Goal: Information Seeking & Learning: Learn about a topic

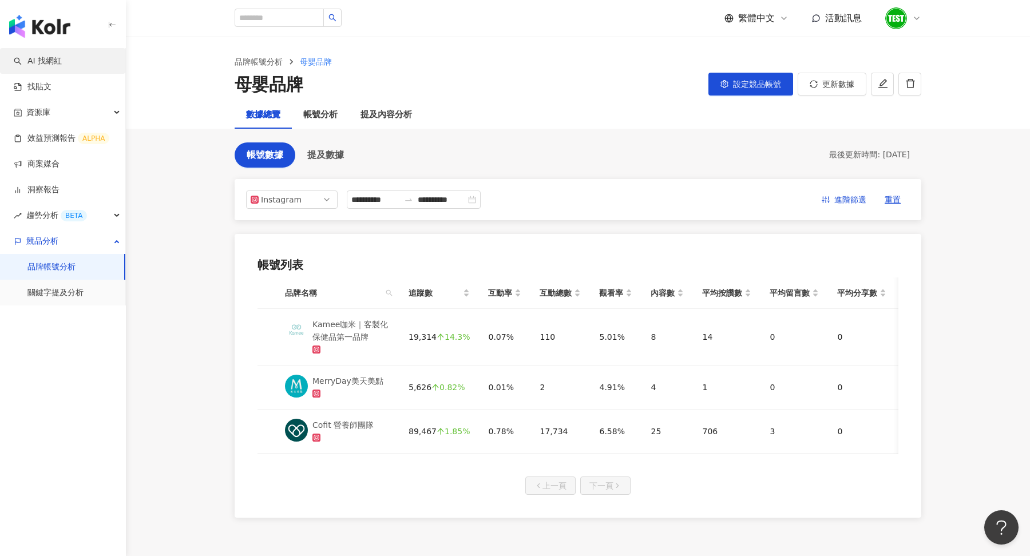
click at [53, 60] on link "AI 找網紅" at bounding box center [38, 60] width 48 height 11
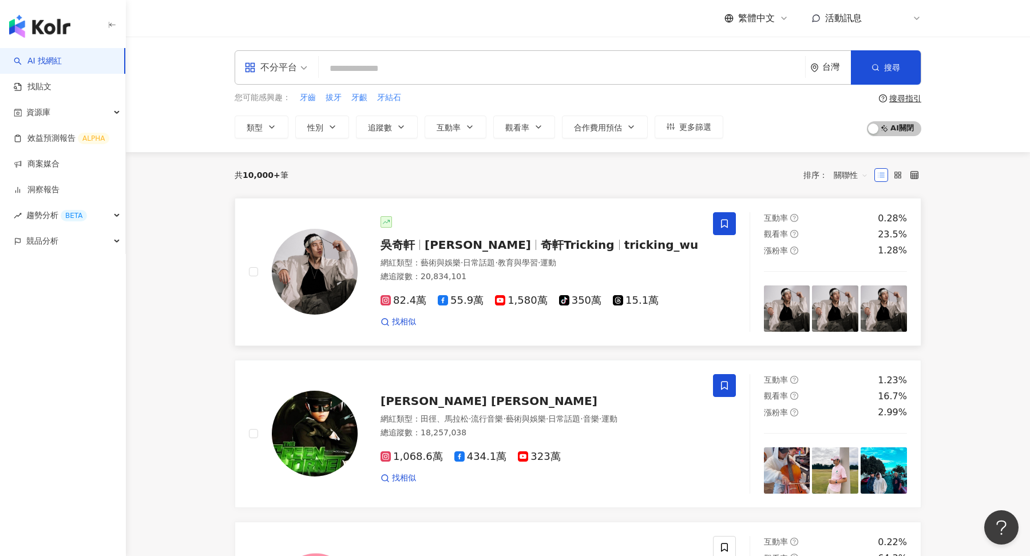
click at [515, 249] on div "吳奇軒 Wu Hsuan 奇軒Tricking tricking_wu" at bounding box center [539, 245] width 319 height 16
click at [68, 231] on div "競品分析" at bounding box center [62, 241] width 125 height 26
click at [81, 299] on link "關鍵字提及分析" at bounding box center [55, 292] width 56 height 11
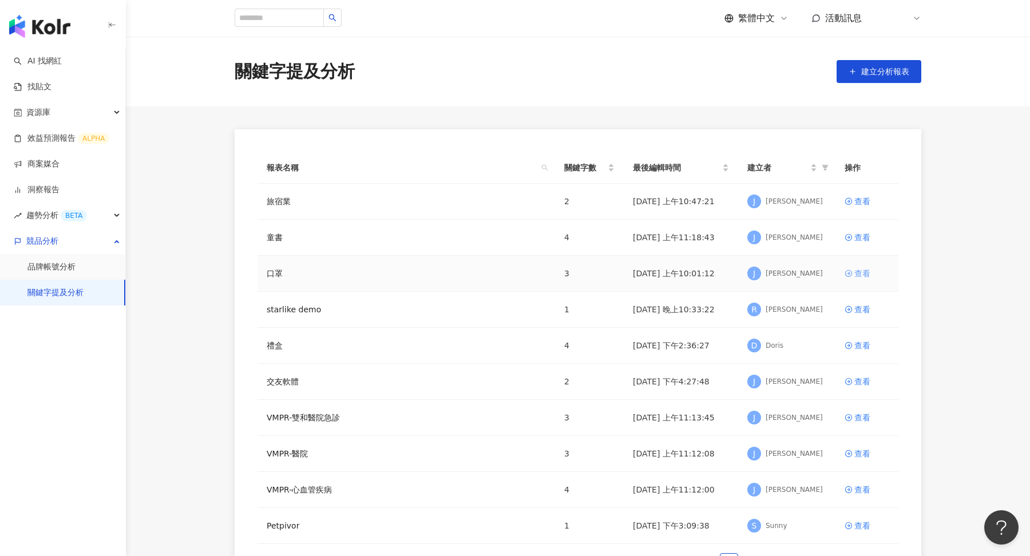
click at [858, 277] on div "查看" at bounding box center [862, 273] width 16 height 13
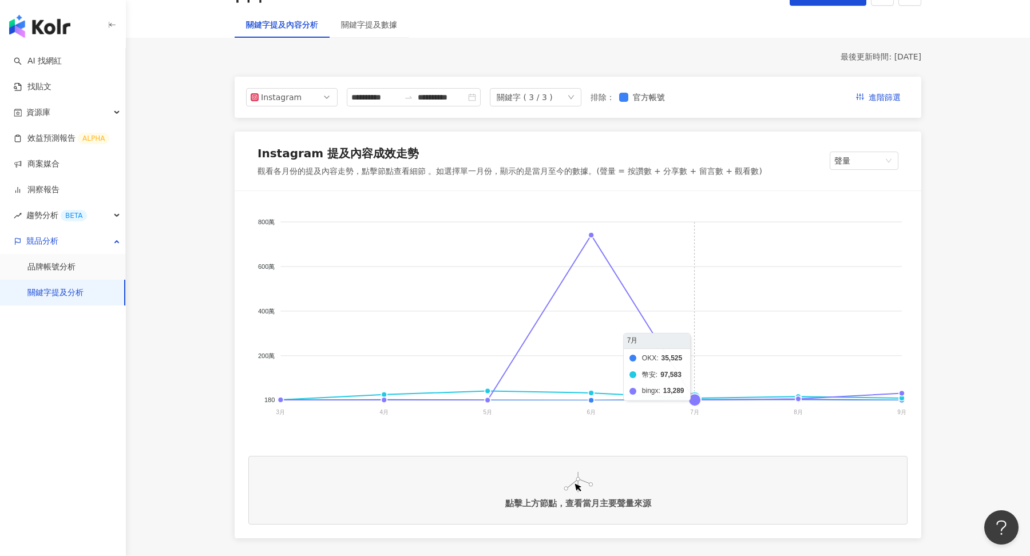
scroll to position [141, 0]
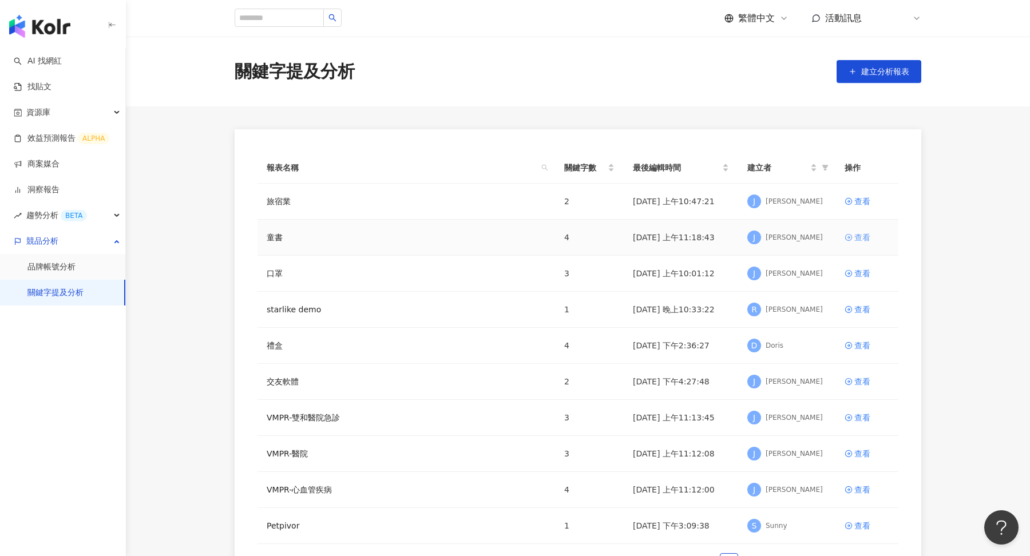
click at [858, 236] on div "查看" at bounding box center [862, 237] width 16 height 13
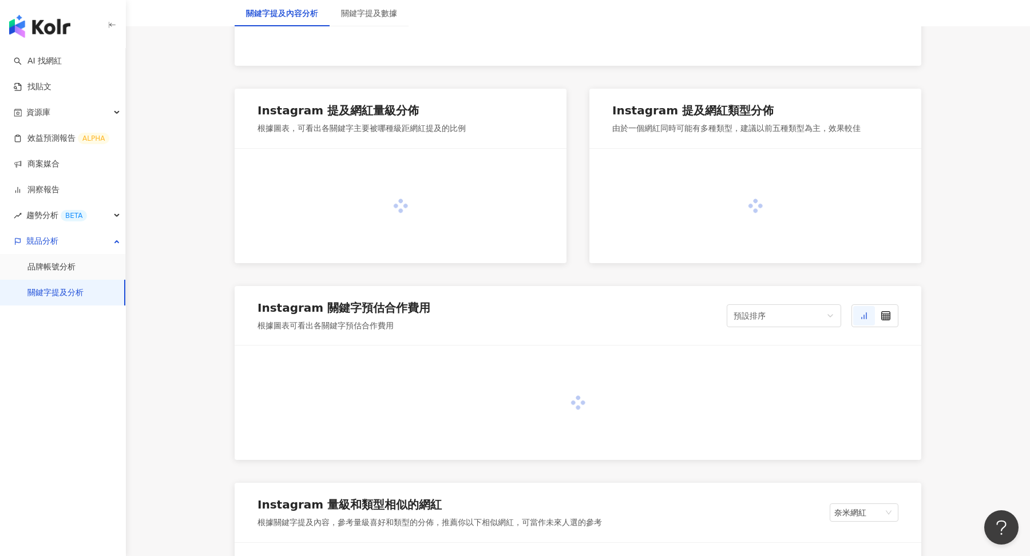
scroll to position [353, 0]
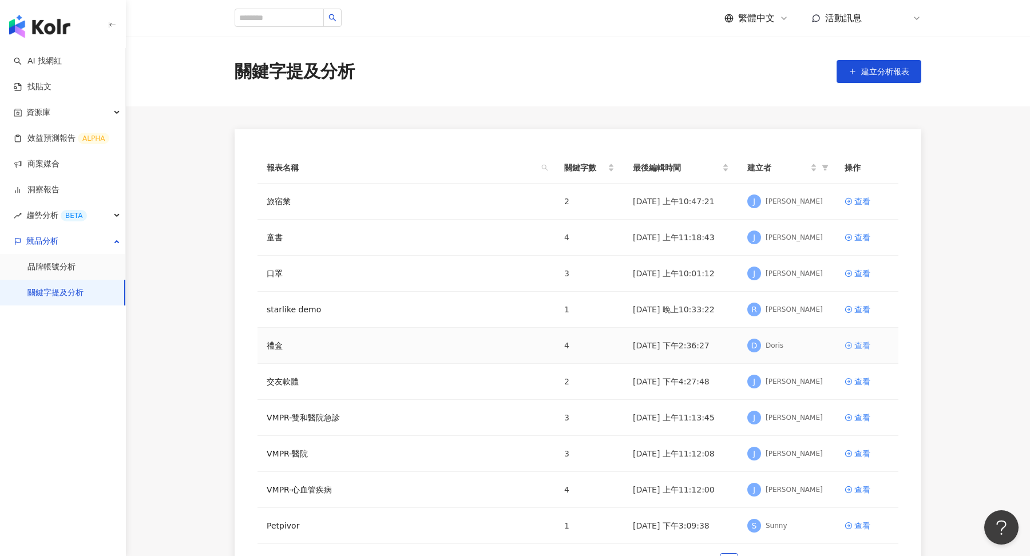
click at [854, 342] on div "查看" at bounding box center [862, 345] width 16 height 13
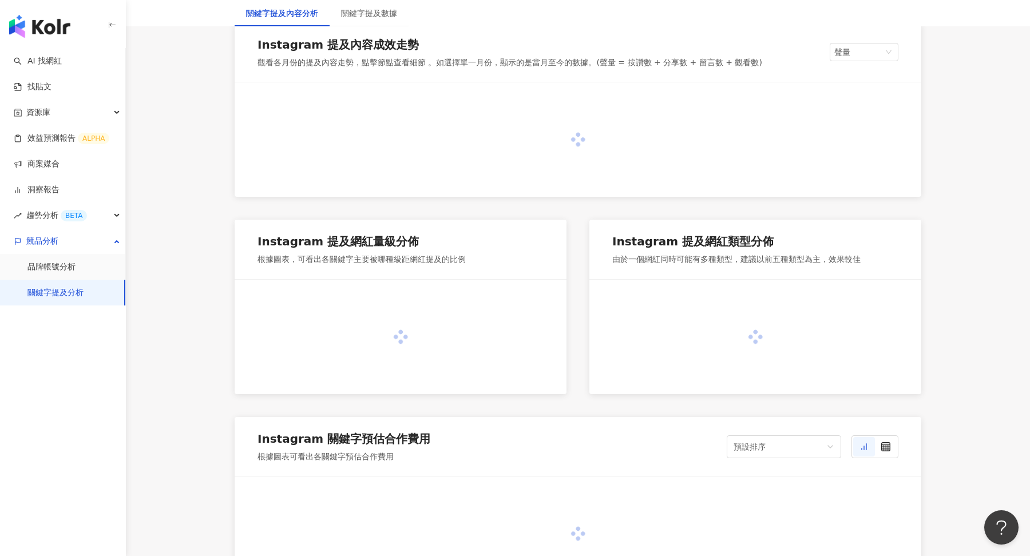
scroll to position [260, 0]
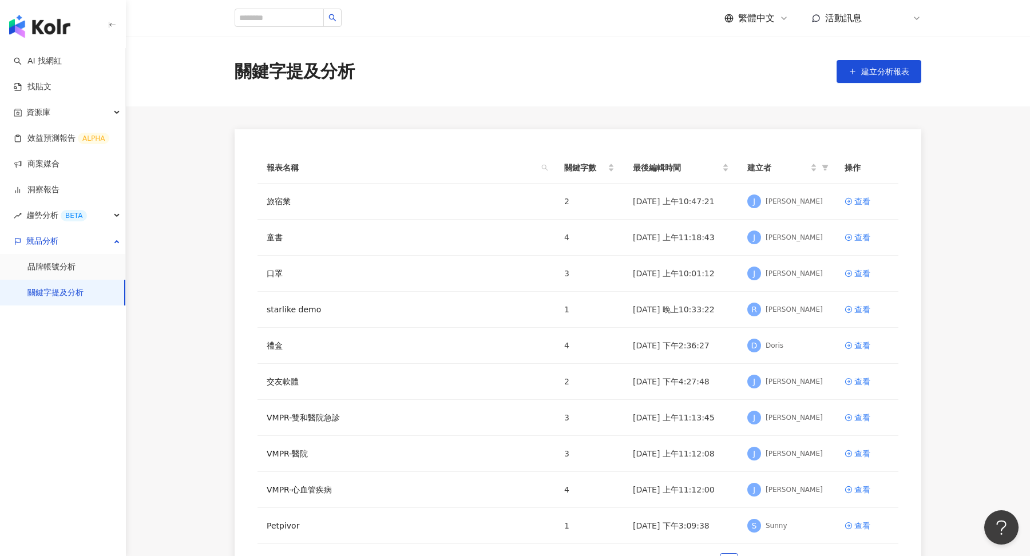
click at [911, 19] on div "內" at bounding box center [902, 18] width 37 height 23
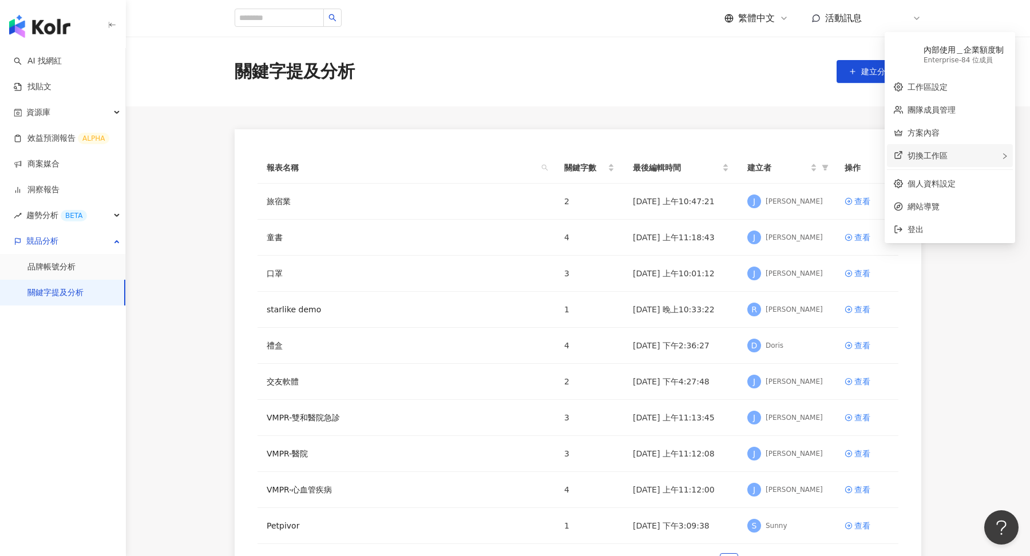
click at [931, 158] on span "切換工作區" at bounding box center [927, 155] width 40 height 9
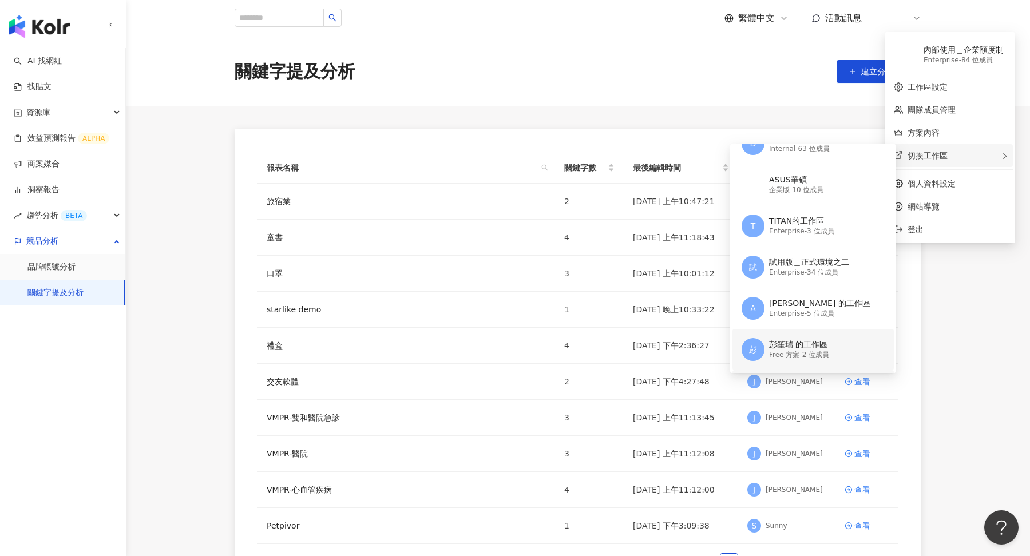
scroll to position [101, 0]
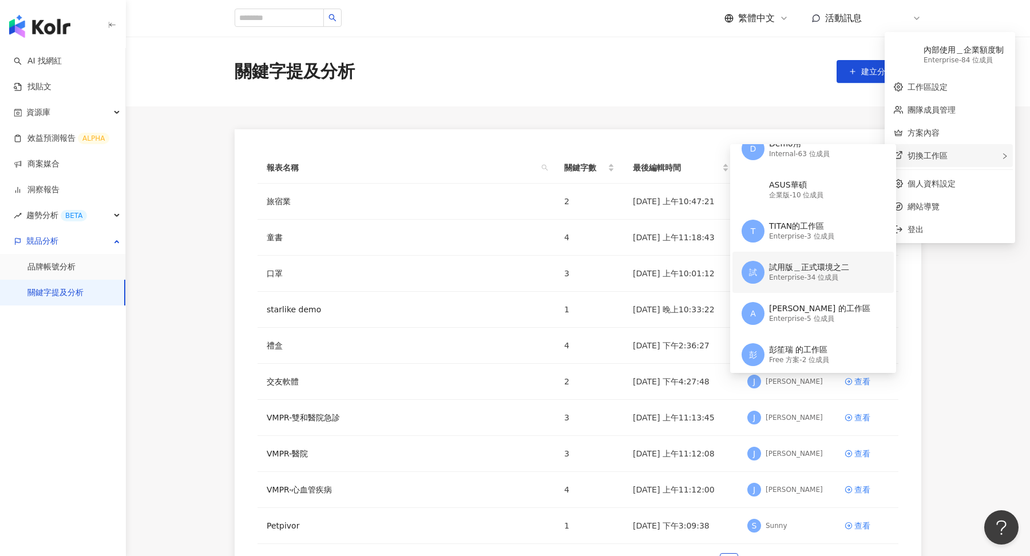
click at [829, 263] on div "試用版＿正式環境之二" at bounding box center [809, 267] width 80 height 11
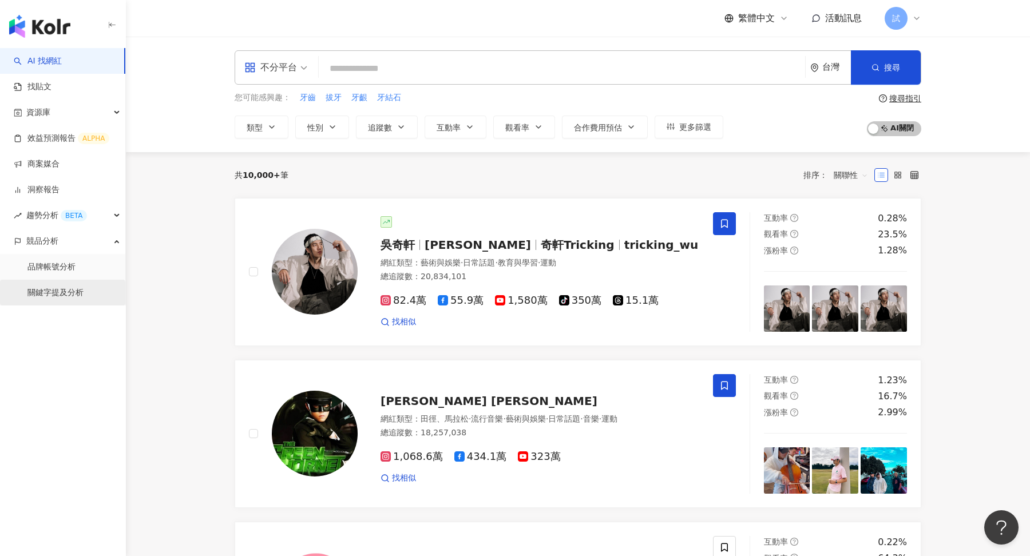
click at [62, 293] on link "關鍵字提及分析" at bounding box center [55, 292] width 56 height 11
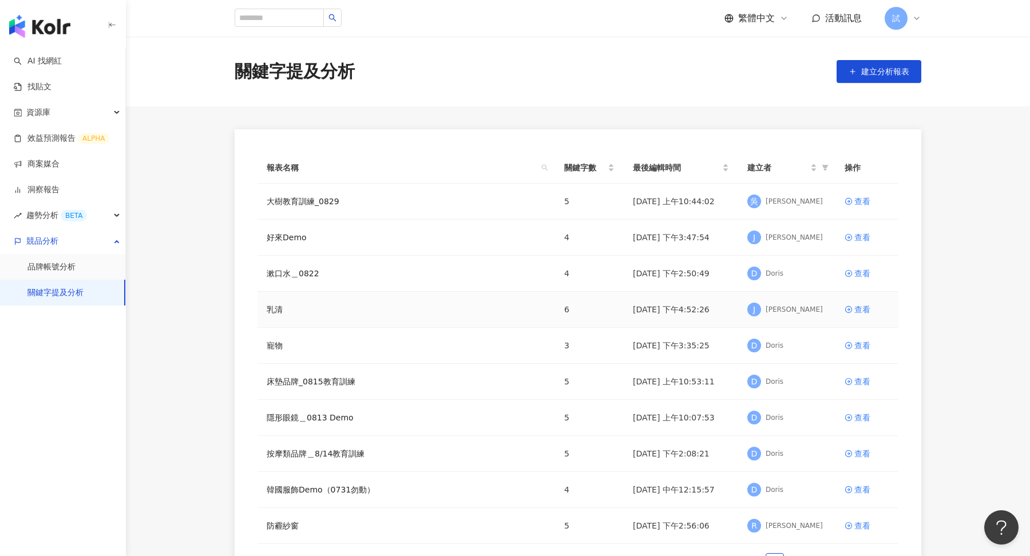
scroll to position [16, 0]
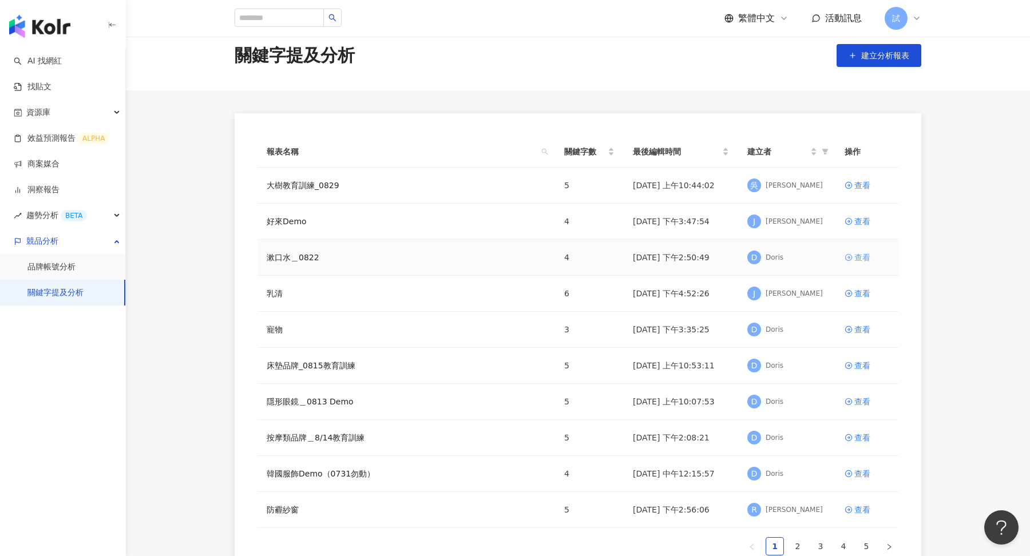
click at [859, 256] on div "查看" at bounding box center [862, 257] width 16 height 13
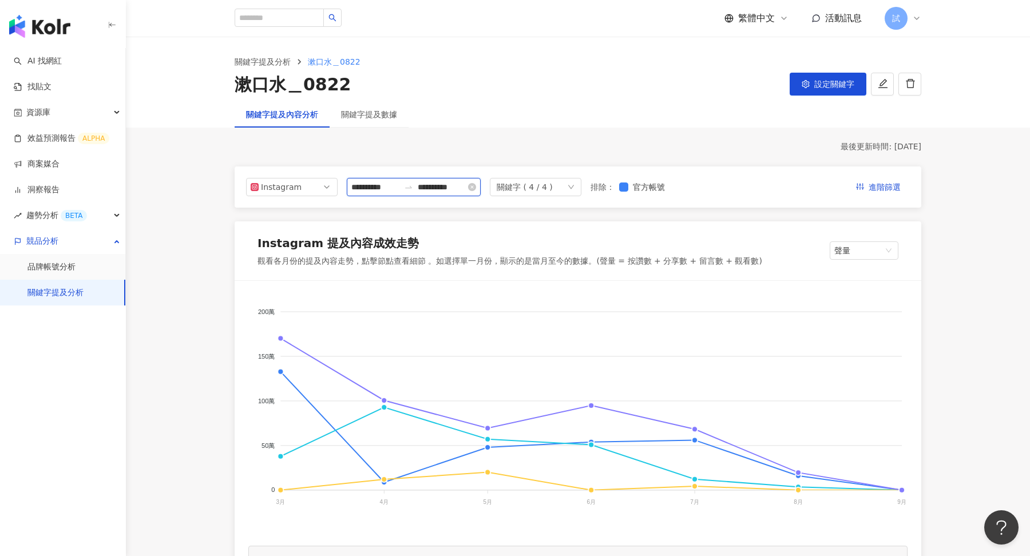
click at [447, 182] on input "**********" at bounding box center [442, 187] width 48 height 13
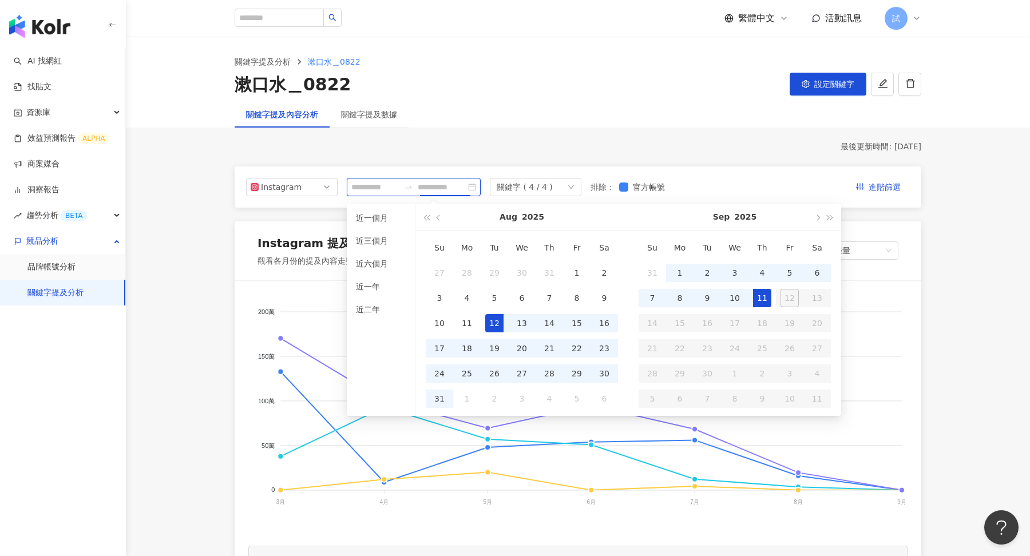
type input "**********"
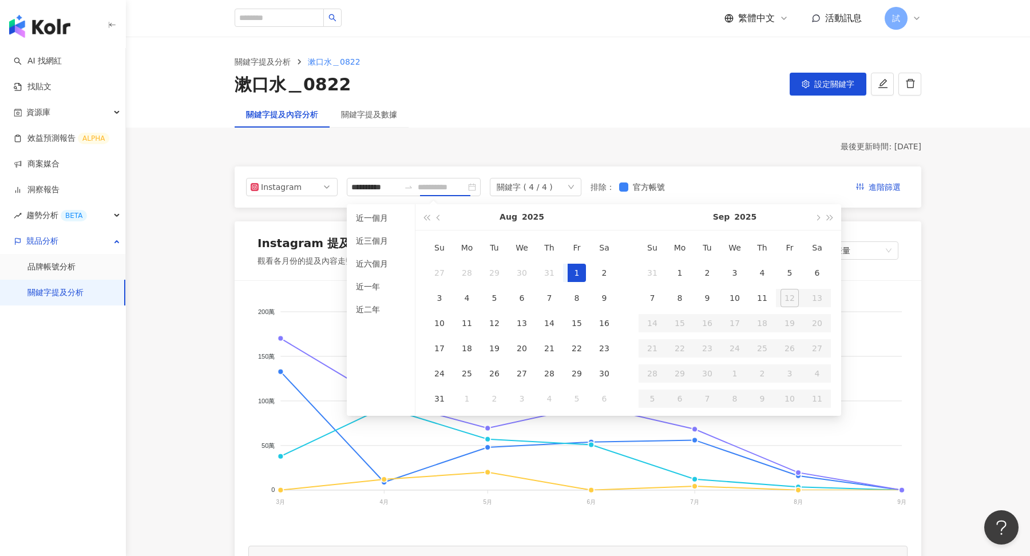
click at [580, 267] on div "1" at bounding box center [576, 273] width 18 height 18
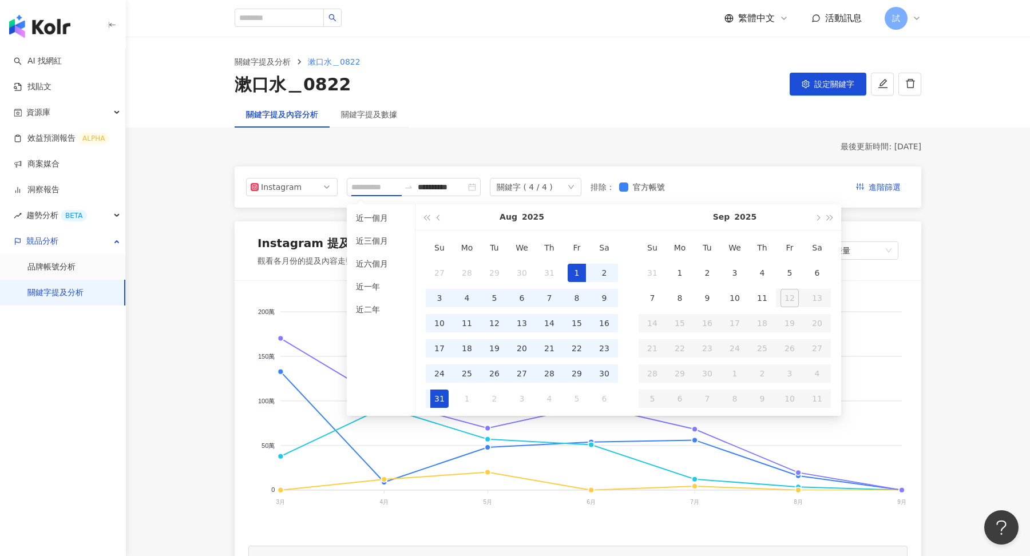
click at [436, 390] on div "31" at bounding box center [439, 399] width 18 height 18
type input "**********"
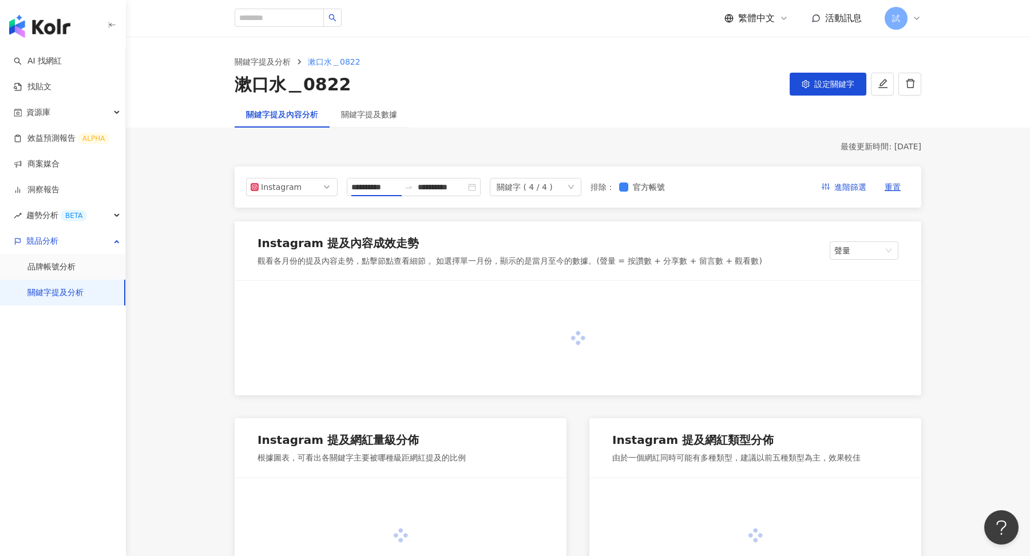
type input "**********"
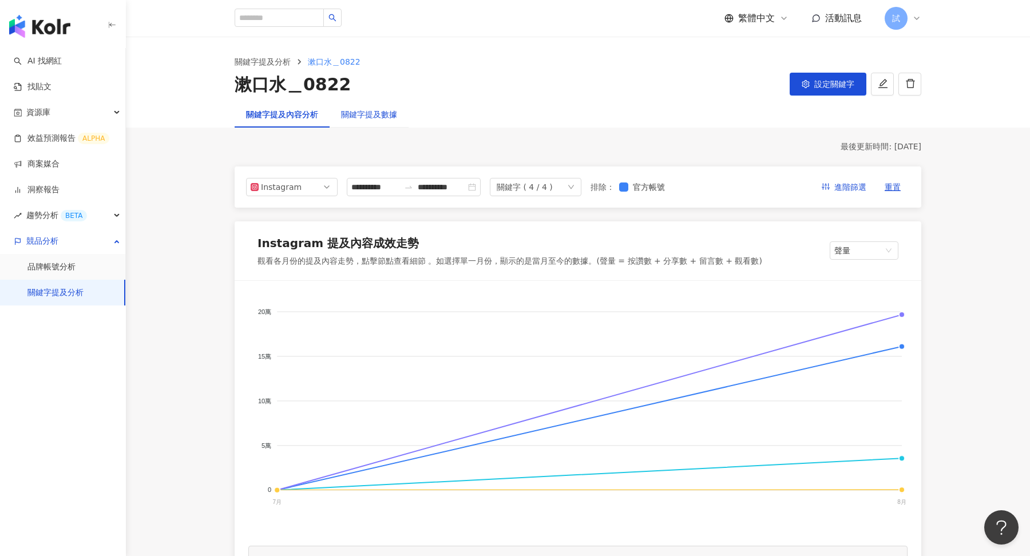
click at [379, 118] on div "關鍵字提及數據" at bounding box center [369, 114] width 56 height 13
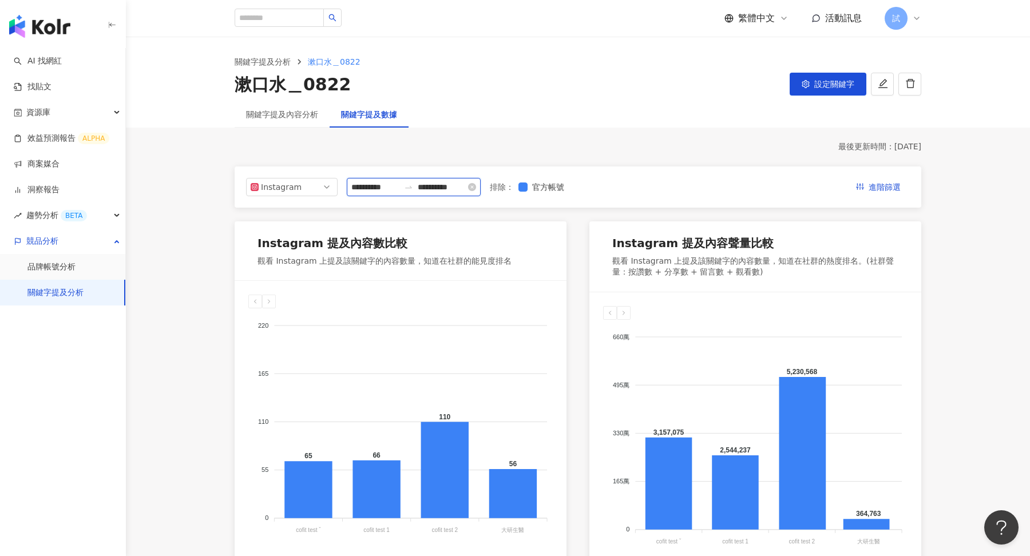
click at [382, 182] on input "**********" at bounding box center [375, 187] width 48 height 13
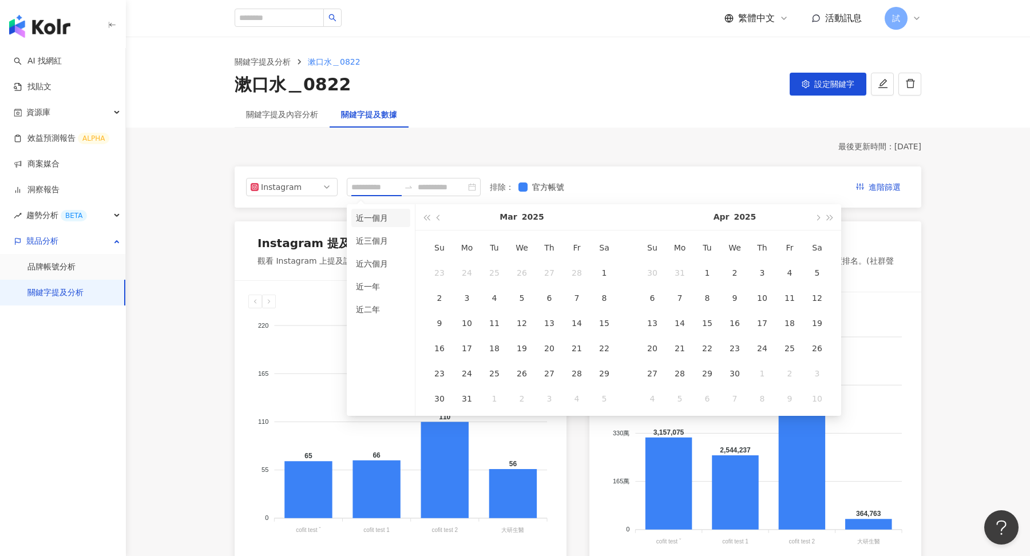
click at [376, 221] on li "近一個月" at bounding box center [380, 218] width 59 height 18
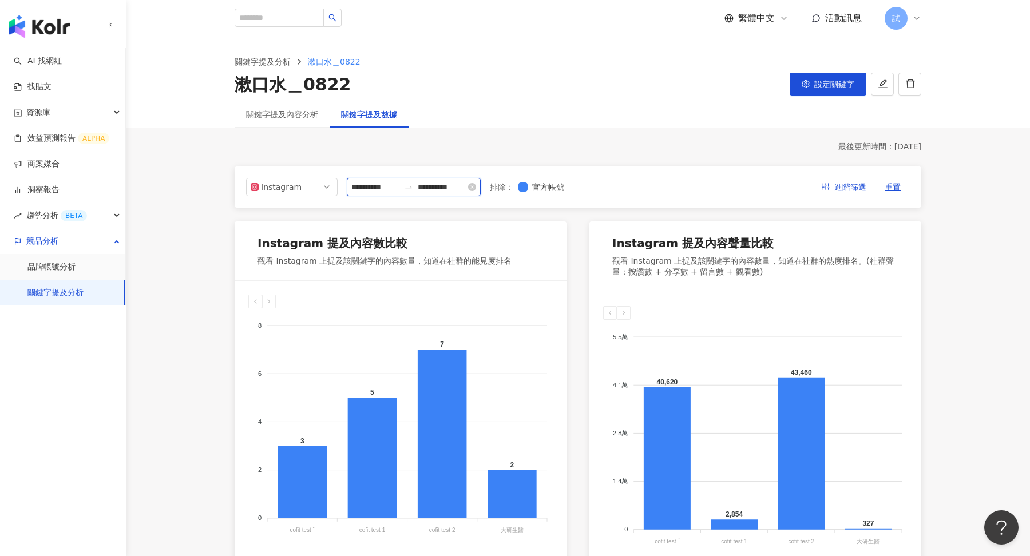
click at [387, 187] on input "**********" at bounding box center [375, 187] width 48 height 13
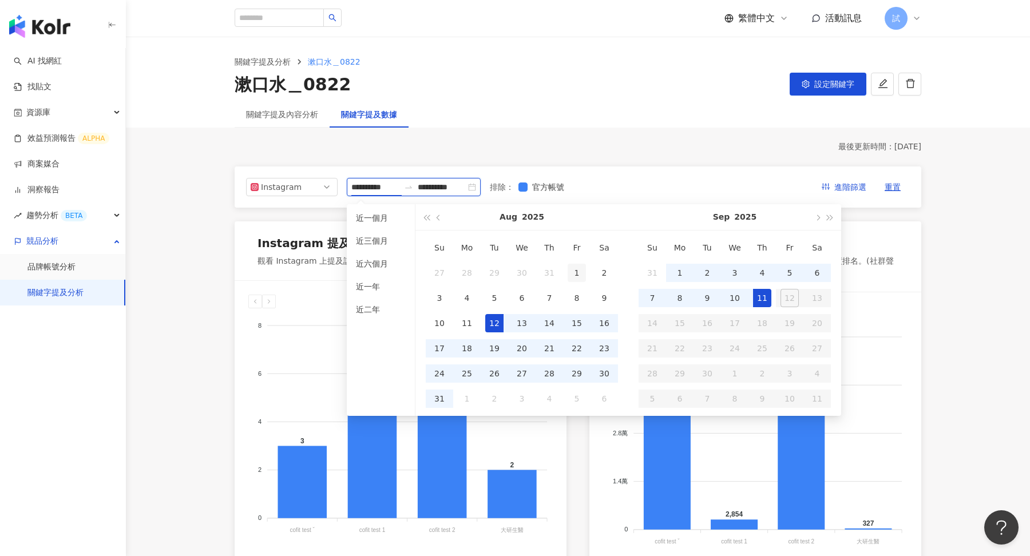
type input "**********"
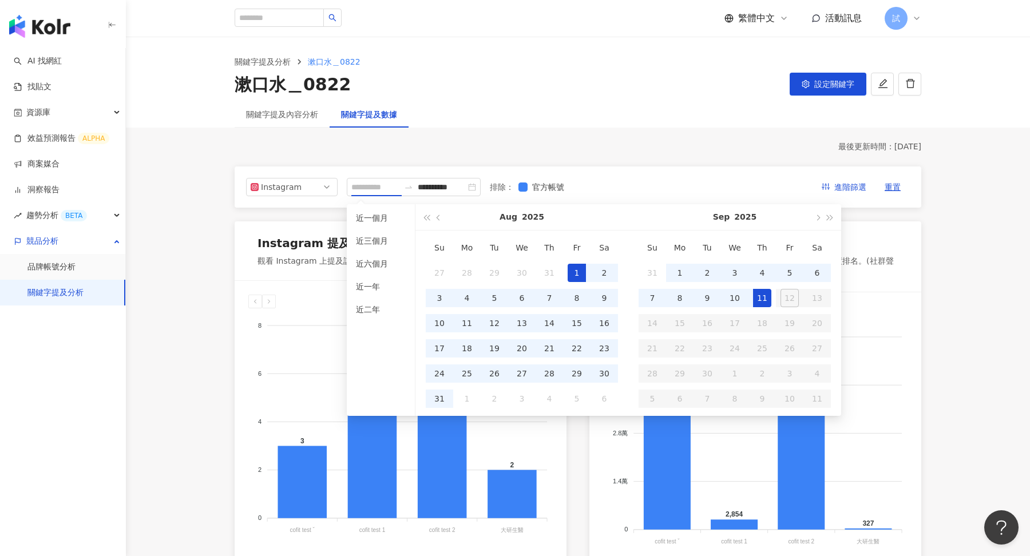
click at [570, 271] on div "1" at bounding box center [576, 273] width 18 height 18
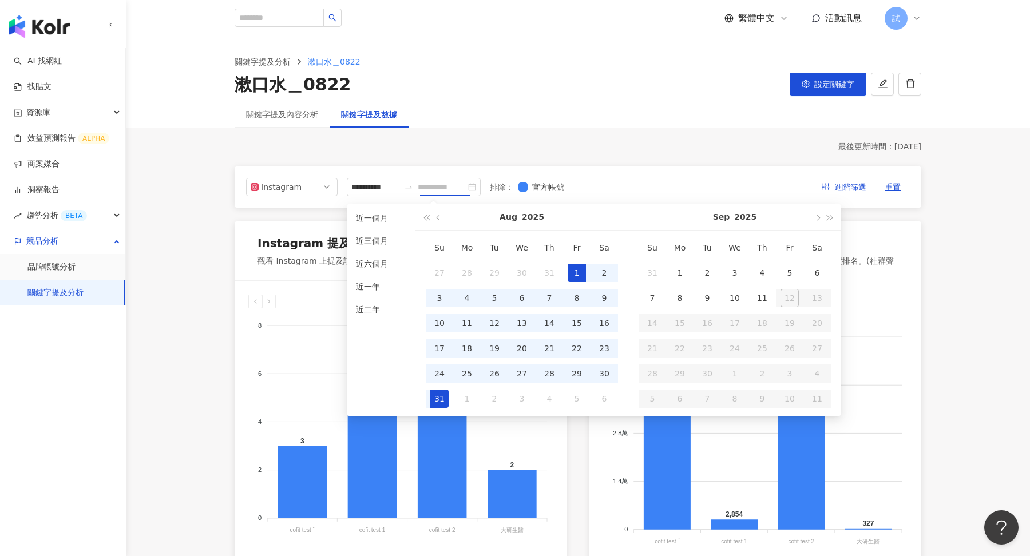
click at [437, 399] on div "31" at bounding box center [439, 399] width 18 height 18
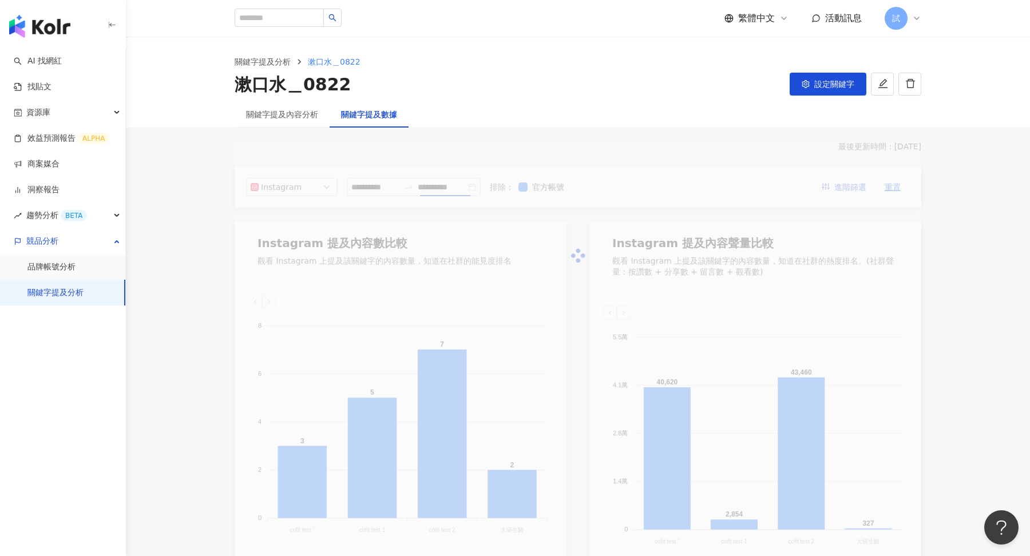
type input "**********"
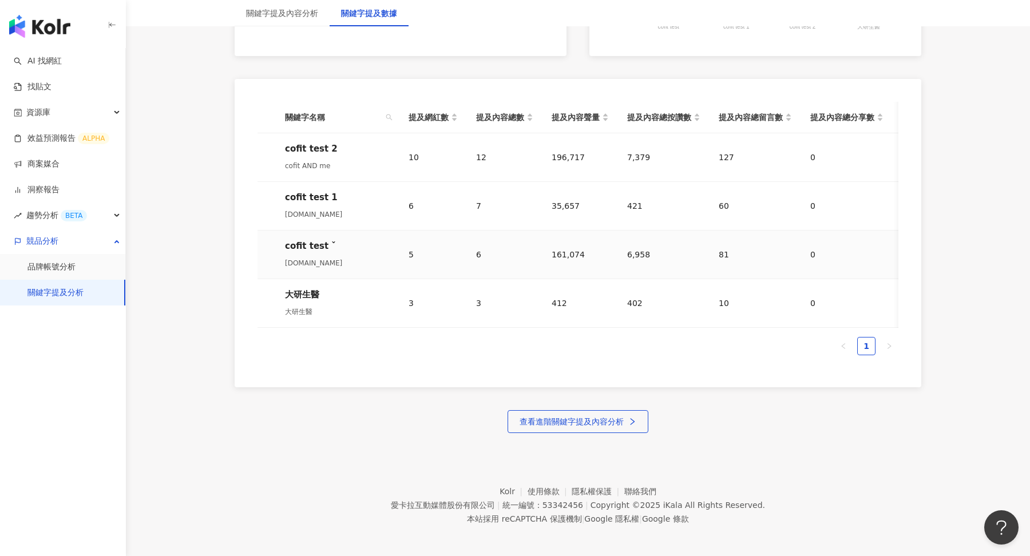
click at [402, 266] on td "5" at bounding box center [433, 255] width 68 height 49
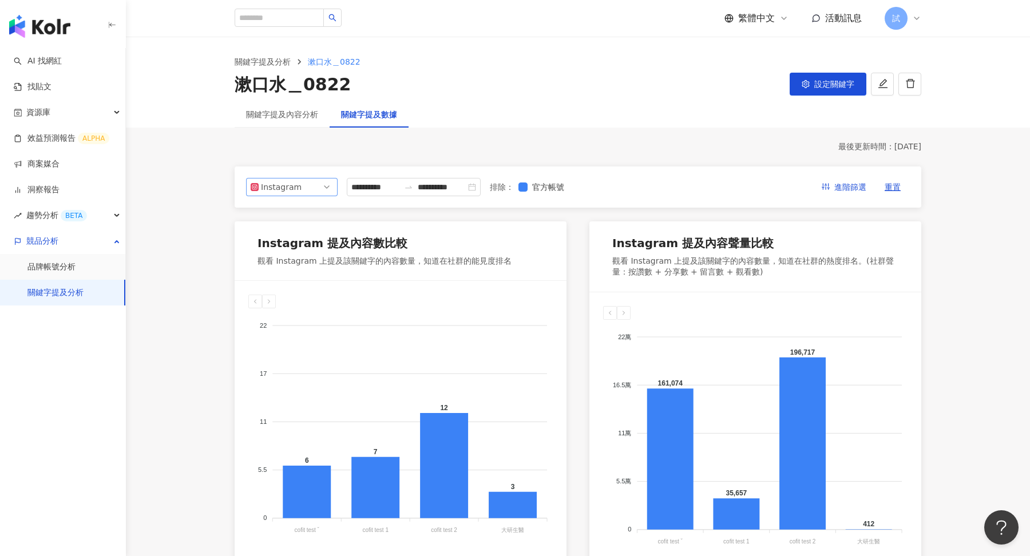
click at [324, 190] on span "Instagram" at bounding box center [292, 186] width 82 height 17
click at [291, 246] on div "YouTube" at bounding box center [283, 252] width 37 height 13
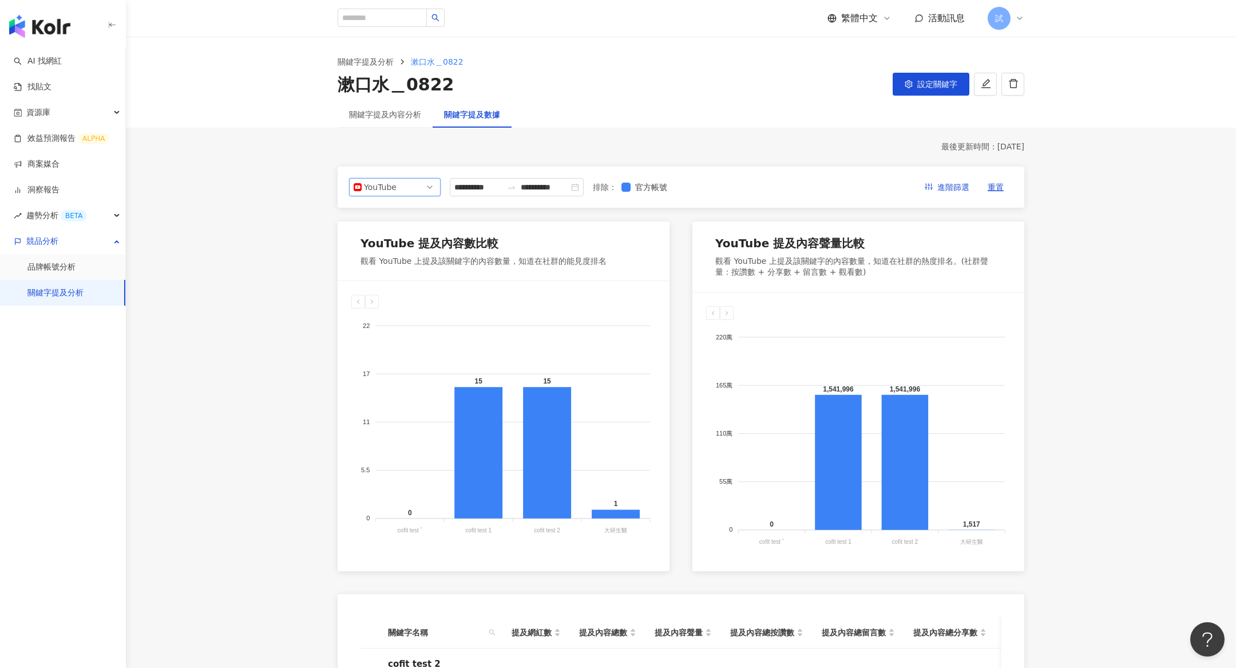
click at [1019, 14] on icon at bounding box center [1019, 18] width 9 height 9
click at [1021, 154] on span "切換工作區" at bounding box center [1030, 155] width 40 height 9
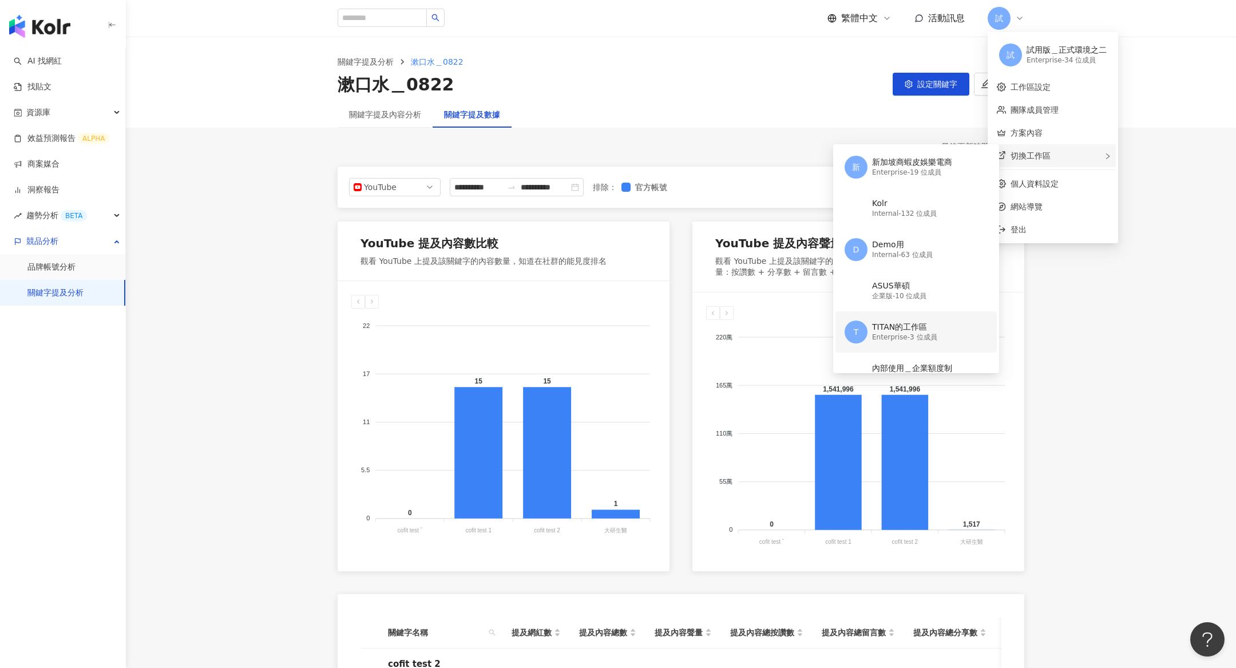
scroll to position [2, 0]
click at [39, 33] on img "button" at bounding box center [39, 26] width 61 height 23
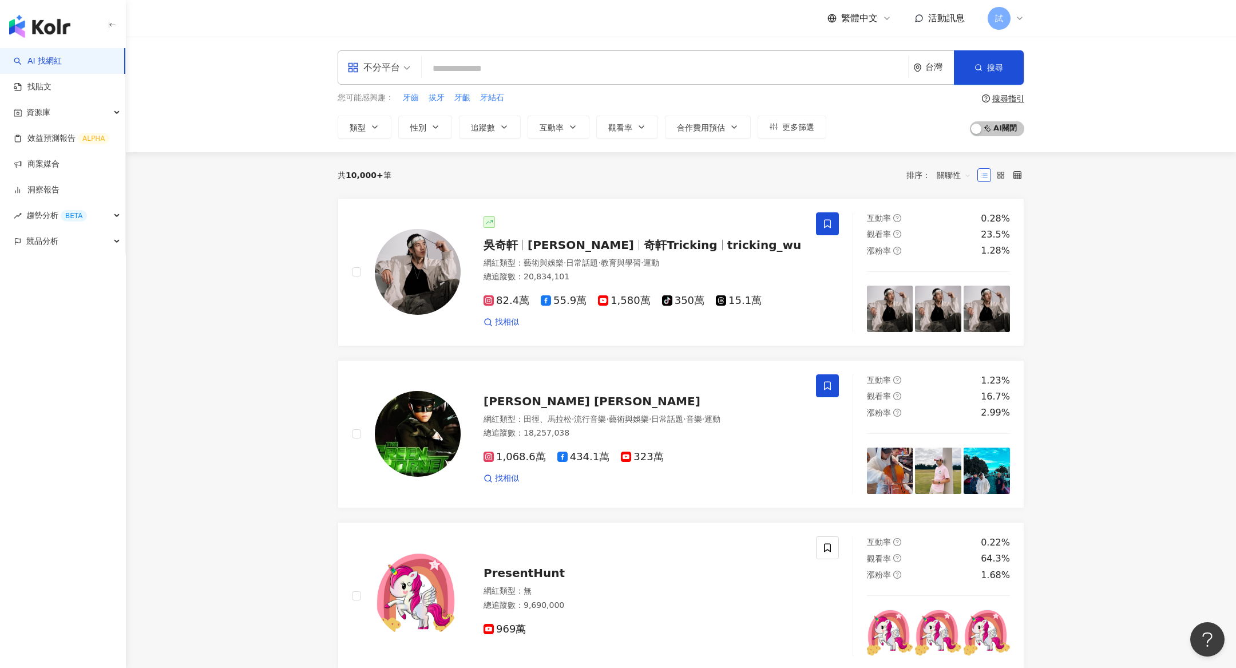
click at [605, 68] on input "search" at bounding box center [664, 69] width 477 height 22
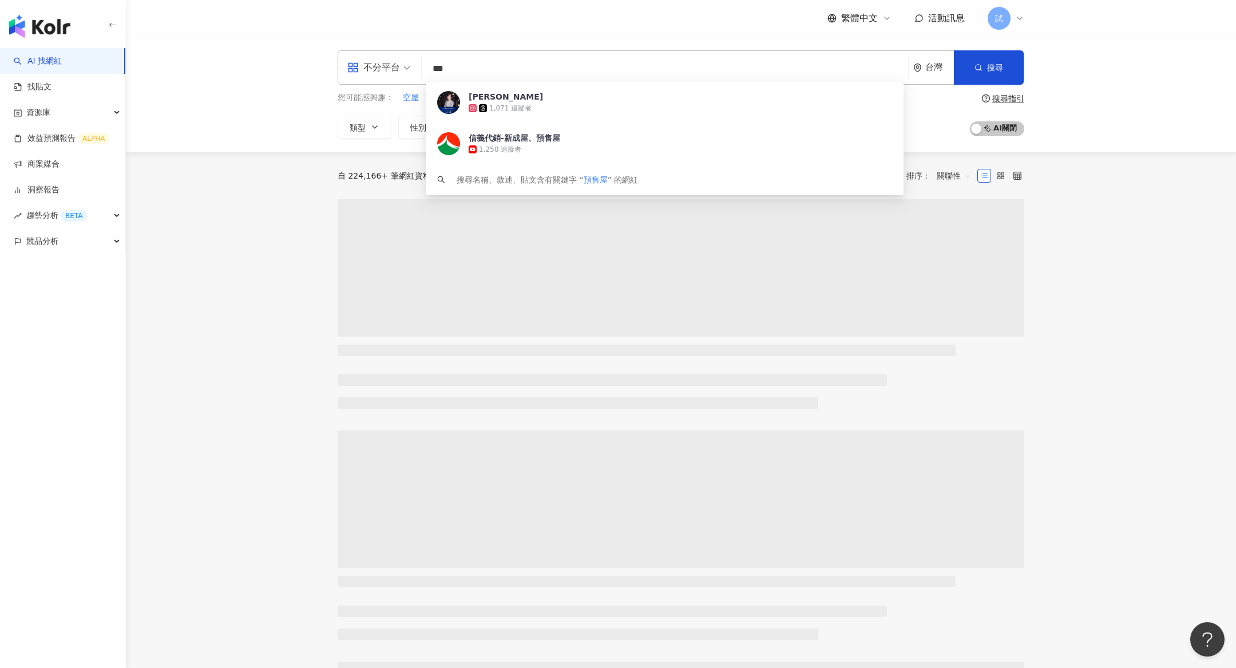
click at [1029, 196] on main "不分平台 *** 台灣 搜尋 49c3757c-6954-4b28-a92c-a5b93f25e3cd Wan Lin Pon 1,071 追蹤者 信義代銷-…" at bounding box center [681, 525] width 1110 height 976
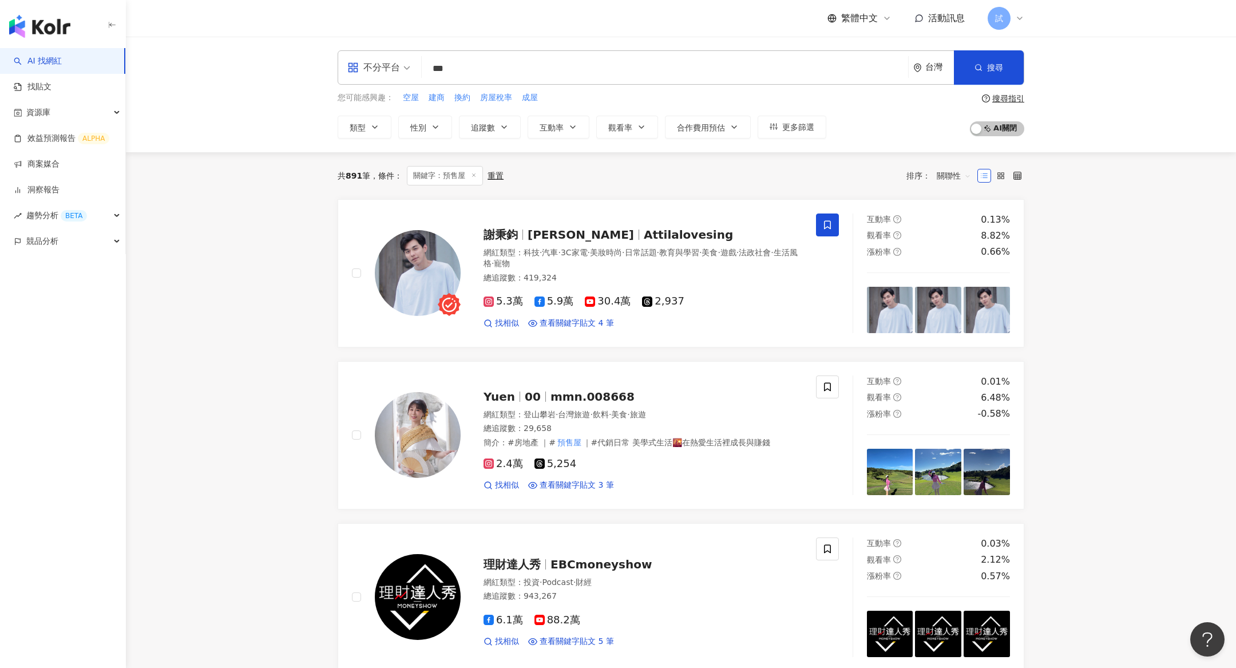
click at [791, 65] on input "***" at bounding box center [664, 69] width 477 height 22
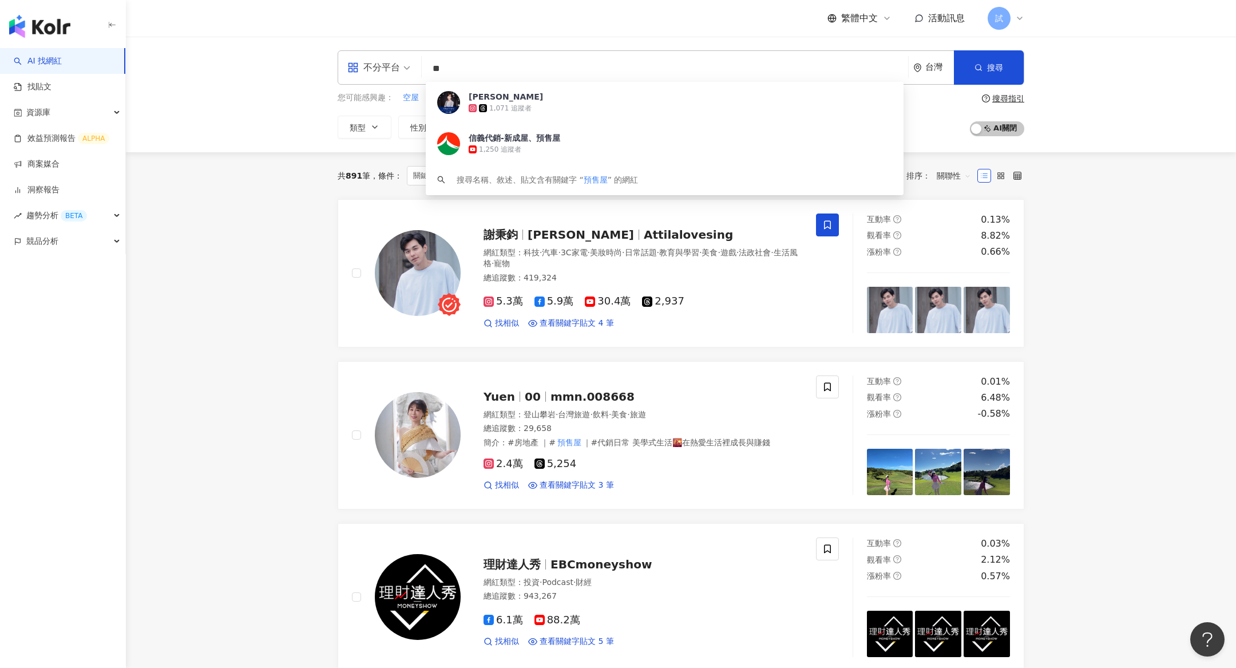
type input "*"
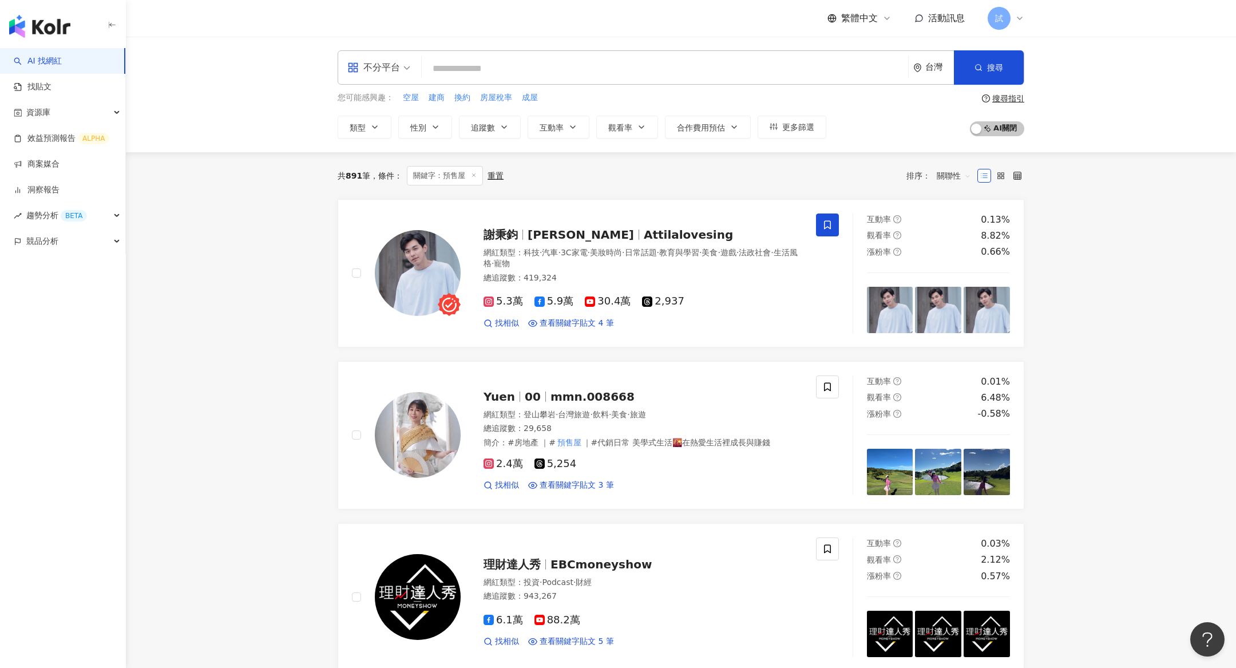
click at [1029, 109] on div "不分平台 台灣 搜尋 49c3757c-6954-4b28-a92c-a5b93f25e3cd Wan Lin Pon 1,071 追蹤者 信義代銷-新成屋、…" at bounding box center [681, 95] width 1110 height 116
click at [806, 130] on span "更多篩選" at bounding box center [798, 126] width 32 height 9
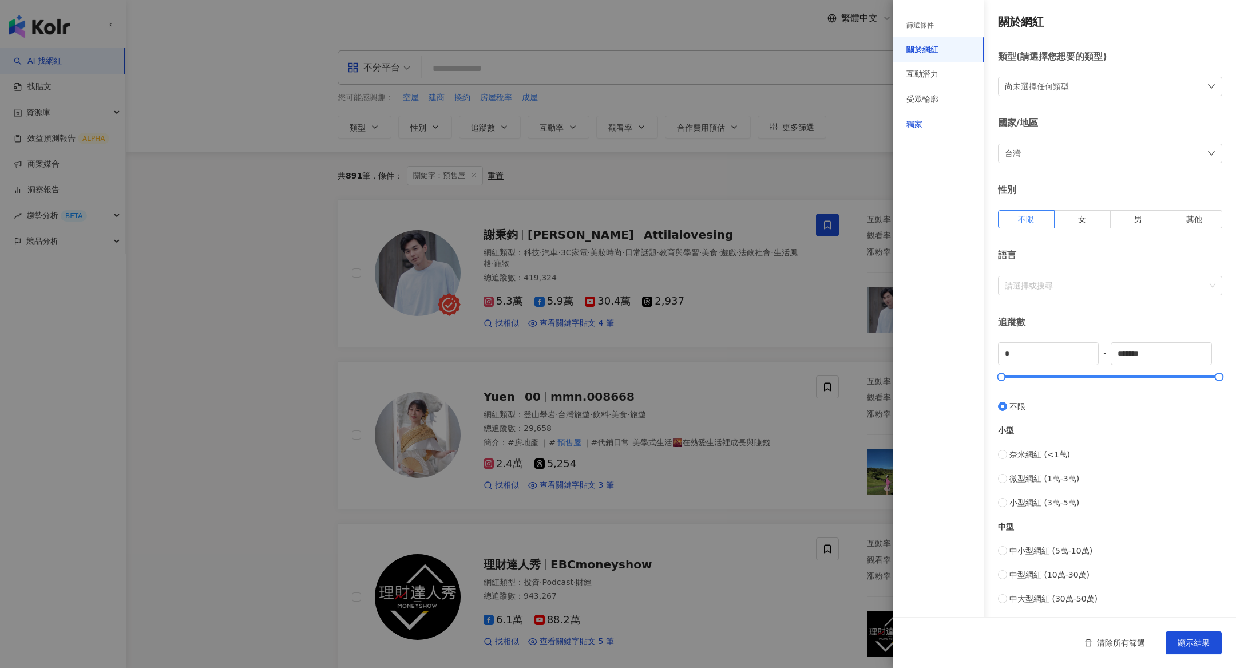
click at [920, 126] on div "獨家" at bounding box center [914, 124] width 16 height 11
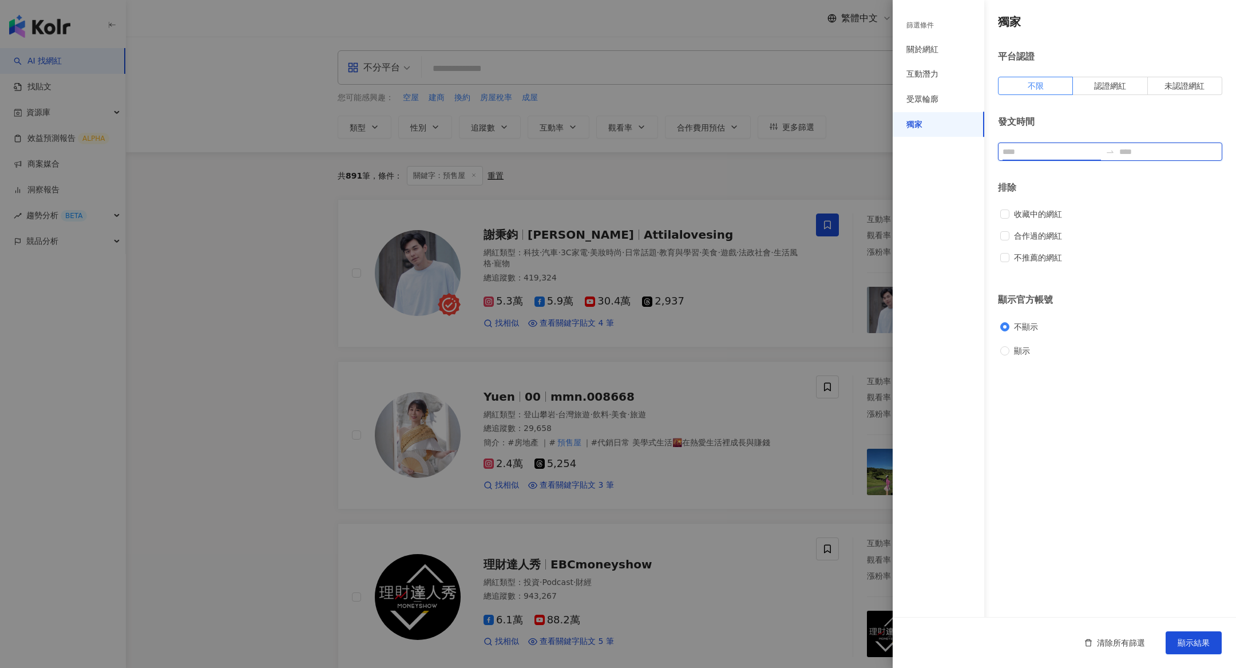
click at [1029, 147] on input at bounding box center [1051, 151] width 98 height 13
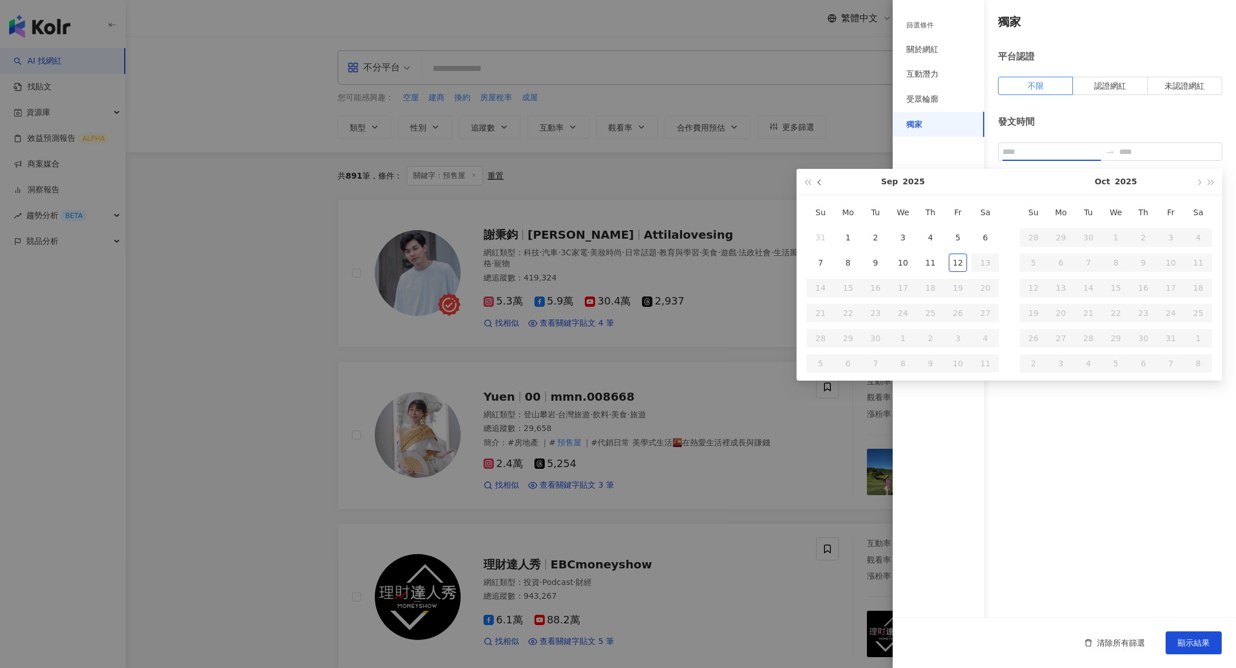
click at [821, 185] on button "button" at bounding box center [819, 182] width 13 height 26
type input "**********"
click at [967, 241] on td "1" at bounding box center [957, 237] width 27 height 25
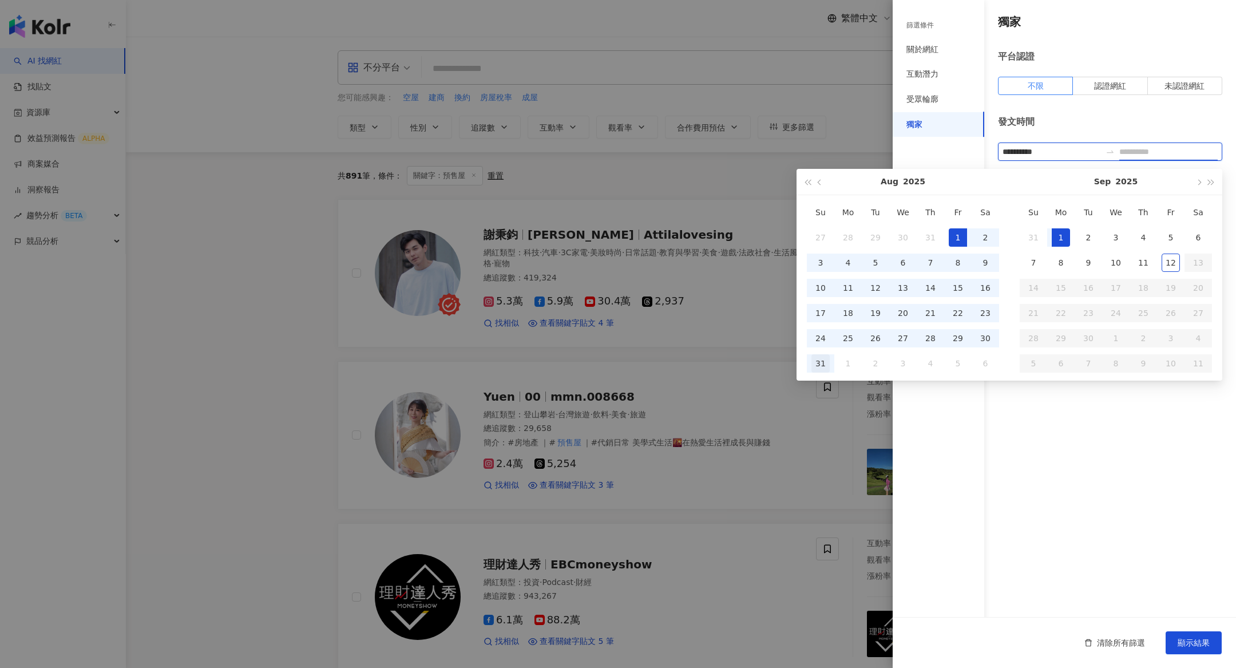
type input "**********"
click at [824, 359] on div "31" at bounding box center [820, 363] width 18 height 18
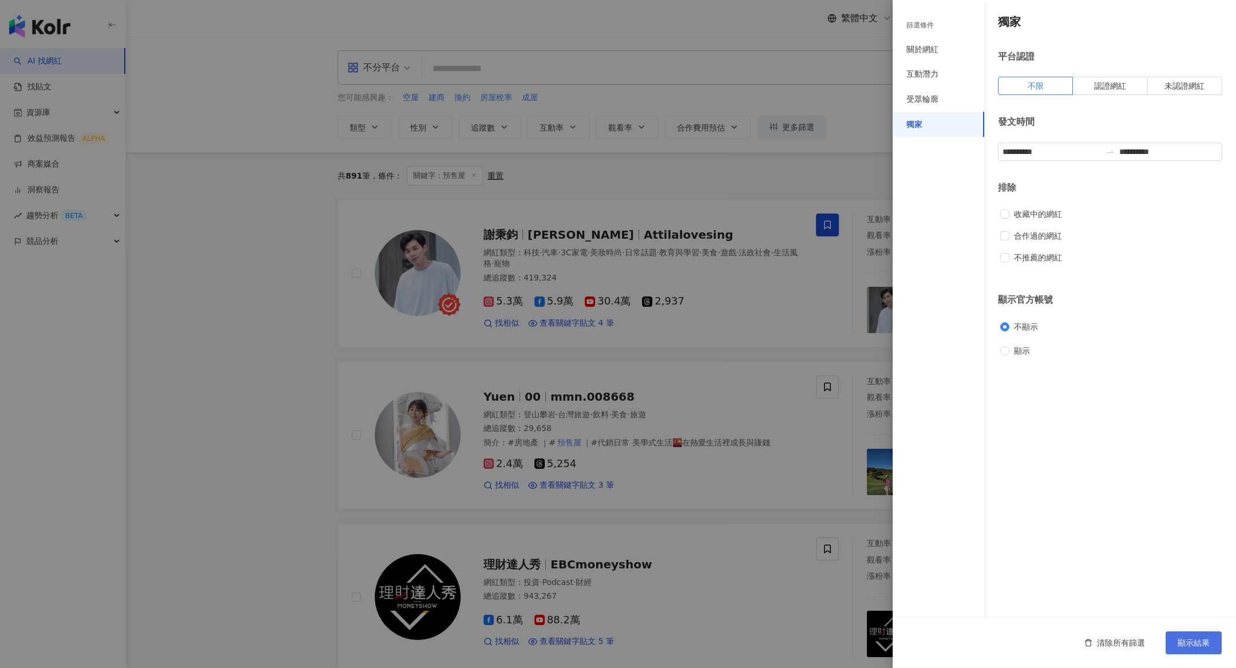
click at [1029, 555] on span "顯示結果" at bounding box center [1193, 642] width 32 height 9
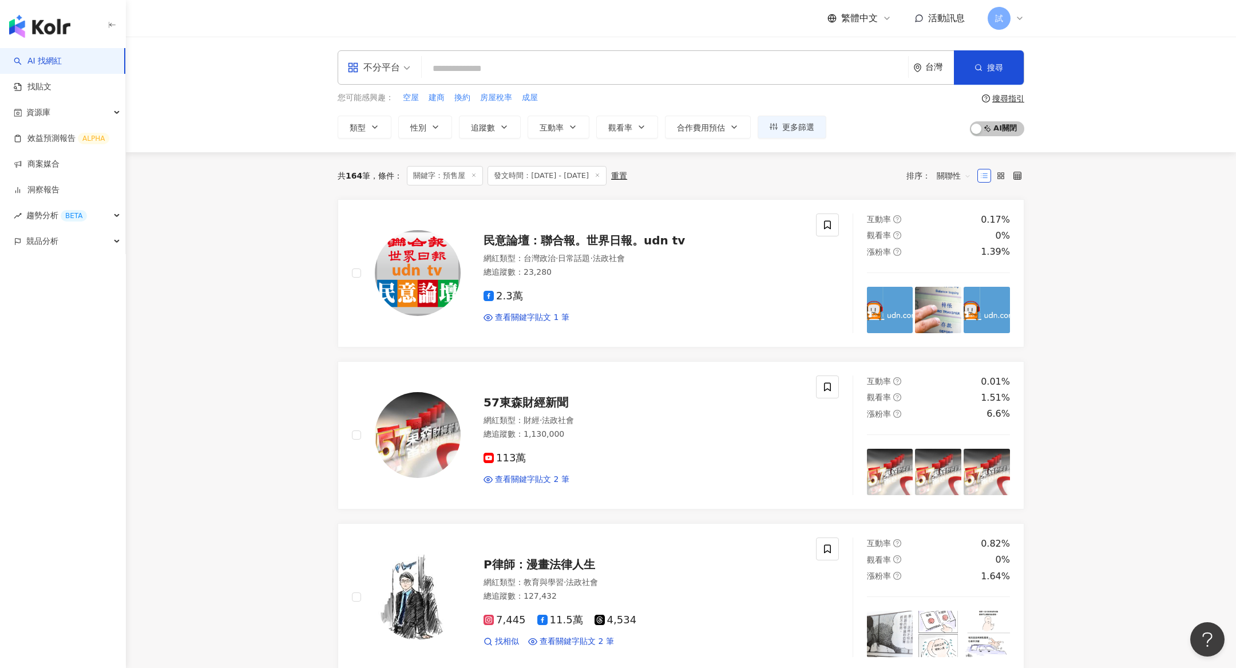
click at [476, 172] on icon at bounding box center [474, 175] width 6 height 6
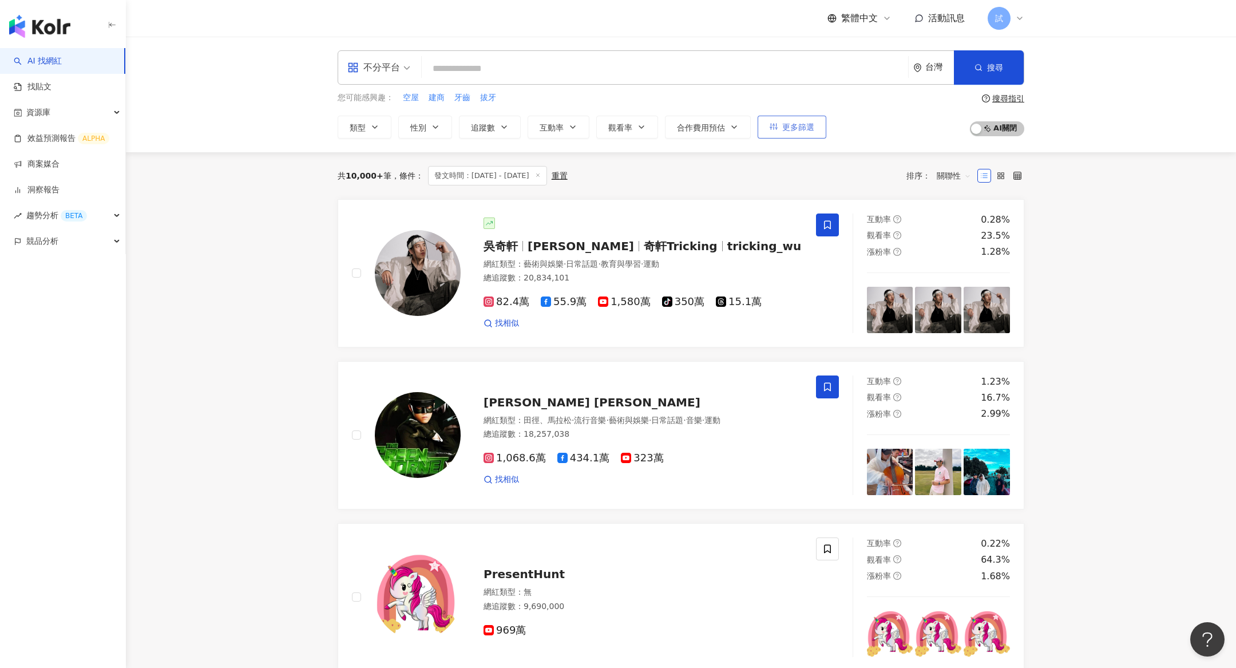
click at [805, 132] on button "更多篩選" at bounding box center [791, 127] width 69 height 23
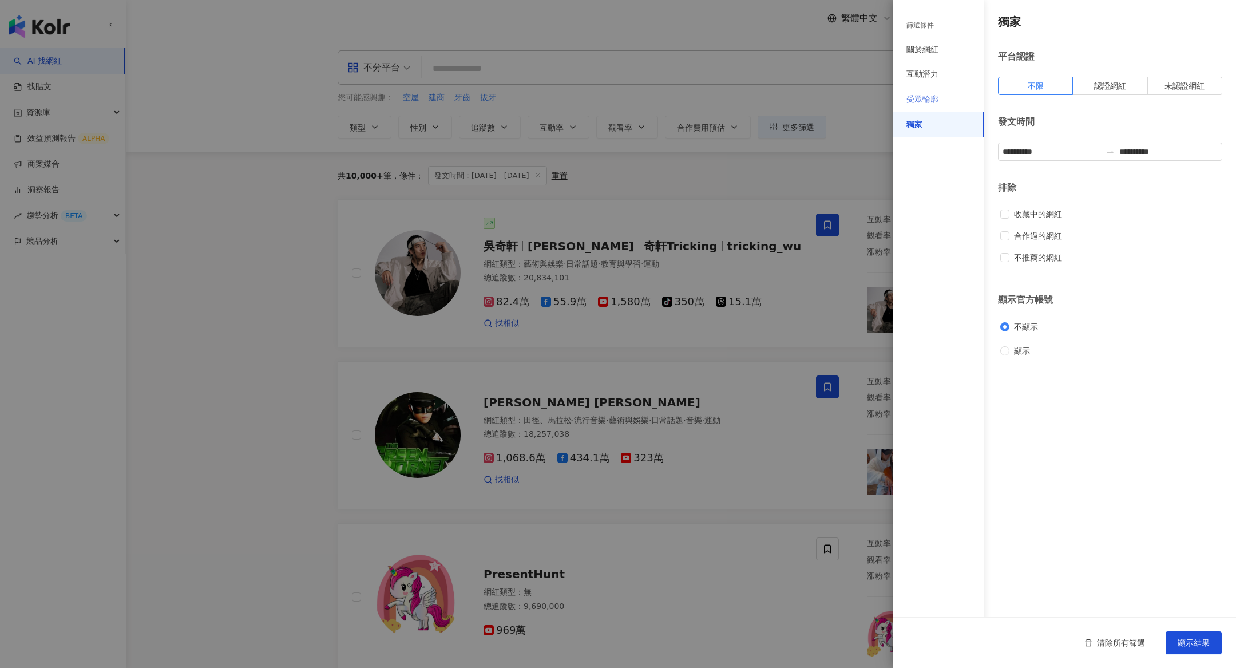
click at [928, 105] on div "受眾輪廓" at bounding box center [938, 99] width 92 height 25
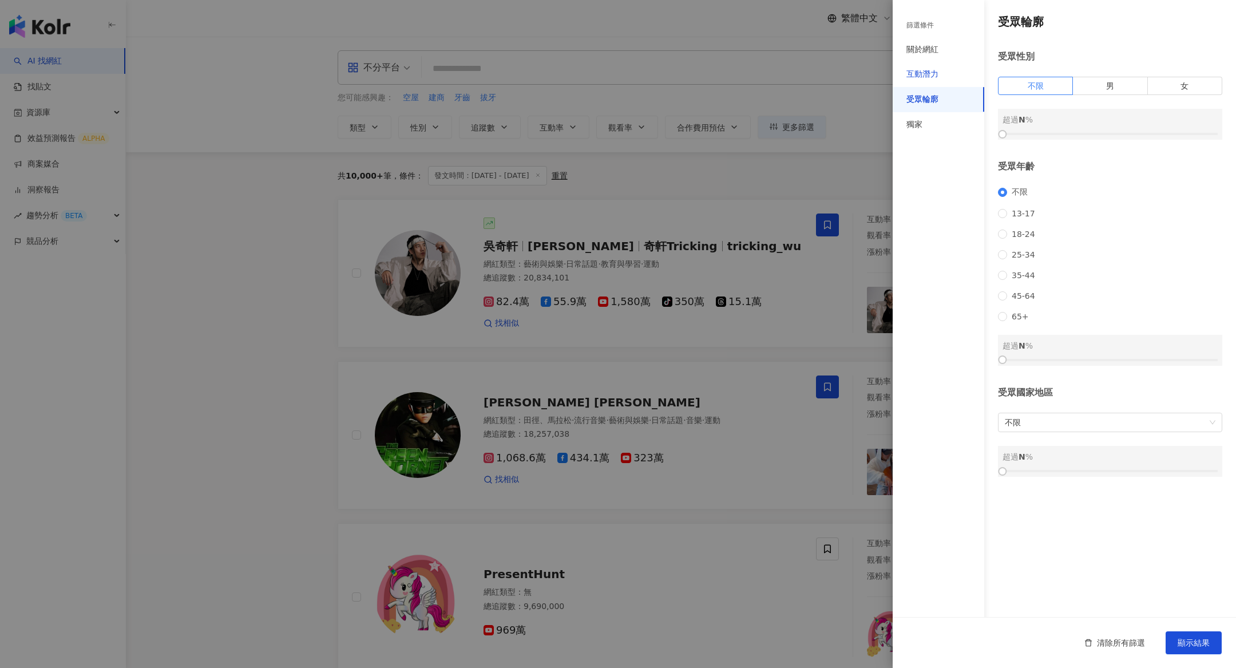
click at [937, 78] on div "互動潛力" at bounding box center [922, 74] width 32 height 11
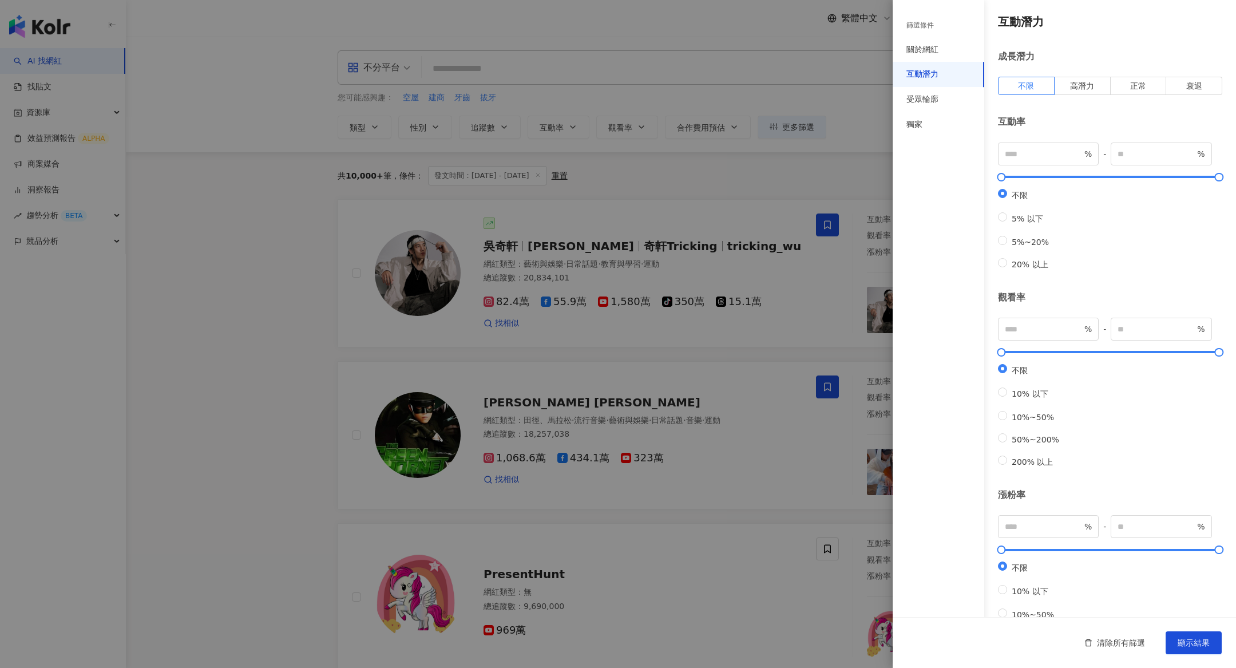
scroll to position [105, 0]
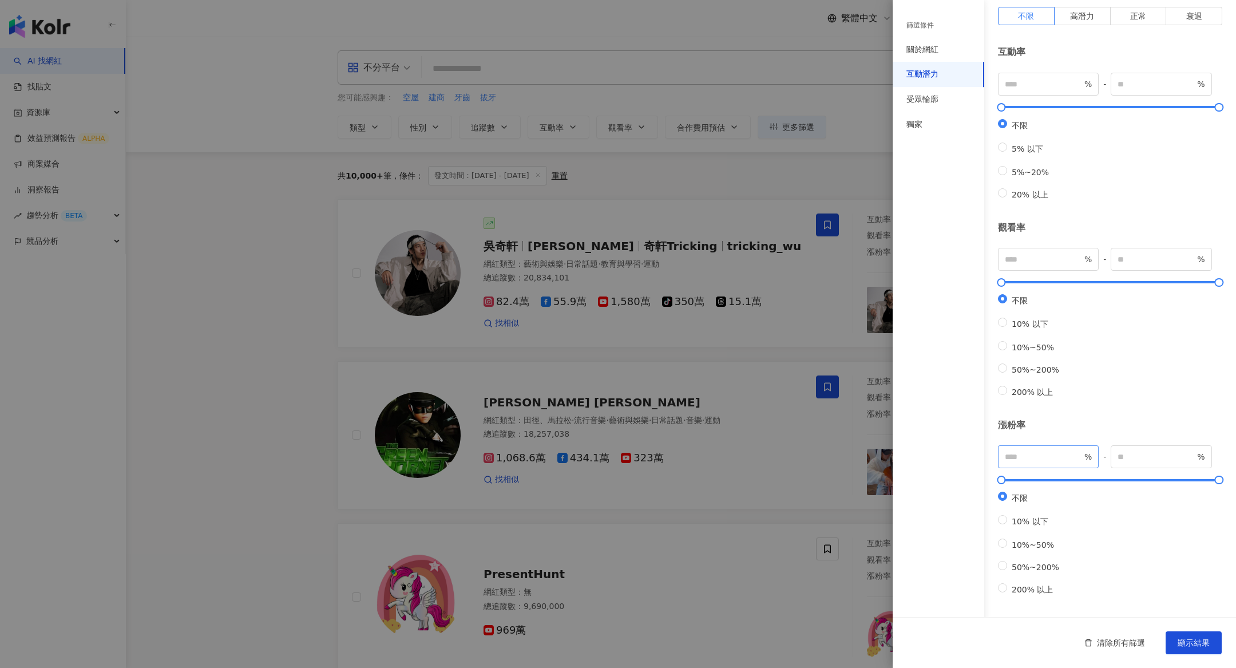
click at [1029, 445] on span "%" at bounding box center [1048, 456] width 101 height 23
type input "*"
click at [1029, 451] on input "number" at bounding box center [1155, 456] width 77 height 13
type input "****"
click at [1029, 555] on button "顯示結果" at bounding box center [1193, 642] width 56 height 23
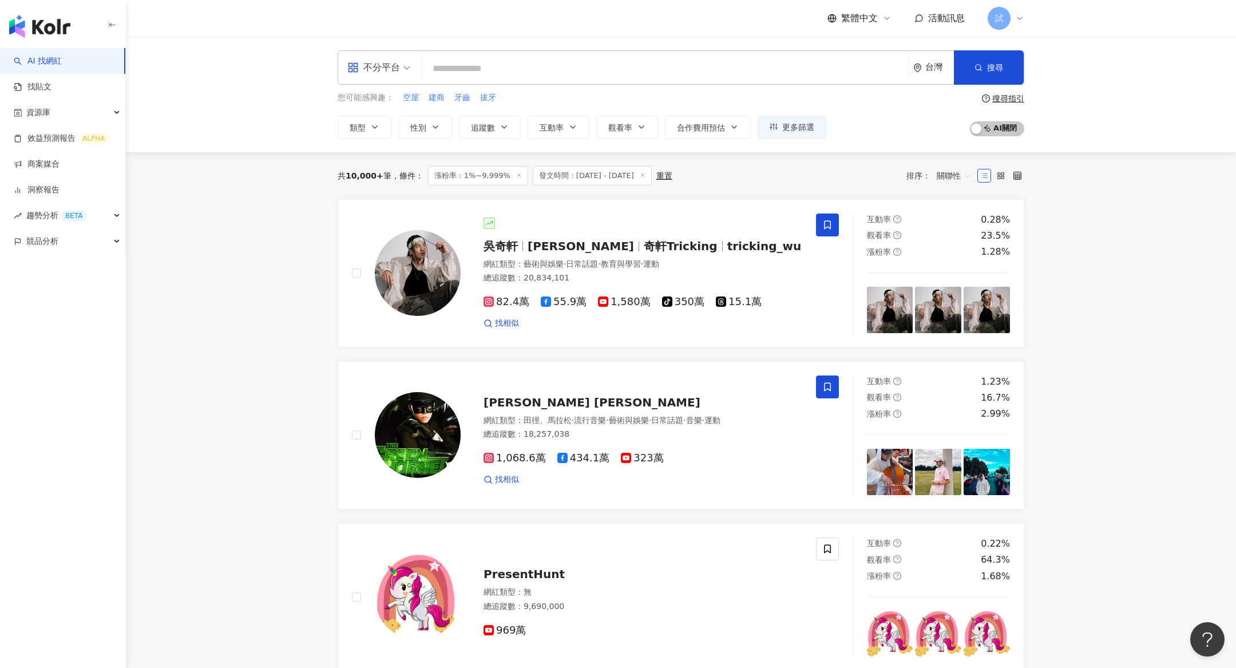
click at [956, 178] on span "關聯性" at bounding box center [953, 175] width 34 height 18
click at [952, 239] on div "漲粉率" at bounding box center [953, 237] width 29 height 13
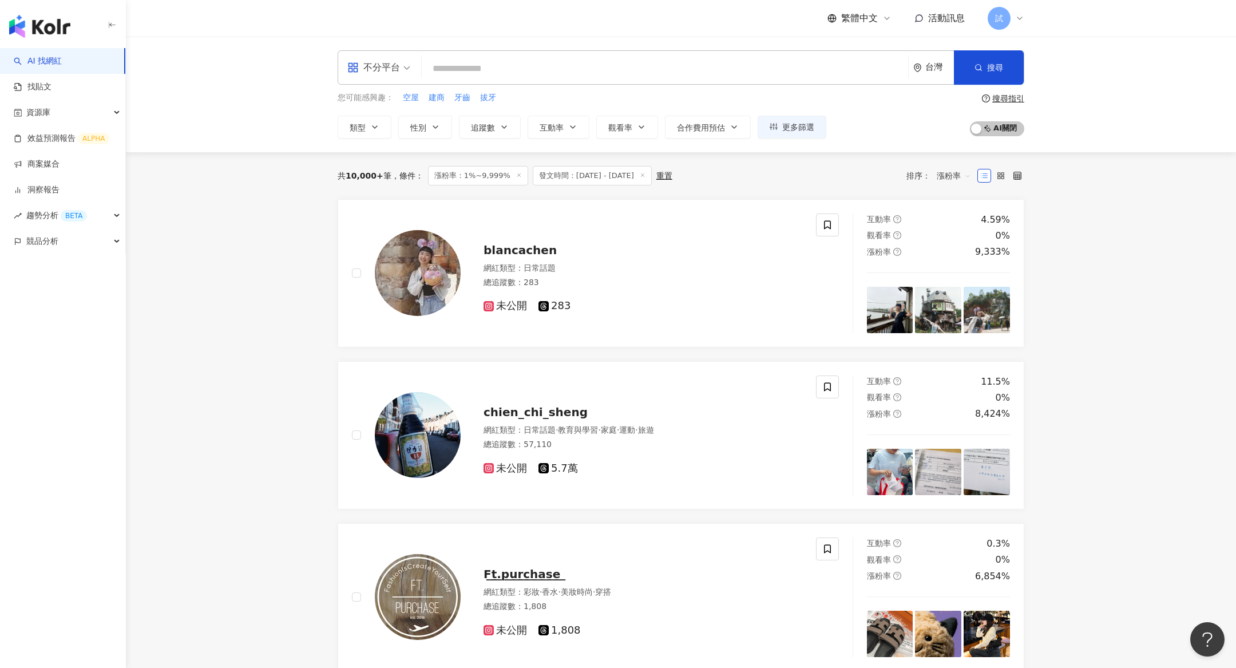
click at [672, 177] on div "重置" at bounding box center [664, 175] width 16 height 9
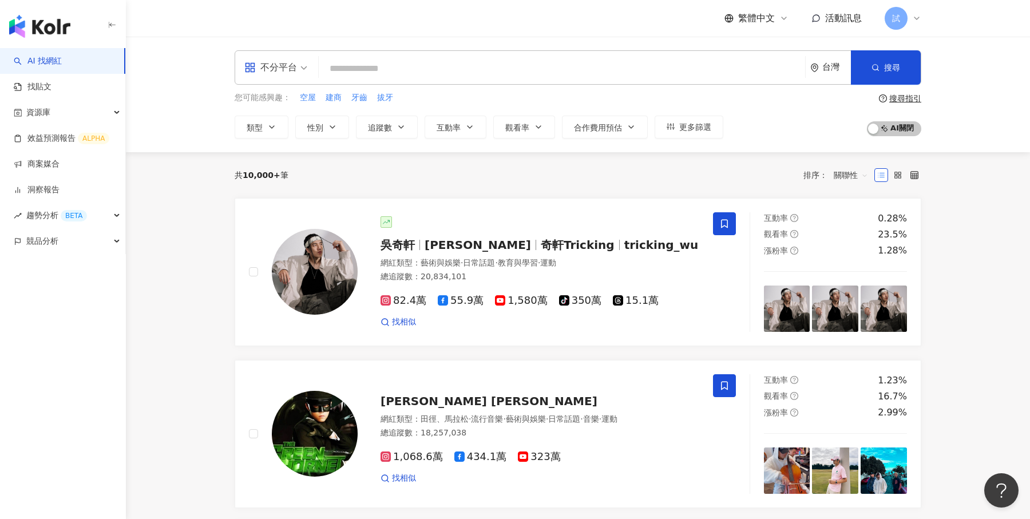
click at [288, 68] on div "不分平台" at bounding box center [270, 67] width 53 height 18
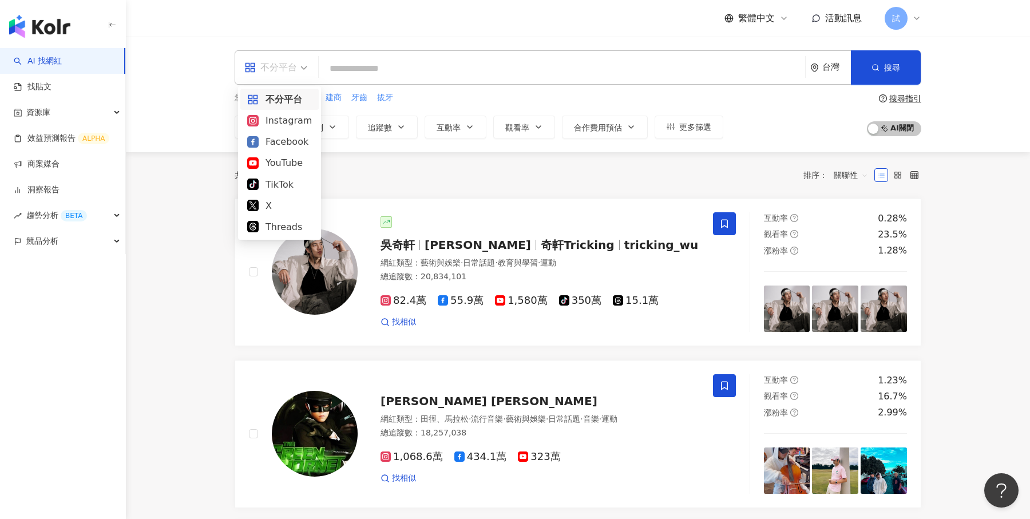
click at [402, 172] on div "共 10,000+ 筆 排序： 關聯性" at bounding box center [578, 175] width 686 height 18
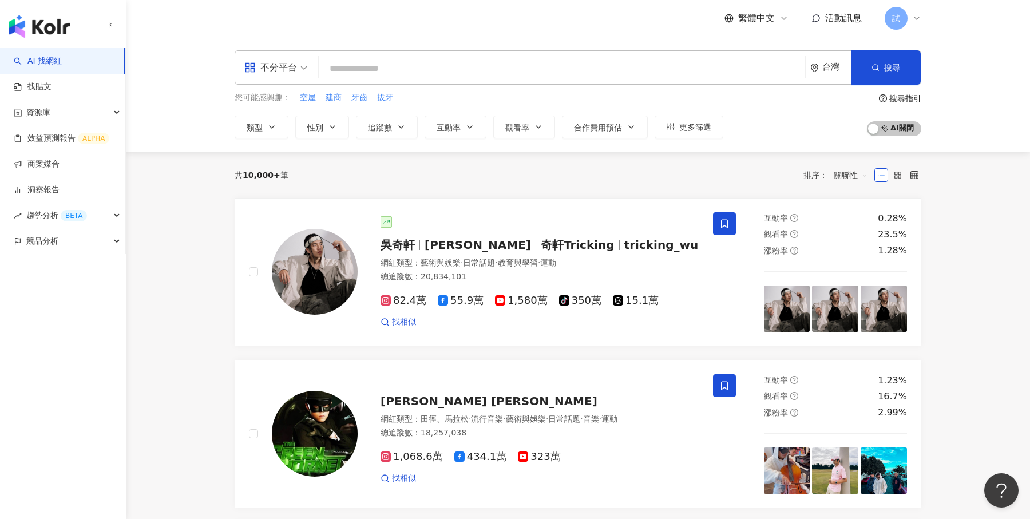
click at [415, 74] on input "search" at bounding box center [561, 69] width 477 height 22
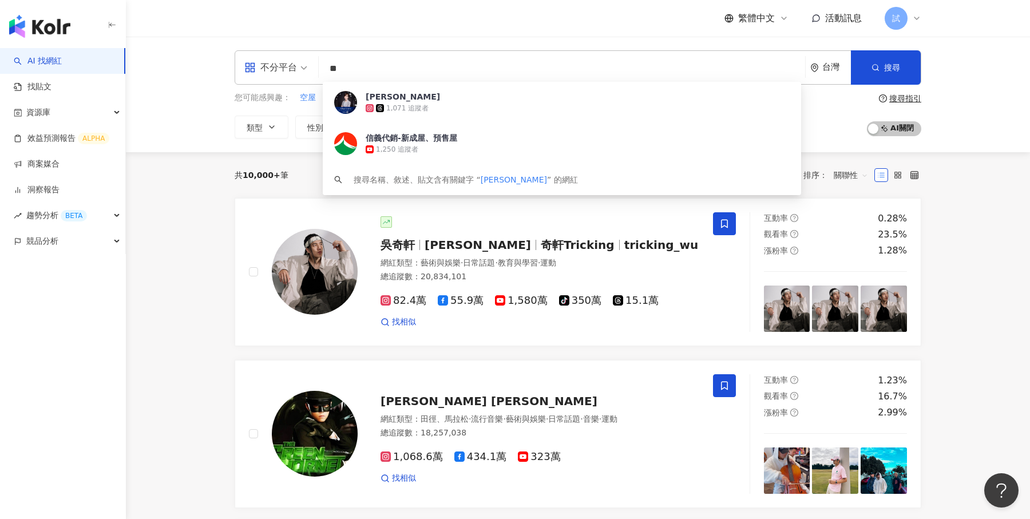
type input "*"
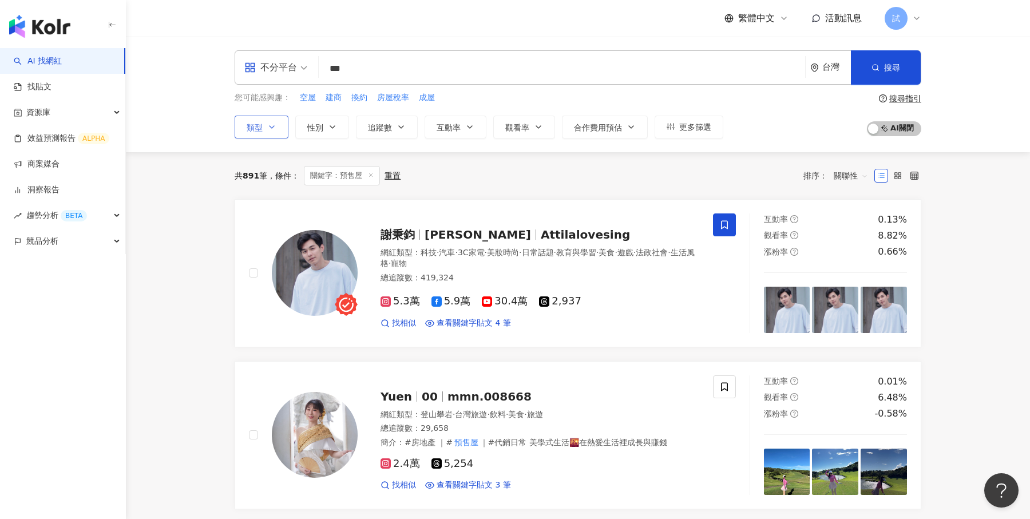
type input "***"
click at [267, 125] on icon "button" at bounding box center [271, 126] width 9 height 9
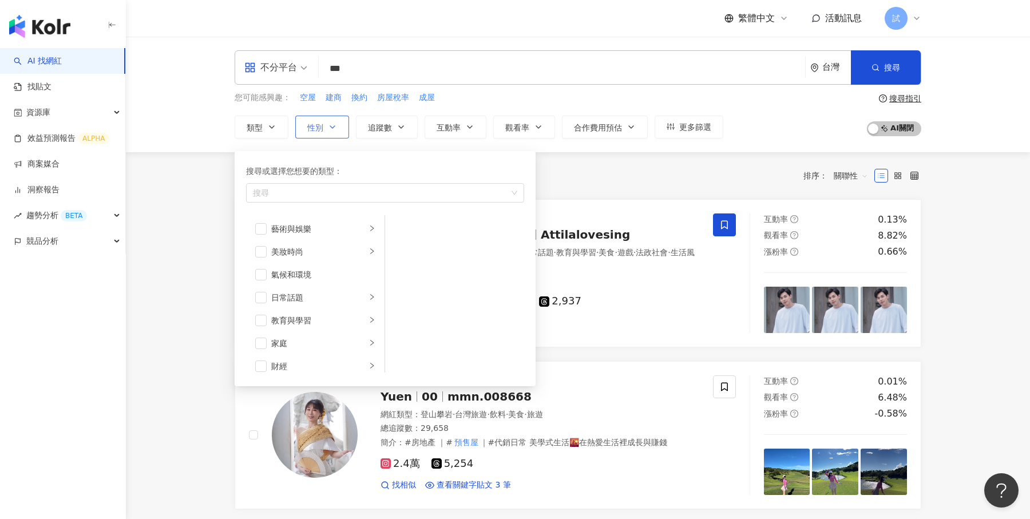
click at [340, 124] on button "性別" at bounding box center [322, 127] width 54 height 23
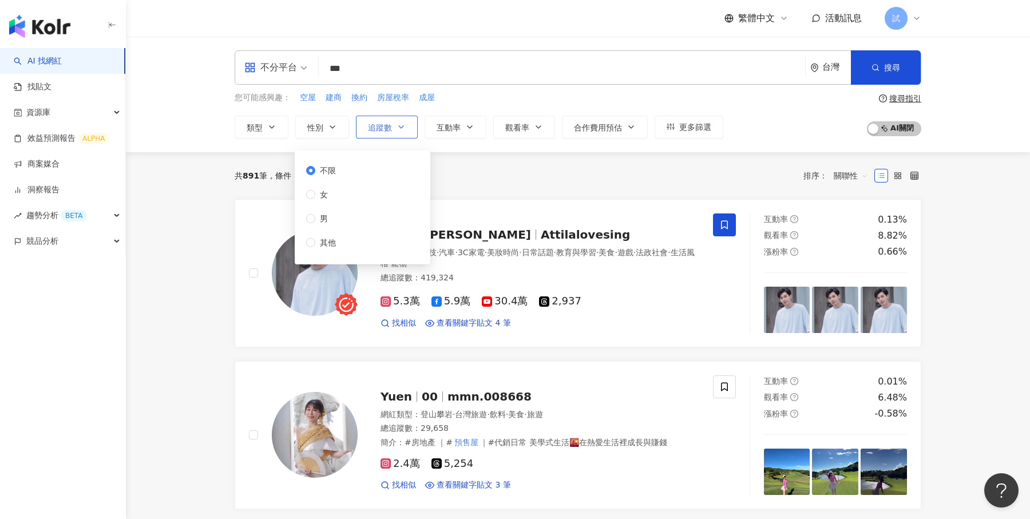
click at [385, 123] on span "追蹤數" at bounding box center [380, 127] width 24 height 9
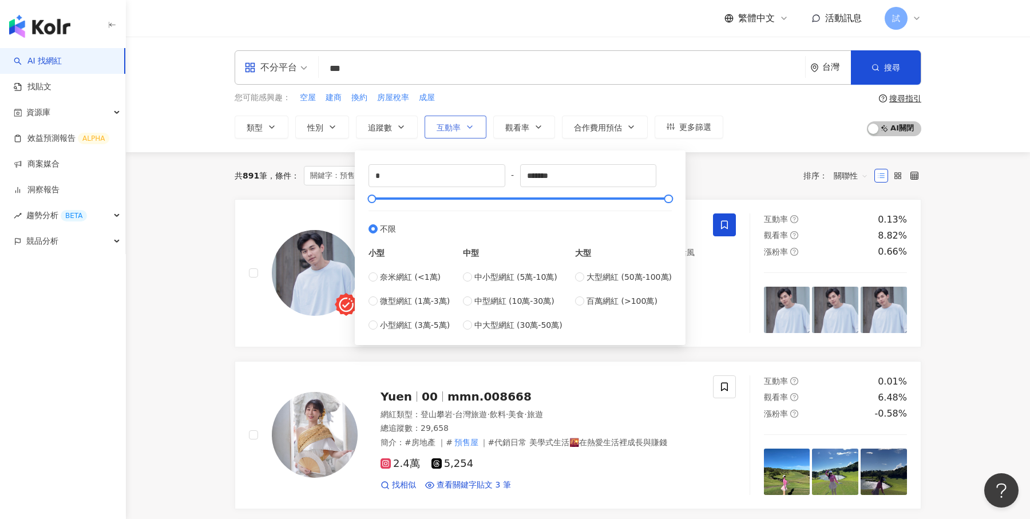
click at [461, 122] on button "互動率" at bounding box center [455, 127] width 62 height 23
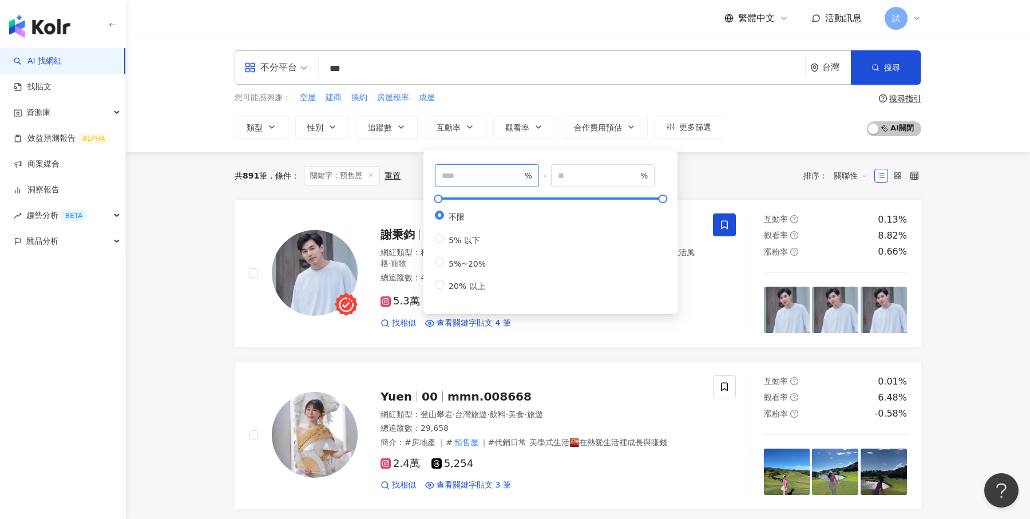
click at [471, 180] on input "number" at bounding box center [482, 175] width 80 height 13
type input "*"
click at [773, 134] on div "您可能感興趣： 空屋 建商 換約 房屋稅率 成屋 類型 性別 追蹤數 互動率 觀看率 合作費用預估 更多篩選 篩選條件 關於網紅 互動潛力 受眾輪廓 獨家 關…" at bounding box center [578, 115] width 686 height 47
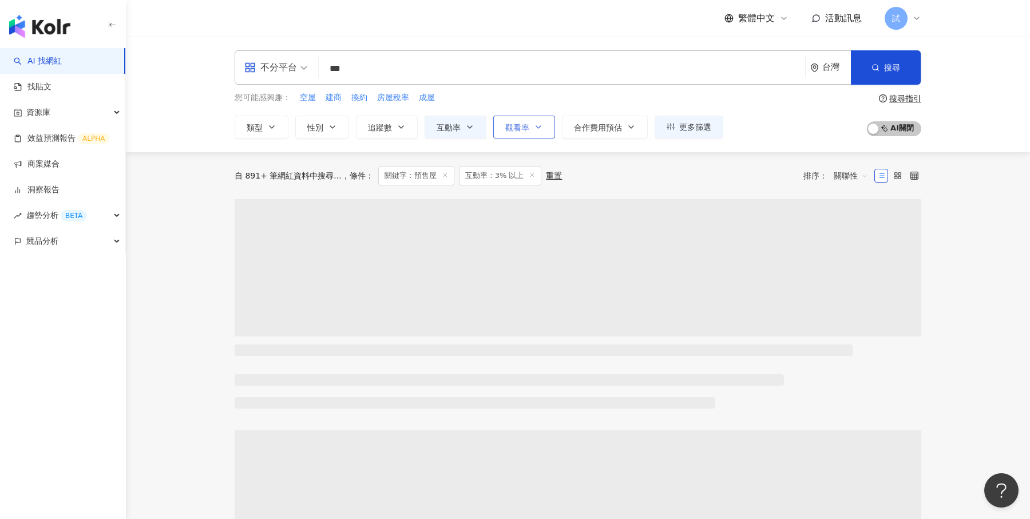
click at [526, 125] on span "觀看率" at bounding box center [517, 127] width 24 height 9
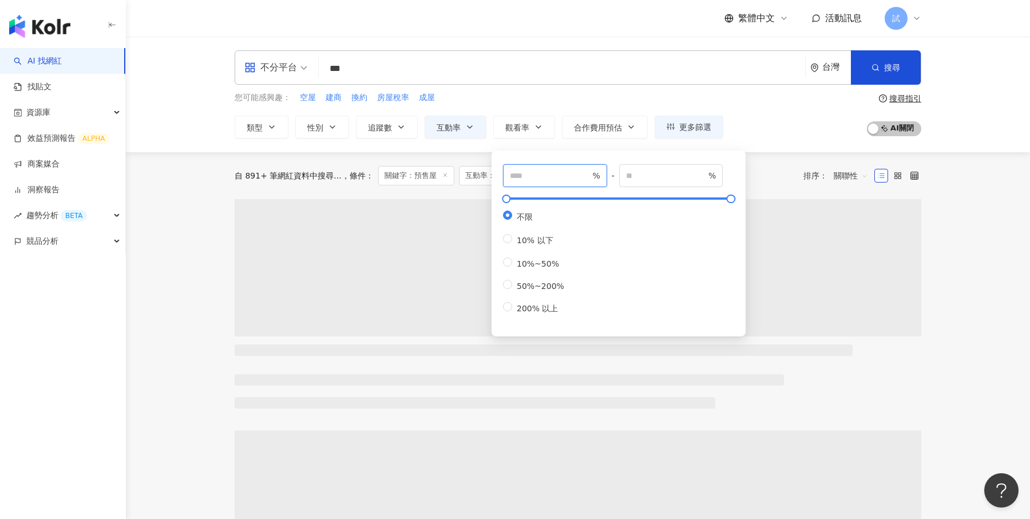
click at [526, 169] on input "number" at bounding box center [550, 175] width 80 height 13
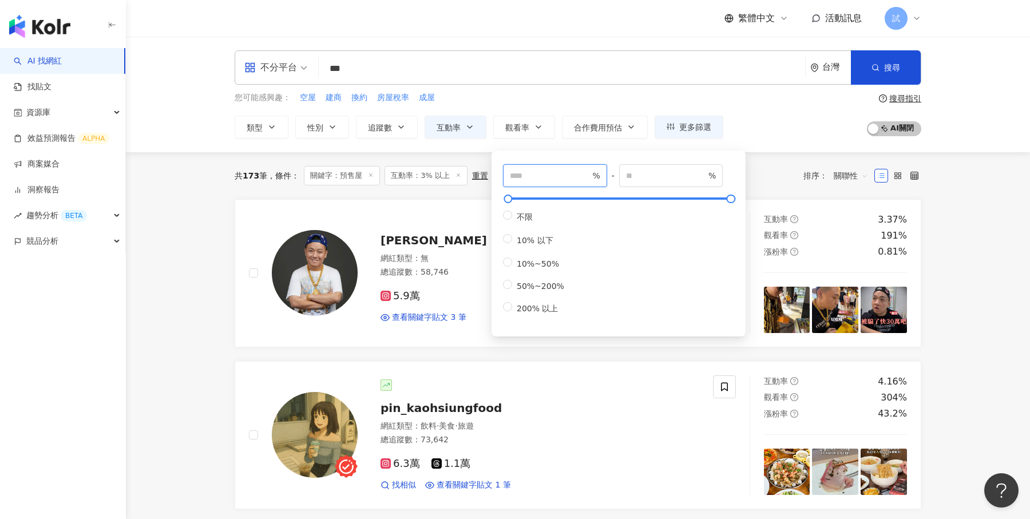
type input "**"
click at [781, 114] on div "您可能感興趣： 空屋 建商 換約 房屋稅率 成屋 類型 性別 追蹤數 互動率 觀看率 合作費用預估 更多篩選 篩選條件 關於網紅 互動潛力 受眾輪廓 獨家 關…" at bounding box center [578, 115] width 686 height 47
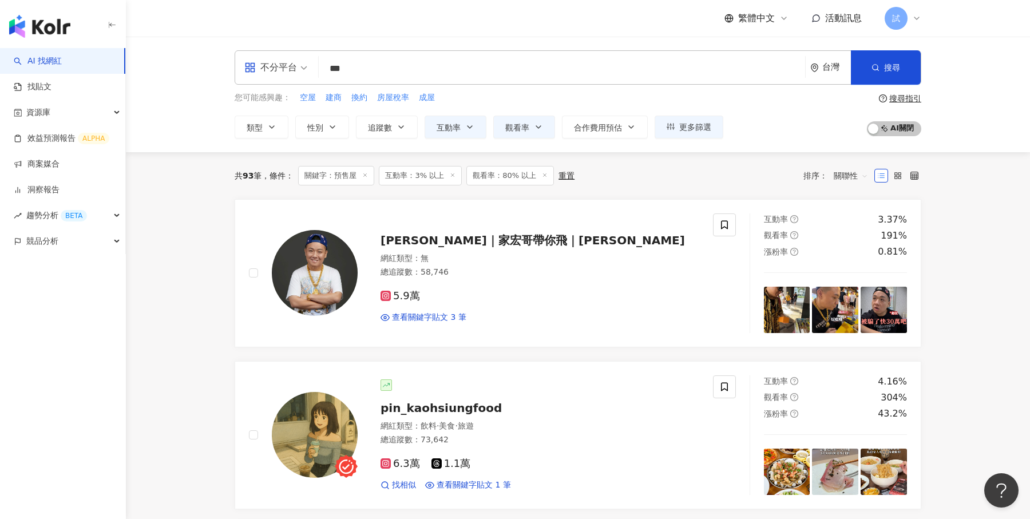
click at [856, 176] on span "關聯性" at bounding box center [851, 175] width 34 height 18
click at [848, 293] on div "關鍵字" at bounding box center [850, 295] width 29 height 13
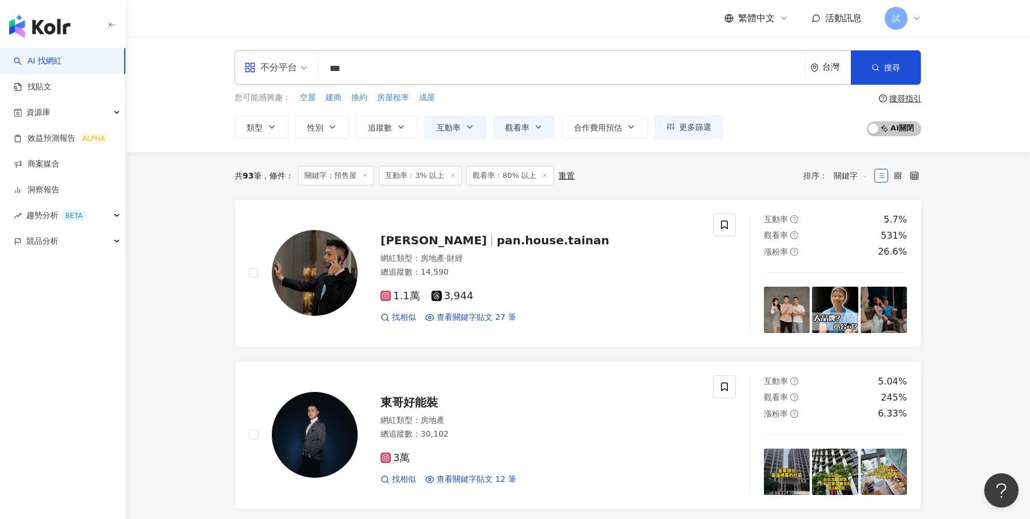
click at [366, 176] on icon at bounding box center [365, 175] width 6 height 6
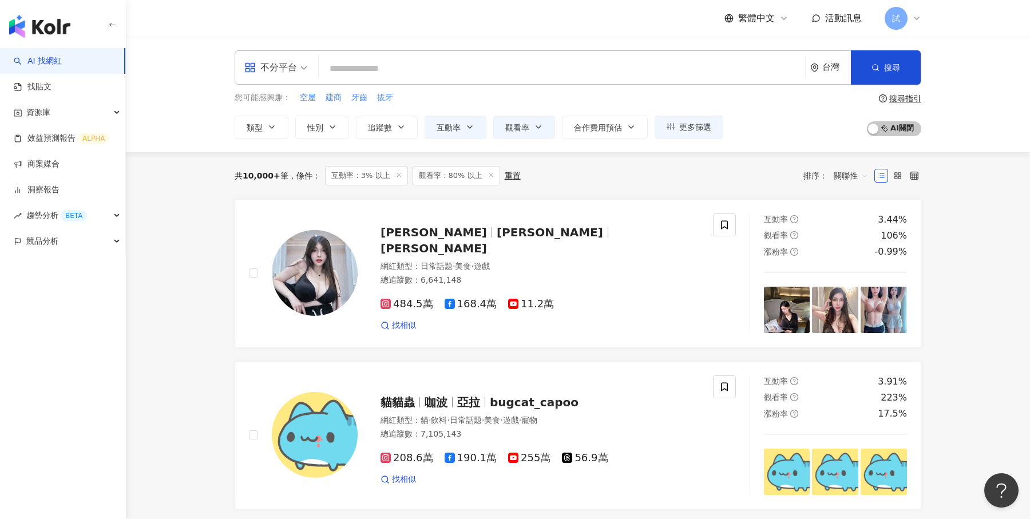
click at [499, 68] on input "search" at bounding box center [561, 69] width 477 height 22
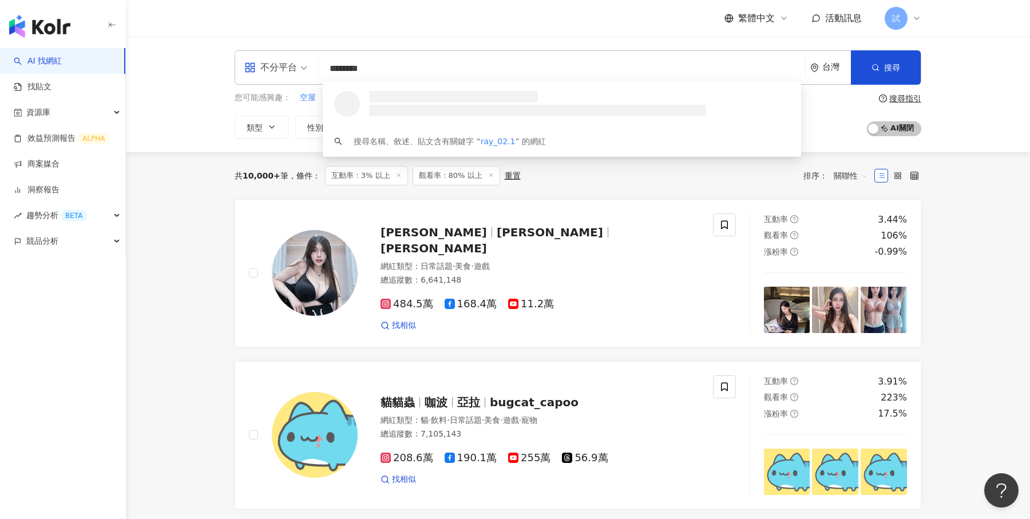
type input "*********"
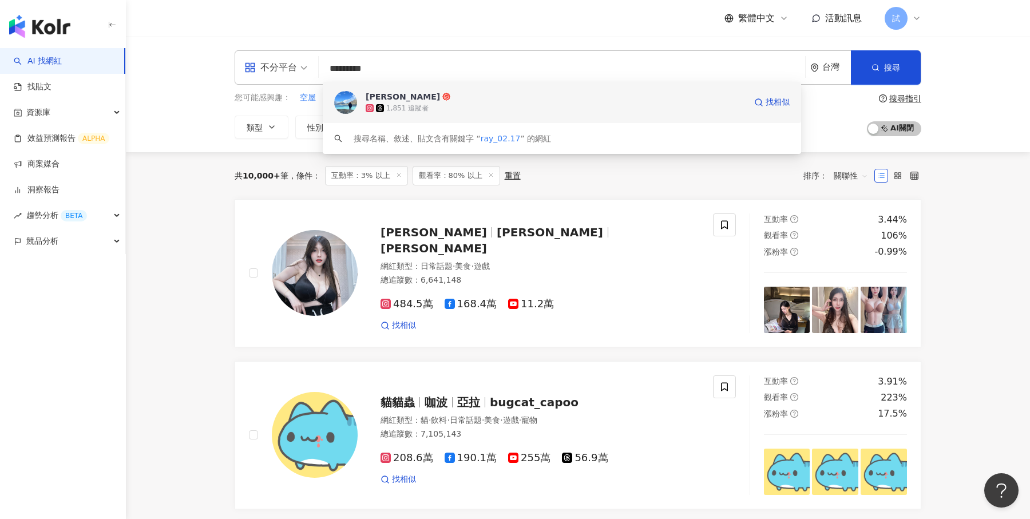
click at [466, 102] on span "Ray Peng" at bounding box center [555, 96] width 379 height 11
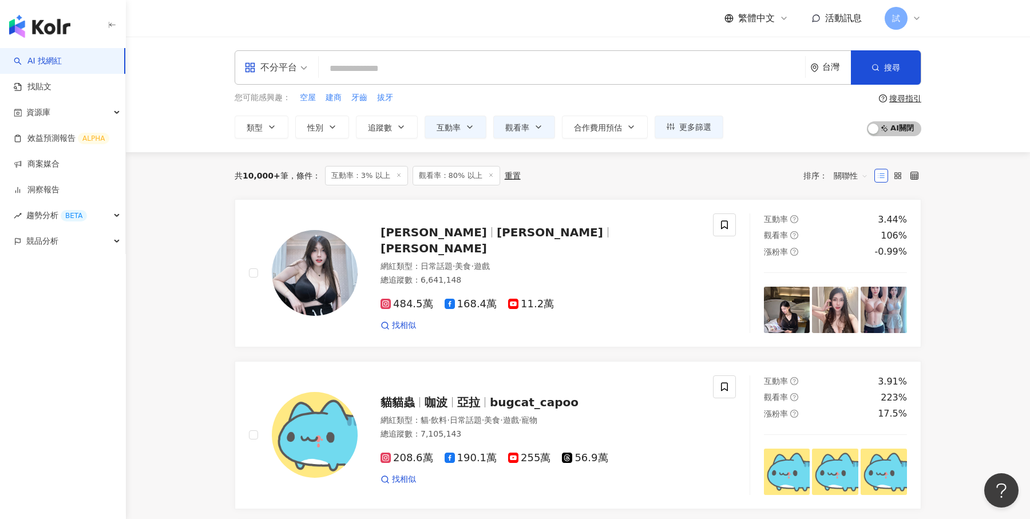
click at [387, 66] on input "search" at bounding box center [561, 69] width 477 height 22
type input "*"
type input "***"
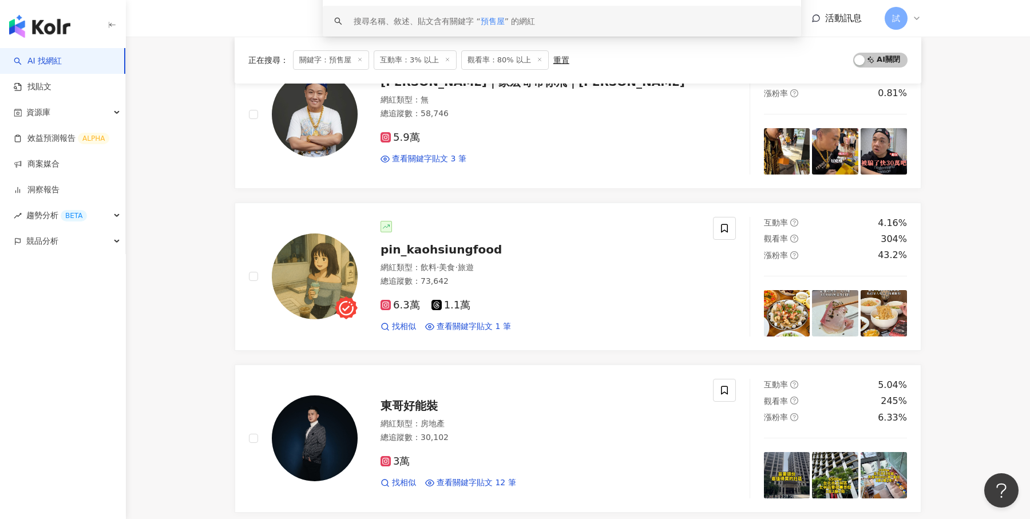
scroll to position [169, 0]
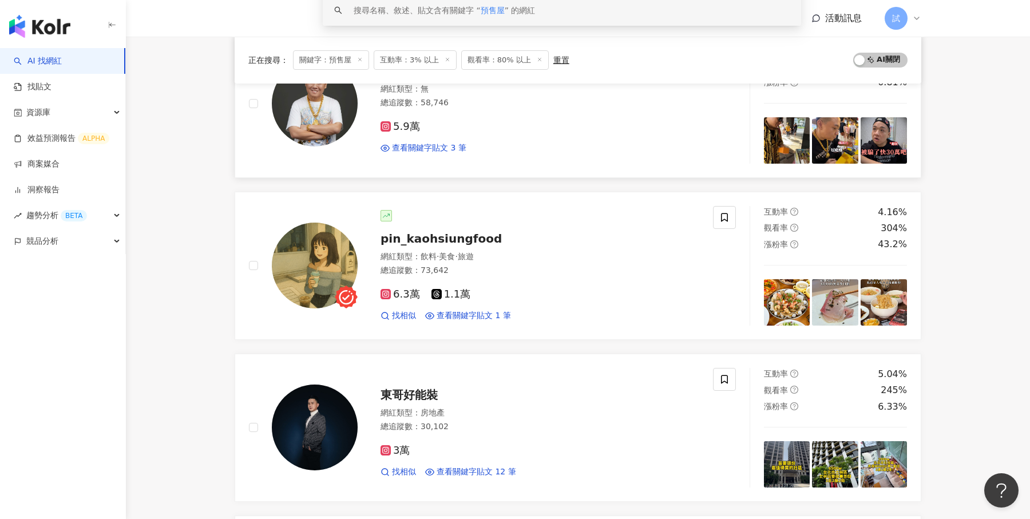
click at [553, 256] on div "網紅類型 ： 飲料 · 美食 · 旅遊" at bounding box center [539, 256] width 319 height 11
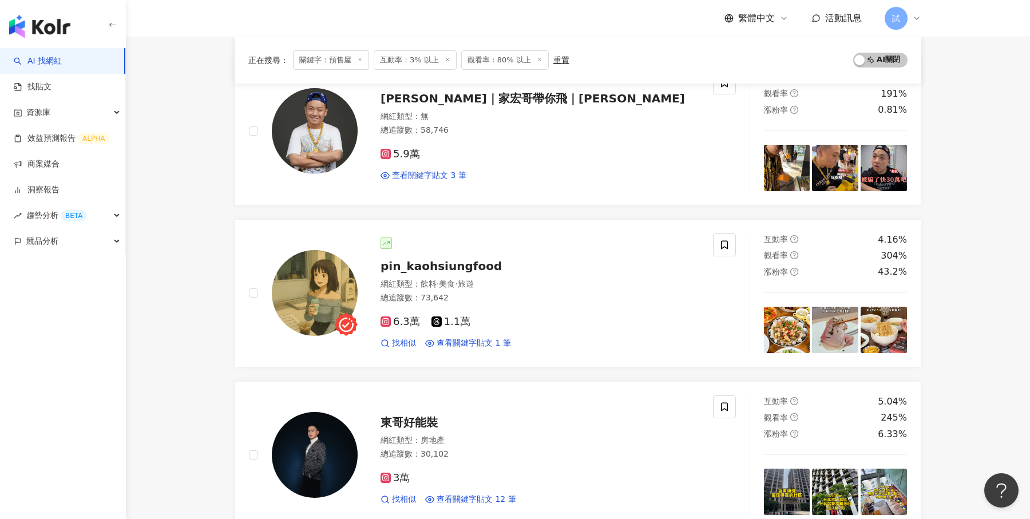
scroll to position [0, 0]
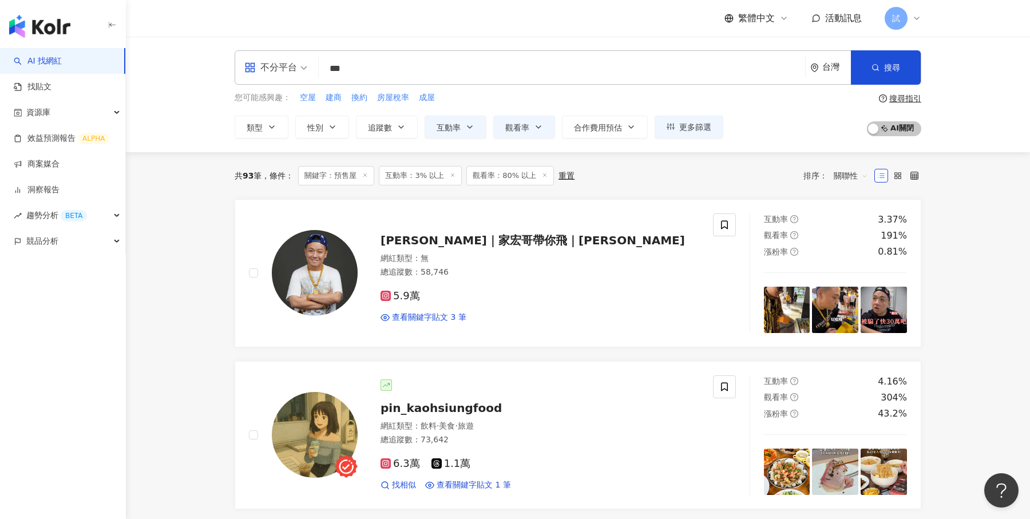
click at [562, 177] on div "重置" at bounding box center [566, 175] width 16 height 9
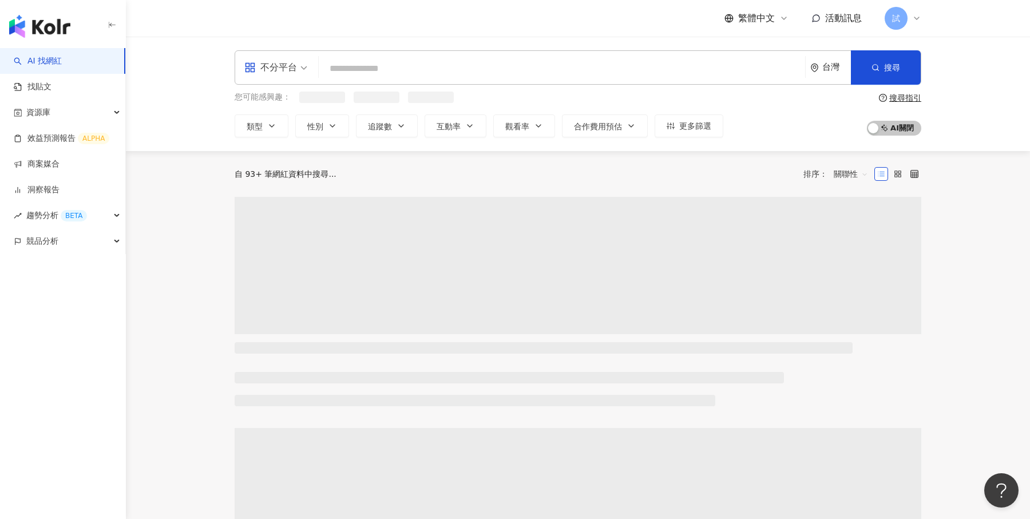
click at [383, 66] on input "search" at bounding box center [561, 69] width 477 height 22
paste input "***"
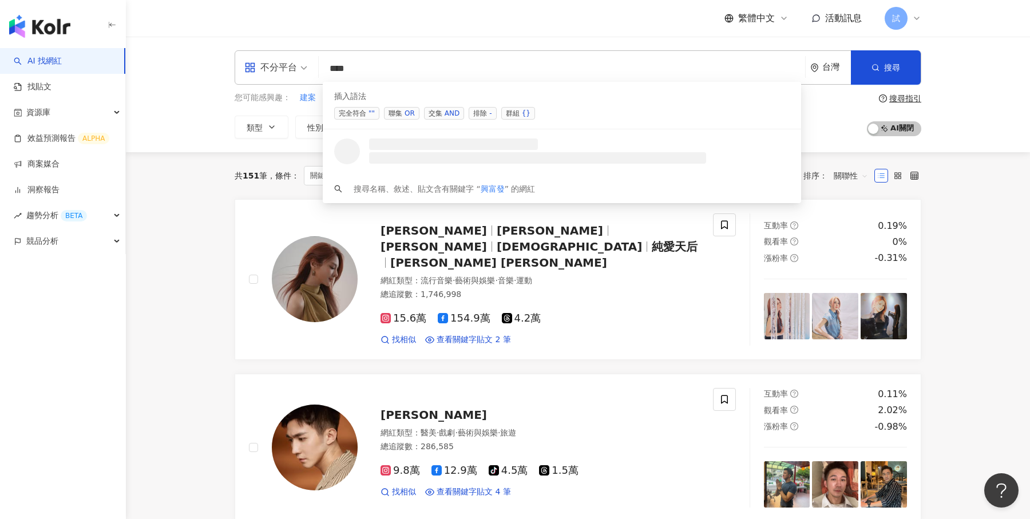
click at [439, 111] on span "交集 AND" at bounding box center [444, 113] width 40 height 13
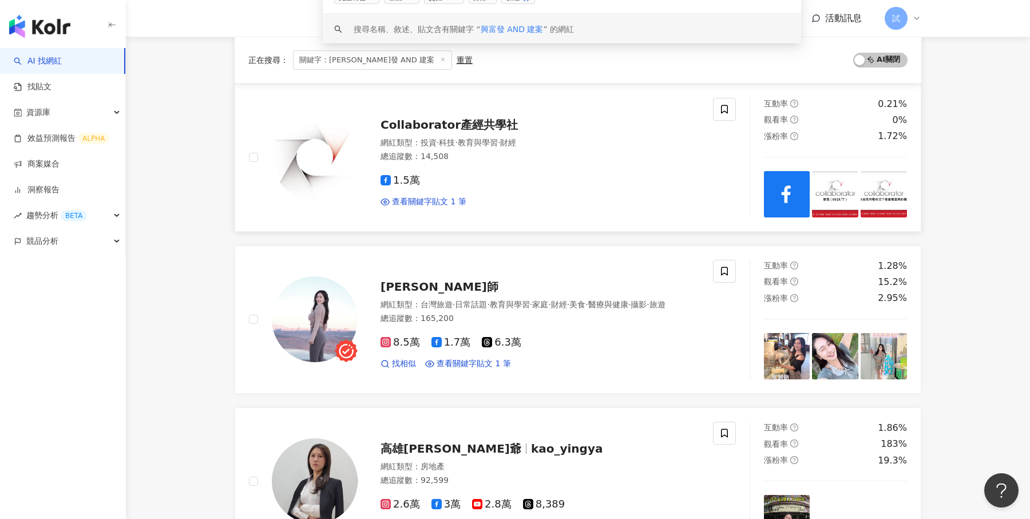
scroll to position [130, 0]
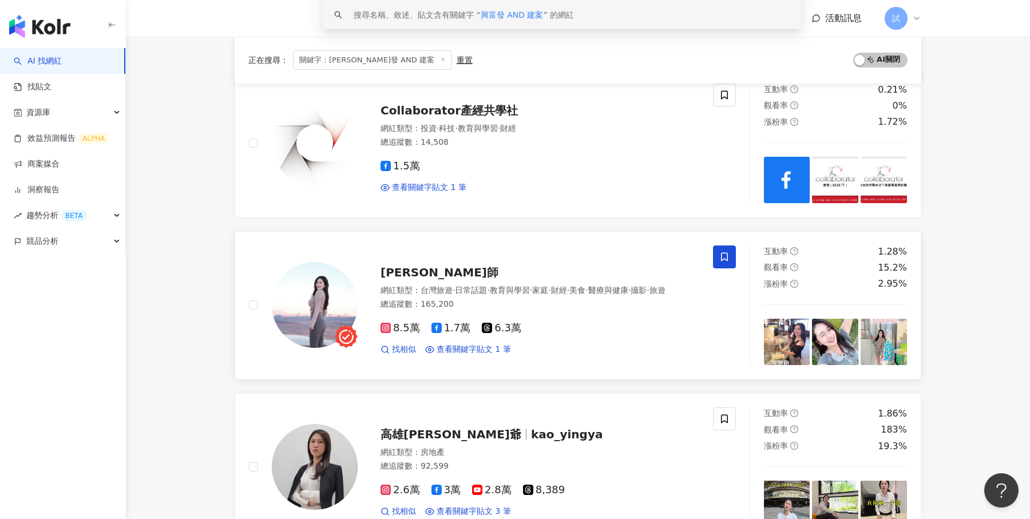
type input "**********"
click at [728, 257] on icon at bounding box center [724, 257] width 10 height 10
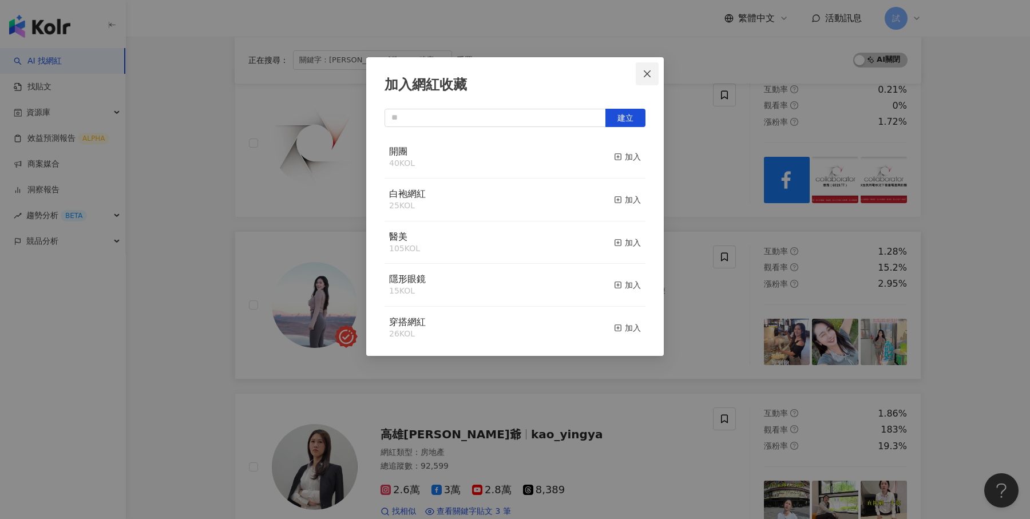
click at [650, 72] on icon "close" at bounding box center [646, 73] width 9 height 9
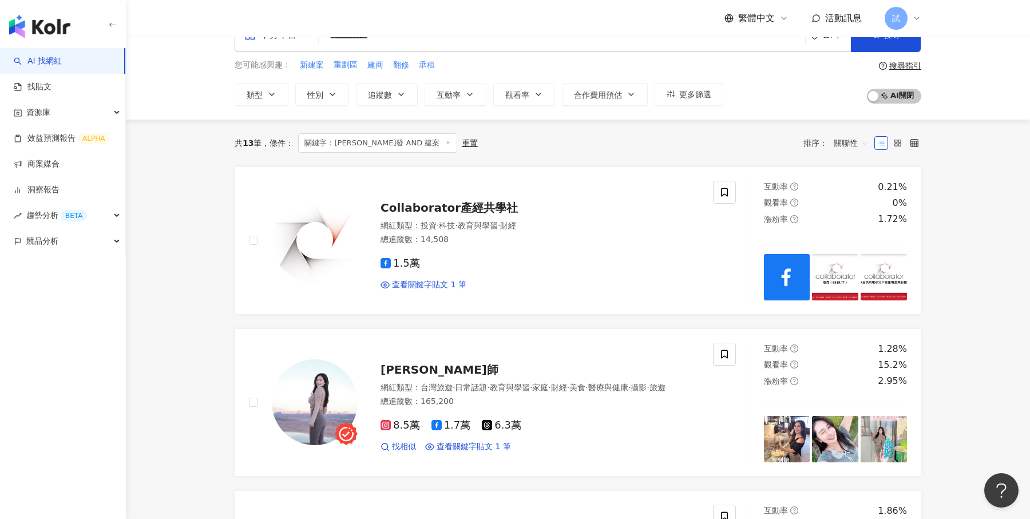
scroll to position [21, 0]
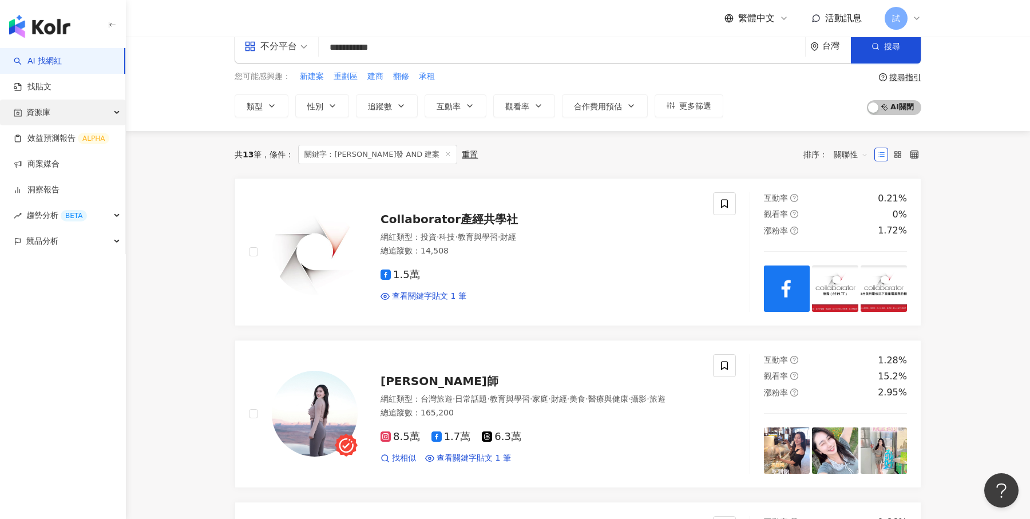
click at [92, 114] on div "資源庫" at bounding box center [62, 113] width 125 height 26
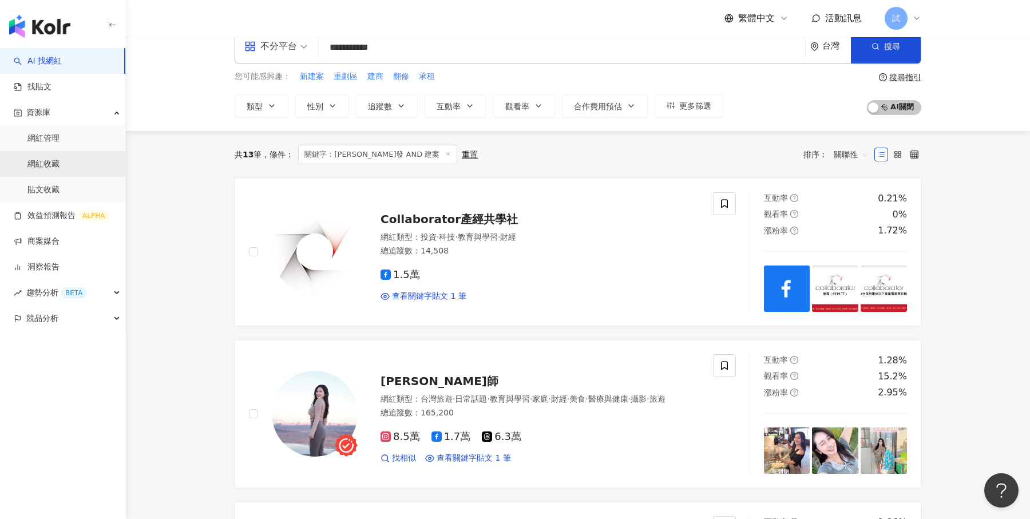
click at [59, 165] on link "網紅收藏" at bounding box center [43, 163] width 32 height 11
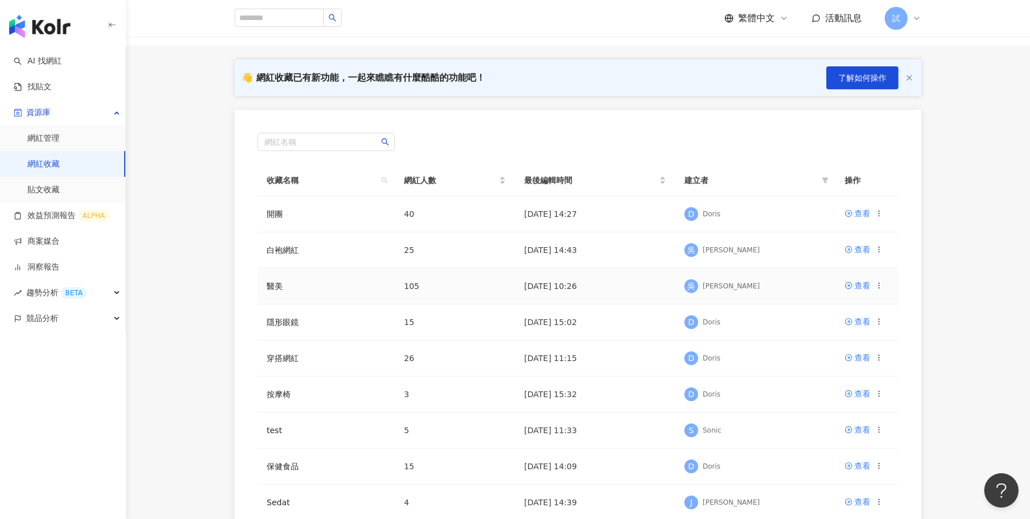
scroll to position [67, 0]
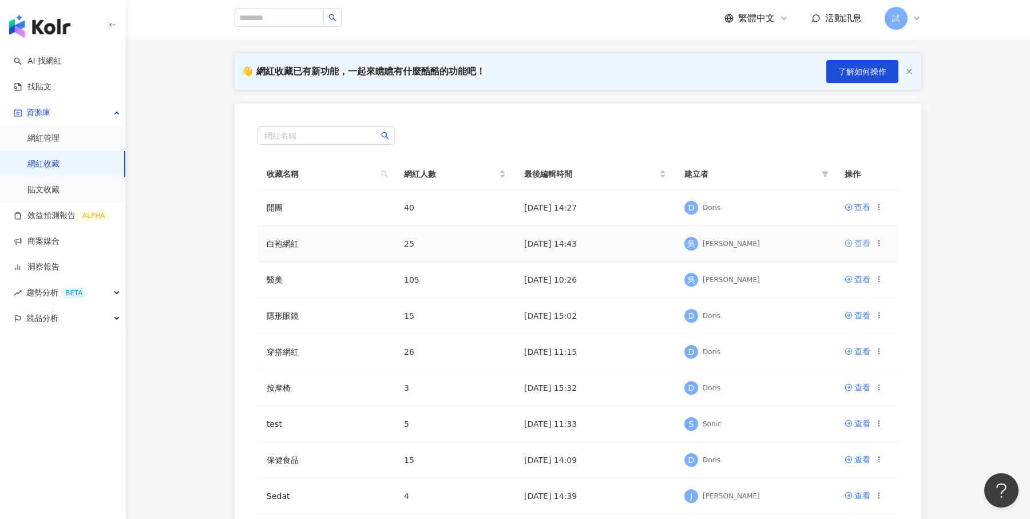
click at [856, 243] on div "查看" at bounding box center [862, 243] width 16 height 13
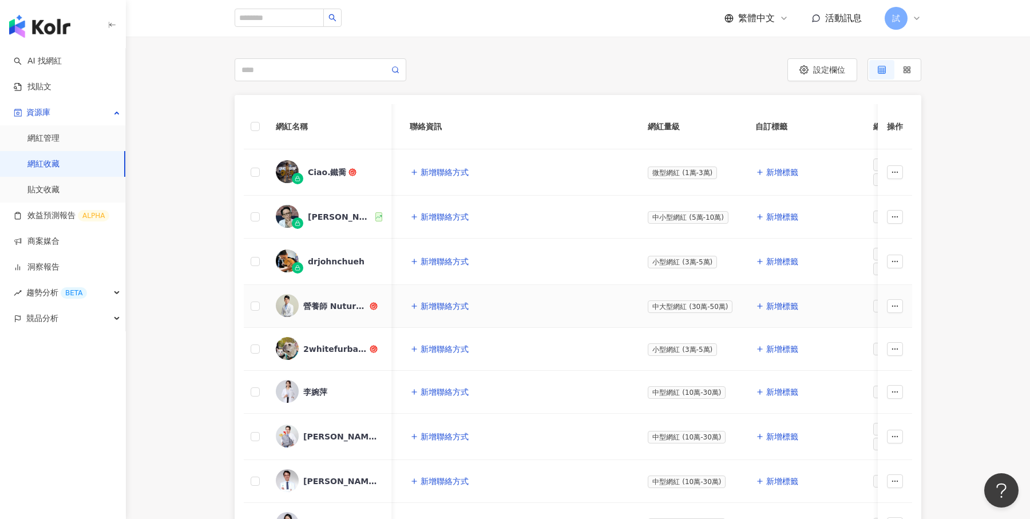
scroll to position [92, 0]
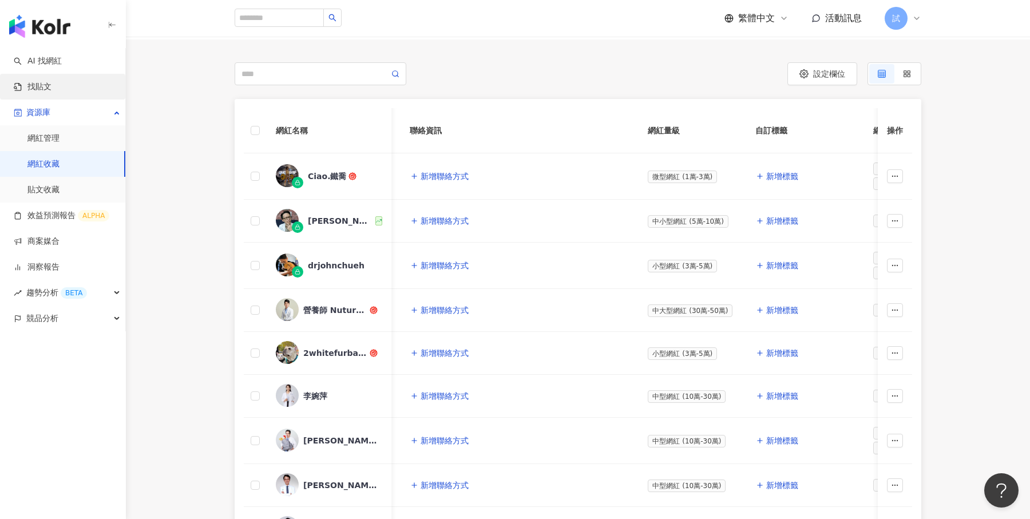
click at [51, 81] on link "找貼文" at bounding box center [33, 86] width 38 height 11
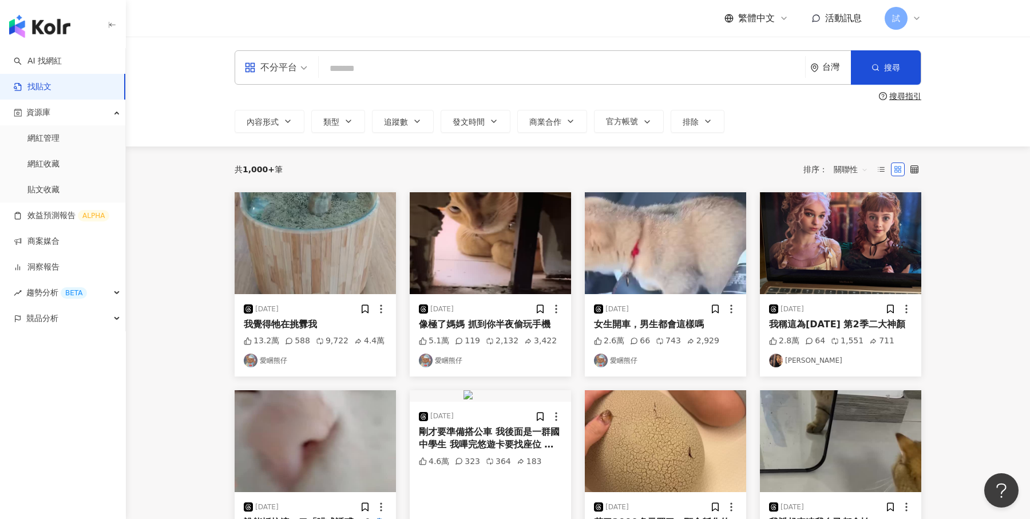
click at [451, 63] on input "search" at bounding box center [561, 68] width 477 height 25
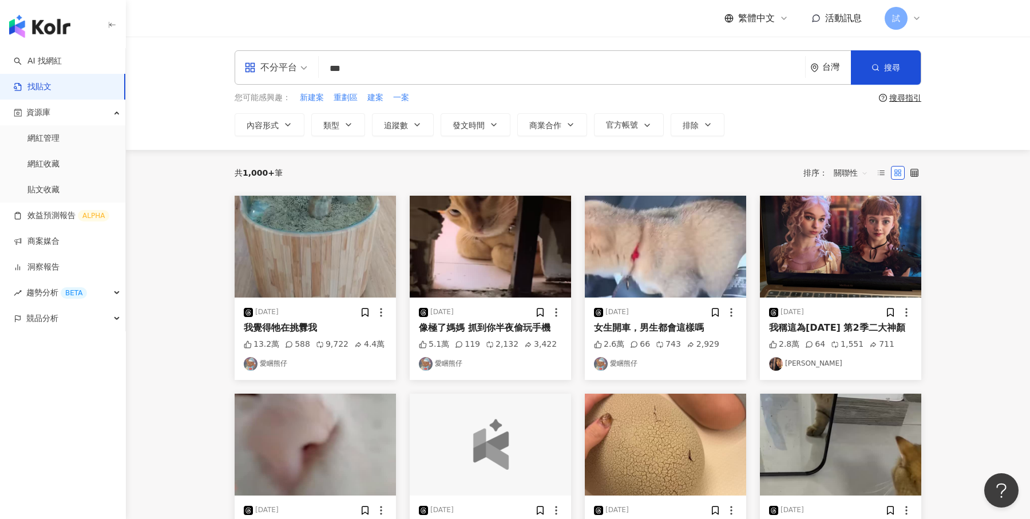
type input "*"
type input "***"
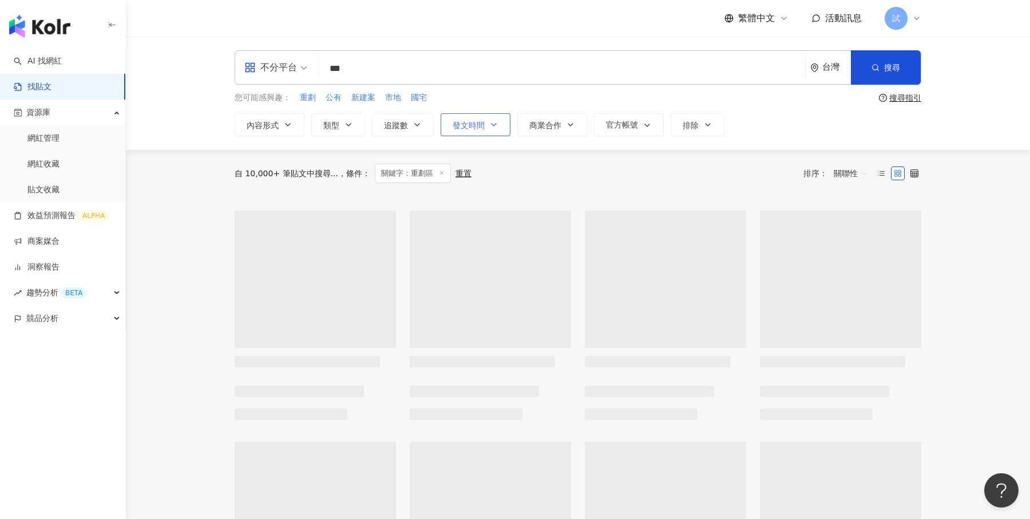
click at [490, 128] on icon "button" at bounding box center [493, 124] width 9 height 9
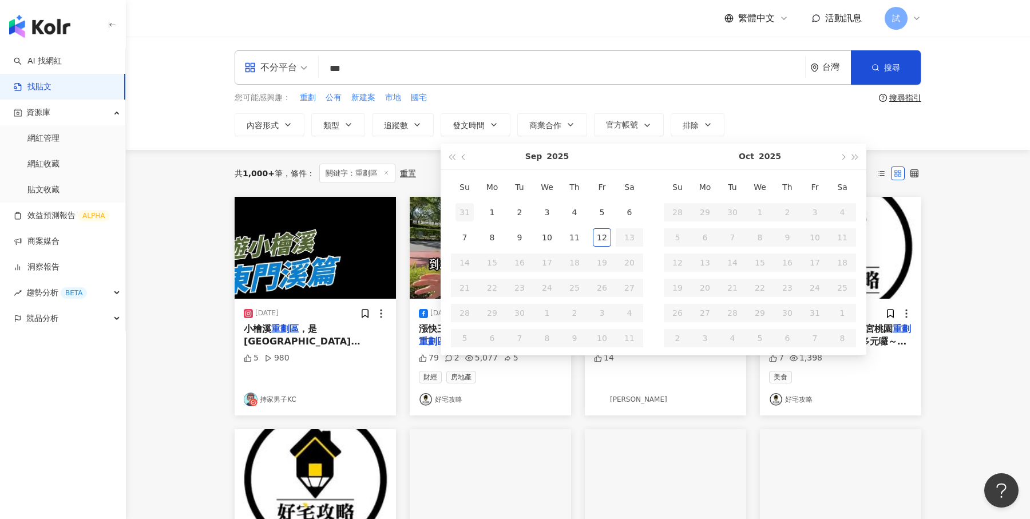
type input "**********"
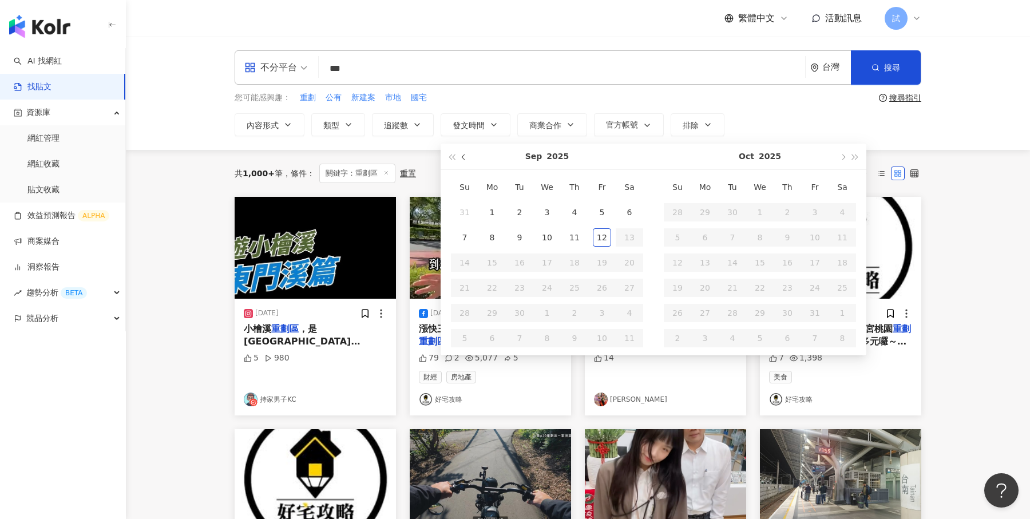
click at [463, 153] on button "button" at bounding box center [464, 157] width 13 height 26
type input "**********"
click at [602, 217] on div "1" at bounding box center [602, 212] width 18 height 18
type input "**********"
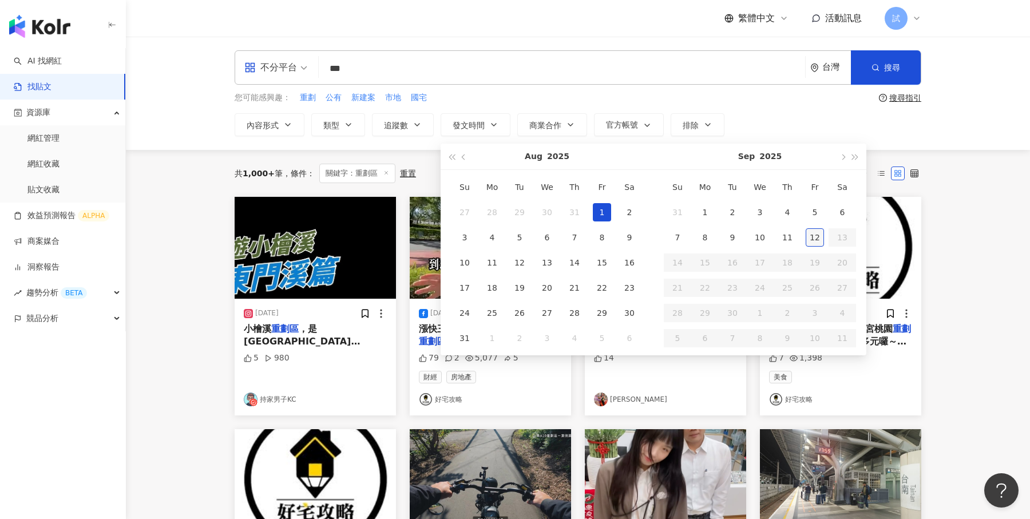
type input "**********"
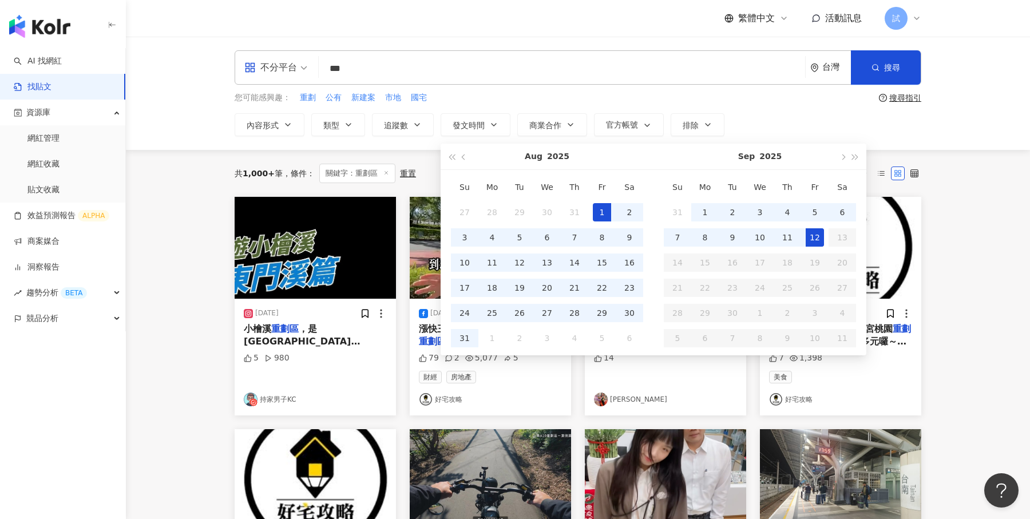
click at [810, 238] on div "12" at bounding box center [814, 237] width 18 height 18
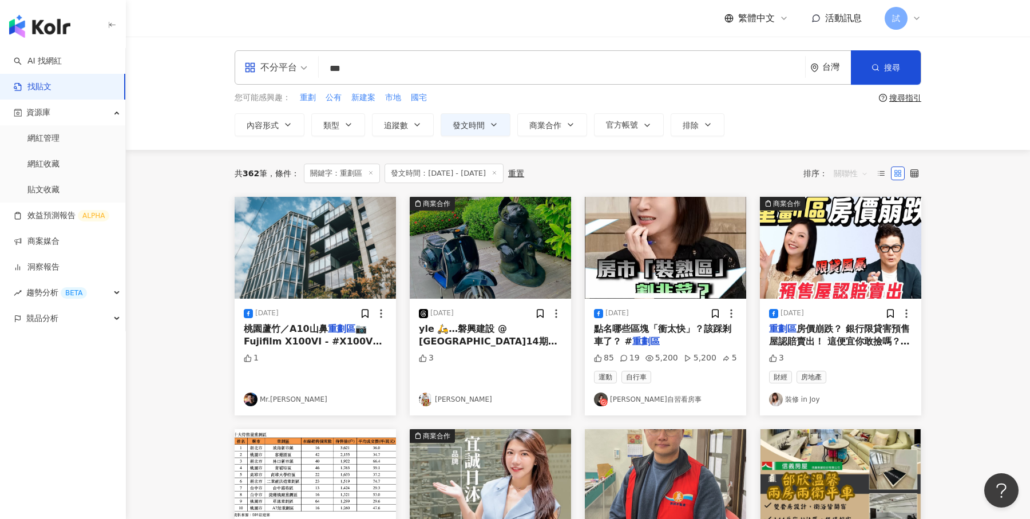
click at [835, 170] on span "關聯性" at bounding box center [851, 173] width 34 height 18
click at [851, 289] on div "發文時間" at bounding box center [852, 293] width 32 height 13
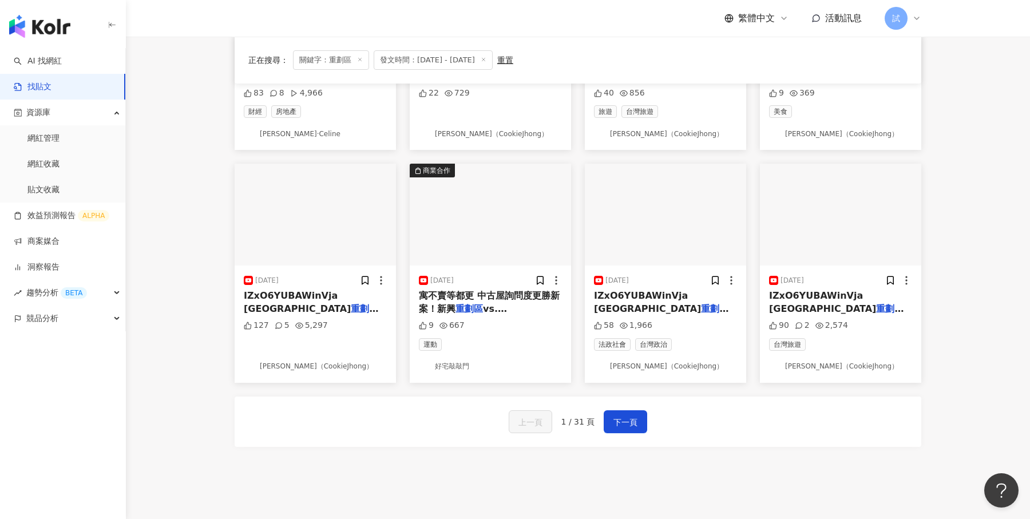
scroll to position [503, 0]
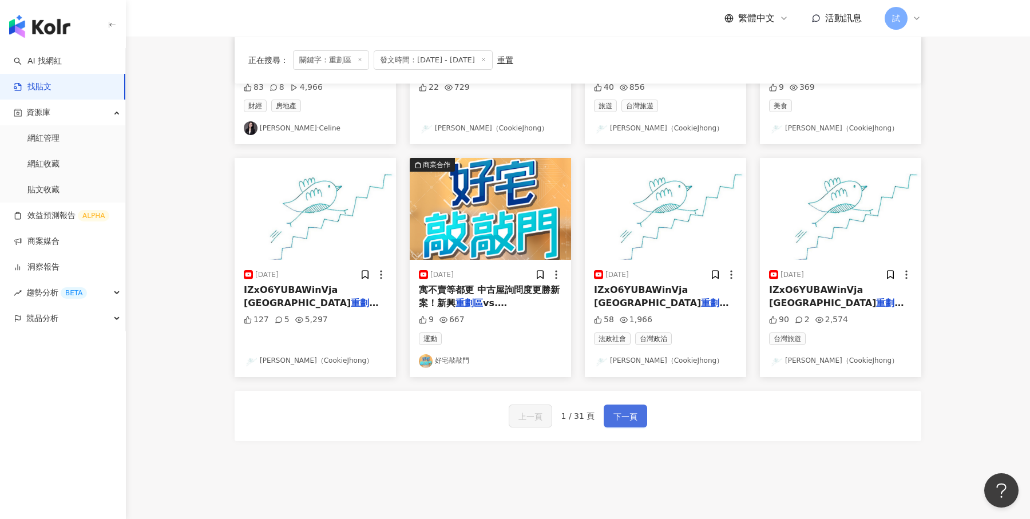
click at [625, 416] on span "下一頁" at bounding box center [625, 417] width 24 height 14
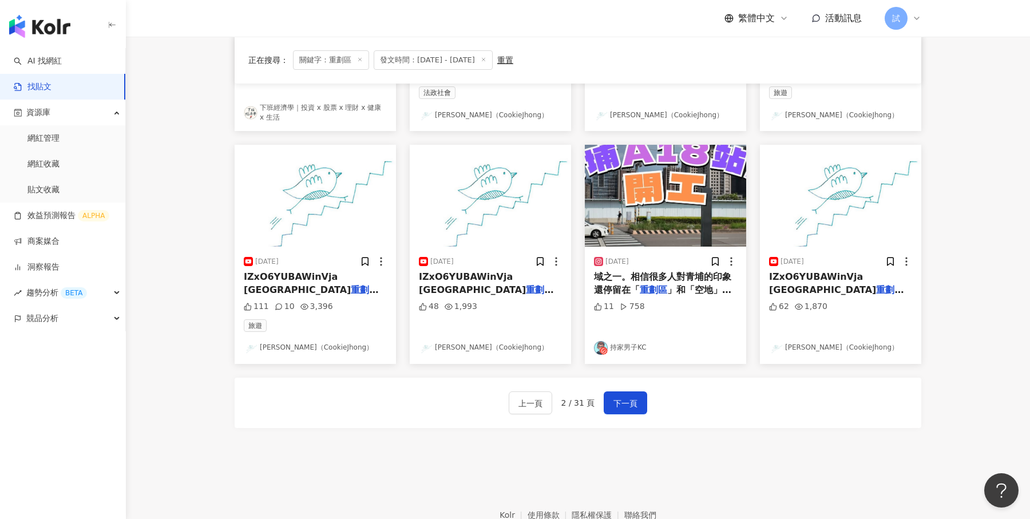
scroll to position [521, 0]
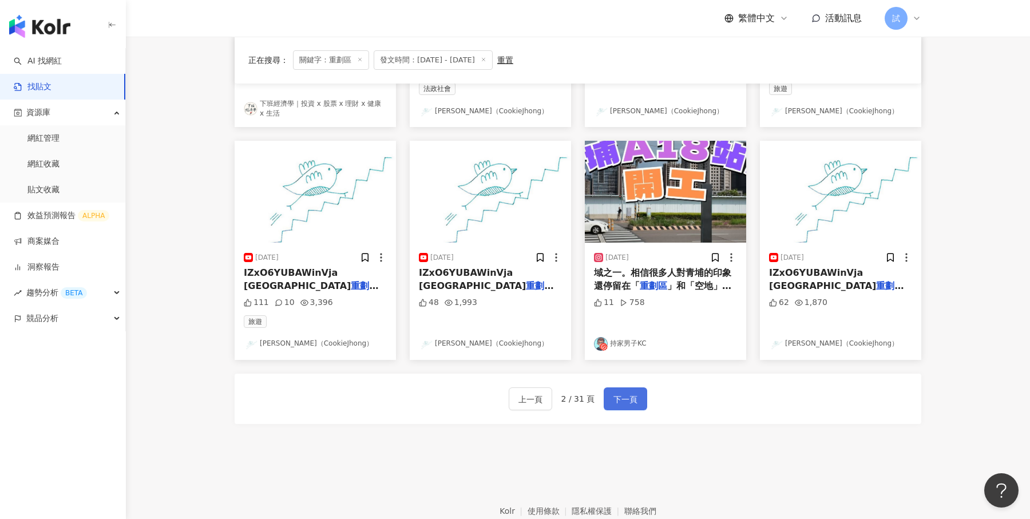
click at [628, 392] on span "下一頁" at bounding box center [625, 399] width 24 height 14
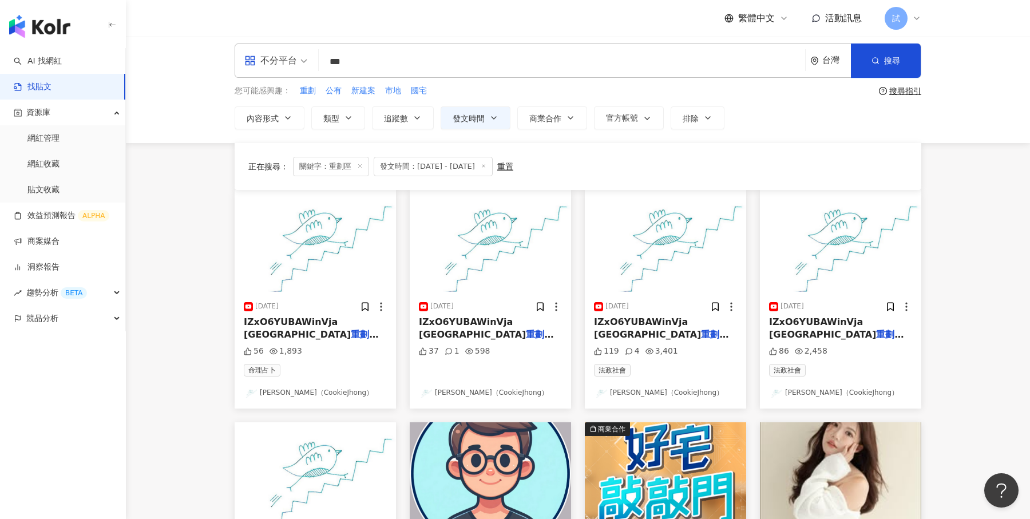
scroll to position [0, 0]
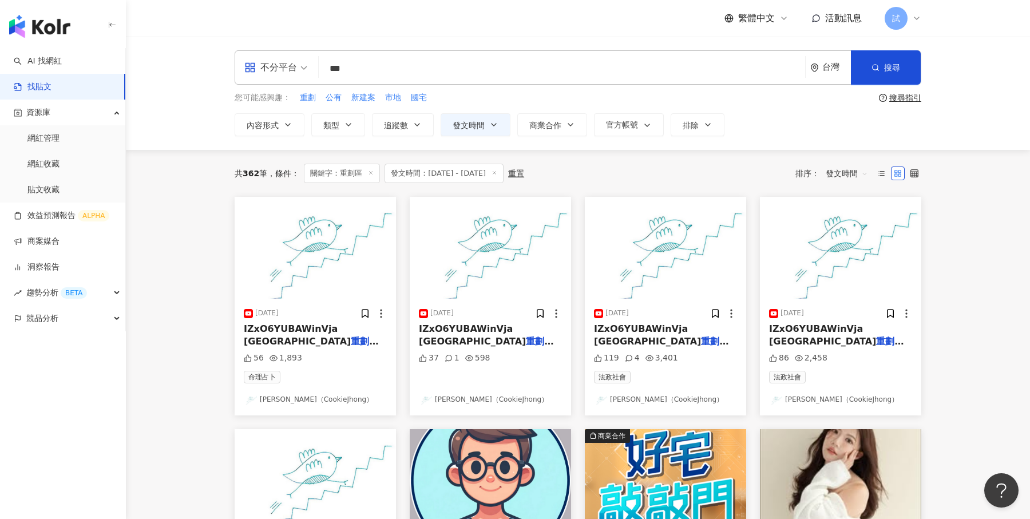
click at [402, 72] on input "***" at bounding box center [561, 68] width 477 height 25
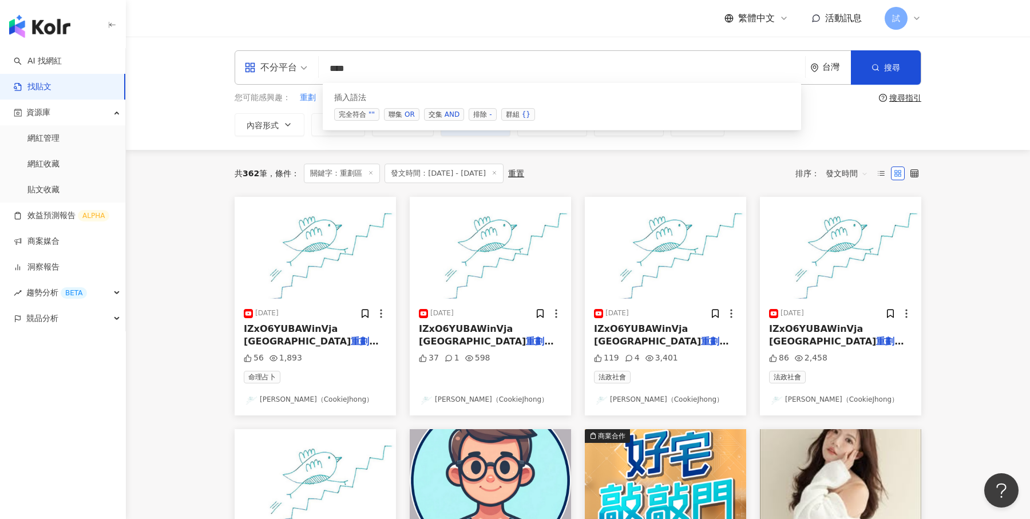
click at [482, 110] on span "排除 -" at bounding box center [482, 114] width 27 height 13
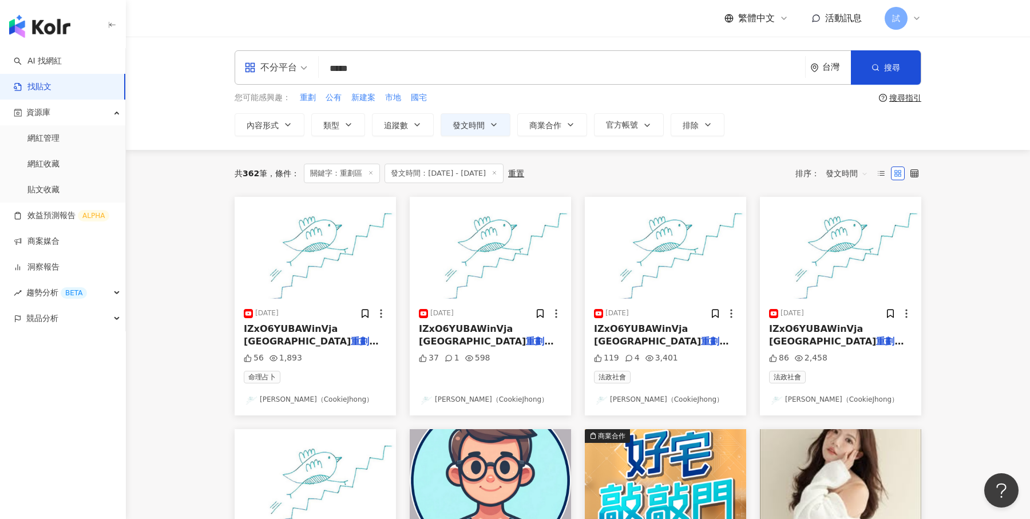
click at [509, 332] on span "IZxO6YUBAWinVja 塭仔圳" at bounding box center [472, 334] width 107 height 23
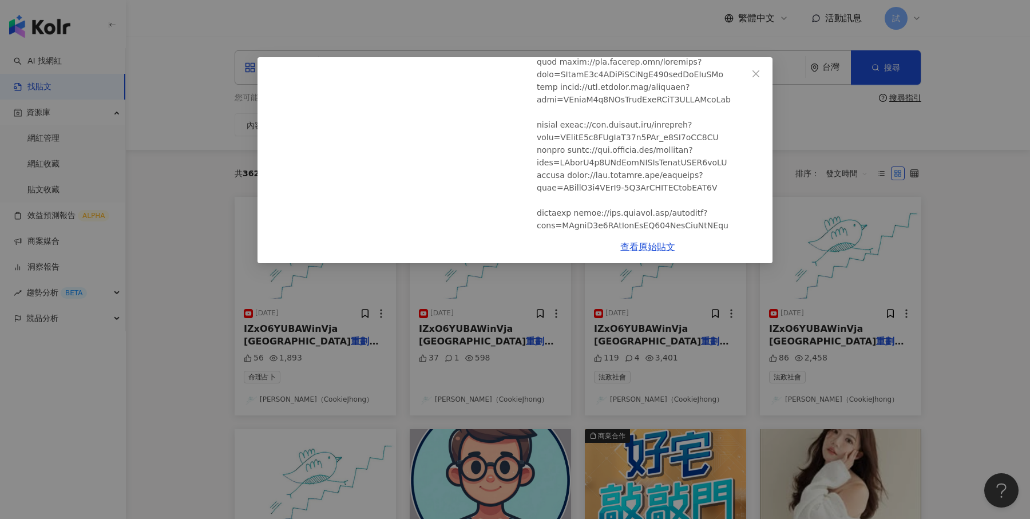
scroll to position [315, 0]
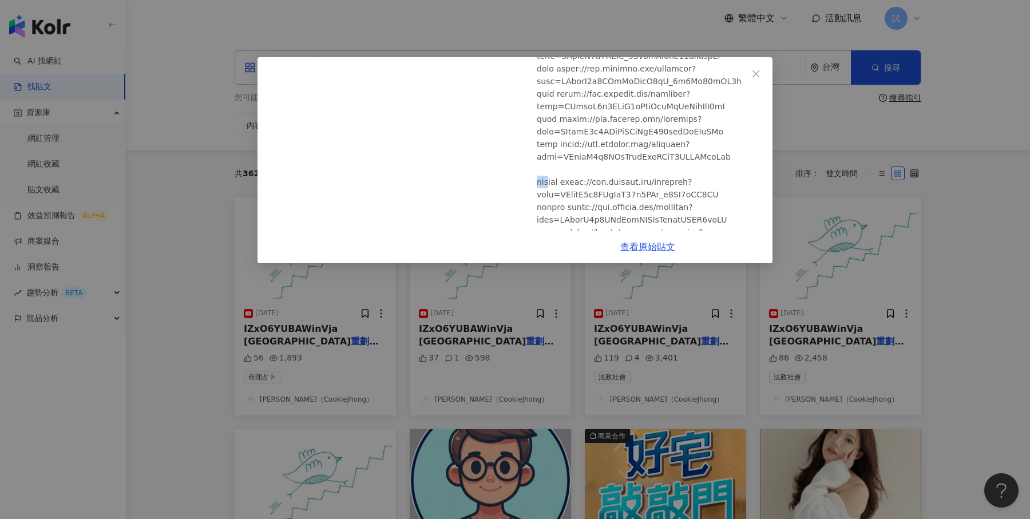
drag, startPoint x: 538, startPoint y: 163, endPoint x: 560, endPoint y: 163, distance: 22.3
click at [560, 163] on div at bounding box center [650, 87] width 227 height 503
copy div "塭仔圳"
click at [756, 71] on icon "close" at bounding box center [755, 73] width 9 height 9
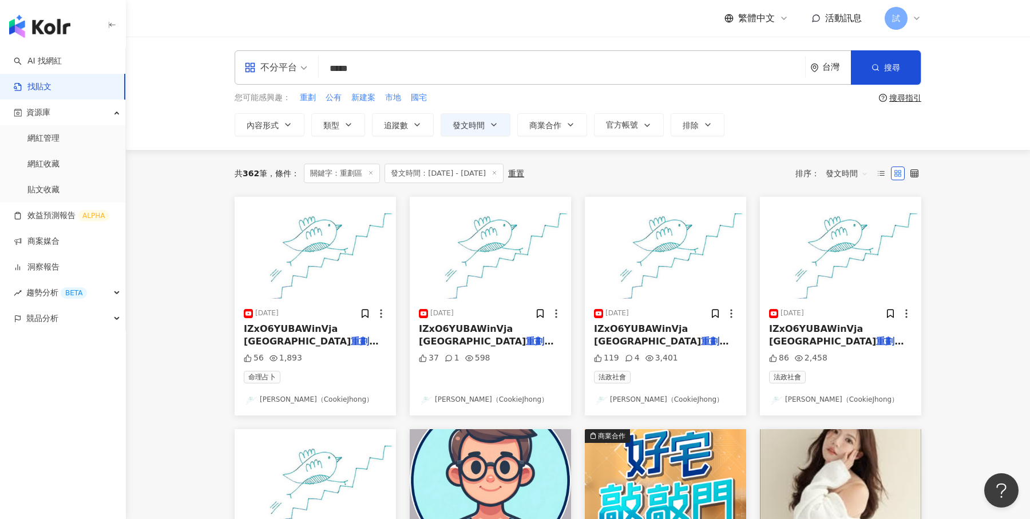
click at [428, 66] on input "*****" at bounding box center [561, 68] width 477 height 25
paste input "***"
type input "********"
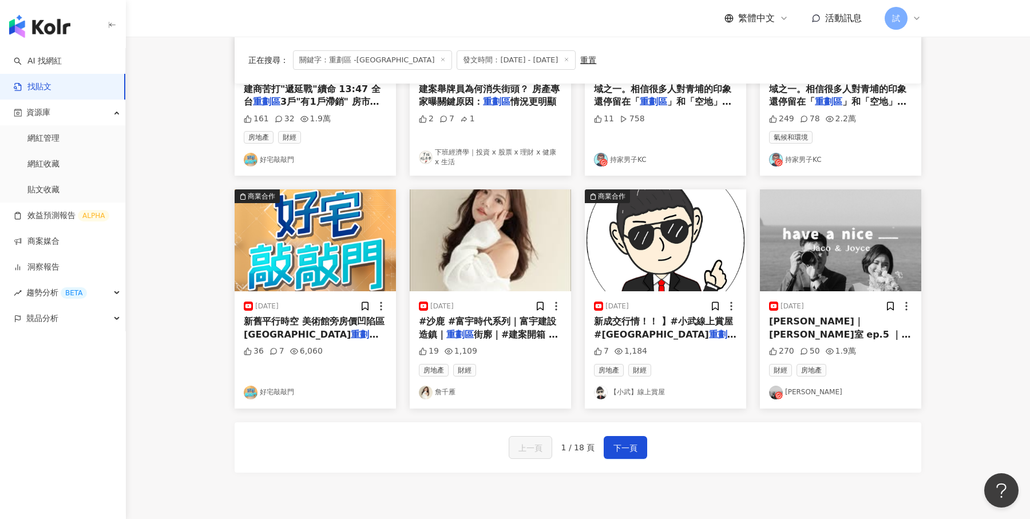
scroll to position [578, 0]
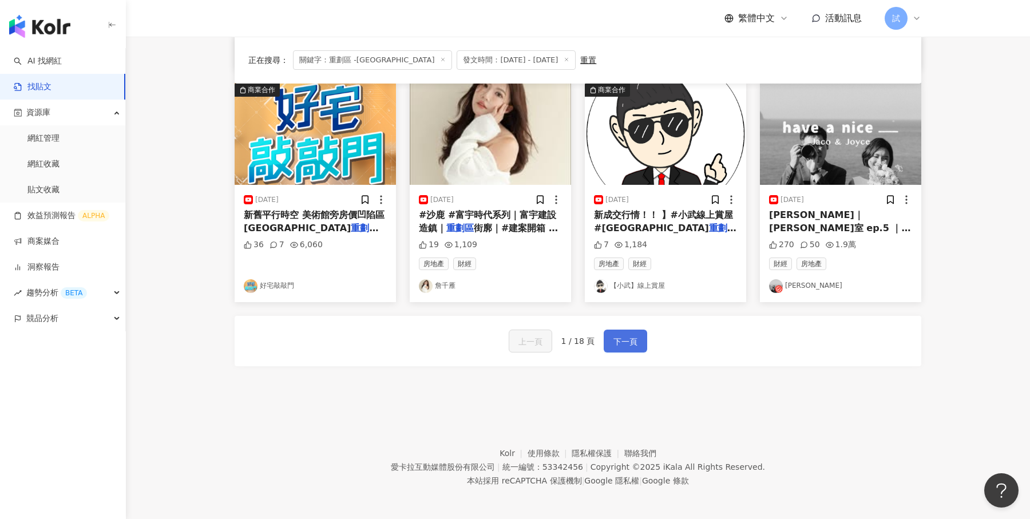
click at [632, 335] on span "下一頁" at bounding box center [625, 342] width 24 height 14
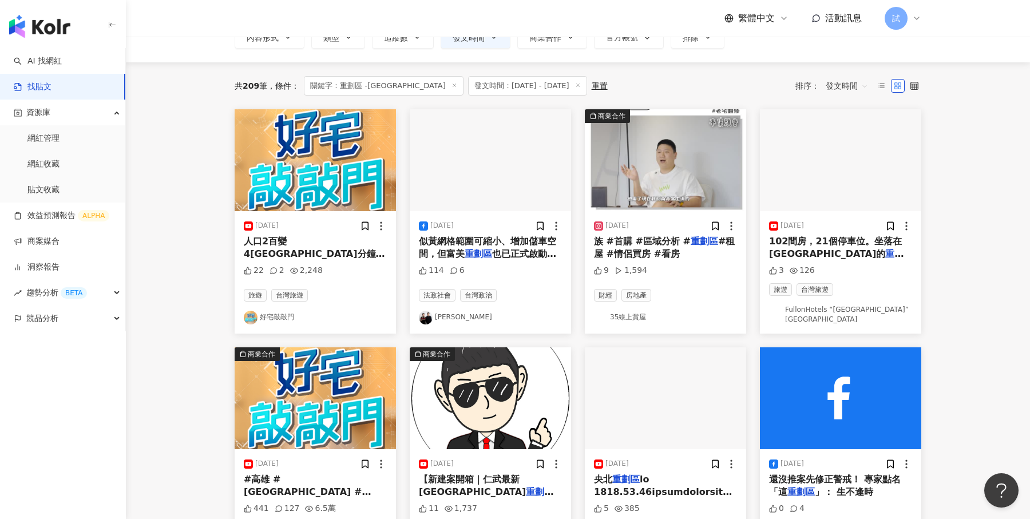
scroll to position [0, 0]
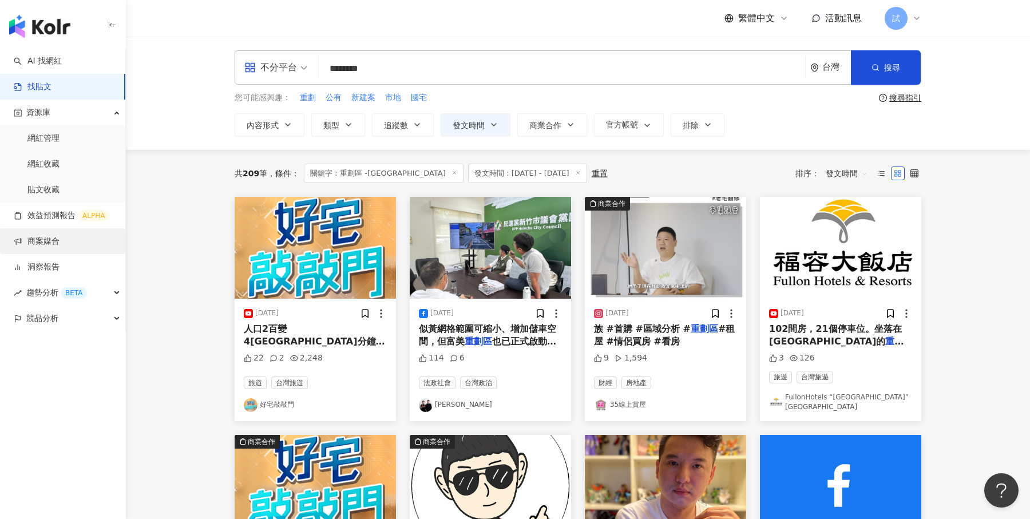
click at [59, 247] on link "商案媒合" at bounding box center [37, 241] width 46 height 11
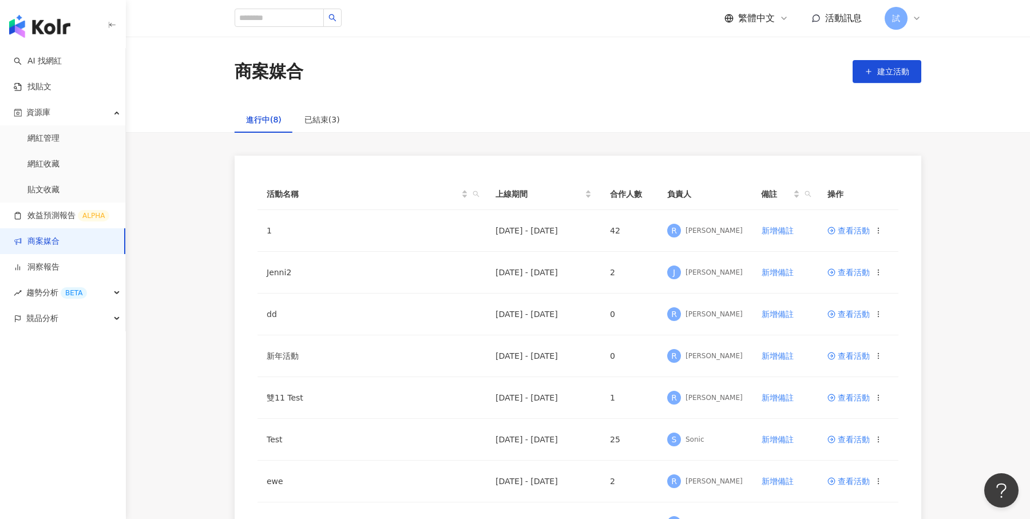
click at [53, 34] on img "button" at bounding box center [39, 26] width 61 height 23
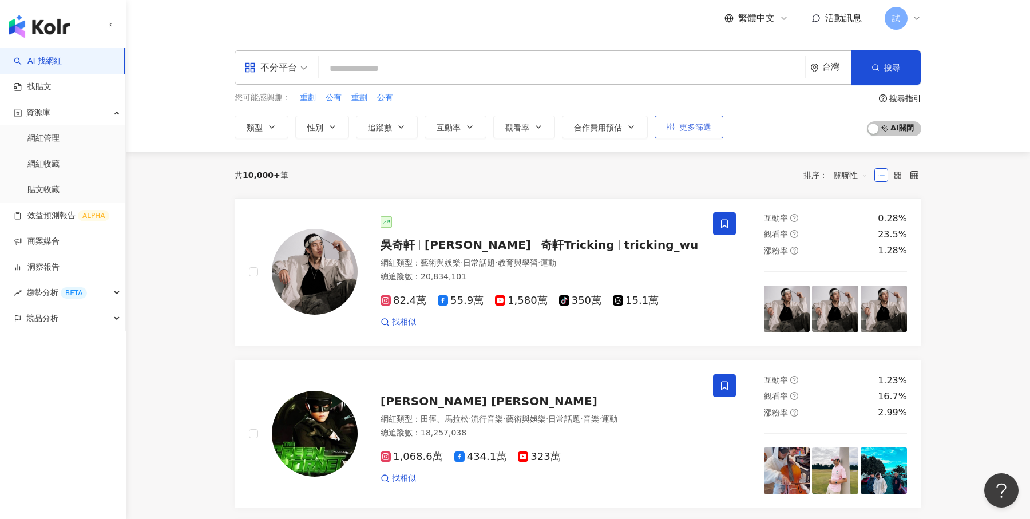
click at [698, 125] on span "更多篩選" at bounding box center [695, 126] width 32 height 9
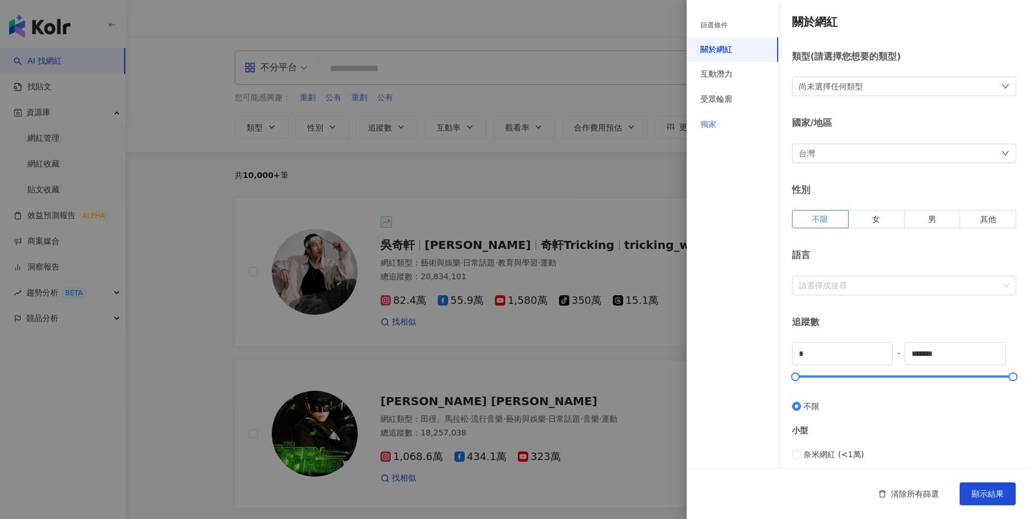
click at [724, 123] on div "獨家" at bounding box center [732, 124] width 92 height 25
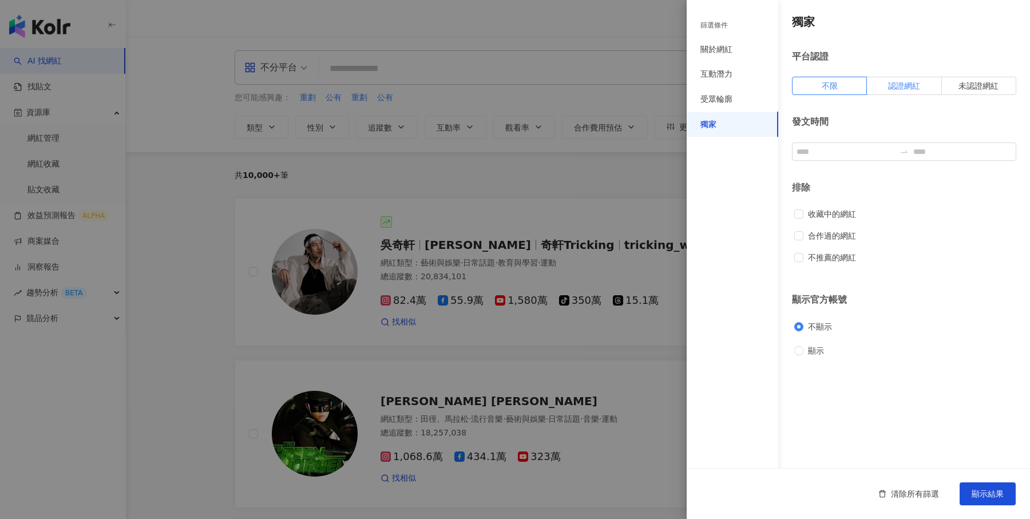
click at [893, 94] on label "認證網紅" at bounding box center [904, 86] width 74 height 18
click at [982, 483] on button "顯示結果" at bounding box center [987, 493] width 56 height 23
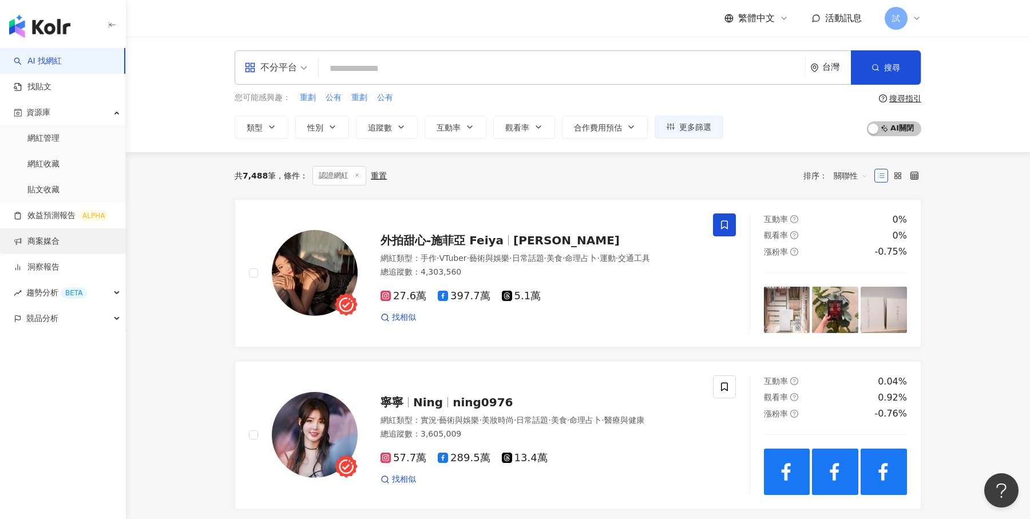
click at [59, 247] on link "商案媒合" at bounding box center [37, 241] width 46 height 11
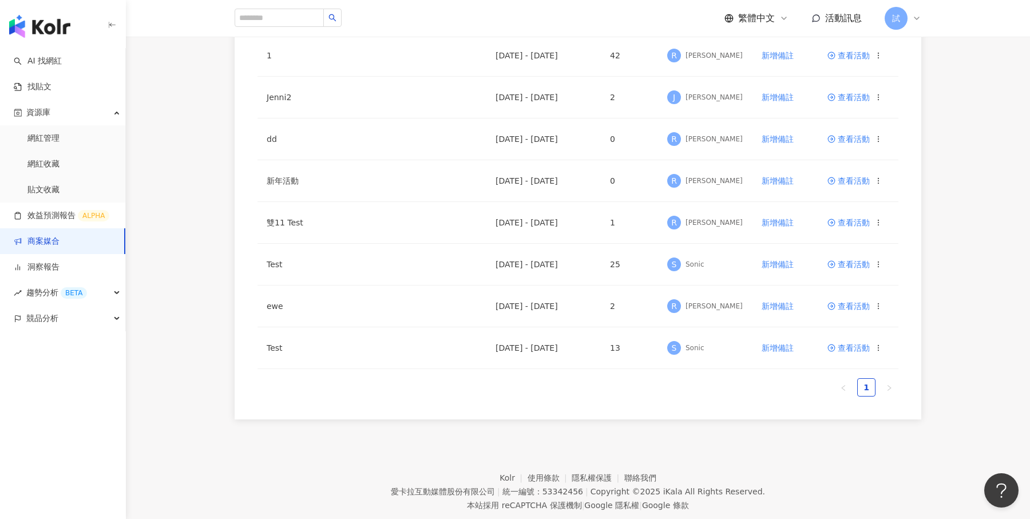
scroll to position [169, 0]
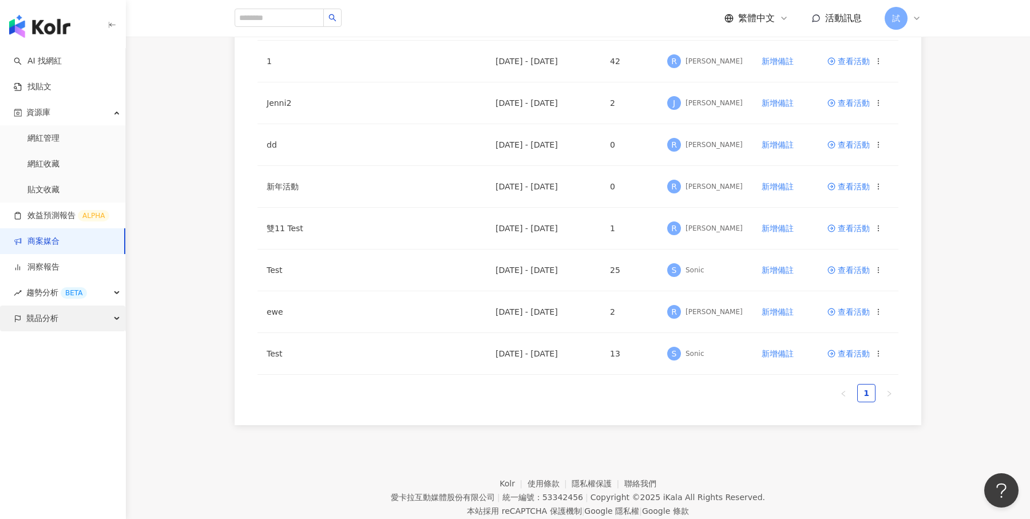
click at [105, 319] on div "競品分析" at bounding box center [62, 318] width 125 height 26
click at [76, 343] on link "品牌帳號分析" at bounding box center [51, 344] width 48 height 11
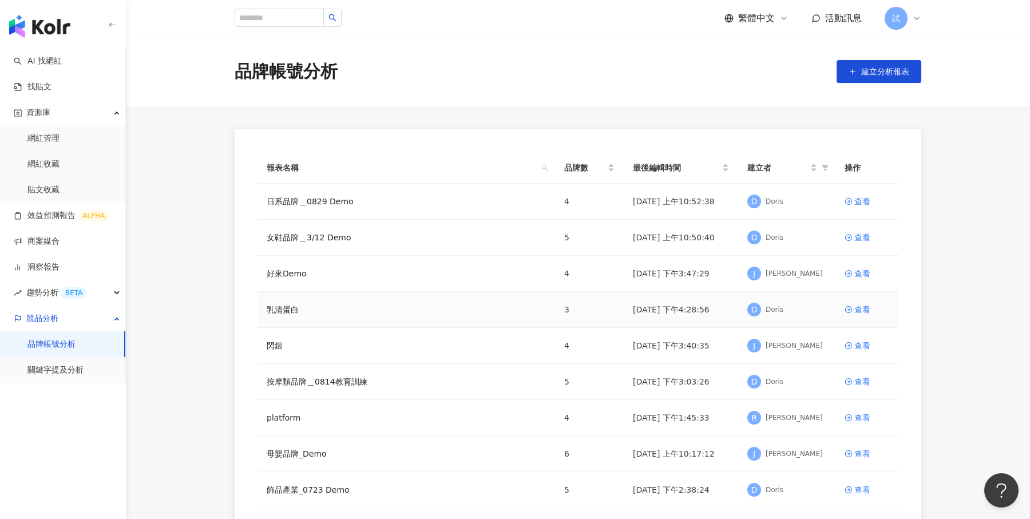
scroll to position [74, 0]
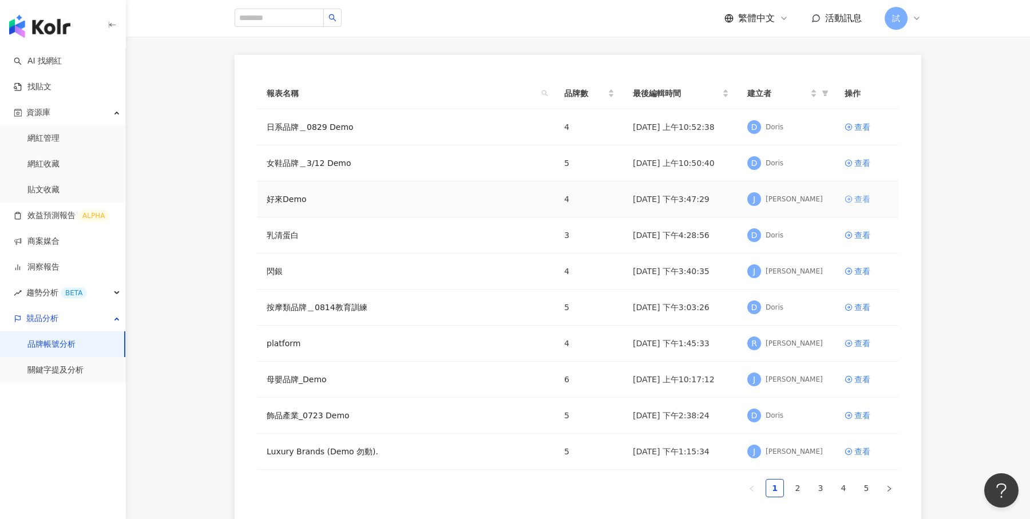
click at [854, 196] on div "查看" at bounding box center [862, 199] width 16 height 13
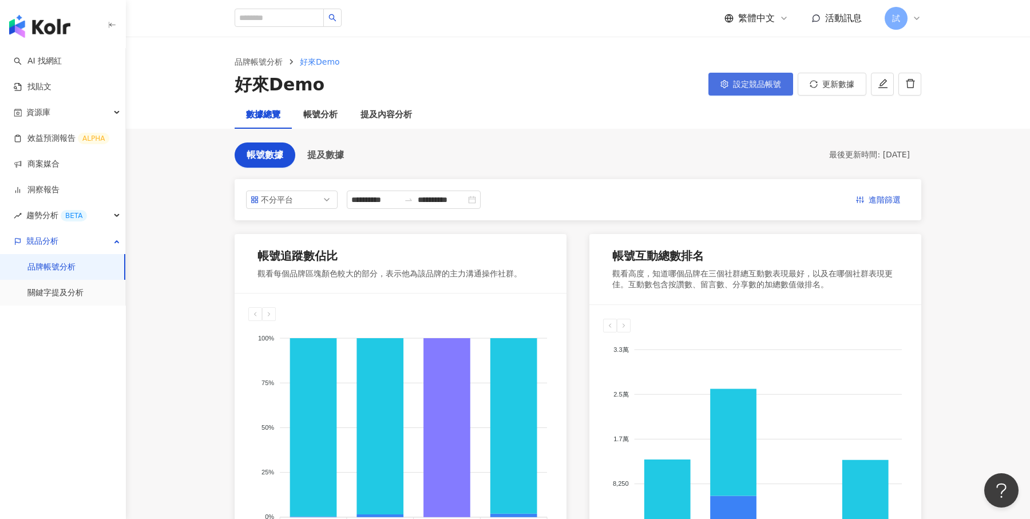
click at [753, 89] on button "設定競品帳號" at bounding box center [750, 84] width 85 height 23
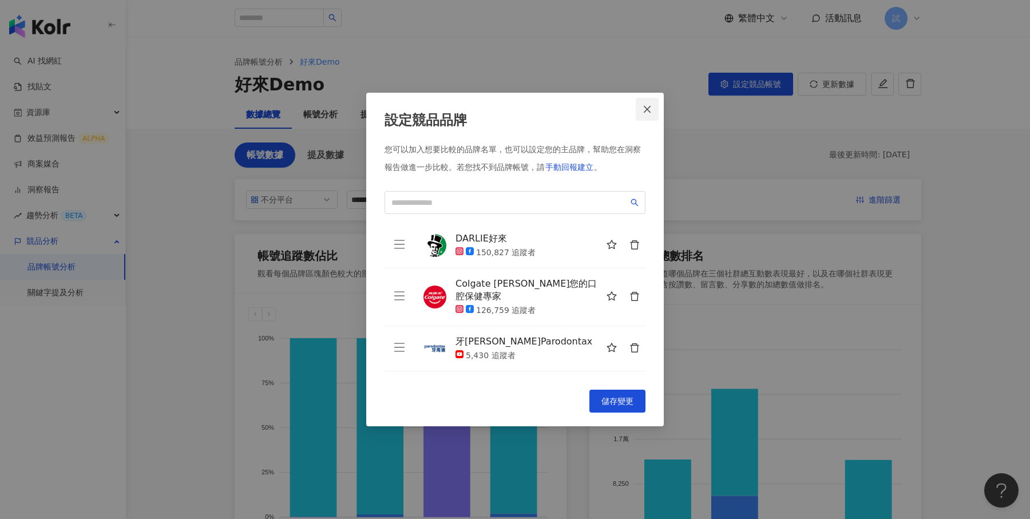
click at [640, 108] on span "Close" at bounding box center [647, 109] width 23 height 9
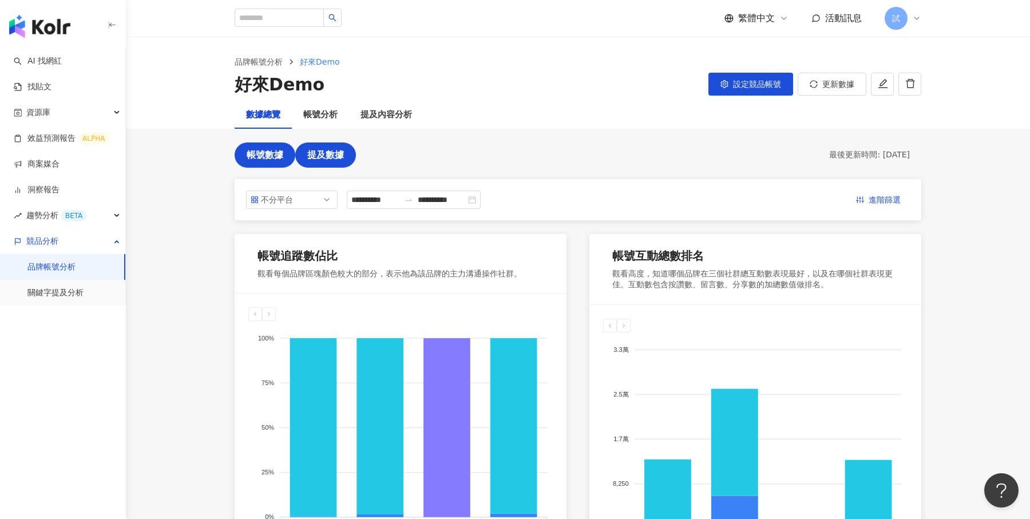
click at [333, 162] on button "提及數據" at bounding box center [325, 154] width 61 height 25
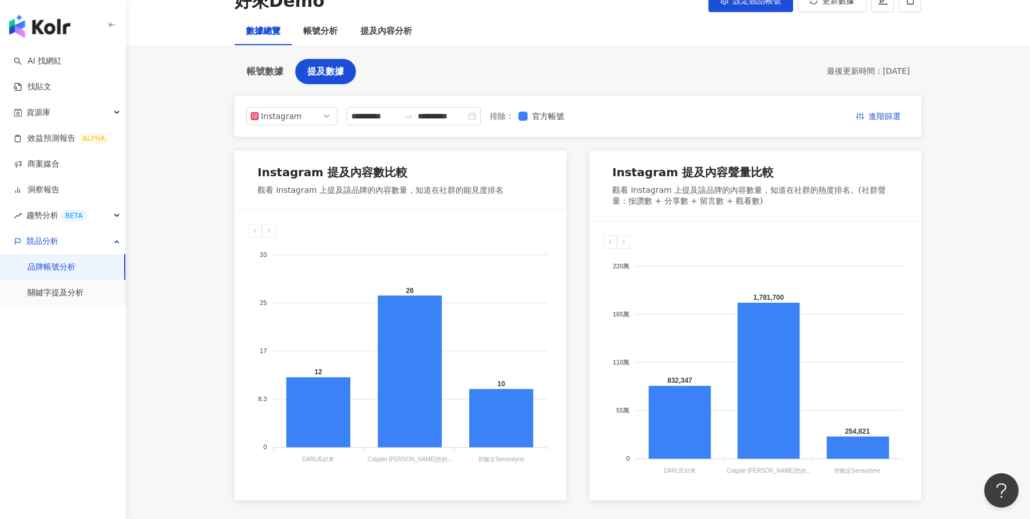
scroll to position [104, 0]
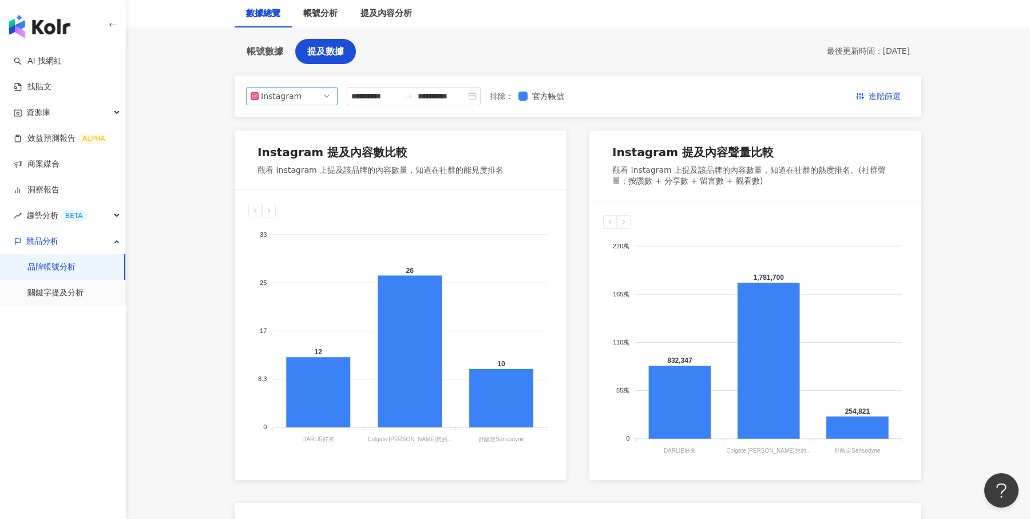
click at [322, 98] on span "Instagram" at bounding box center [292, 96] width 82 height 17
click at [297, 156] on div "YouTube" at bounding box center [283, 161] width 37 height 13
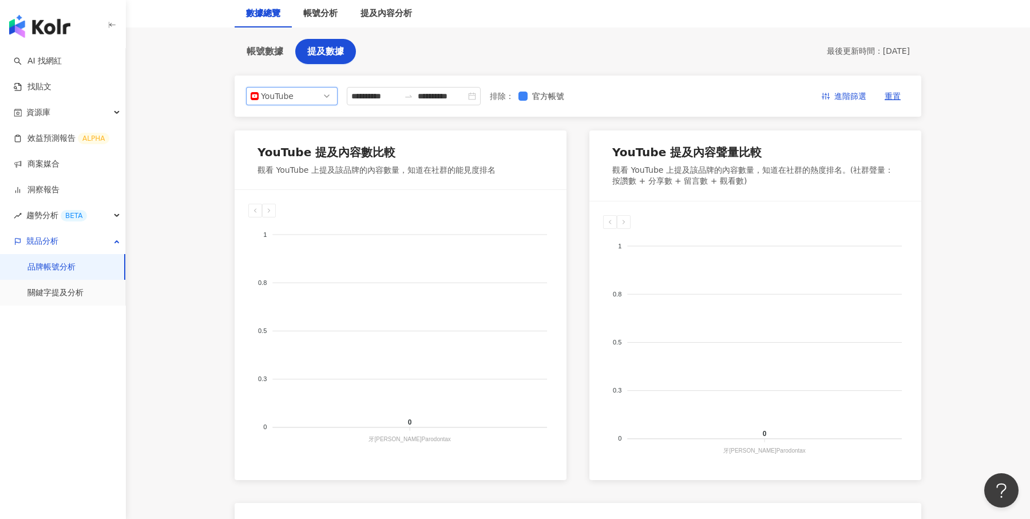
click at [316, 100] on span "YouTube" at bounding box center [292, 96] width 82 height 17
click at [304, 119] on div "Instagram" at bounding box center [291, 122] width 73 height 13
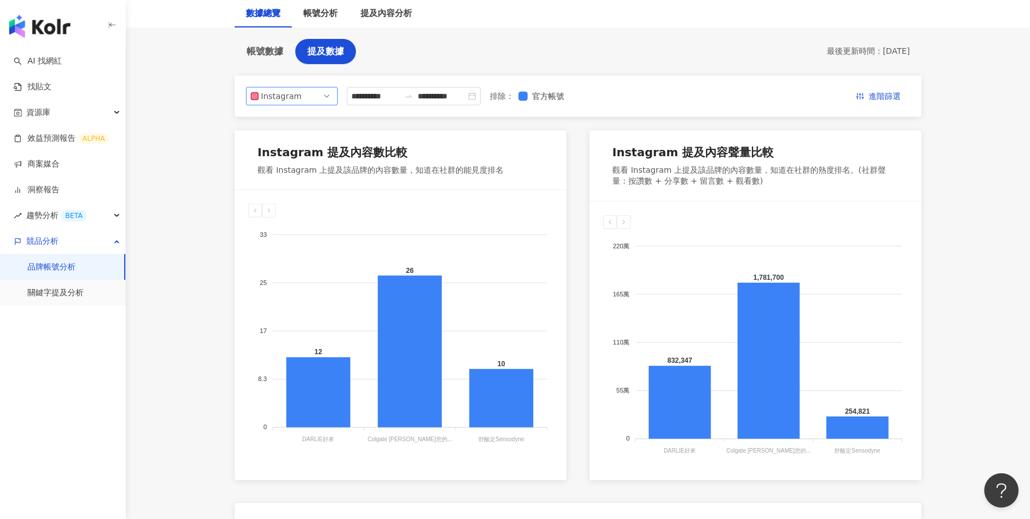
scroll to position [117, 0]
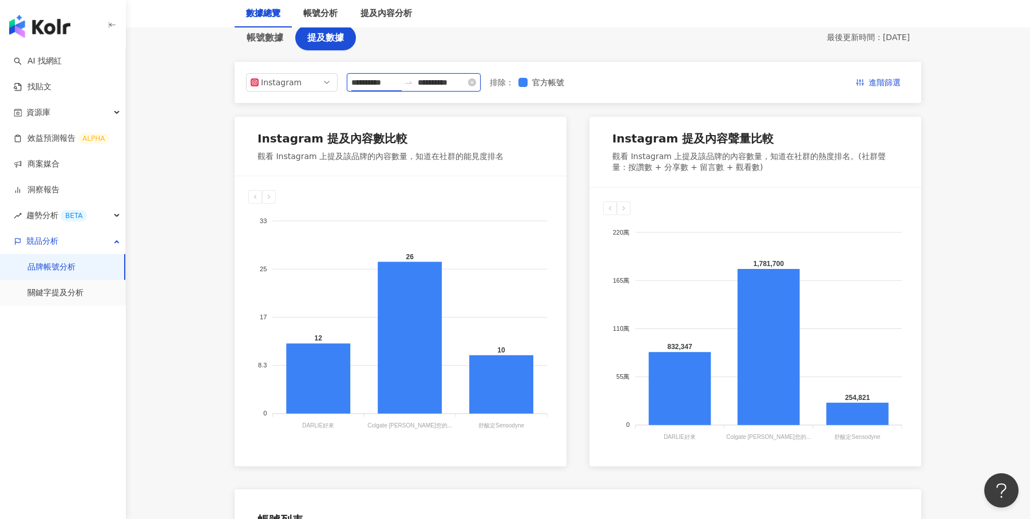
click at [395, 84] on input "**********" at bounding box center [375, 82] width 48 height 13
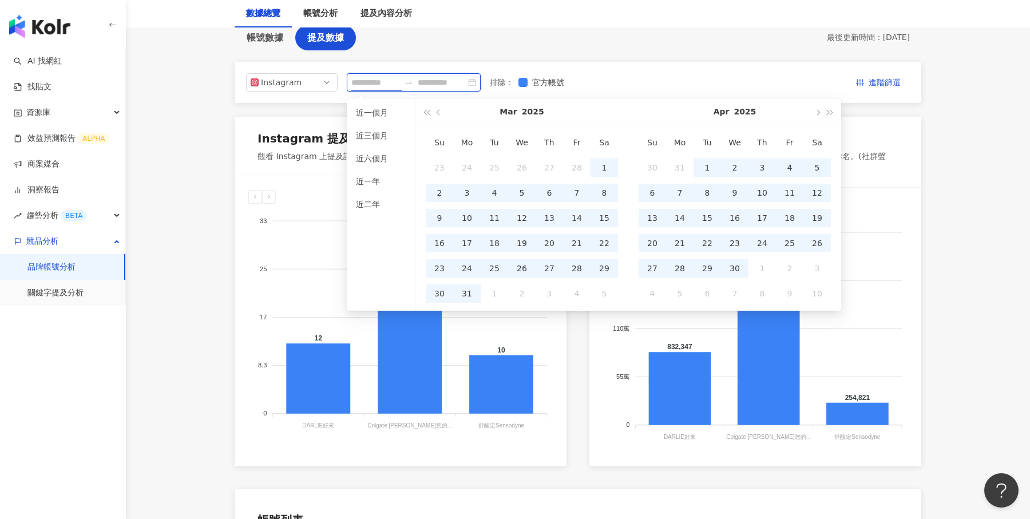
type input "**********"
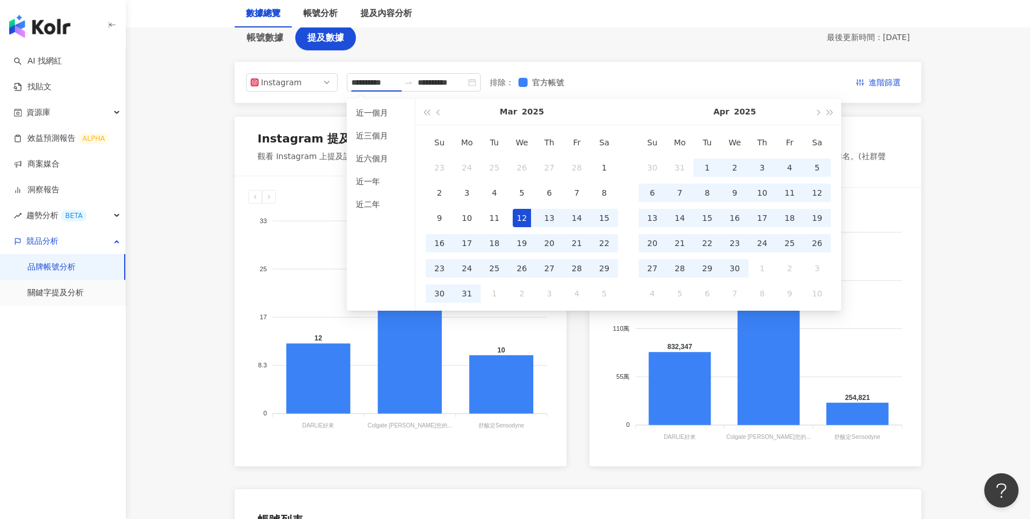
click at [646, 45] on div "**********" at bounding box center [578, 394] width 686 height 739
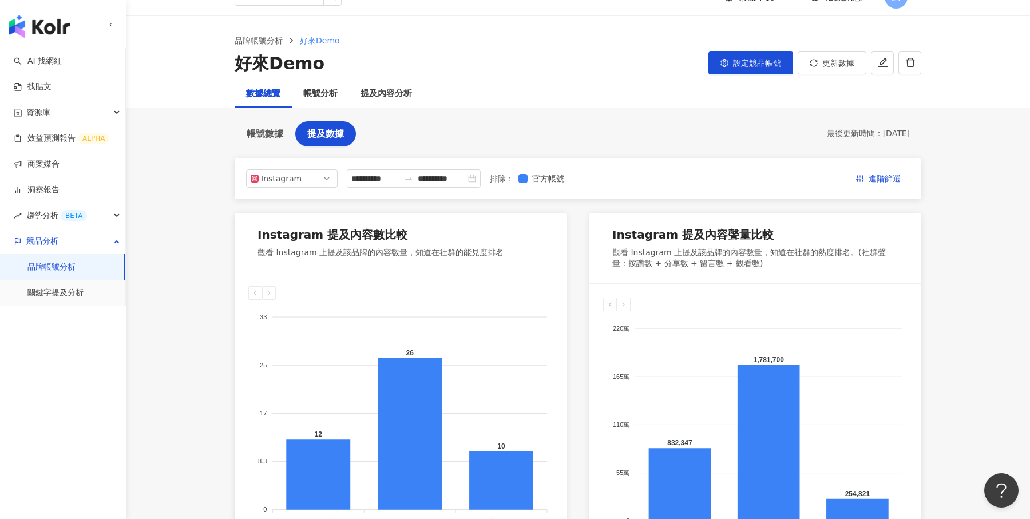
scroll to position [0, 0]
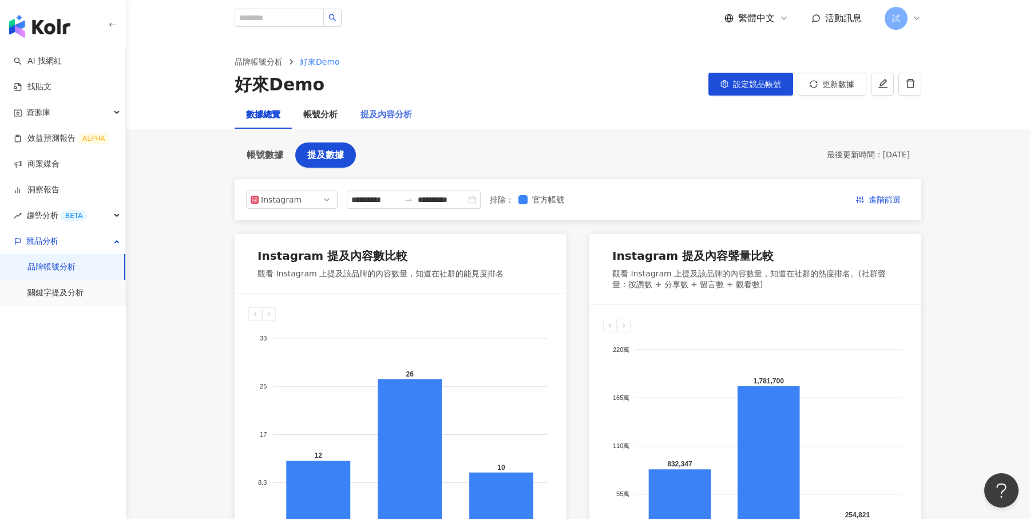
click at [399, 124] on div "提及內容分析" at bounding box center [386, 114] width 74 height 27
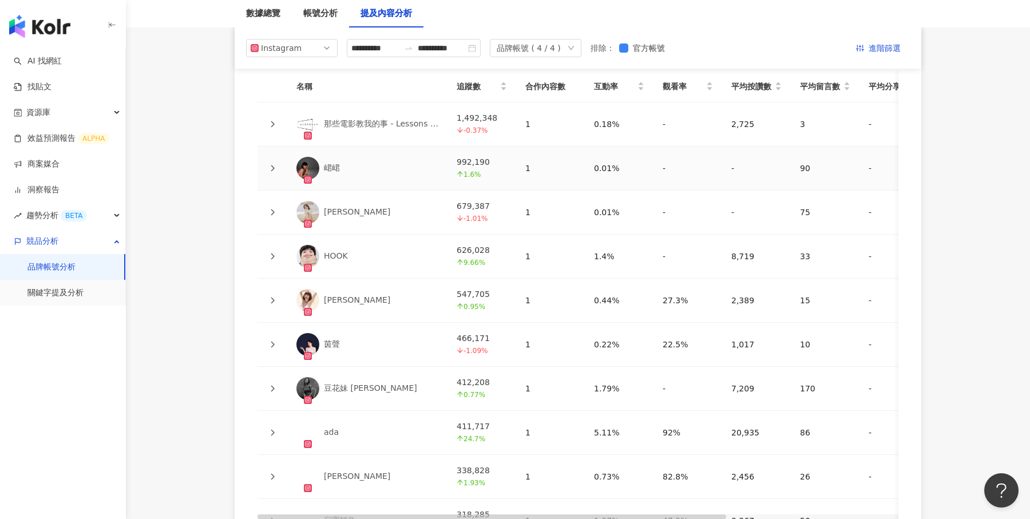
scroll to position [2615, 0]
click at [273, 164] on icon at bounding box center [272, 167] width 7 height 7
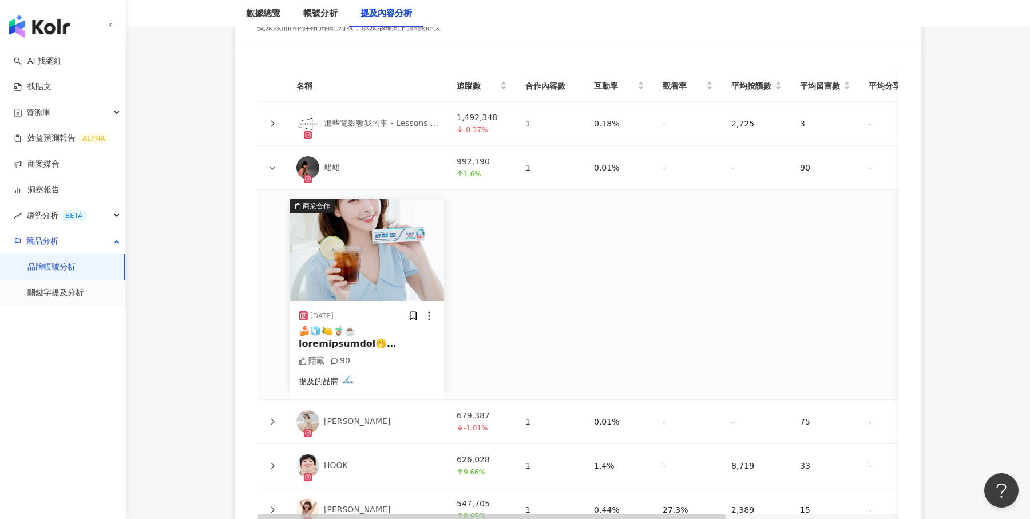
click at [416, 325] on div at bounding box center [367, 338] width 136 height 26
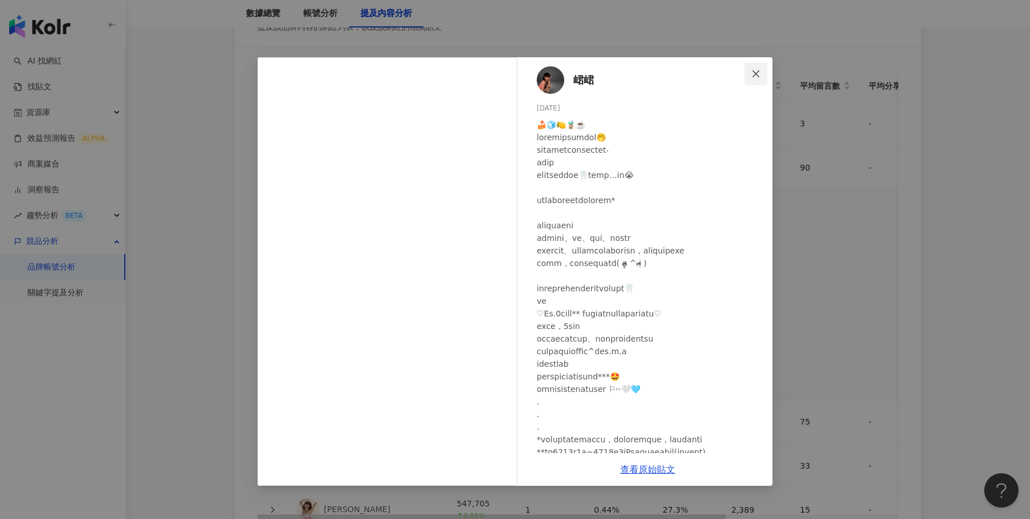
click at [752, 81] on button "Close" at bounding box center [755, 73] width 23 height 23
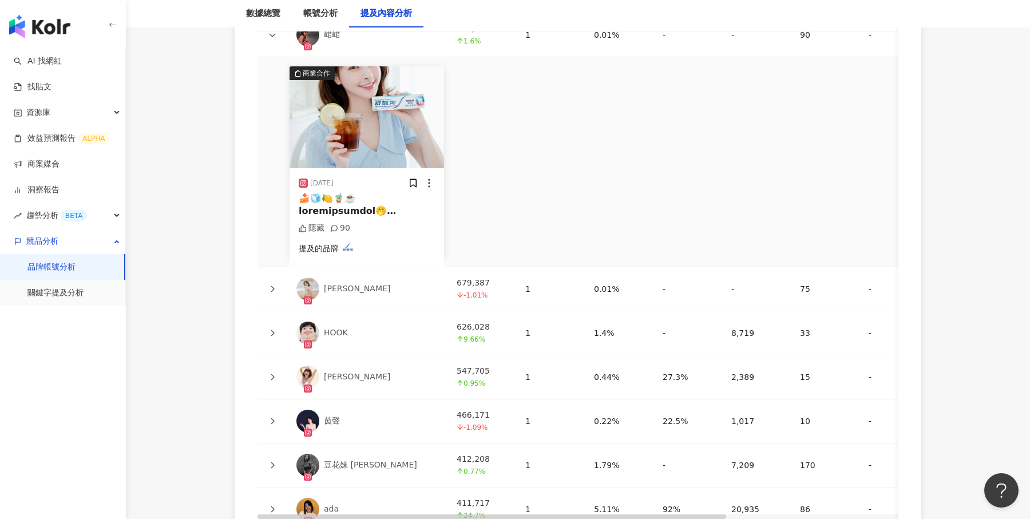
scroll to position [2757, 0]
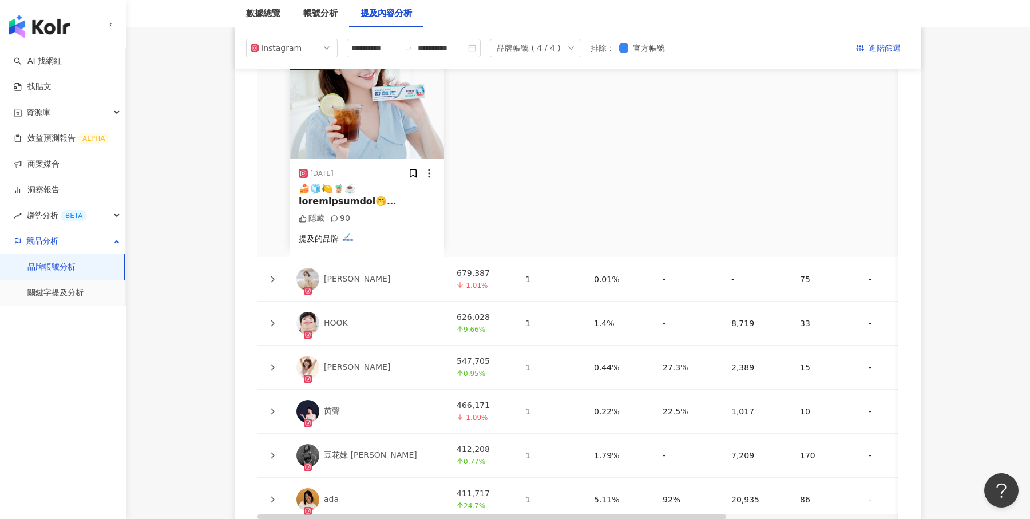
click at [273, 364] on icon at bounding box center [272, 367] width 7 height 7
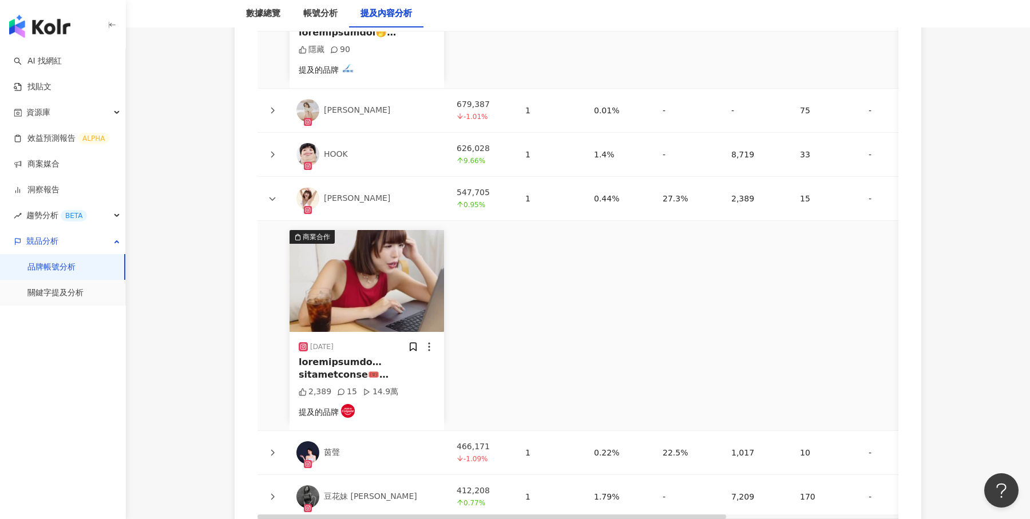
scroll to position [2954, 0]
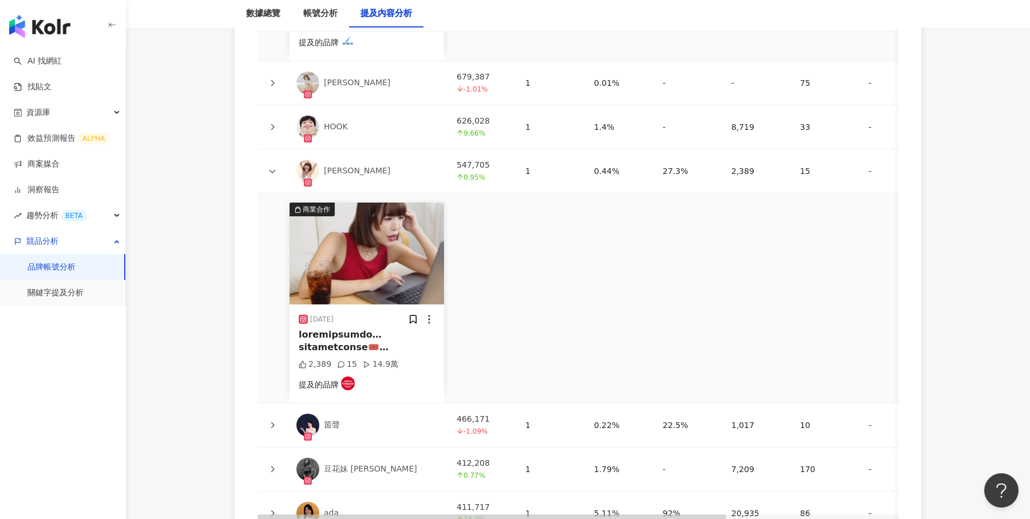
click at [376, 341] on div at bounding box center [367, 341] width 136 height 26
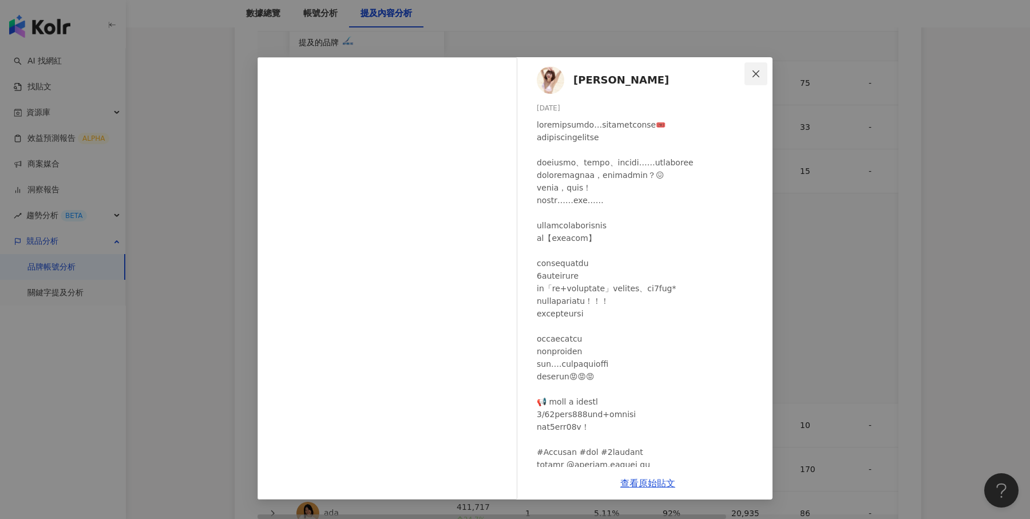
click at [757, 78] on button "Close" at bounding box center [755, 73] width 23 height 23
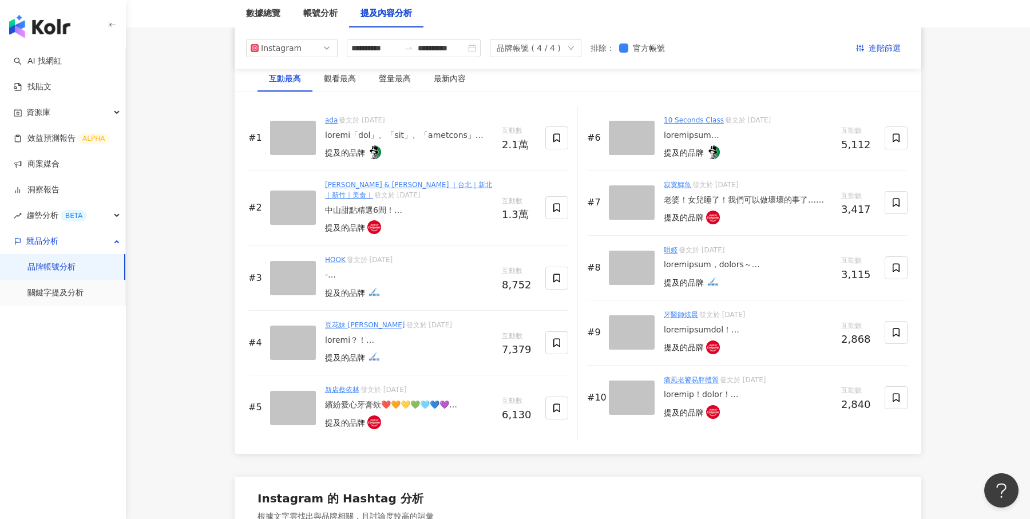
scroll to position [1722, 0]
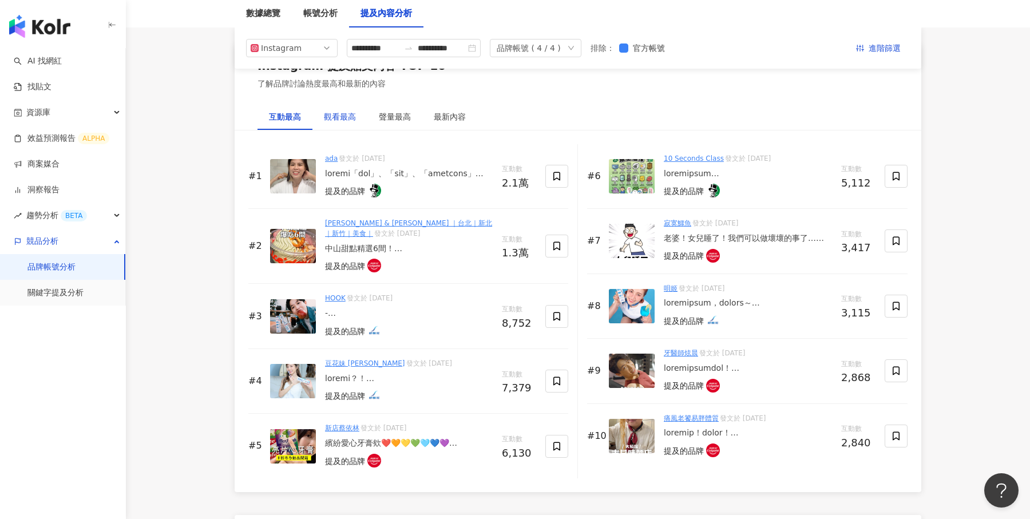
click at [346, 117] on div "觀看最高" at bounding box center [340, 116] width 32 height 13
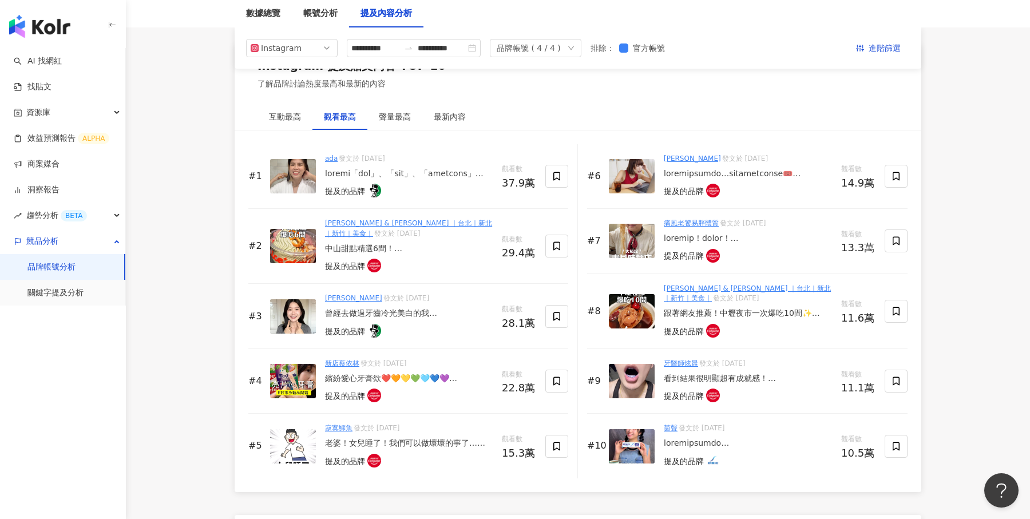
click at [417, 168] on div at bounding box center [409, 173] width 168 height 11
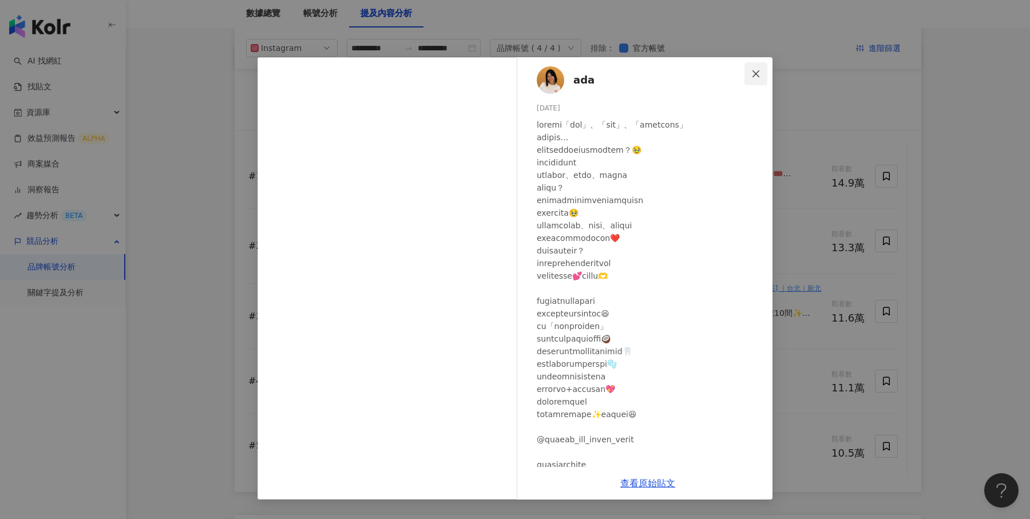
click at [759, 72] on icon "close" at bounding box center [755, 73] width 9 height 9
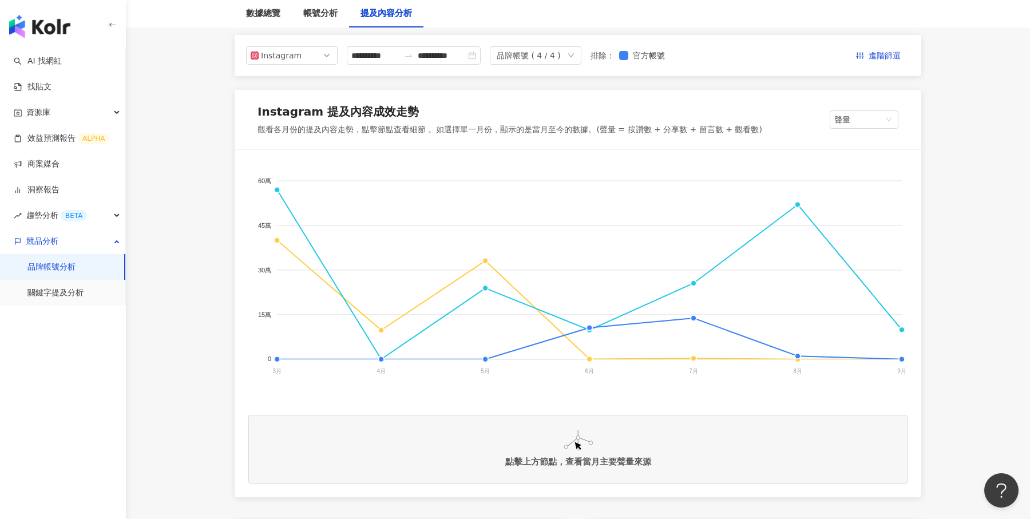
scroll to position [130, 0]
drag, startPoint x: 632, startPoint y: 127, endPoint x: 755, endPoint y: 131, distance: 122.5
click at [755, 131] on div "觀看各月份的提及內容走勢，點擊節點查看細節 。如選擇單一月份，顯示的是當月至今的數據。(聲量 = 按讚數 + 分享數 + 留言數 + 觀看數)" at bounding box center [509, 131] width 505 height 11
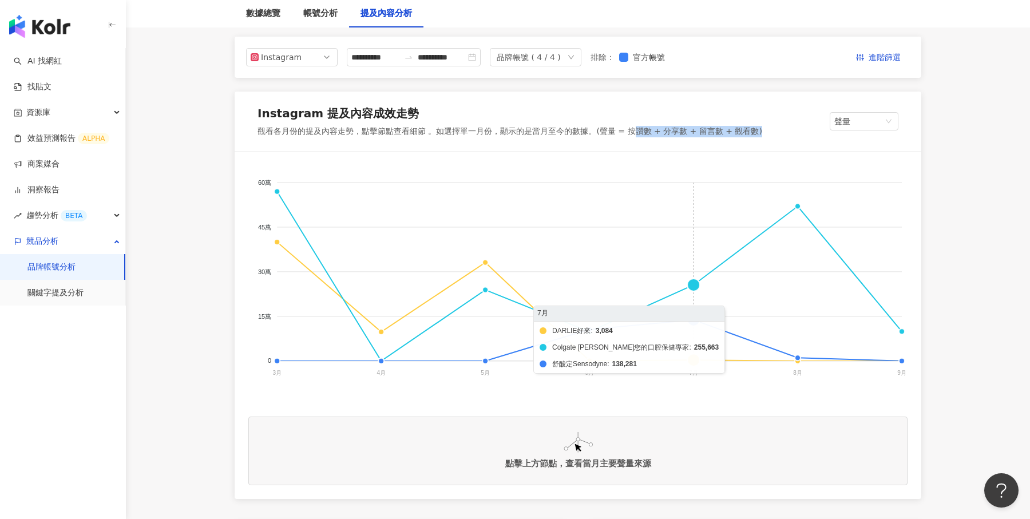
click at [686, 283] on foreignobject "DARLIE好來 Colgate 高露潔您的口腔保健專家 舒酸定Sensodyne" at bounding box center [577, 279] width 659 height 229
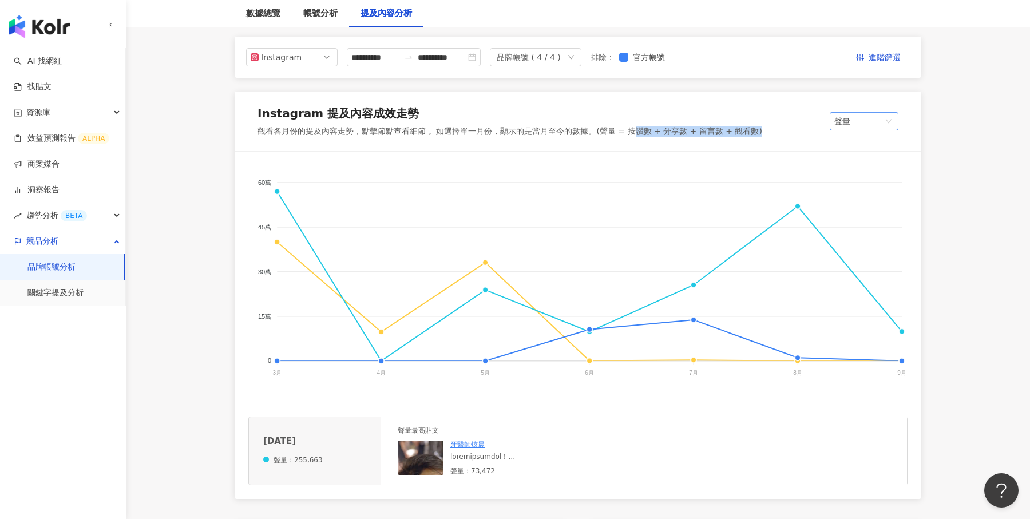
click at [854, 127] on span "聲量" at bounding box center [863, 121] width 59 height 17
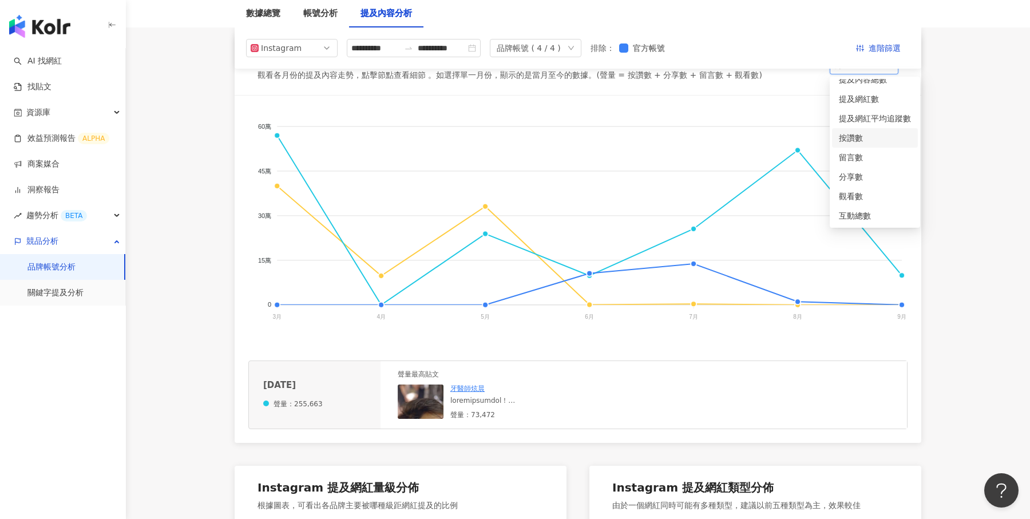
scroll to position [156, 0]
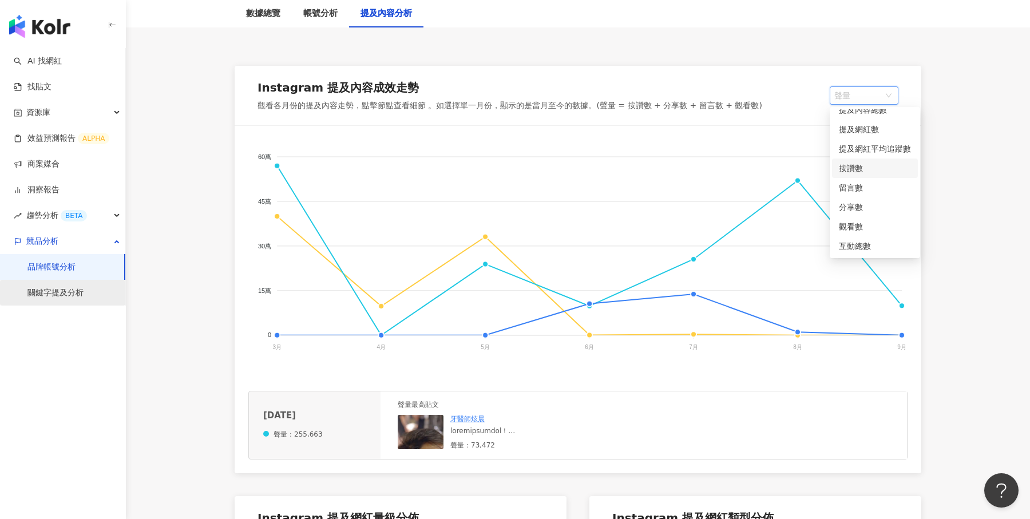
click at [84, 299] on link "關鍵字提及分析" at bounding box center [55, 292] width 56 height 11
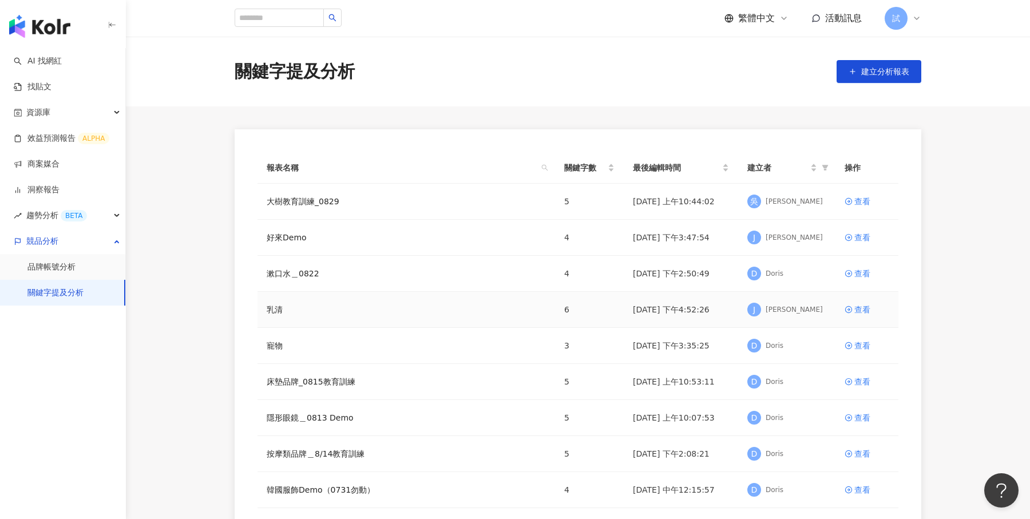
scroll to position [34, 0]
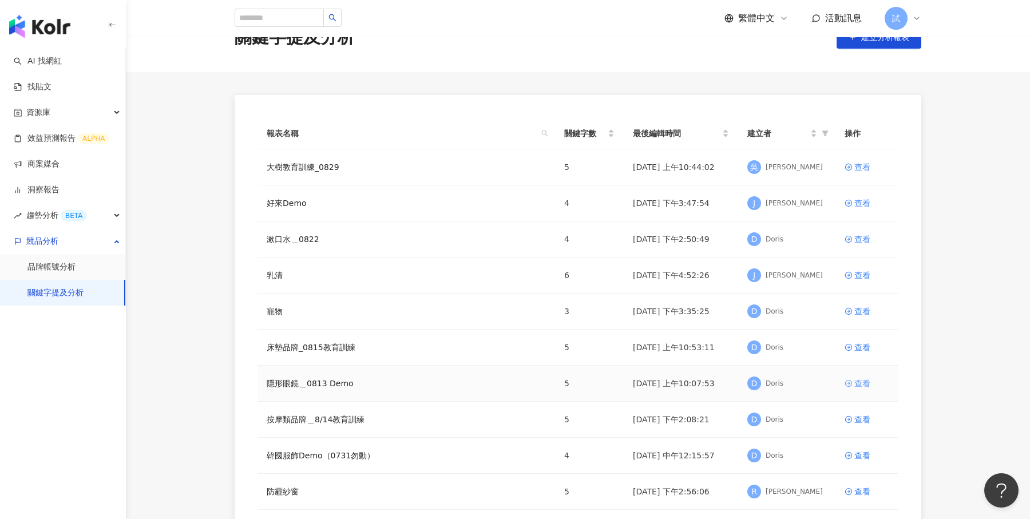
click at [854, 379] on div "查看" at bounding box center [862, 383] width 16 height 13
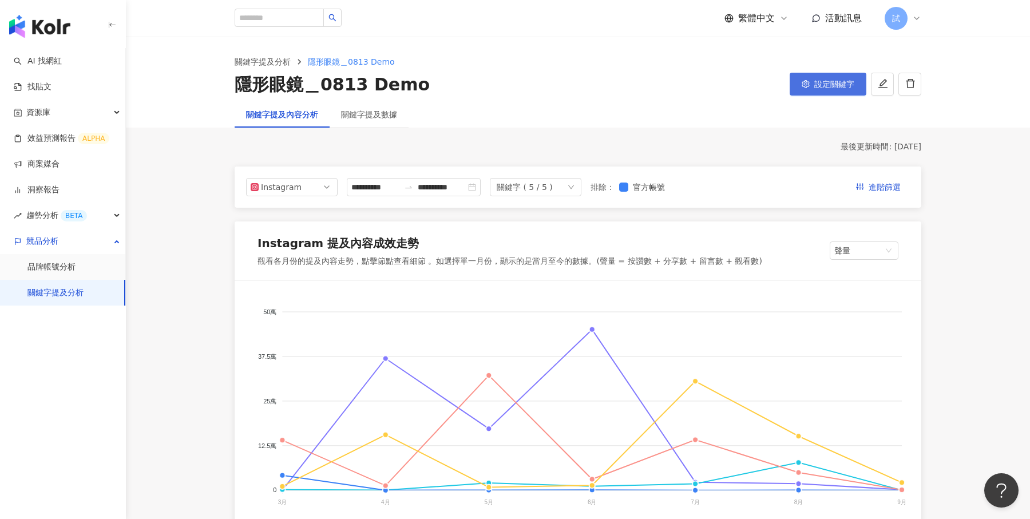
click at [814, 91] on button "設定關鍵字" at bounding box center [827, 84] width 77 height 23
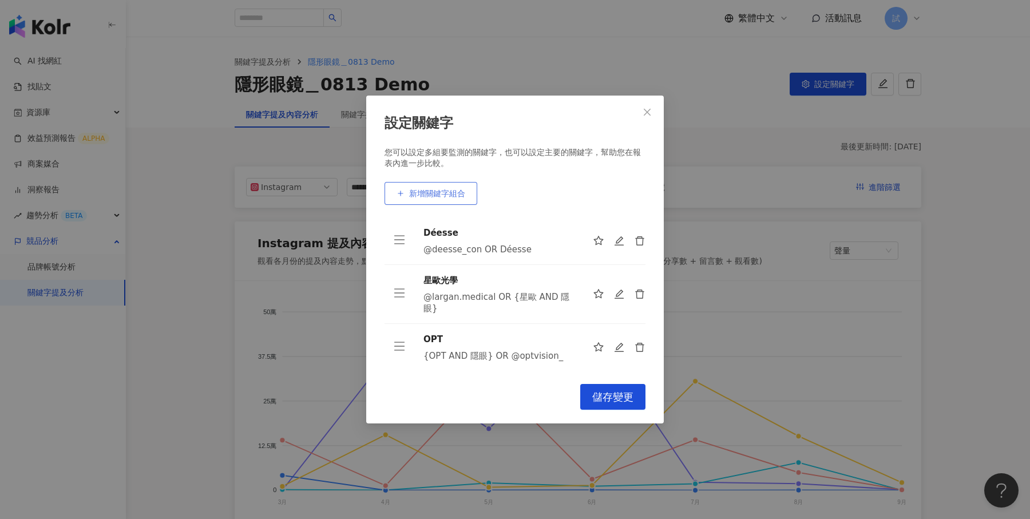
click at [444, 185] on button "新增關鍵字組合" at bounding box center [430, 193] width 93 height 23
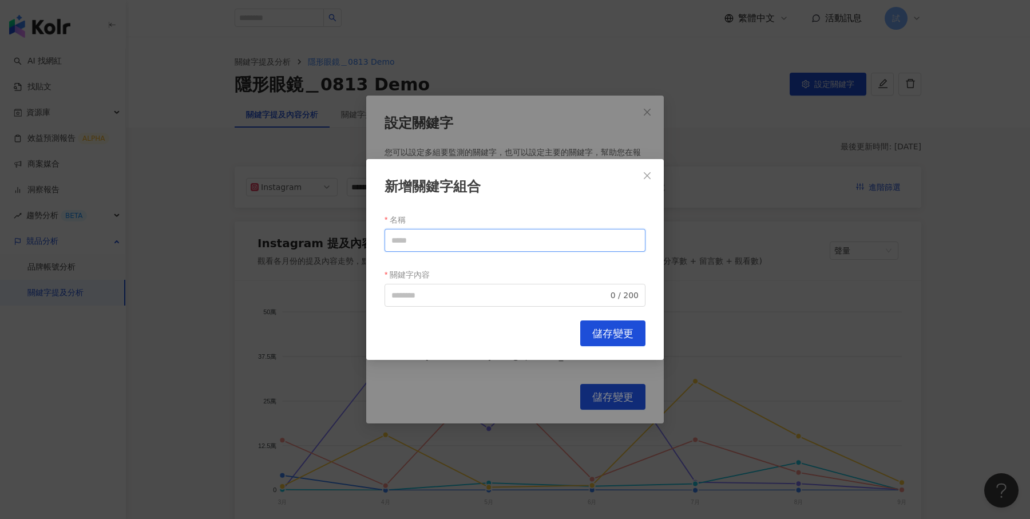
click at [456, 237] on input "名稱" at bounding box center [514, 240] width 261 height 23
click at [425, 301] on span "0 / 200" at bounding box center [514, 295] width 261 height 23
click at [646, 178] on icon "close" at bounding box center [646, 175] width 9 height 9
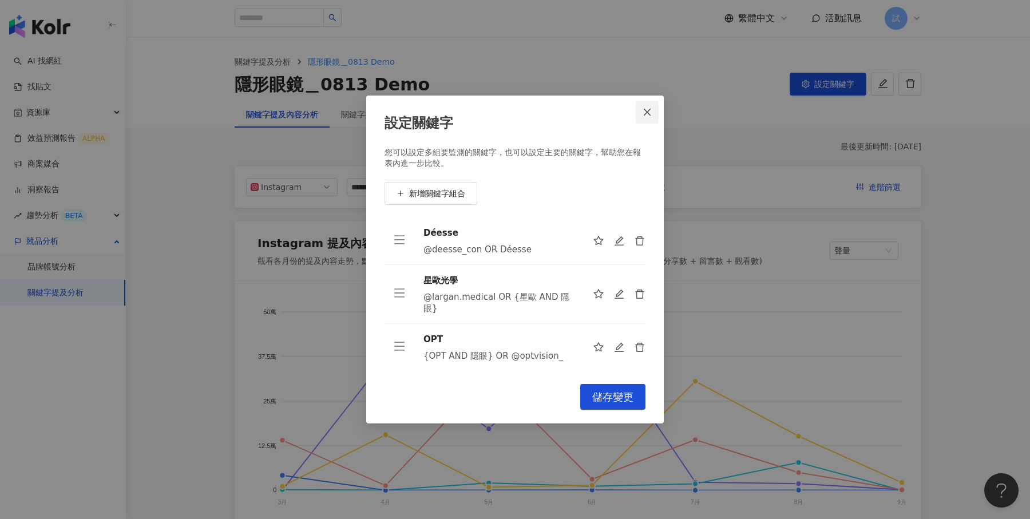
click at [646, 123] on button "Close" at bounding box center [647, 112] width 23 height 23
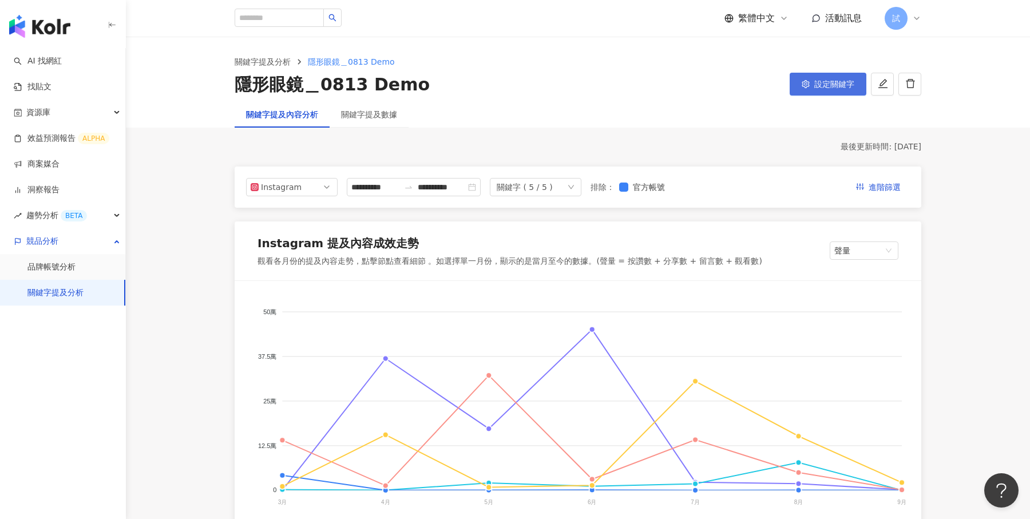
click at [815, 93] on button "設定關鍵字" at bounding box center [827, 84] width 77 height 23
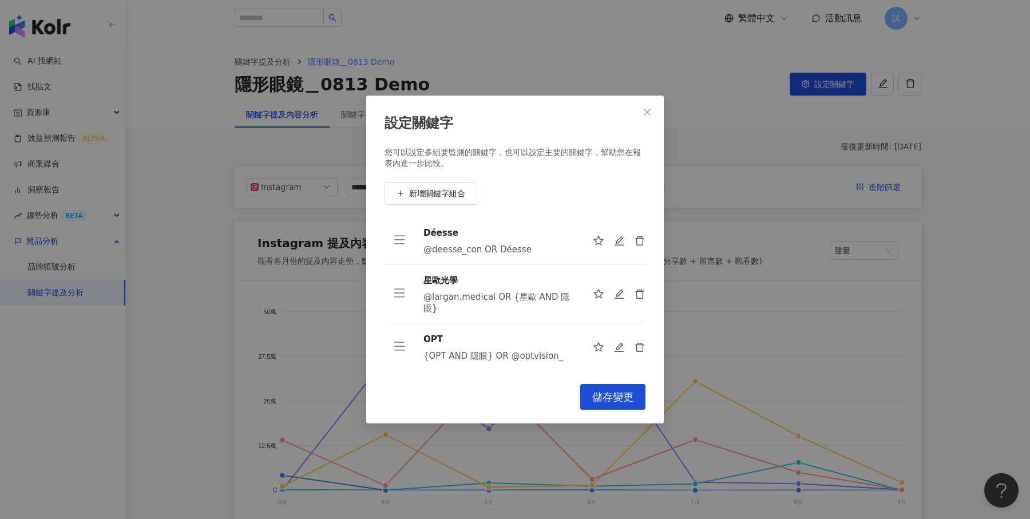
click at [602, 256] on td at bounding box center [615, 240] width 62 height 47
click at [474, 189] on button "新增關鍵字組合" at bounding box center [430, 193] width 93 height 23
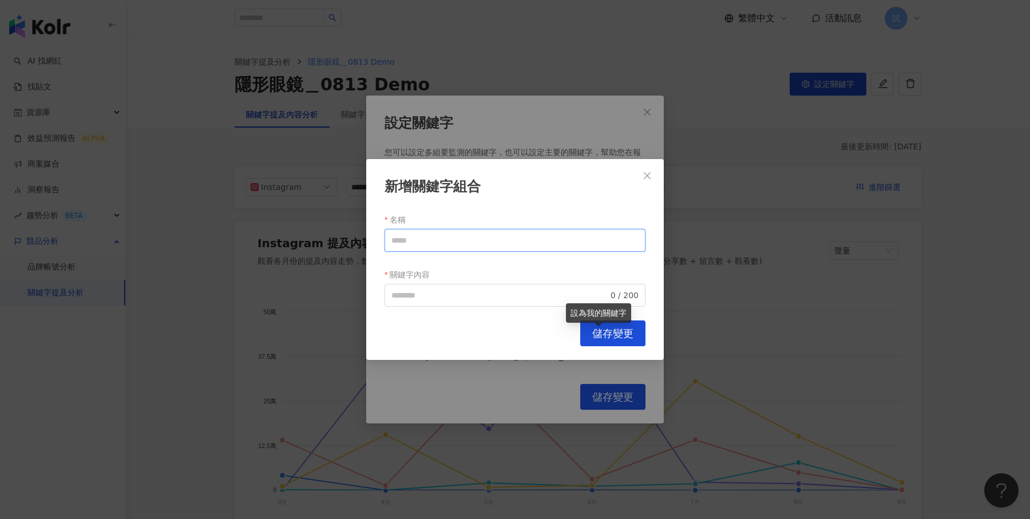
click at [434, 243] on input "名稱" at bounding box center [514, 240] width 261 height 23
type input "***"
paste input "***"
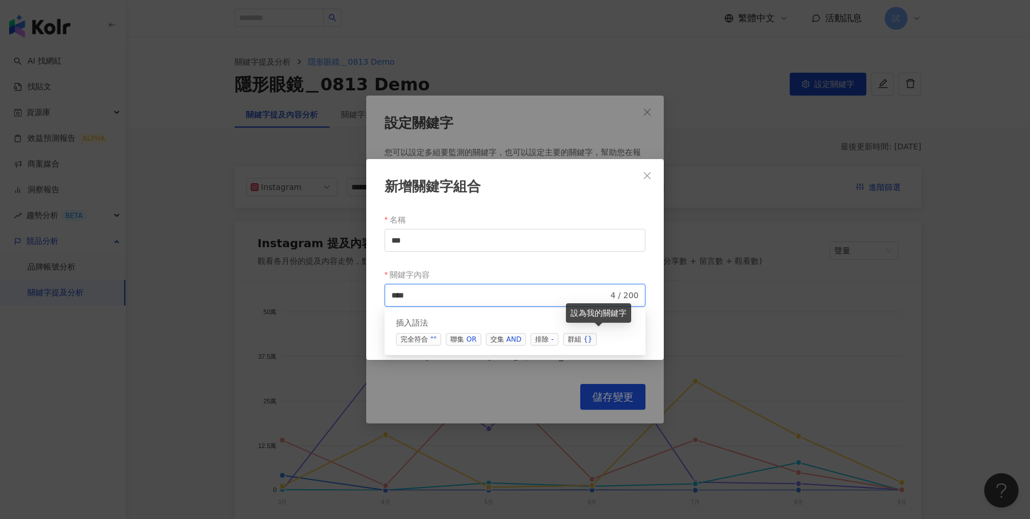
click at [502, 334] on span "交集 AND" at bounding box center [506, 339] width 40 height 13
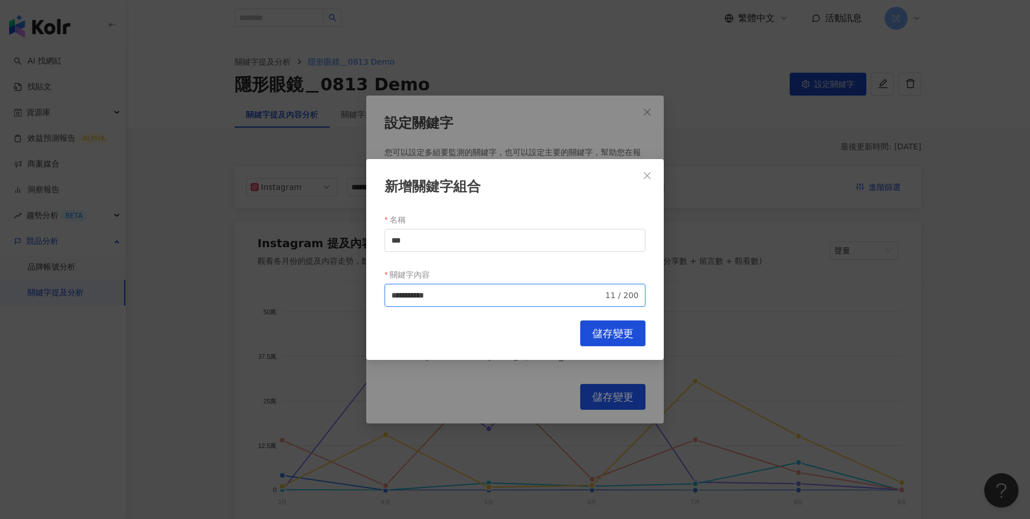
type input "**********"
click at [606, 337] on span "儲存變更" at bounding box center [612, 333] width 41 height 13
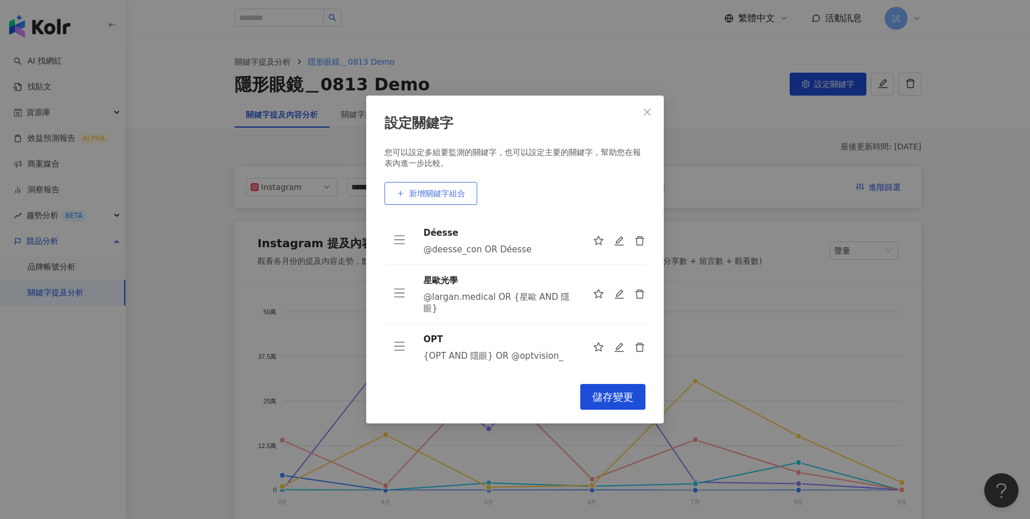
click at [455, 196] on span "新增關鍵字組合" at bounding box center [437, 193] width 56 height 9
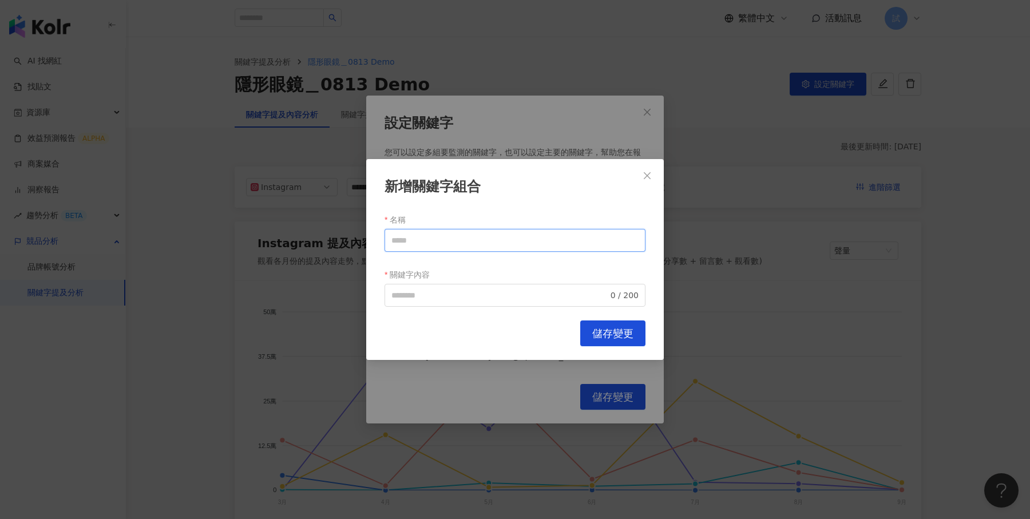
click at [481, 241] on input "名稱" at bounding box center [514, 240] width 261 height 23
type input "*"
type input "**"
paste input "**"
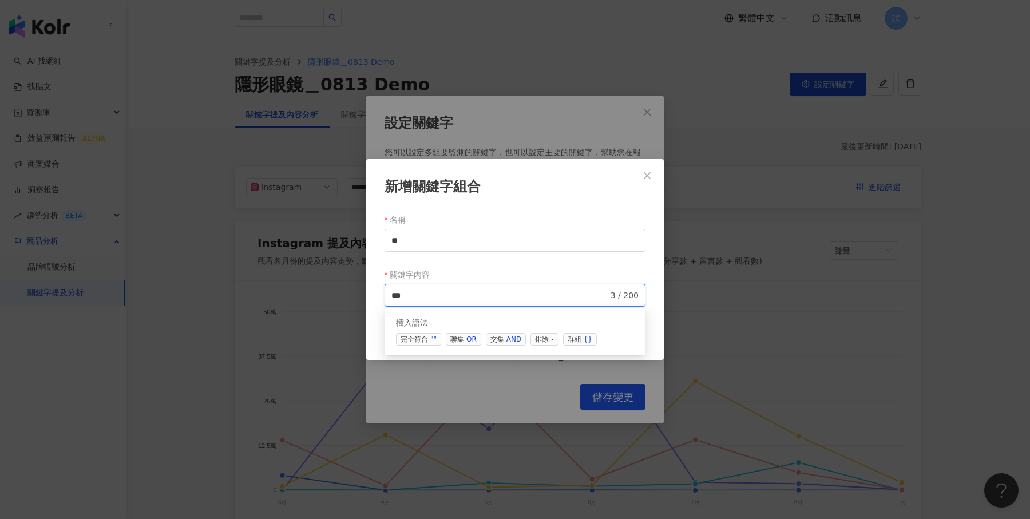
click at [497, 335] on span "交集 AND" at bounding box center [506, 339] width 40 height 13
type input "*********"
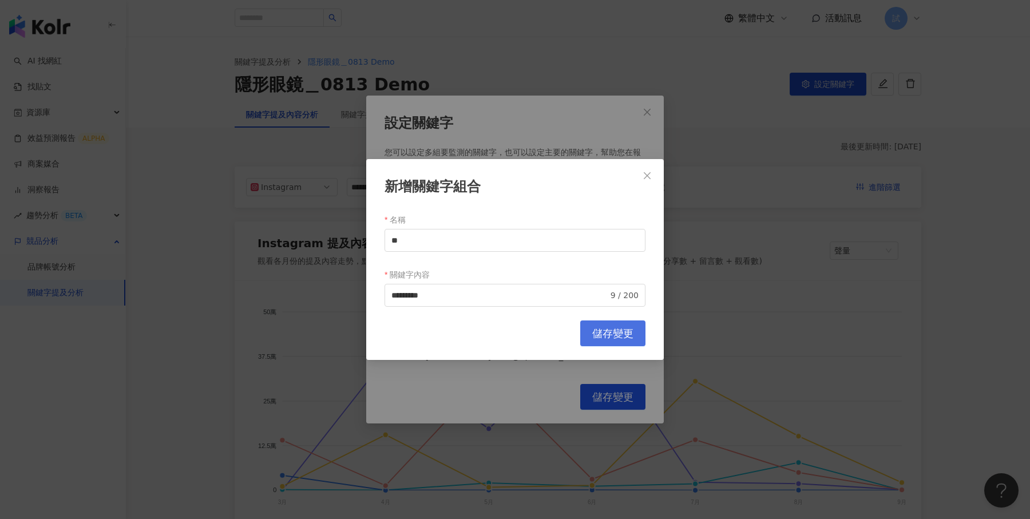
click at [618, 331] on span "儲存變更" at bounding box center [612, 333] width 41 height 13
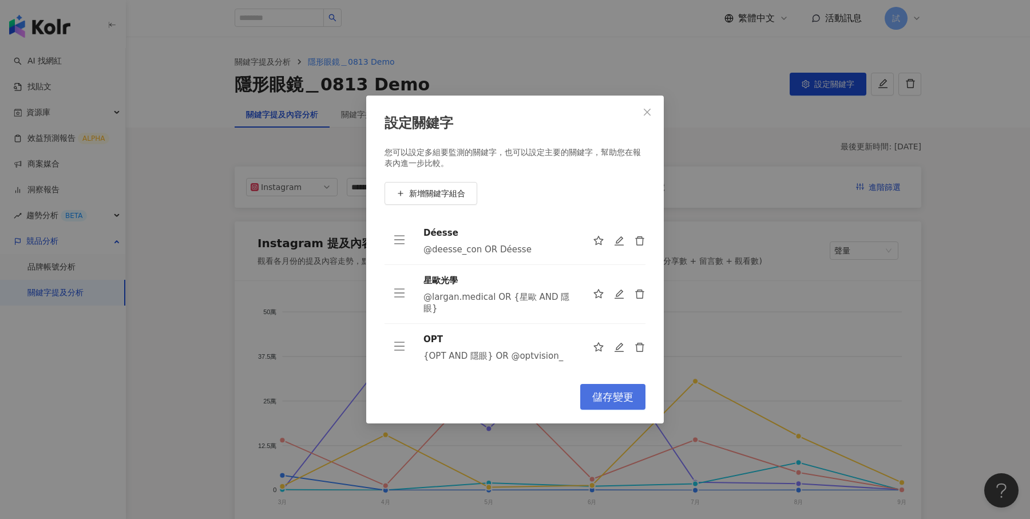
click at [613, 403] on button "儲存變更" at bounding box center [612, 397] width 65 height 26
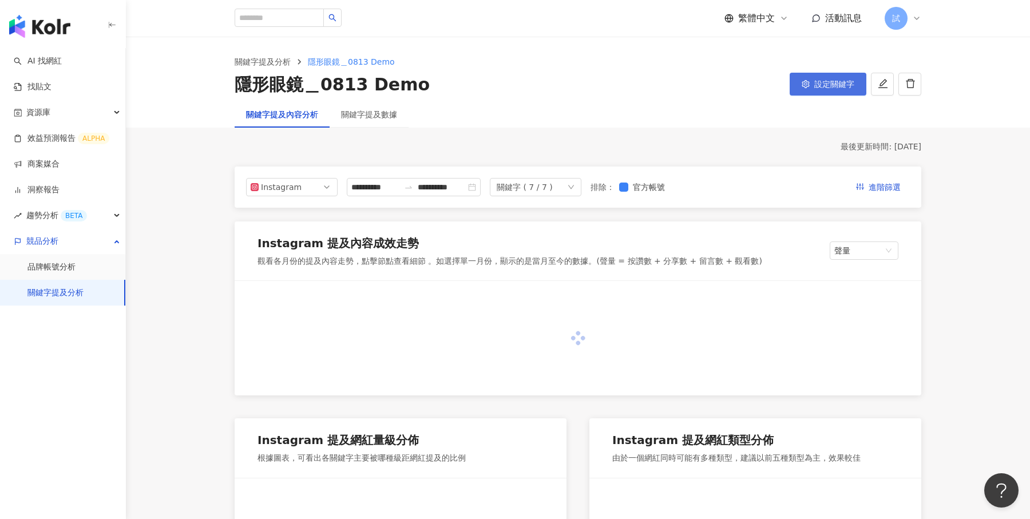
click at [828, 91] on button "設定關鍵字" at bounding box center [827, 84] width 77 height 23
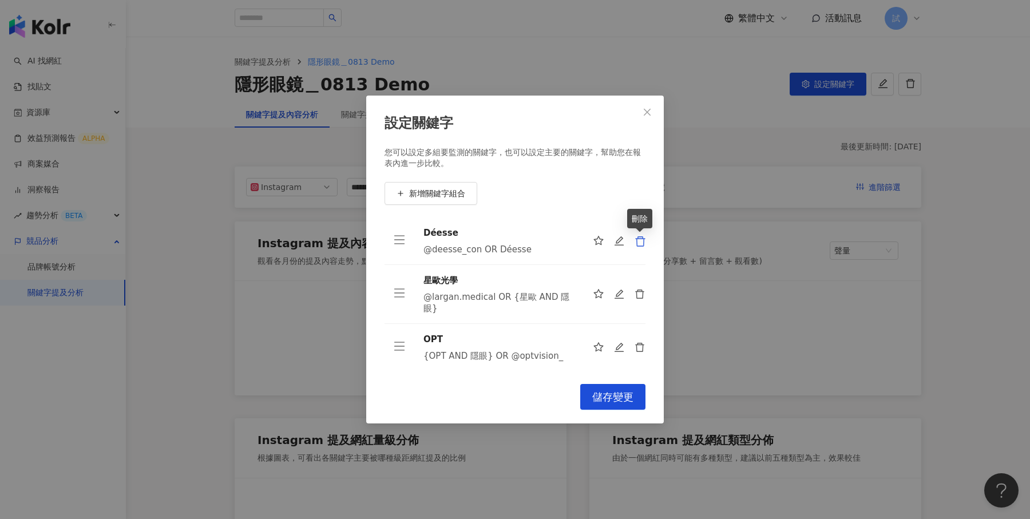
click at [644, 243] on icon "delete" at bounding box center [639, 241] width 11 height 11
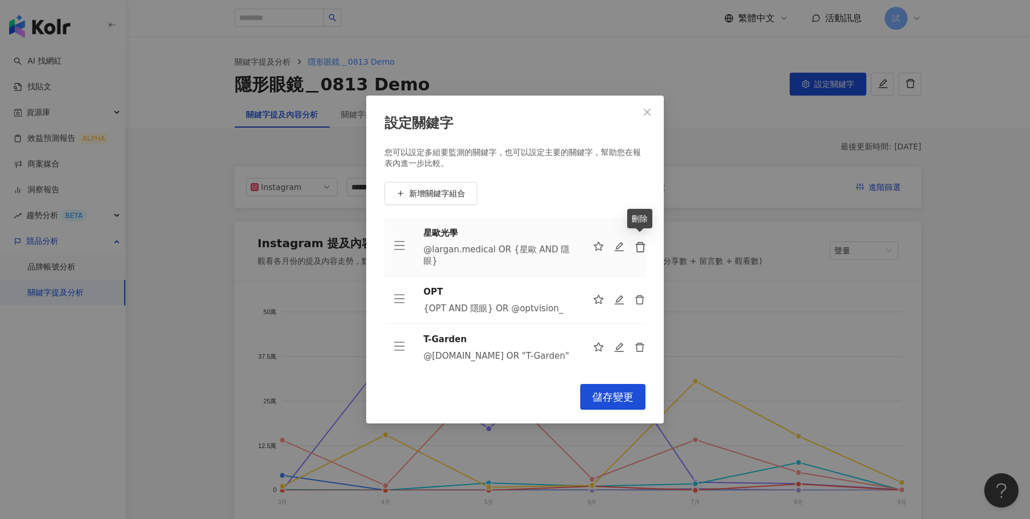
click at [644, 243] on icon "delete" at bounding box center [639, 246] width 11 height 11
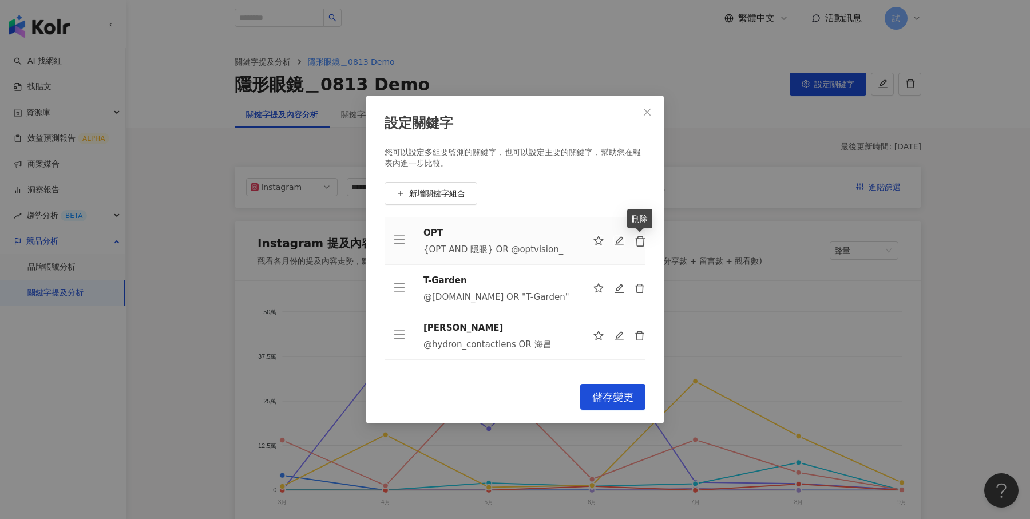
click at [644, 243] on icon "delete" at bounding box center [639, 241] width 11 height 11
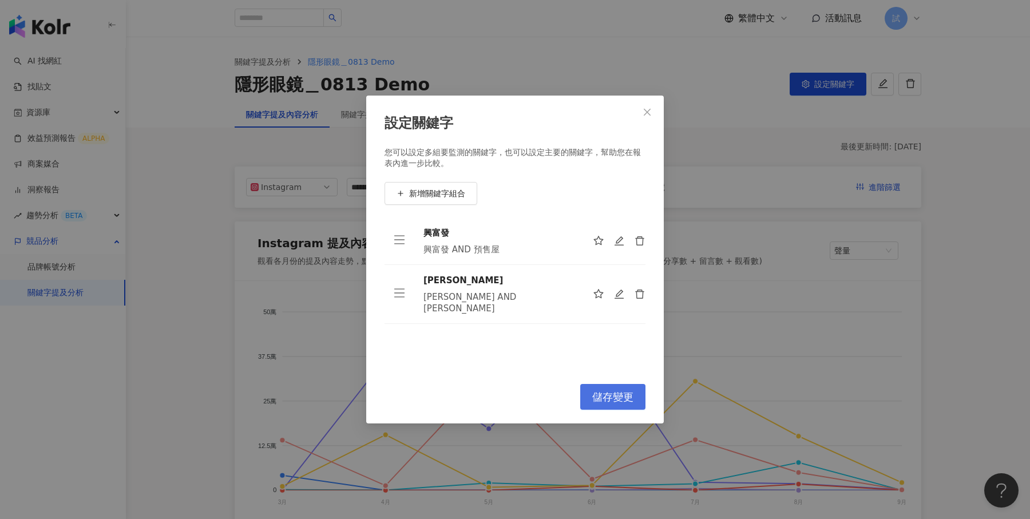
click at [615, 388] on button "儲存變更" at bounding box center [612, 397] width 65 height 26
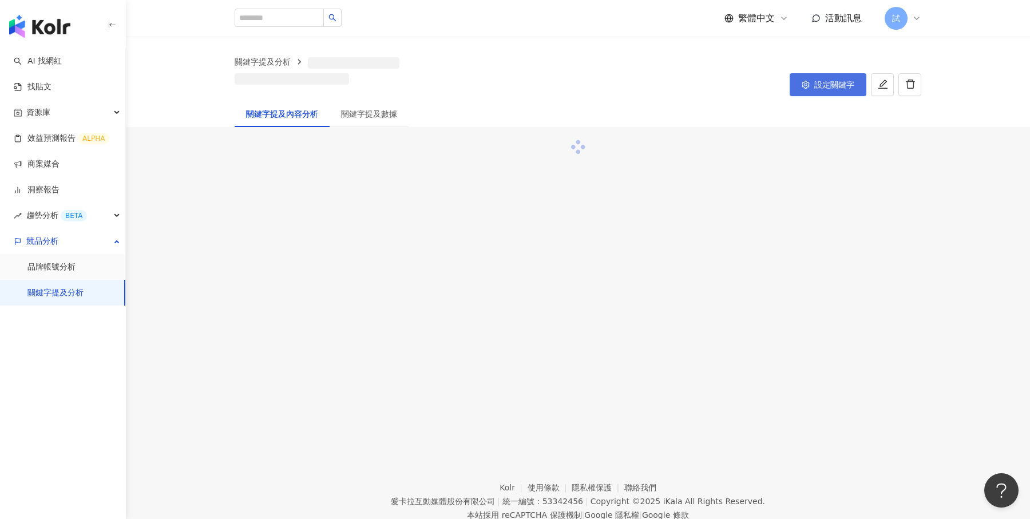
click at [823, 86] on span "設定關鍵字" at bounding box center [834, 84] width 40 height 9
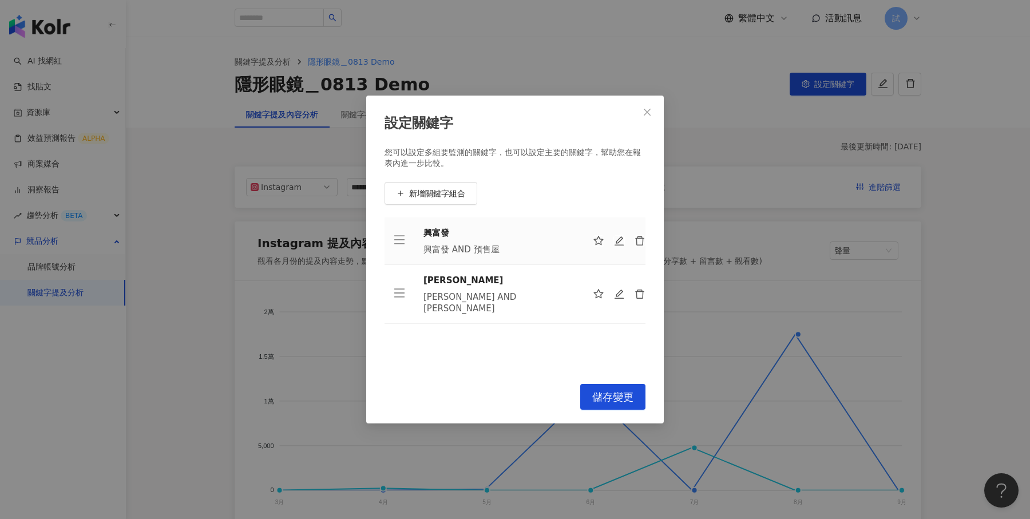
click at [975, 111] on div "設定關鍵字 您可以設定多組要監測的關鍵字，也可以設定主要的關鍵字，幫助您在報表內進一步比較。 新增關鍵字組合 興富發 興富發 AND 預售屋 亞昕 亞昕 AN…" at bounding box center [515, 259] width 1030 height 519
click at [648, 116] on icon "close" at bounding box center [646, 112] width 9 height 9
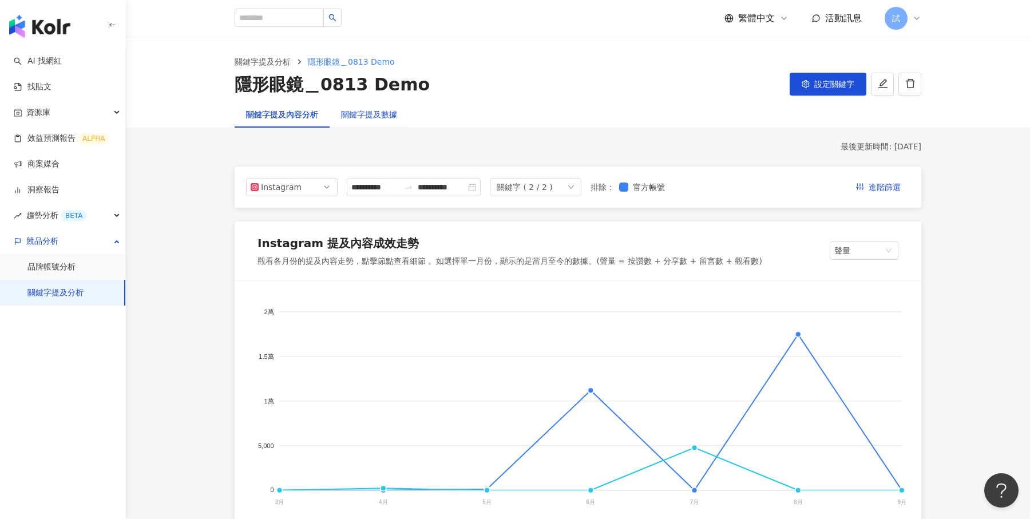
click at [382, 112] on div "關鍵字提及數據" at bounding box center [369, 114] width 56 height 13
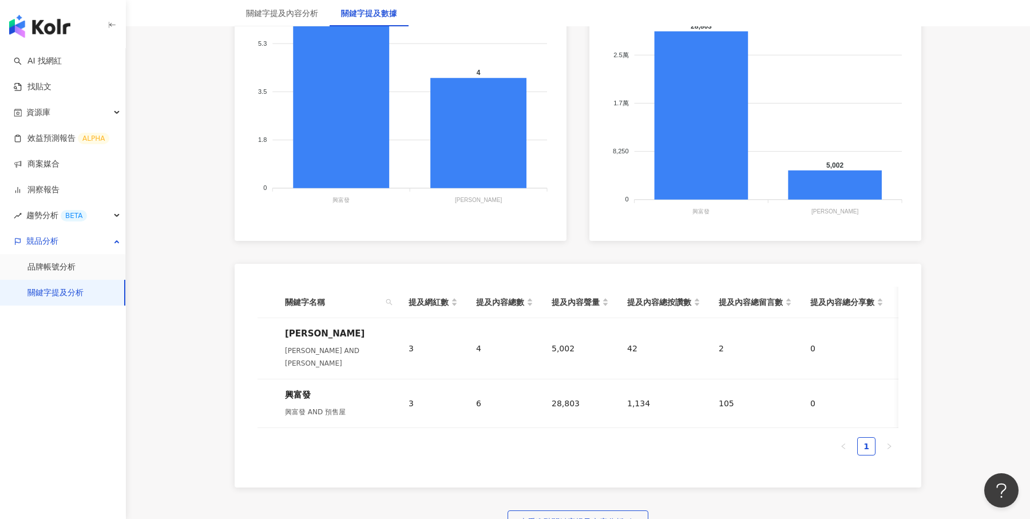
scroll to position [351, 0]
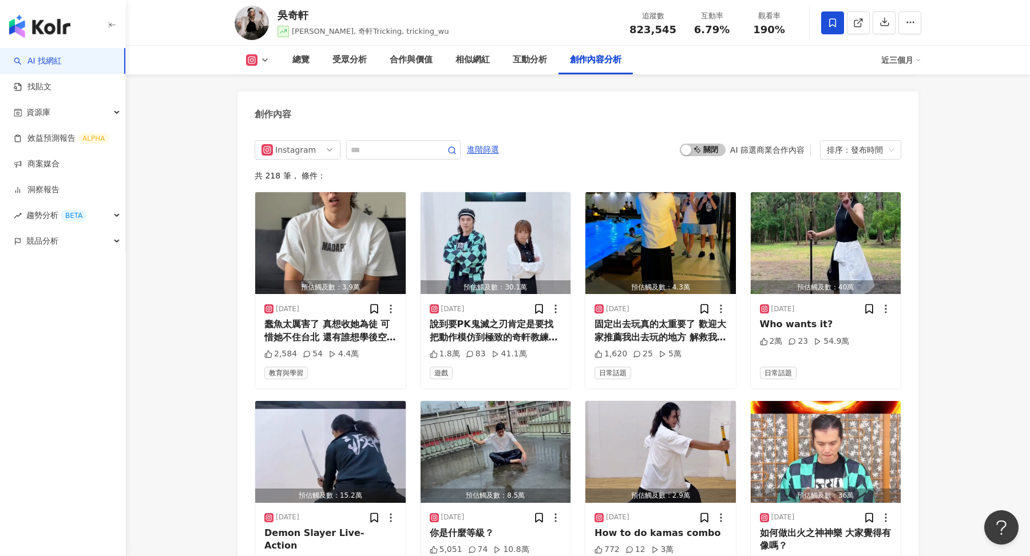
scroll to position [3583, 0]
click at [338, 317] on div "蠢魚太厲害了 真想收她為徒 可惜她不住台北 還有誰想學後空翻嗎 留言區開放報名 但我不一定會教🫣" at bounding box center [330, 330] width 132 height 26
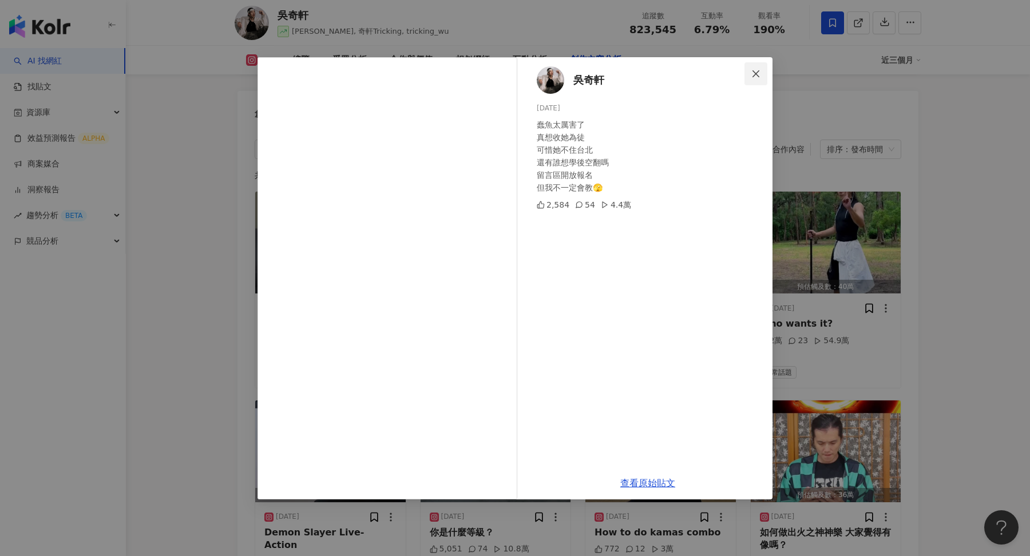
click at [753, 82] on button "Close" at bounding box center [755, 73] width 23 height 23
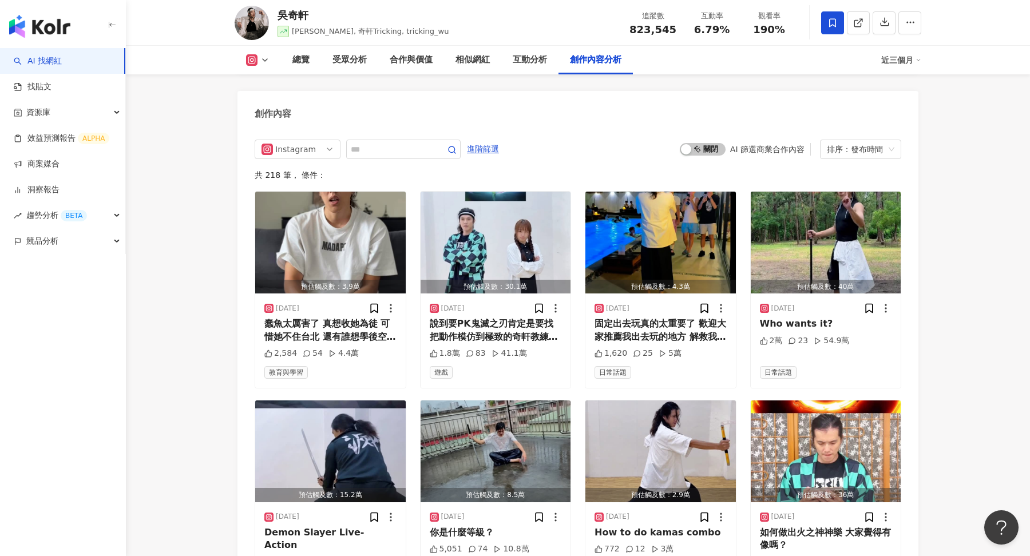
click at [53, 17] on img "button" at bounding box center [39, 26] width 61 height 23
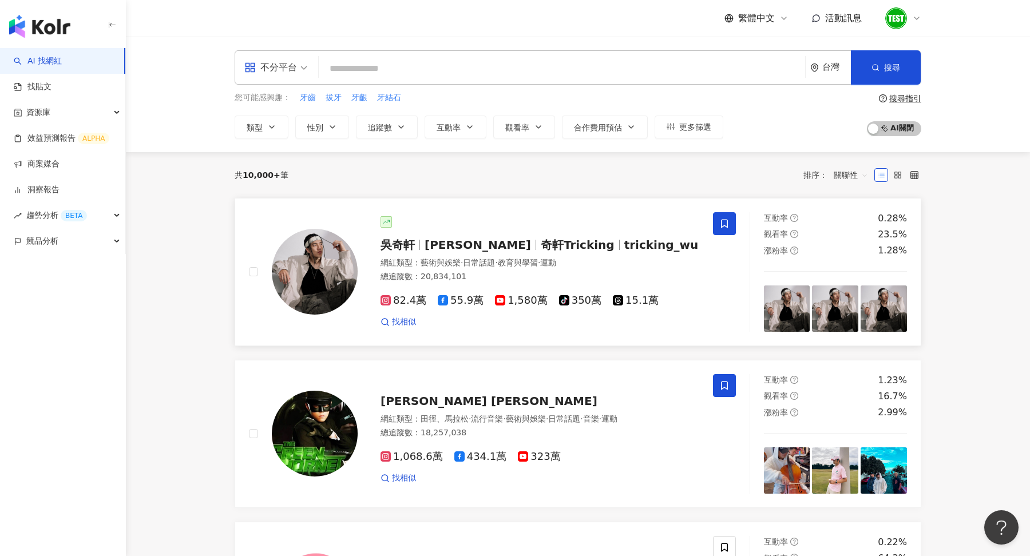
click at [790, 313] on img at bounding box center [787, 308] width 46 height 46
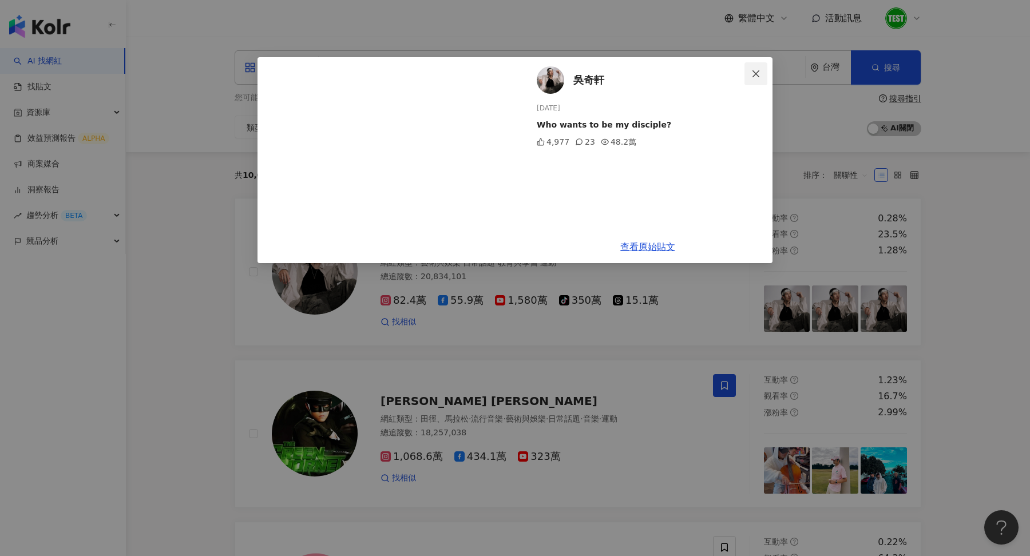
click at [755, 74] on icon "close" at bounding box center [755, 73] width 7 height 7
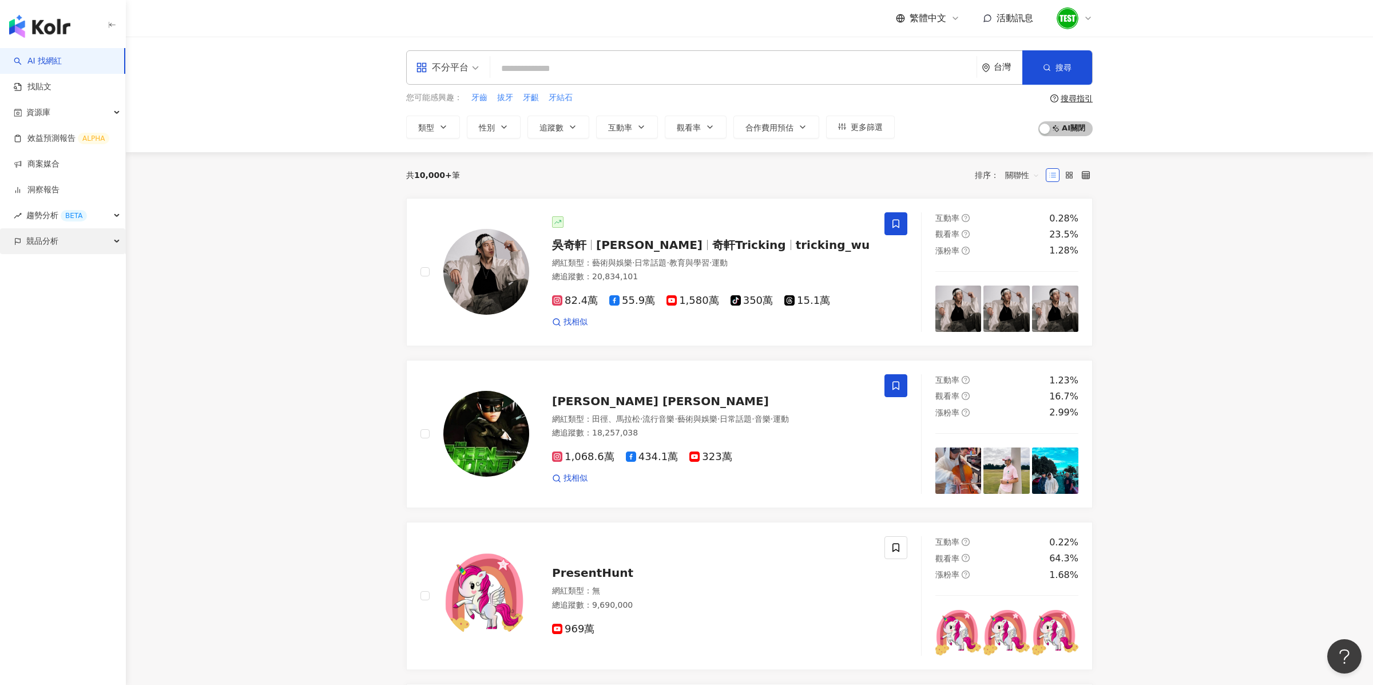
click at [97, 247] on div "競品分析" at bounding box center [62, 241] width 125 height 26
click at [76, 270] on link "品牌帳號分析" at bounding box center [51, 266] width 48 height 11
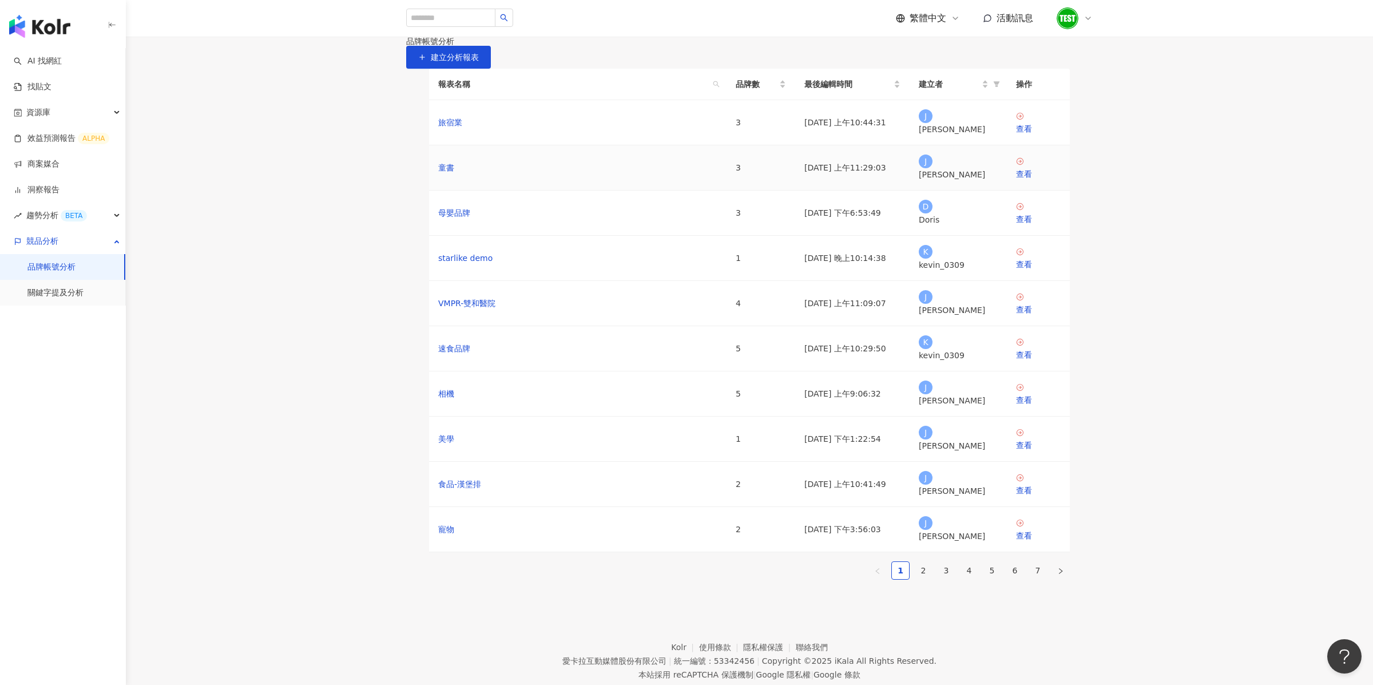
click at [1014, 190] on td "查看" at bounding box center [1038, 167] width 63 height 45
click at [1029, 180] on div "查看" at bounding box center [1038, 174] width 45 height 13
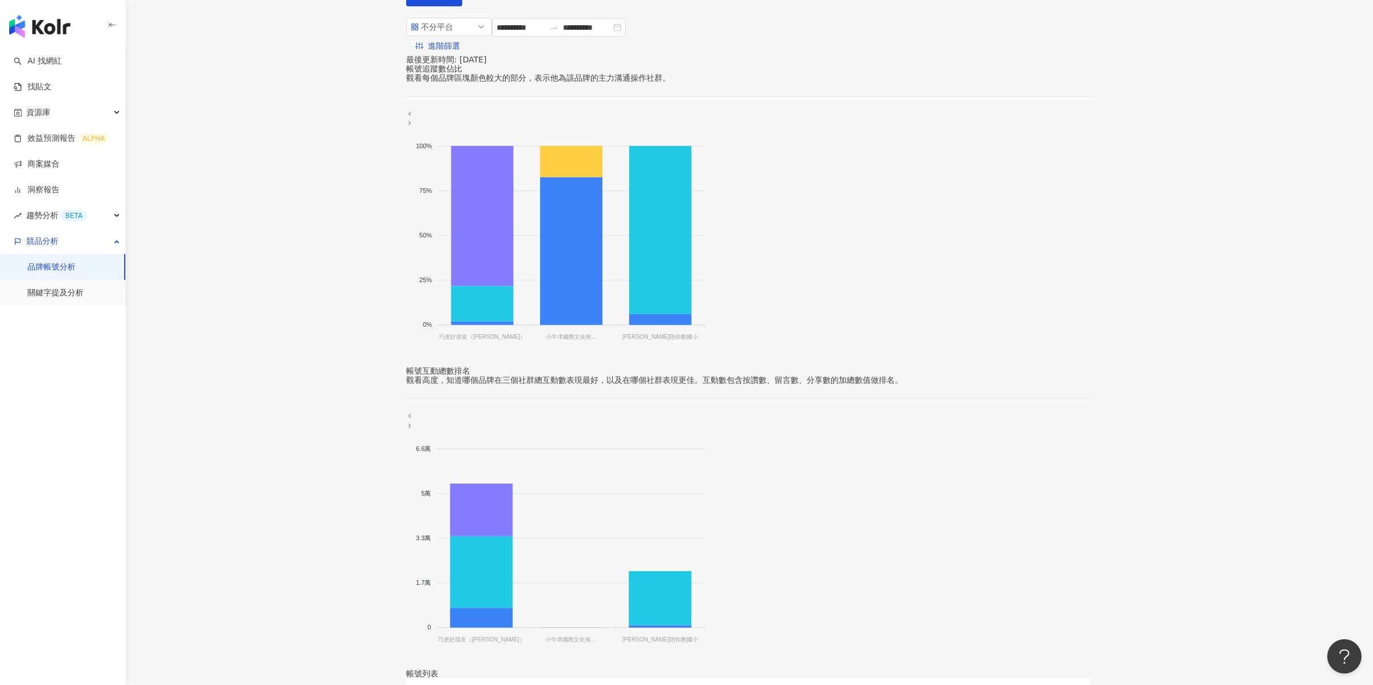
scroll to position [179, 0]
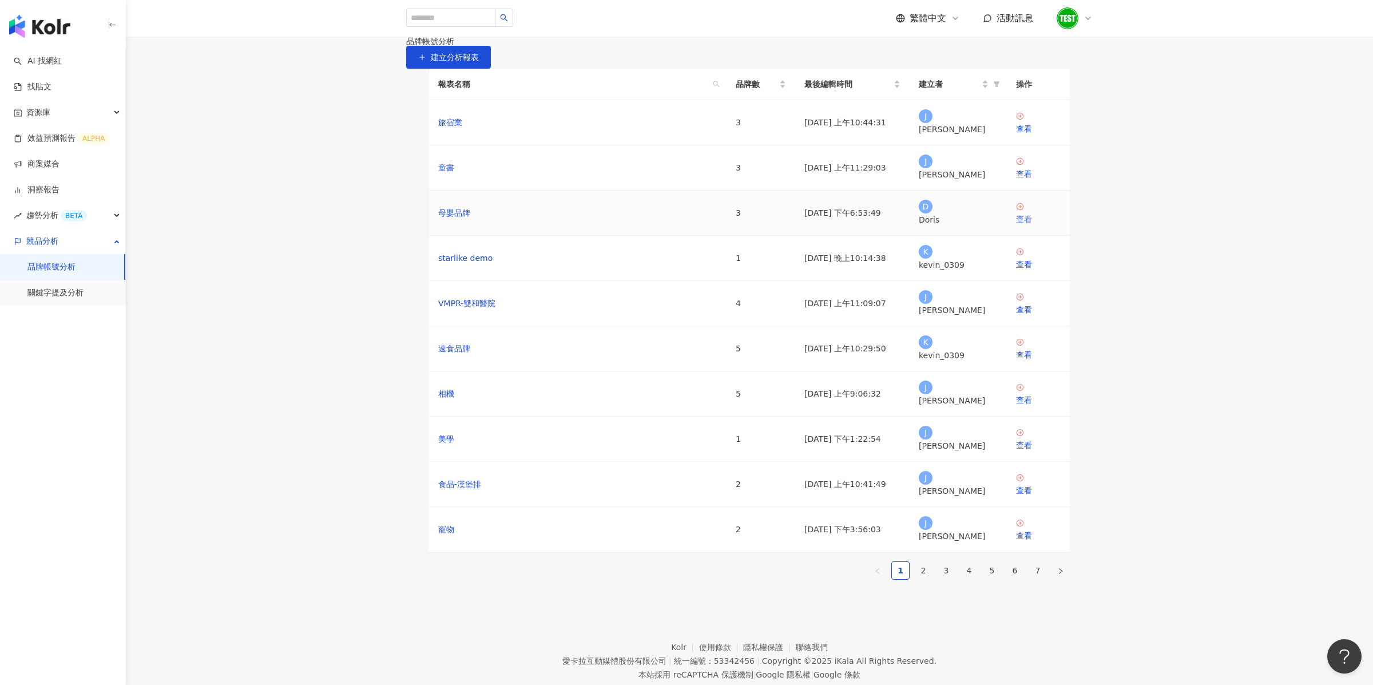
click at [1019, 211] on icon at bounding box center [1020, 207] width 8 height 8
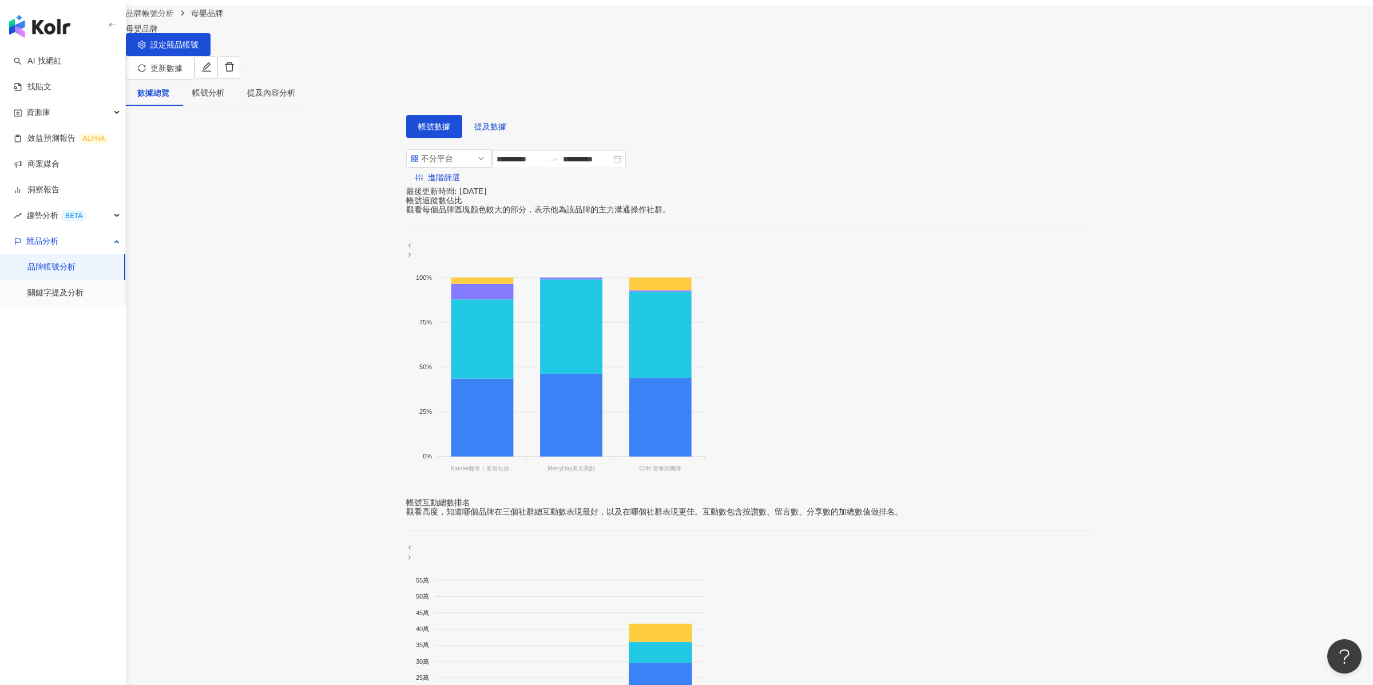
scroll to position [33, 0]
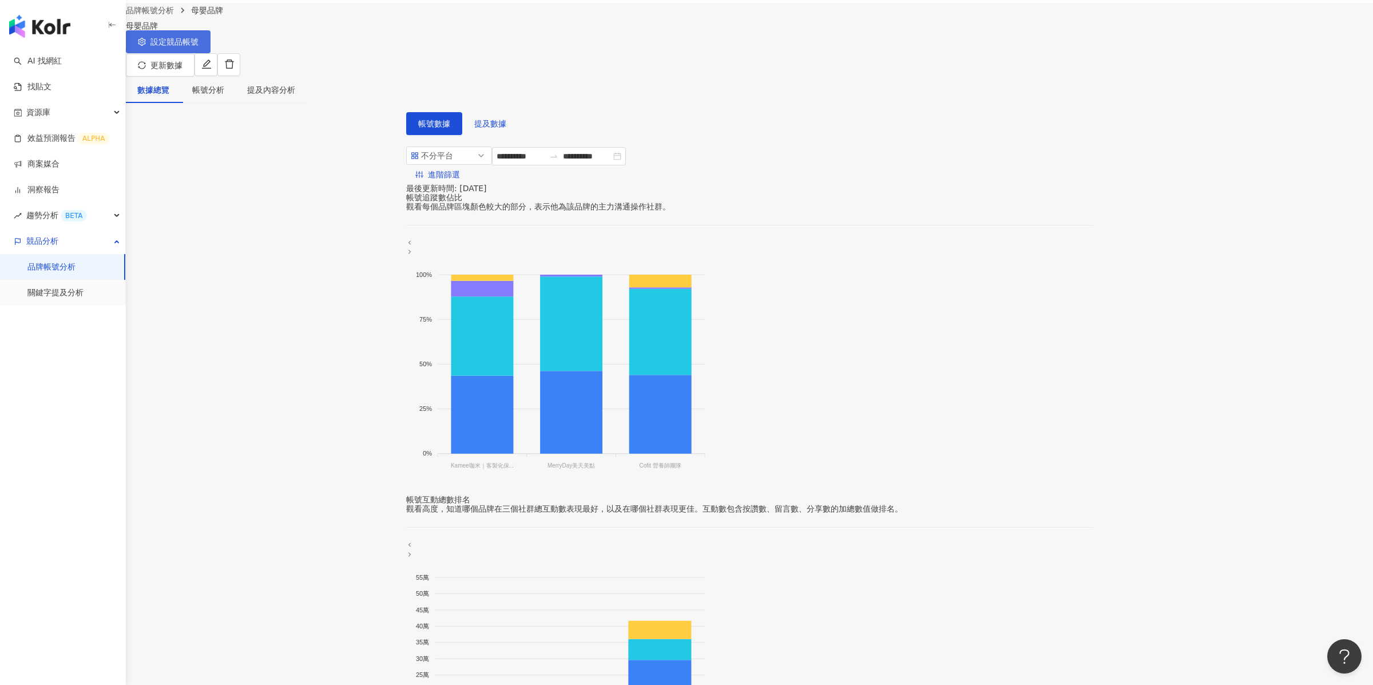
click at [211, 53] on button "設定競品帳號" at bounding box center [168, 41] width 85 height 23
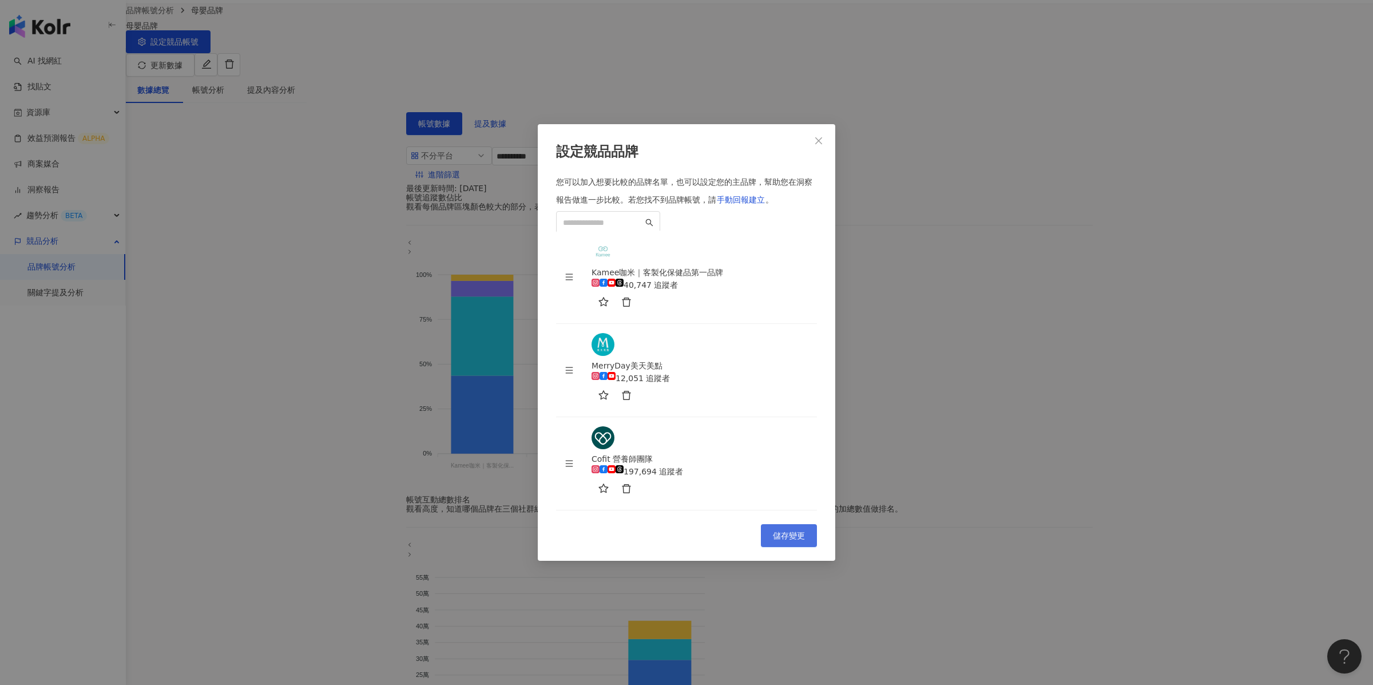
click at [777, 524] on button "儲存變更" at bounding box center [789, 535] width 56 height 23
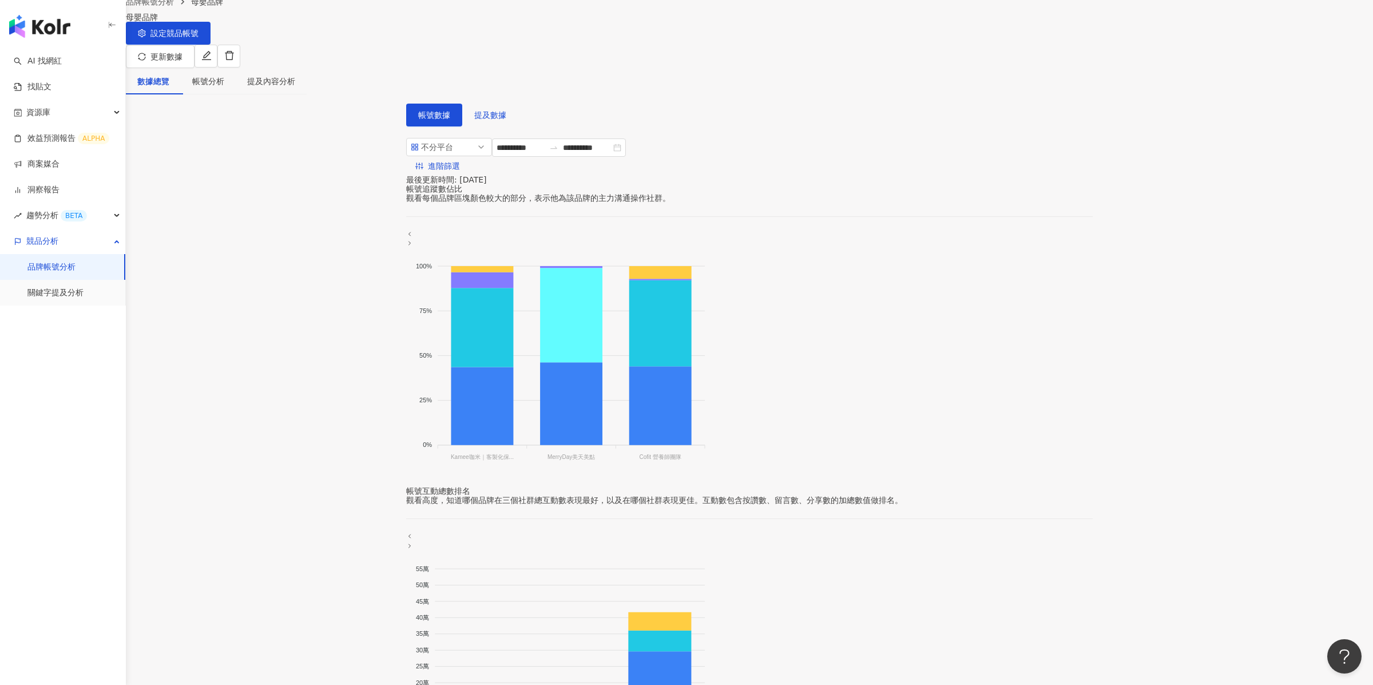
scroll to position [35, 0]
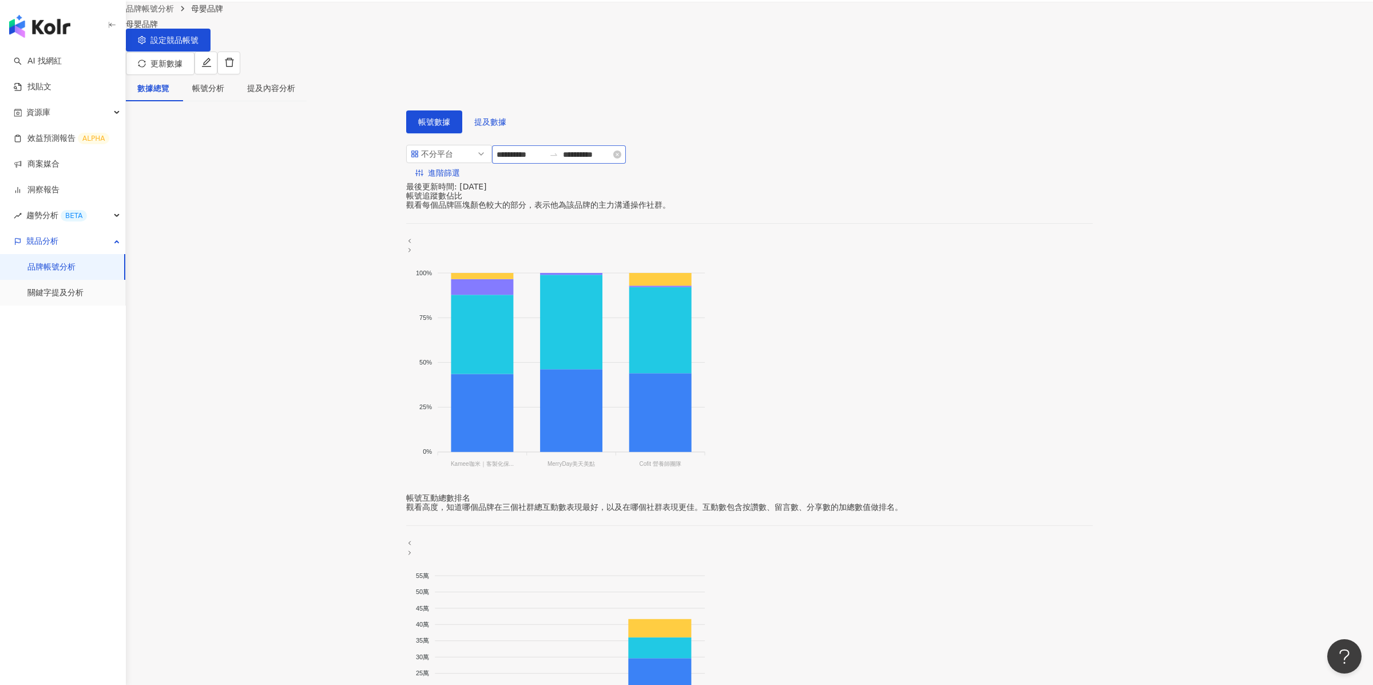
click at [557, 164] on div "**********" at bounding box center [559, 154] width 134 height 18
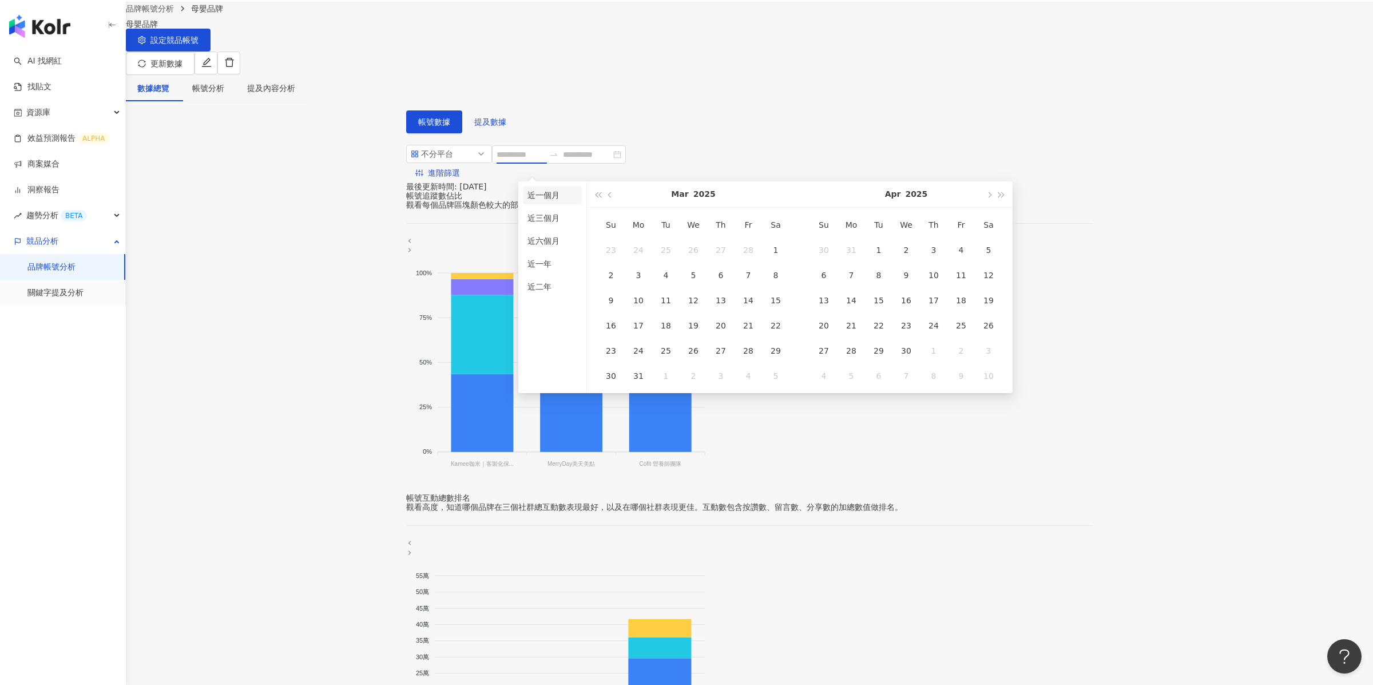
click at [551, 197] on li "近一個月" at bounding box center [552, 195] width 59 height 18
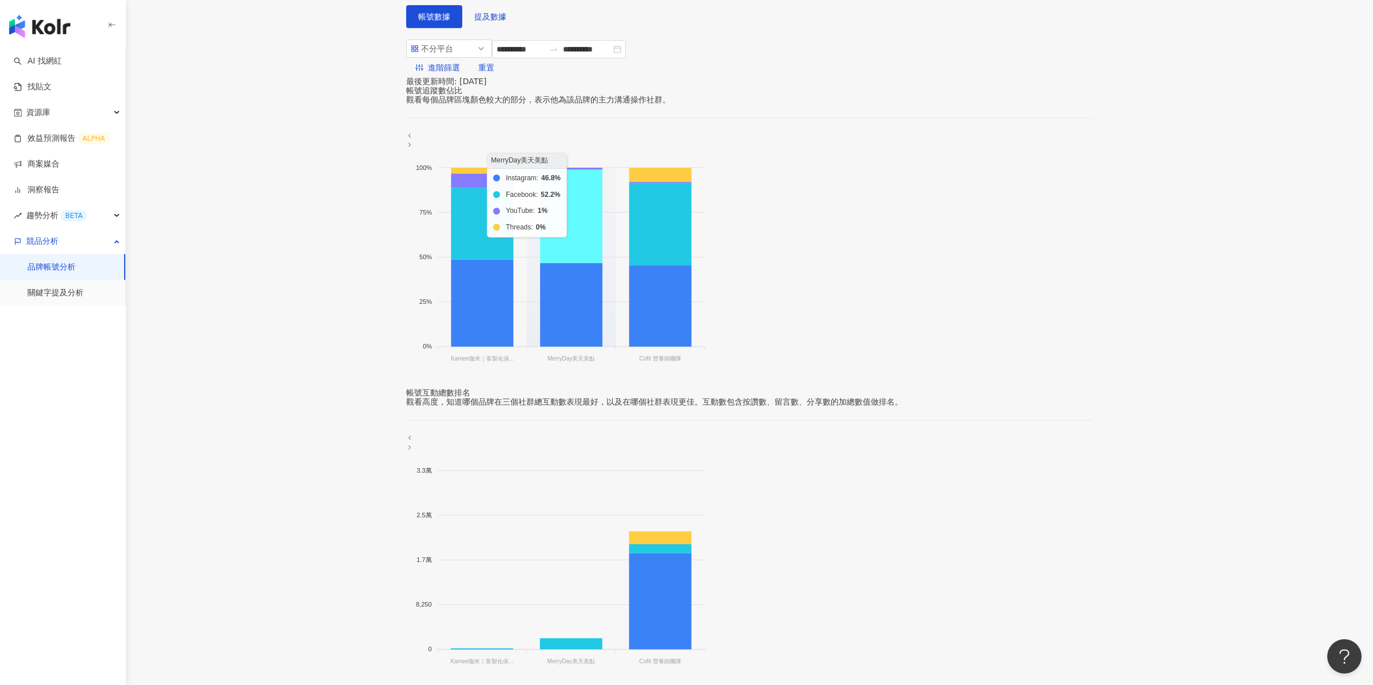
scroll to position [136, 0]
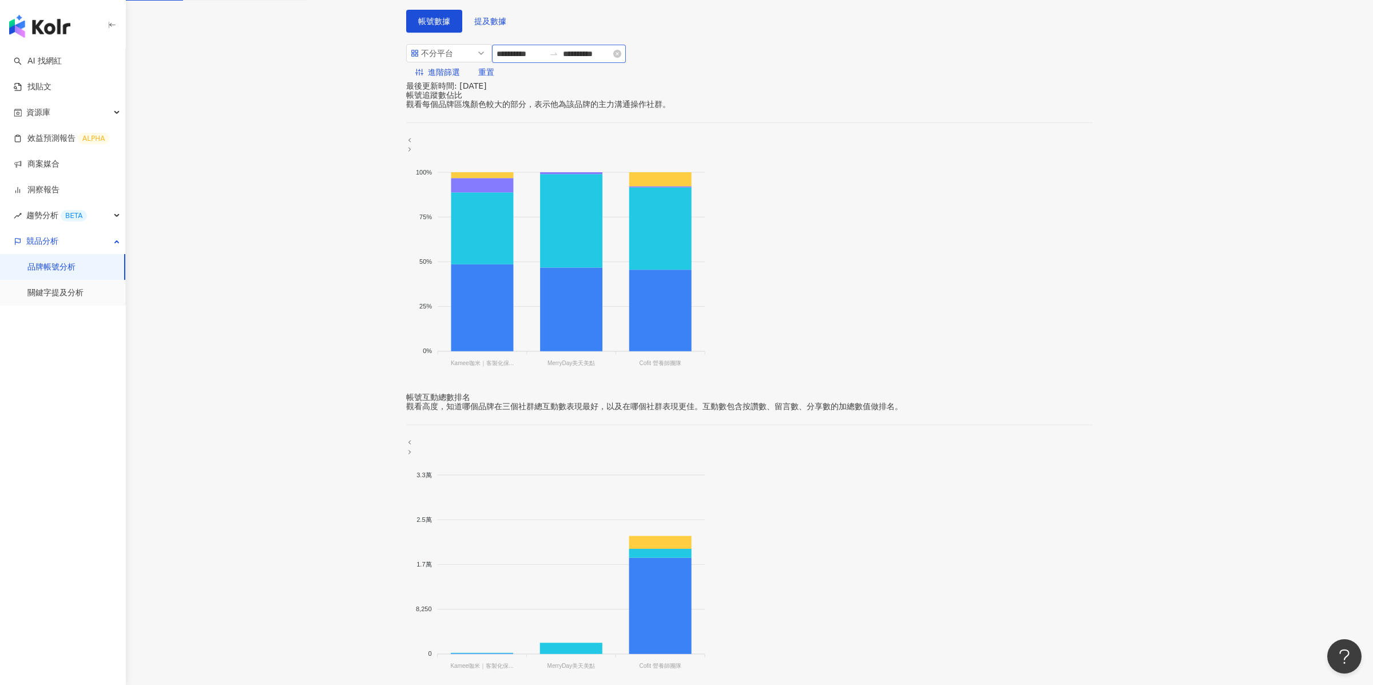
click at [557, 63] on div "**********" at bounding box center [559, 54] width 134 height 18
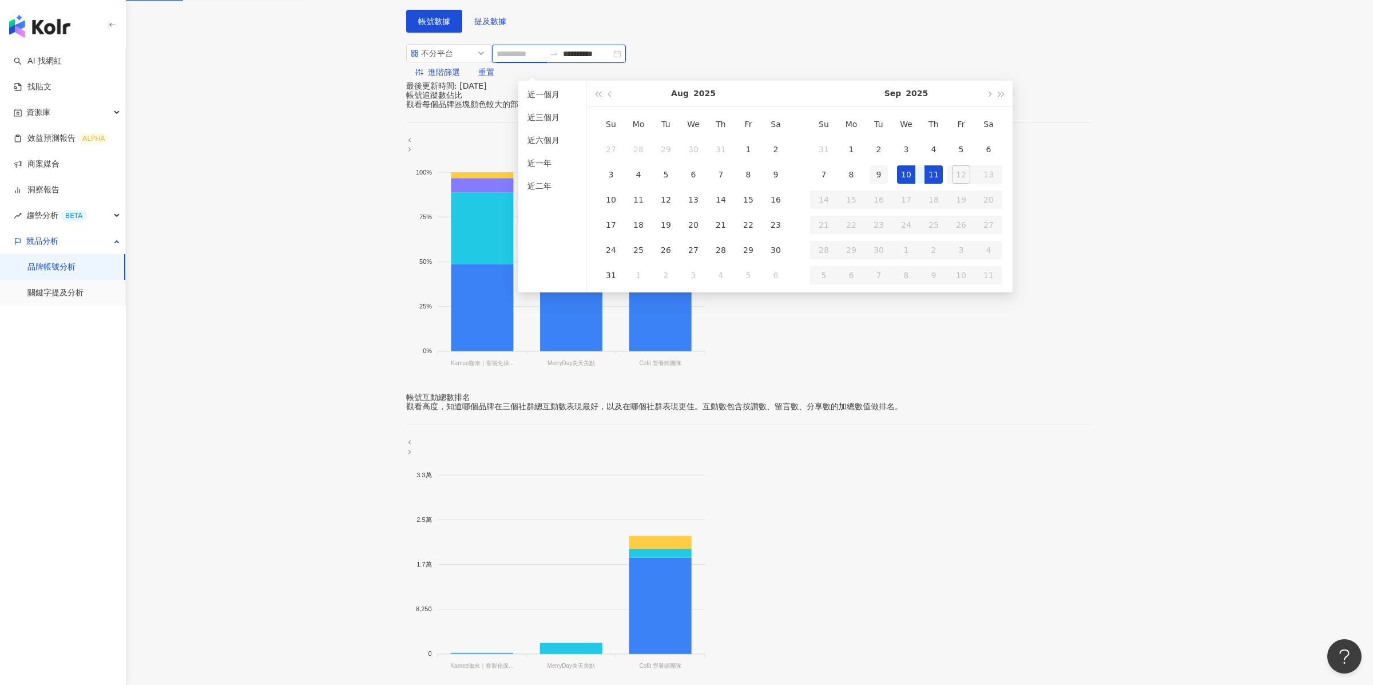
type input "**********"
click at [874, 169] on div "9" at bounding box center [879, 174] width 18 height 18
type input "**********"
click at [931, 170] on div "11" at bounding box center [933, 174] width 18 height 18
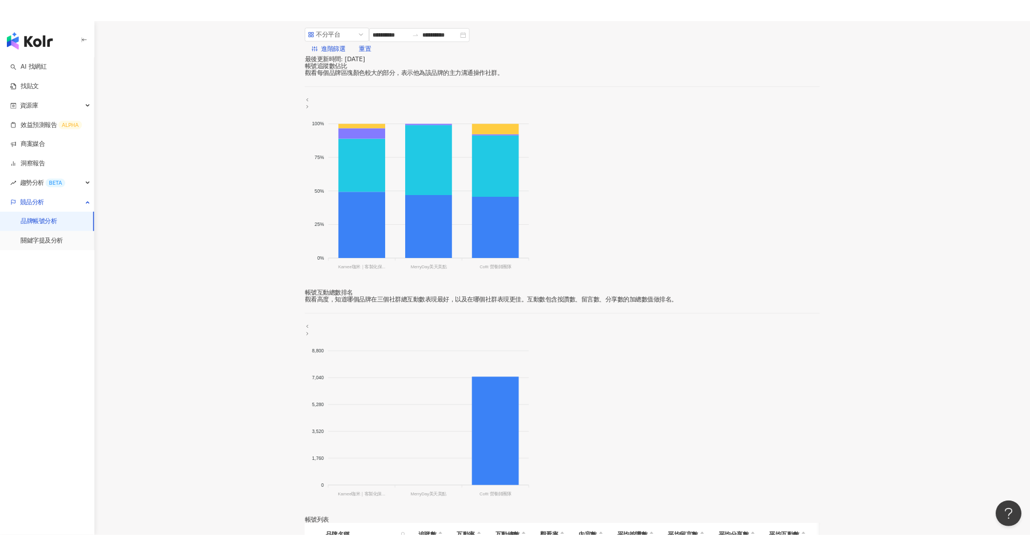
scroll to position [176, 0]
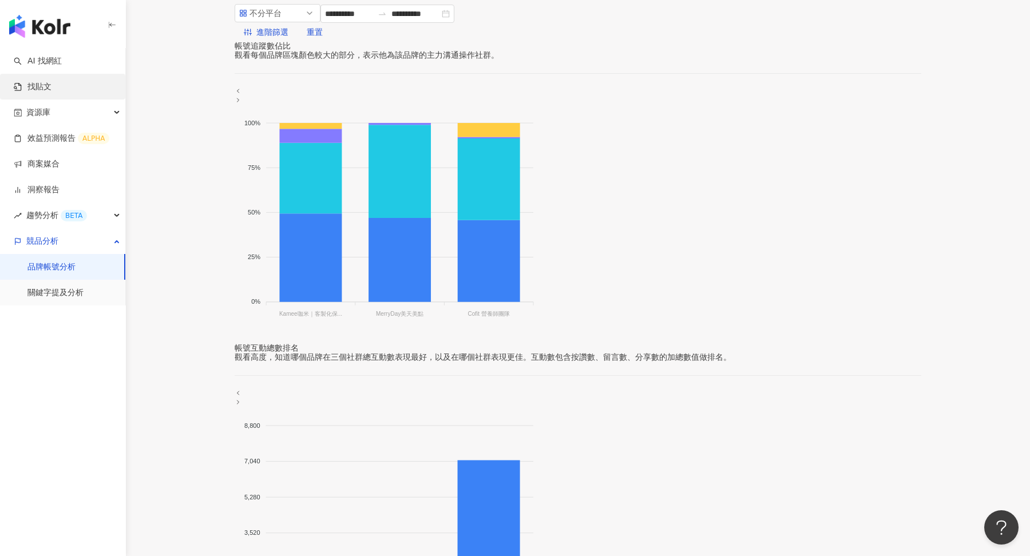
click at [51, 85] on link "找貼文" at bounding box center [33, 86] width 38 height 11
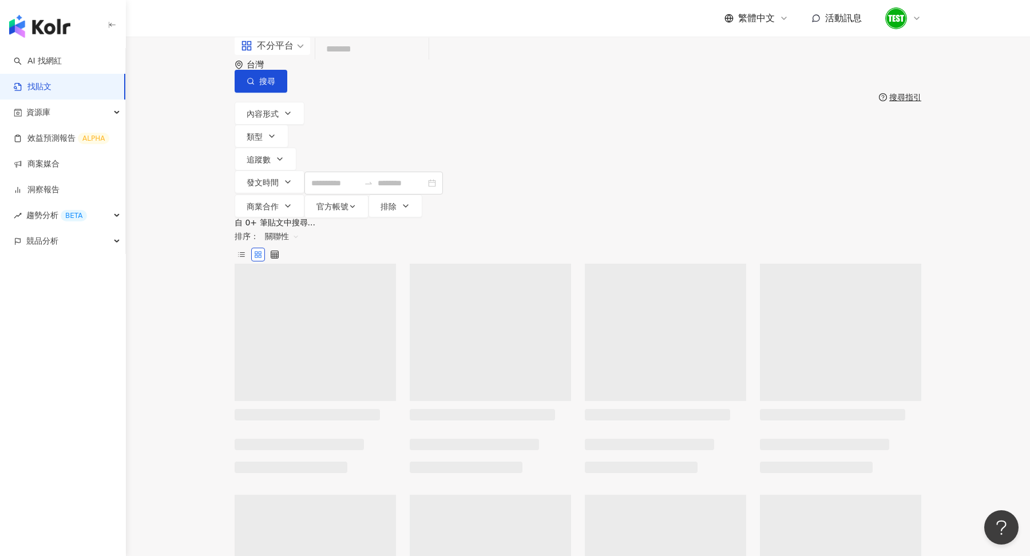
click at [275, 55] on div "不分平台" at bounding box center [267, 46] width 53 height 18
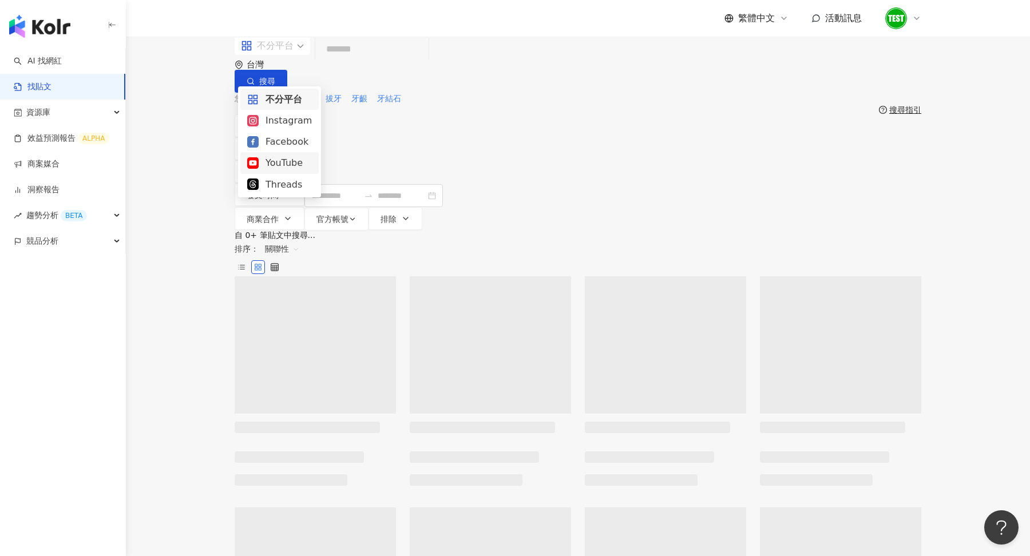
click at [292, 164] on div "YouTube" at bounding box center [279, 163] width 65 height 14
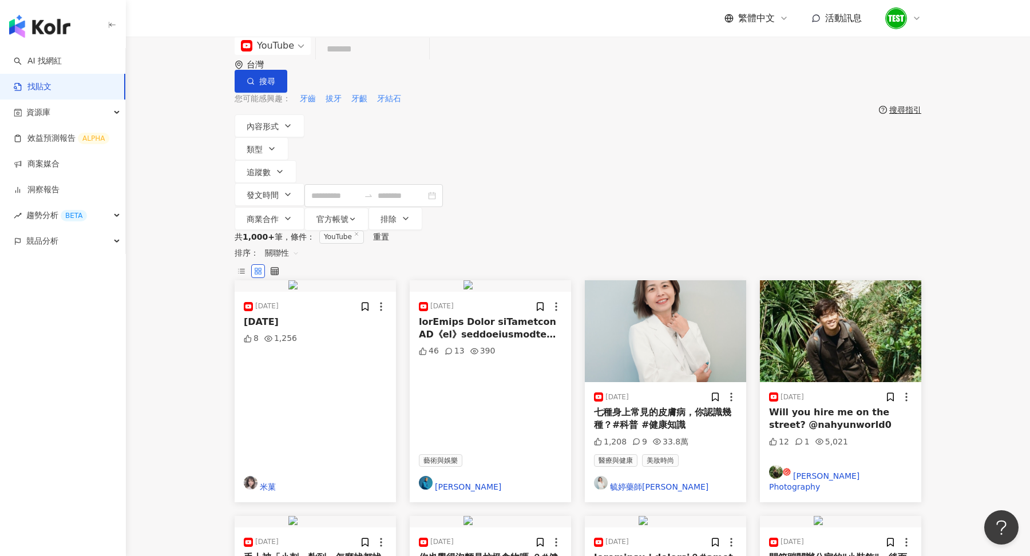
click at [414, 62] on input "search" at bounding box center [372, 49] width 104 height 25
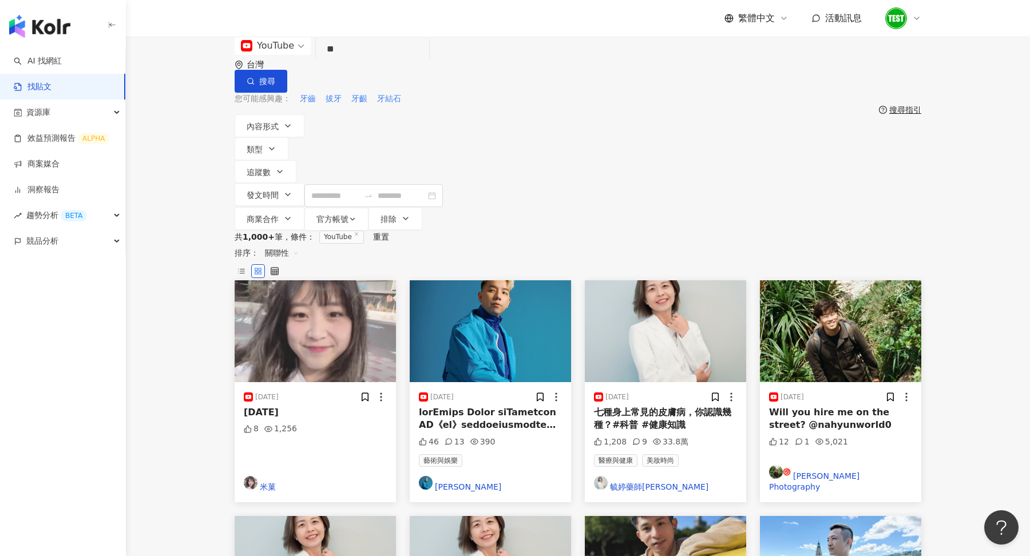
type input "*"
type input "********"
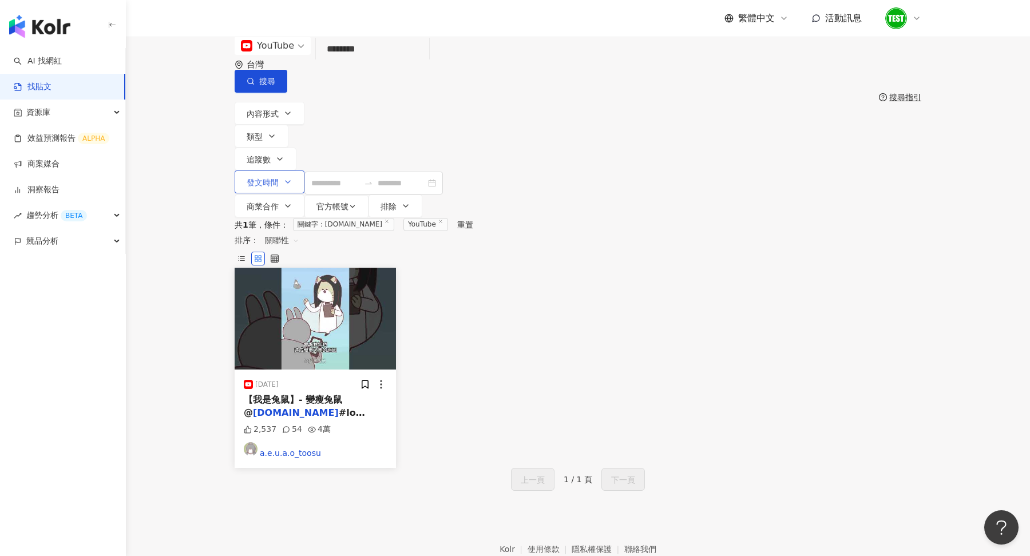
click at [304, 170] on button "發文時間" at bounding box center [270, 181] width 70 height 23
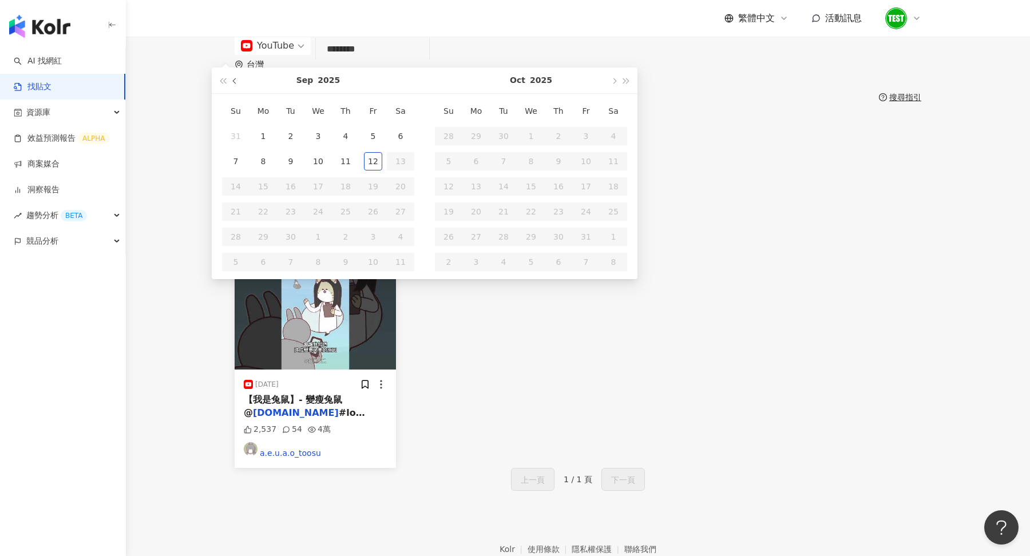
click at [241, 93] on button "button" at bounding box center [235, 81] width 13 height 26
type input "**********"
click at [382, 145] on div "1" at bounding box center [373, 136] width 18 height 18
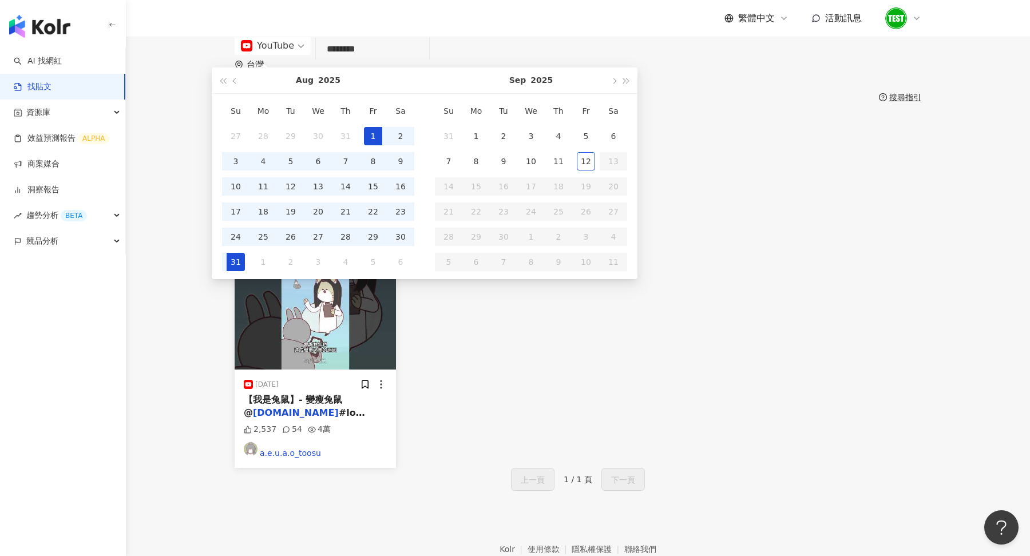
click at [245, 271] on div "31" at bounding box center [236, 262] width 18 height 18
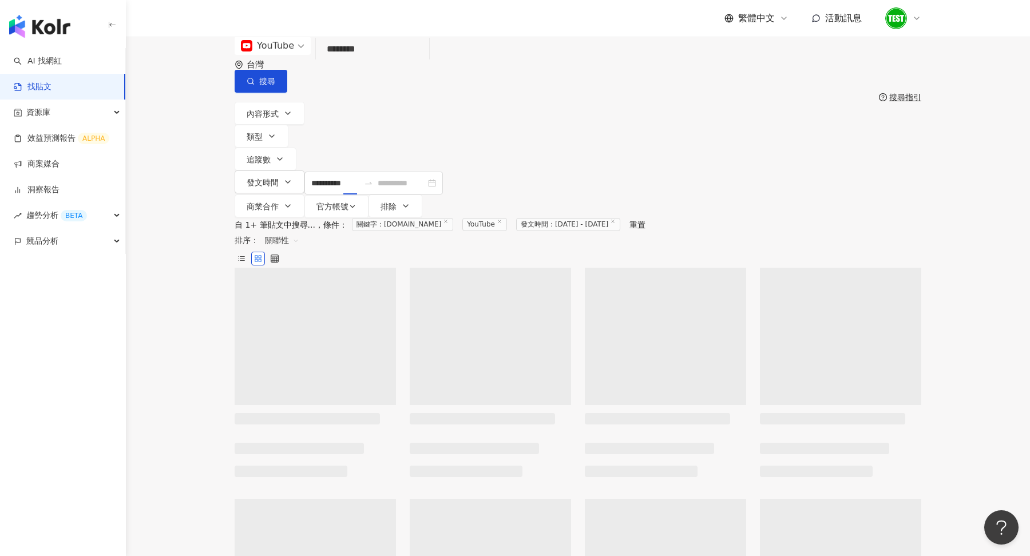
type input "**********"
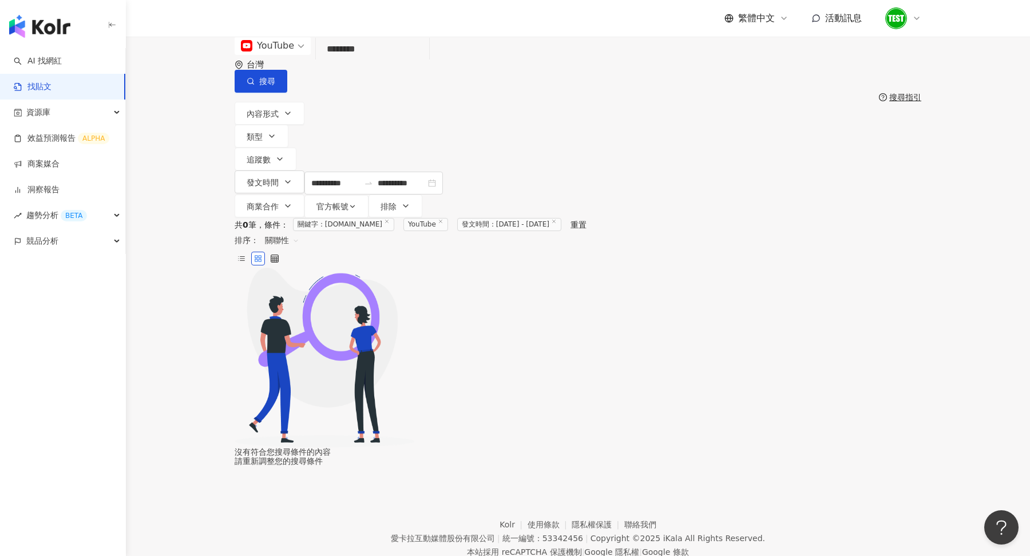
click at [381, 62] on input "********" at bounding box center [372, 49] width 104 height 25
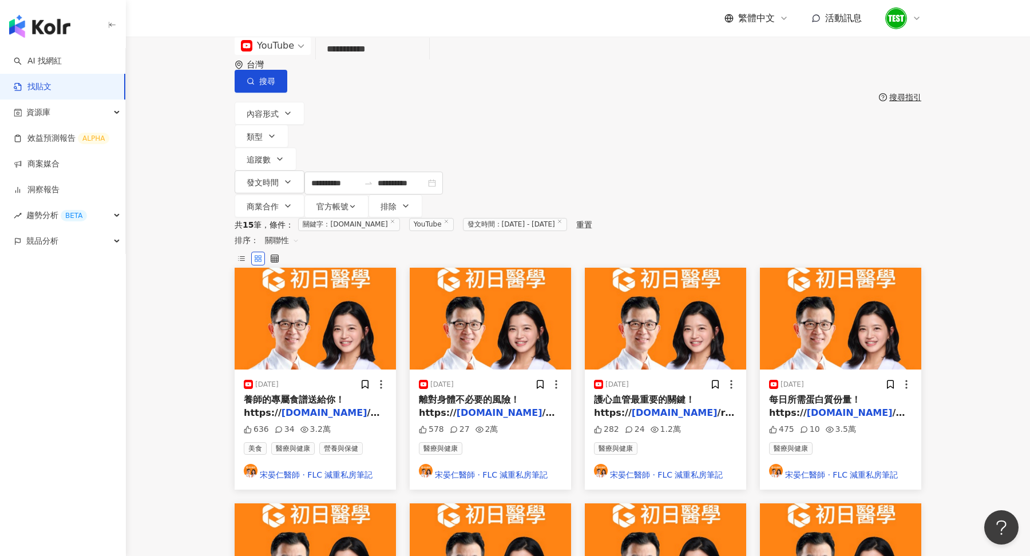
click at [390, 62] on input "**********" at bounding box center [372, 49] width 104 height 25
click at [294, 55] on div "YouTube" at bounding box center [267, 46] width 53 height 18
click at [287, 123] on div "Instagram" at bounding box center [279, 120] width 65 height 14
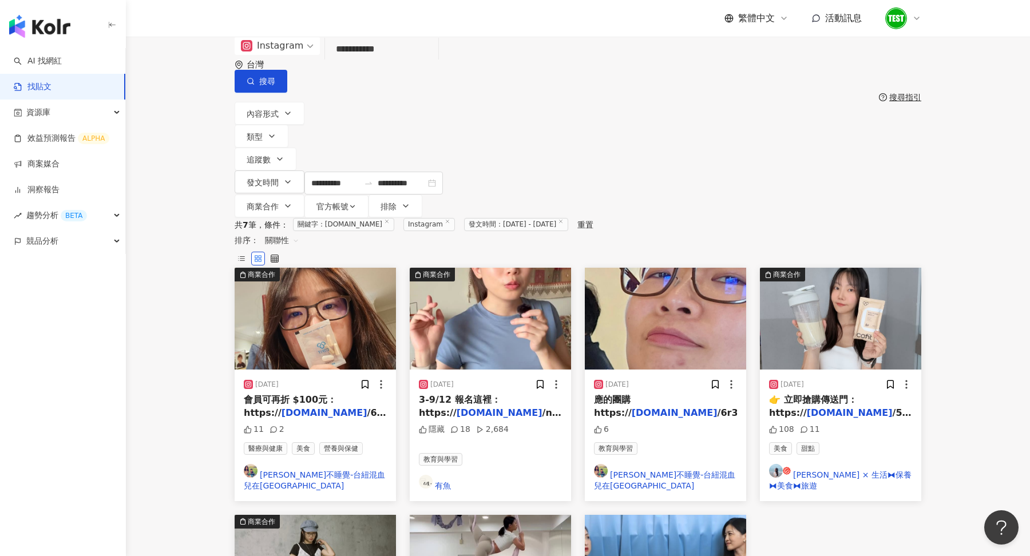
click at [434, 62] on input "**********" at bounding box center [382, 49] width 104 height 25
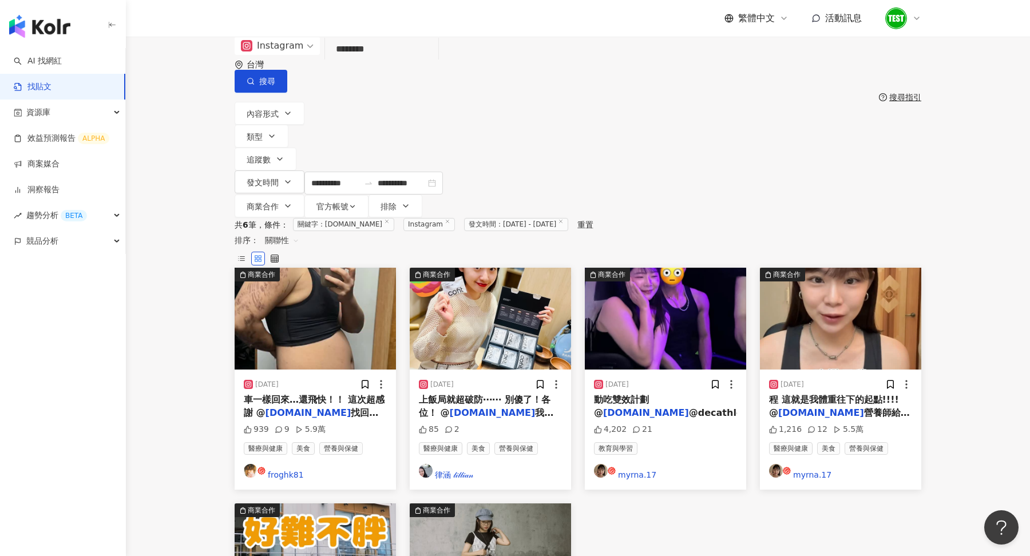
click at [382, 62] on input "********" at bounding box center [382, 49] width 104 height 25
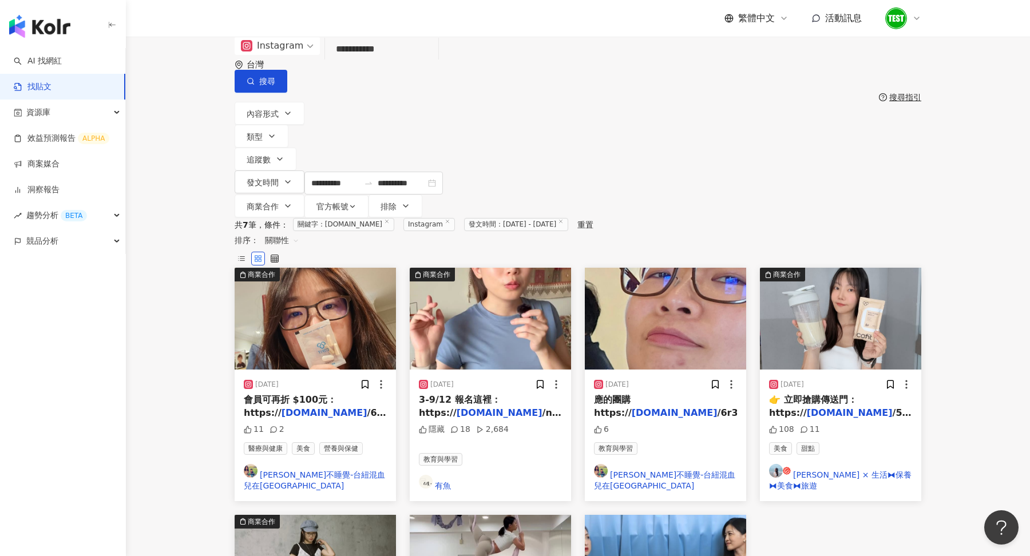
click at [305, 55] on span at bounding box center [277, 46] width 73 height 18
click at [293, 157] on div "YouTube" at bounding box center [282, 163] width 71 height 14
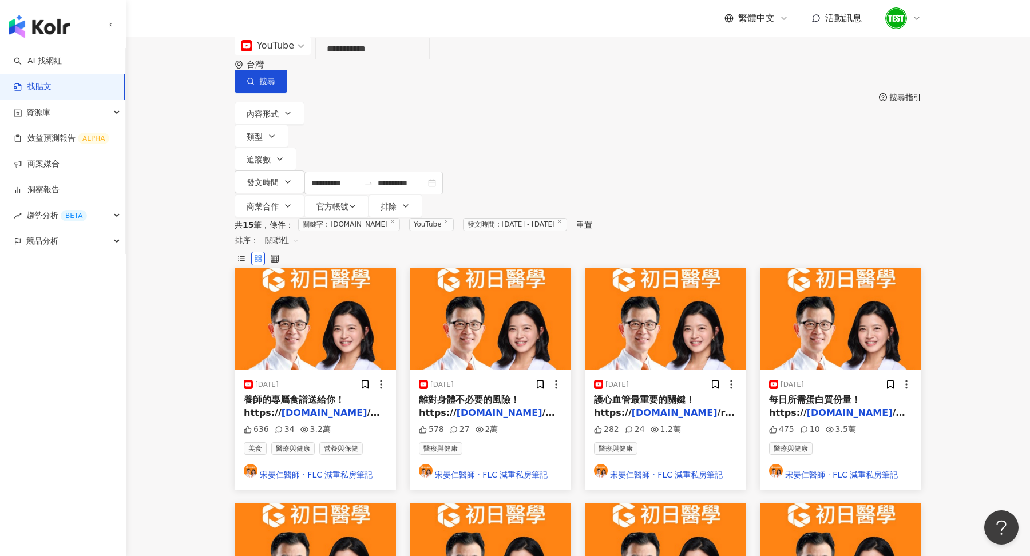
click at [280, 55] on div "YouTube" at bounding box center [267, 46] width 53 height 18
click at [292, 98] on div "不分平台" at bounding box center [279, 99] width 65 height 14
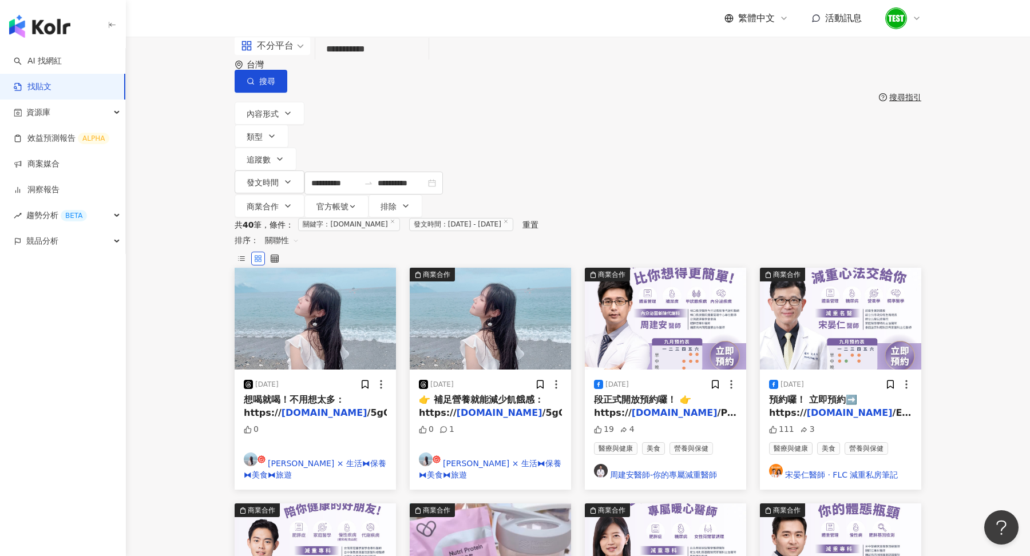
click at [336, 62] on input "**********" at bounding box center [372, 49] width 104 height 25
click at [287, 70] on button "搜尋" at bounding box center [261, 81] width 53 height 23
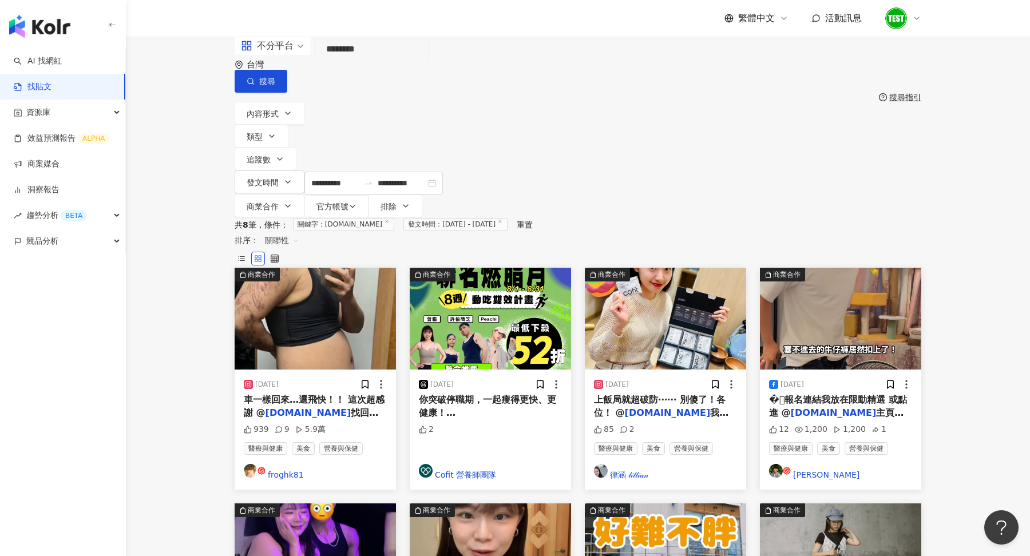
click at [382, 62] on input "********" at bounding box center [372, 49] width 104 height 25
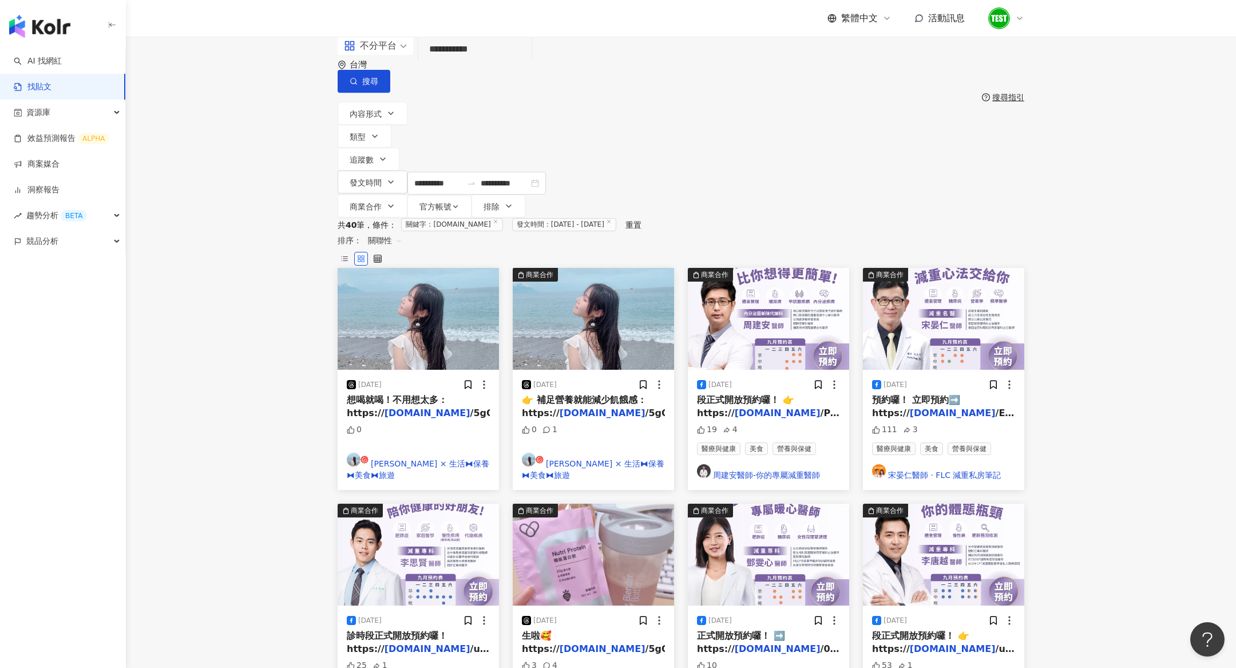
click at [392, 55] on div "不分平台" at bounding box center [370, 46] width 53 height 18
click at [395, 166] on div "YouTube" at bounding box center [382, 163] width 65 height 14
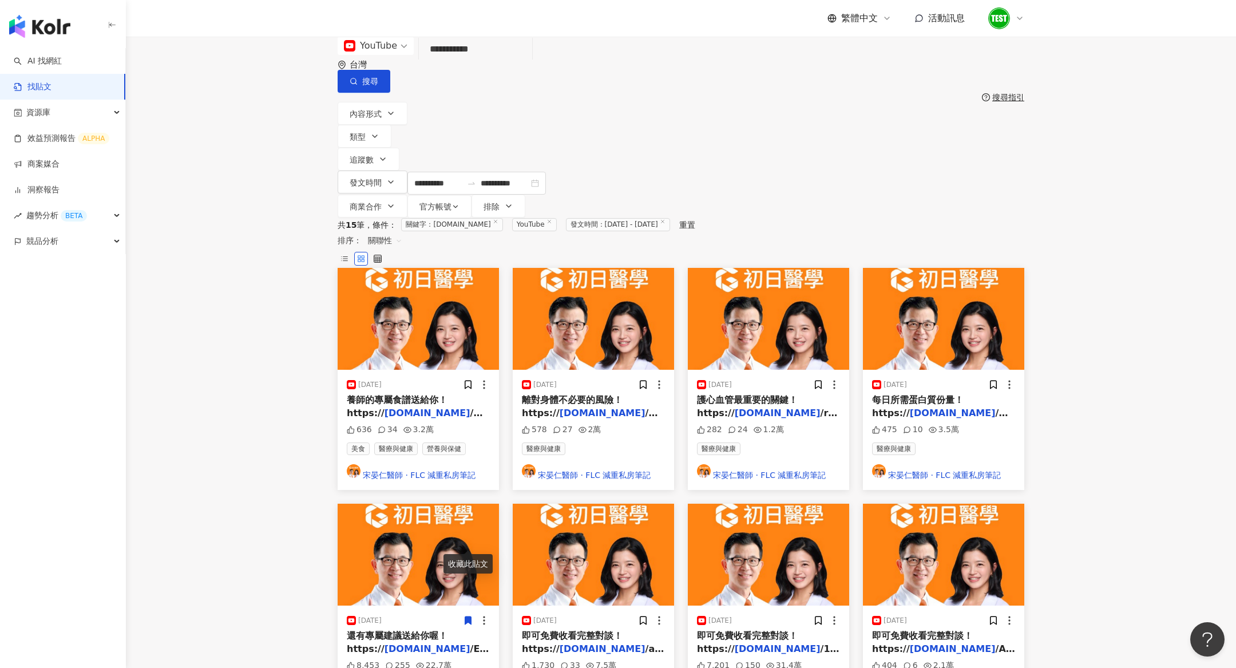
click at [446, 62] on input "**********" at bounding box center [475, 49] width 104 height 25
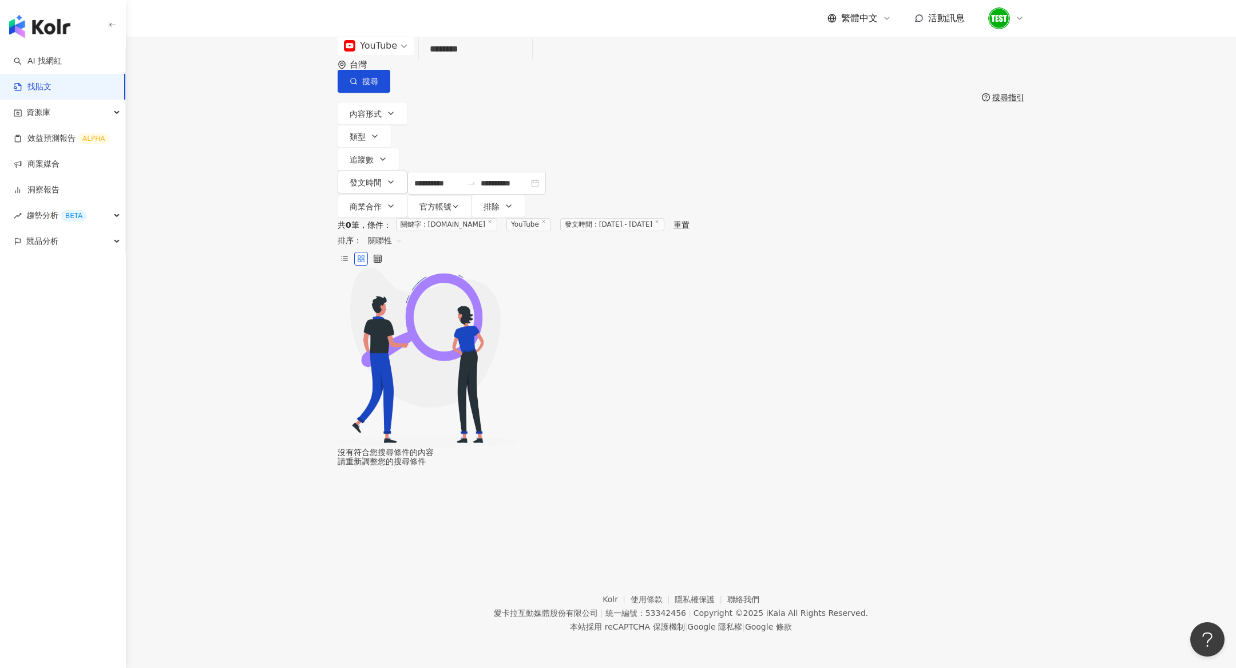
click at [520, 62] on input "********" at bounding box center [475, 49] width 104 height 25
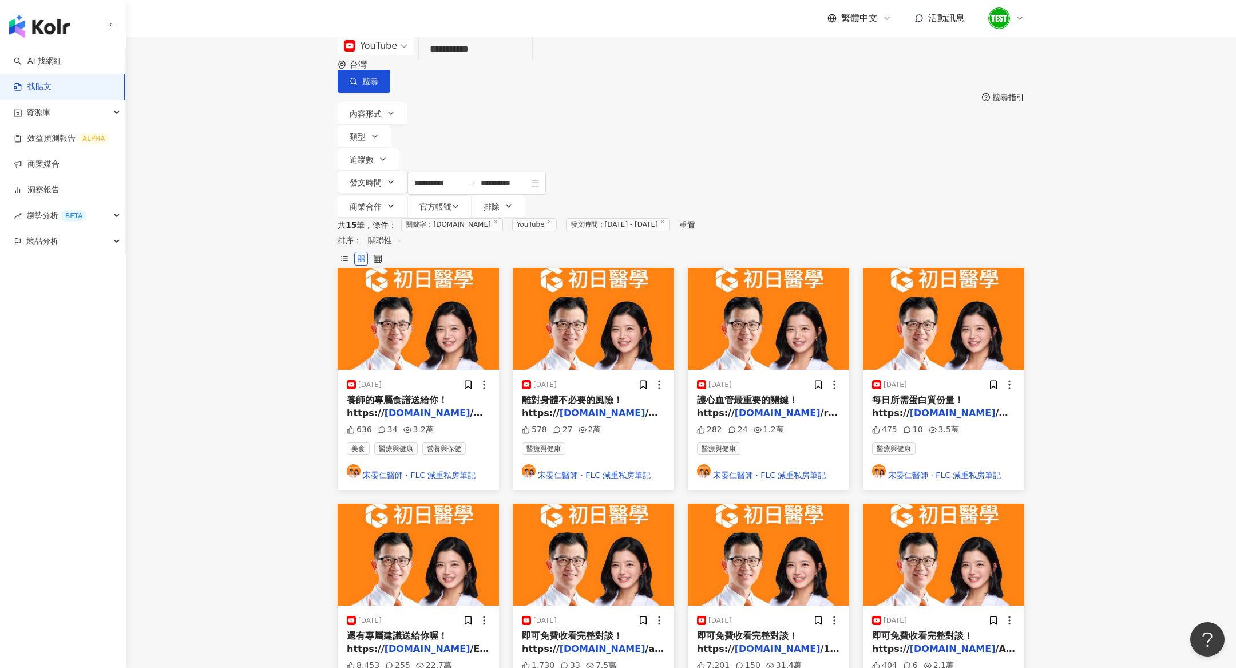
click at [512, 62] on input "**********" at bounding box center [475, 49] width 104 height 25
click at [527, 62] on input "**********" at bounding box center [475, 49] width 104 height 25
type input "********"
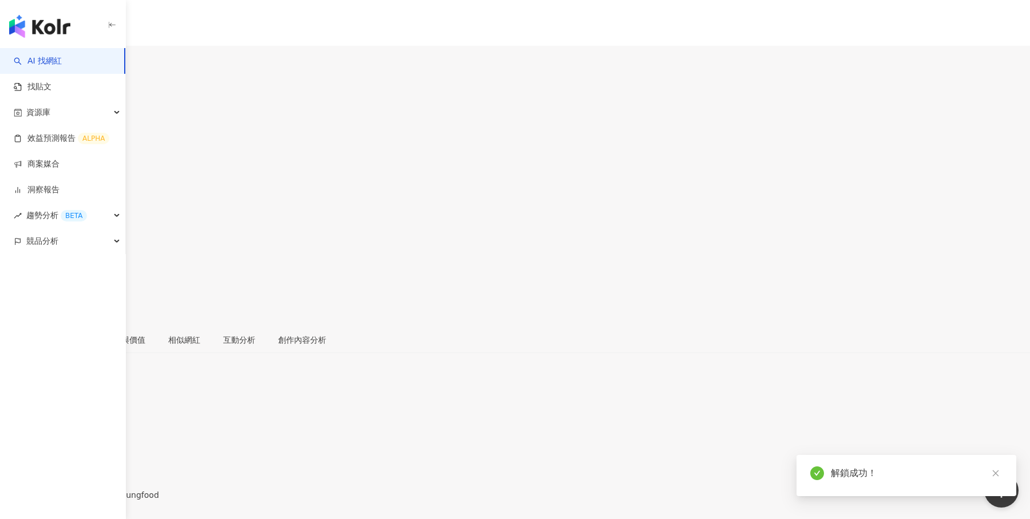
click at [901, 390] on div "近三個月" at bounding box center [515, 394] width 1030 height 9
click at [906, 390] on div "近三個月" at bounding box center [515, 394] width 1030 height 9
click at [55, 63] on div "1.1萬" at bounding box center [44, 67] width 21 height 9
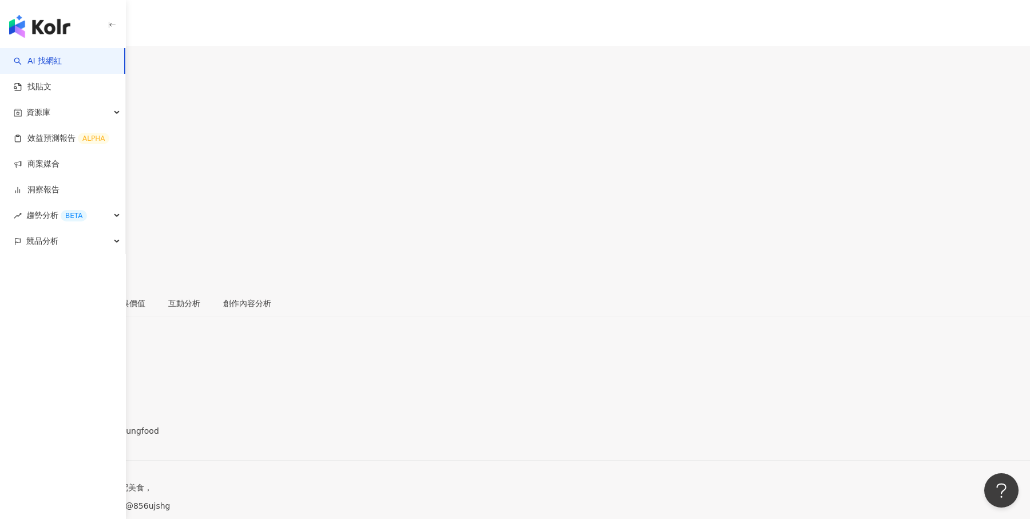
click at [25, 63] on div "6.3萬" at bounding box center [15, 67] width 21 height 9
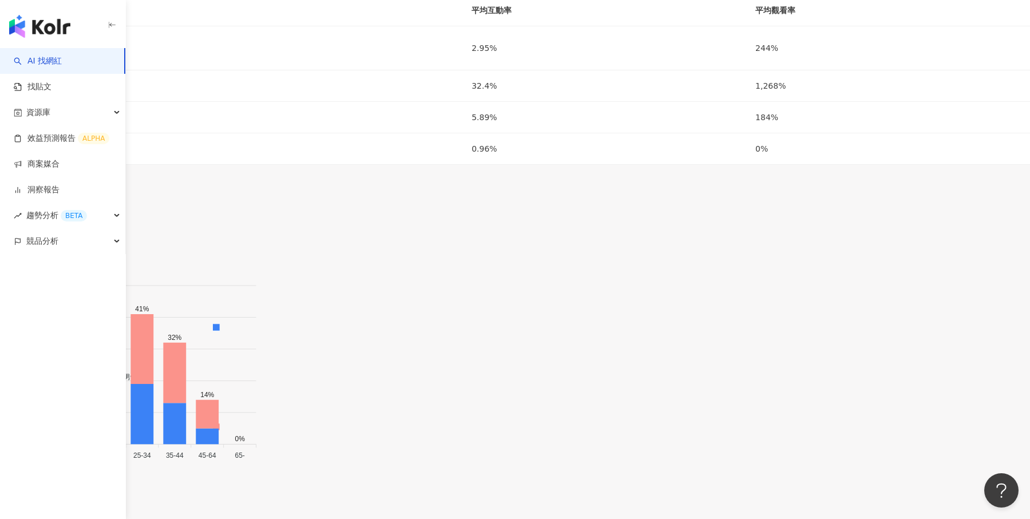
scroll to position [1583, 0]
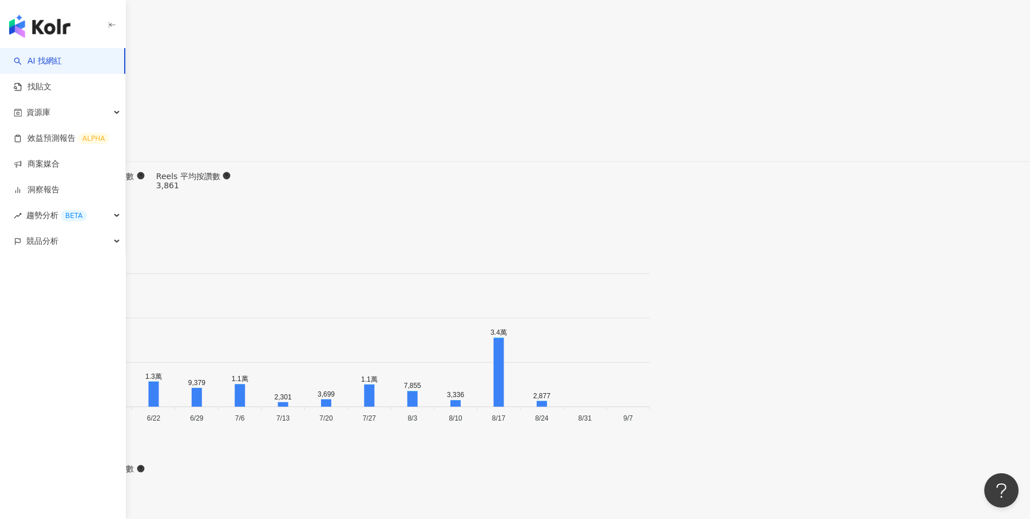
type input "*********"
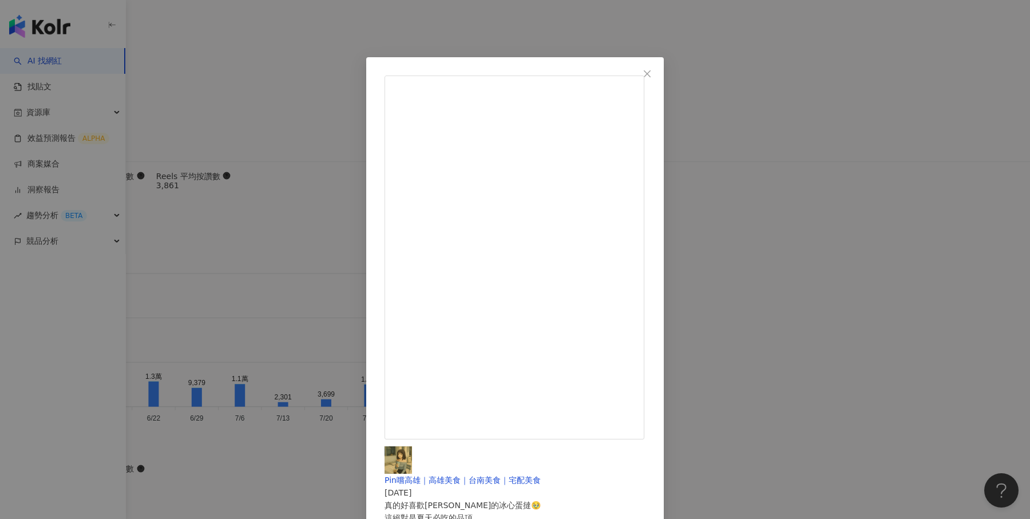
scroll to position [3478, 0]
click at [652, 73] on icon "close" at bounding box center [646, 73] width 9 height 9
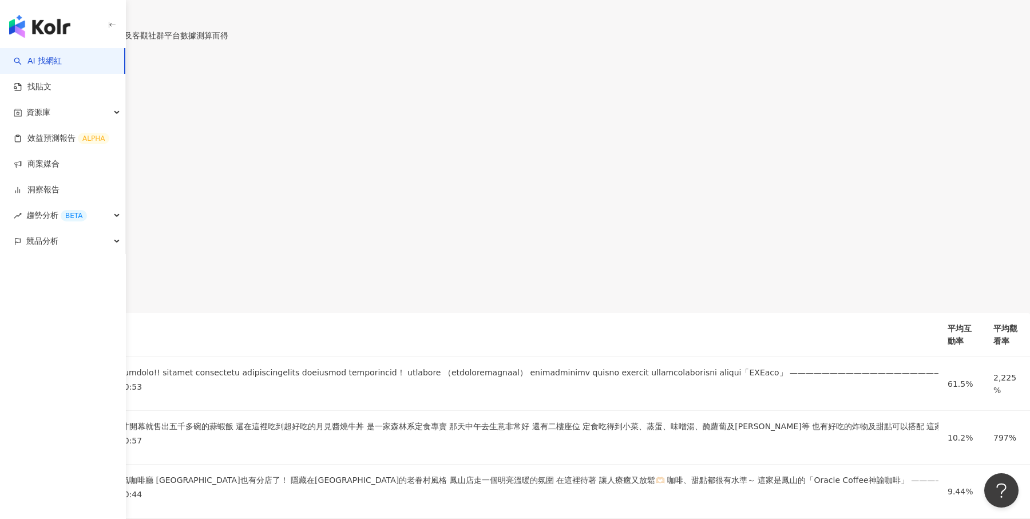
scroll to position [0, 351]
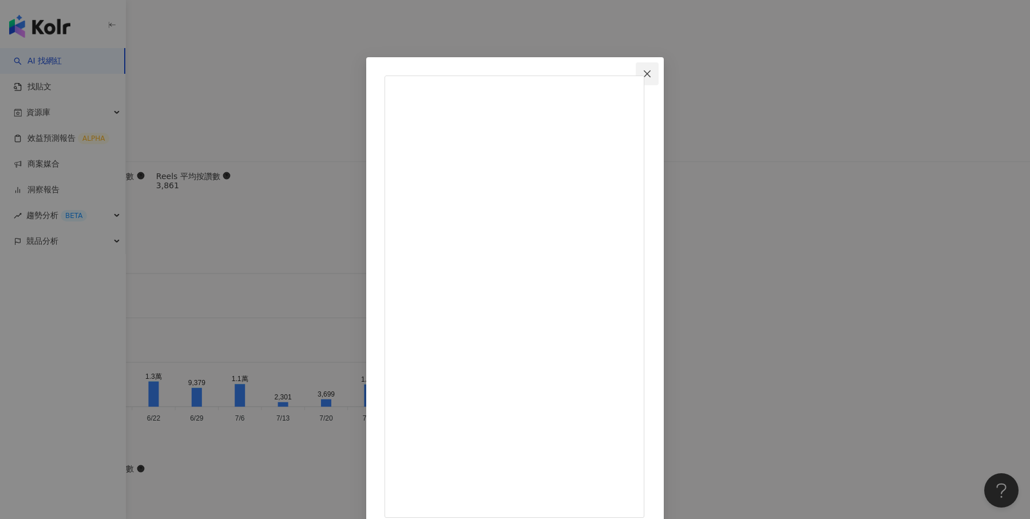
click at [658, 80] on button "Close" at bounding box center [647, 73] width 23 height 23
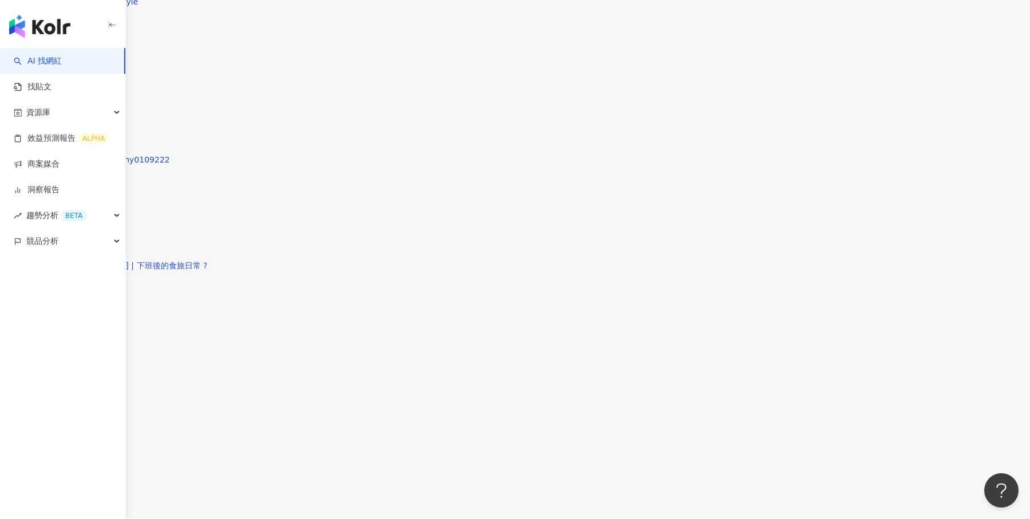
scroll to position [3244, 0]
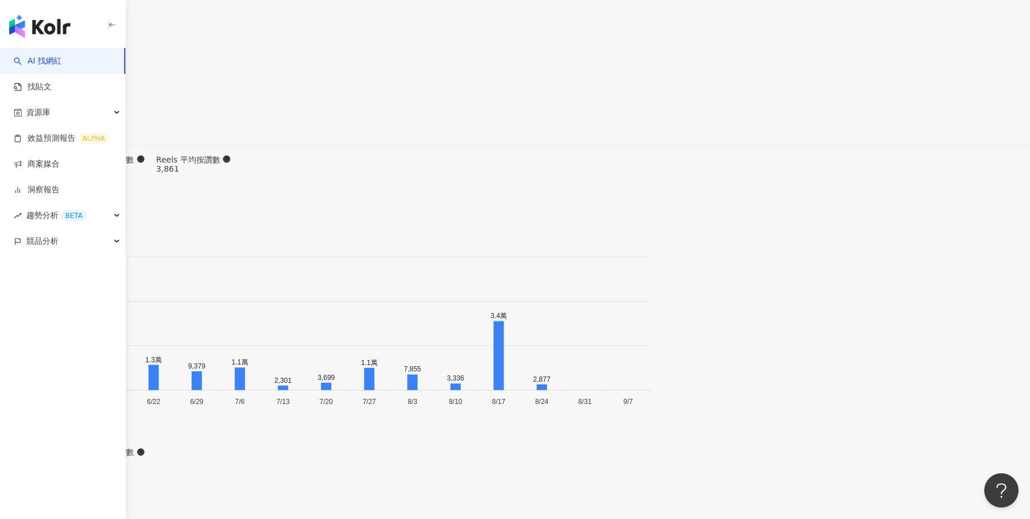
scroll to position [3344, 0]
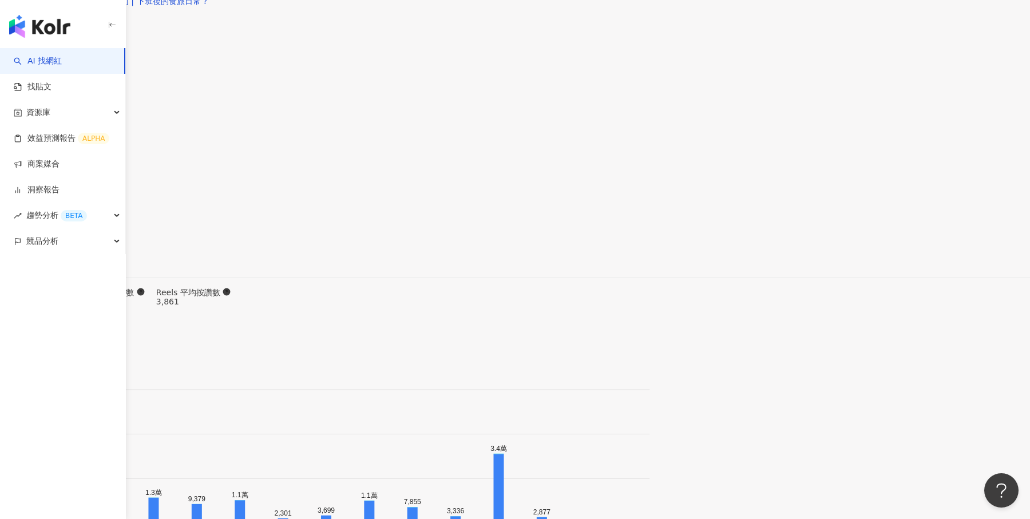
type input "***"
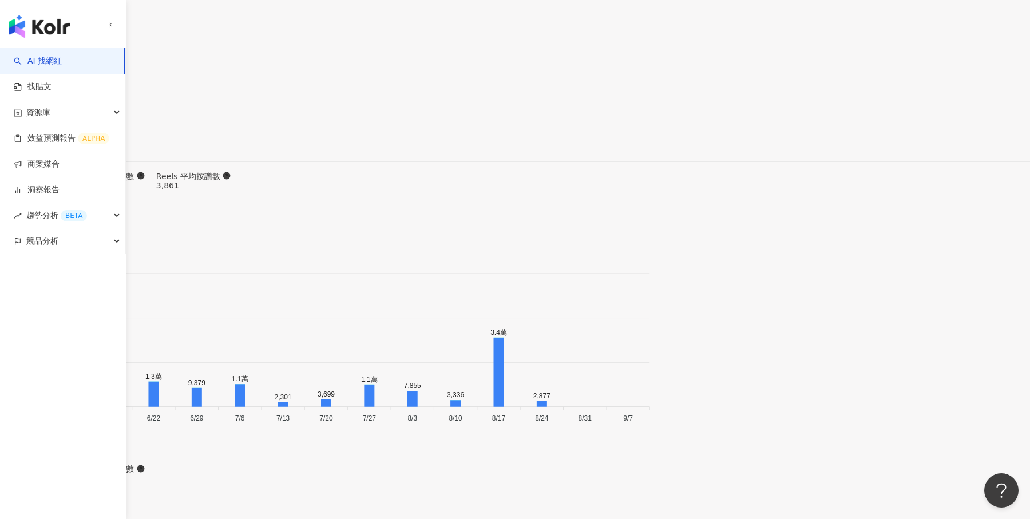
scroll to position [3349, 0]
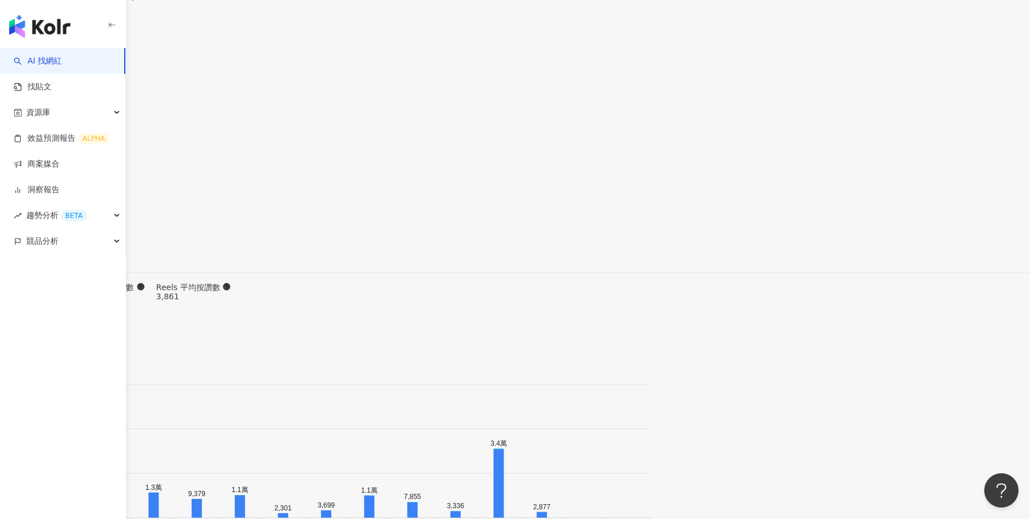
drag, startPoint x: 390, startPoint y: 249, endPoint x: 343, endPoint y: 249, distance: 46.9
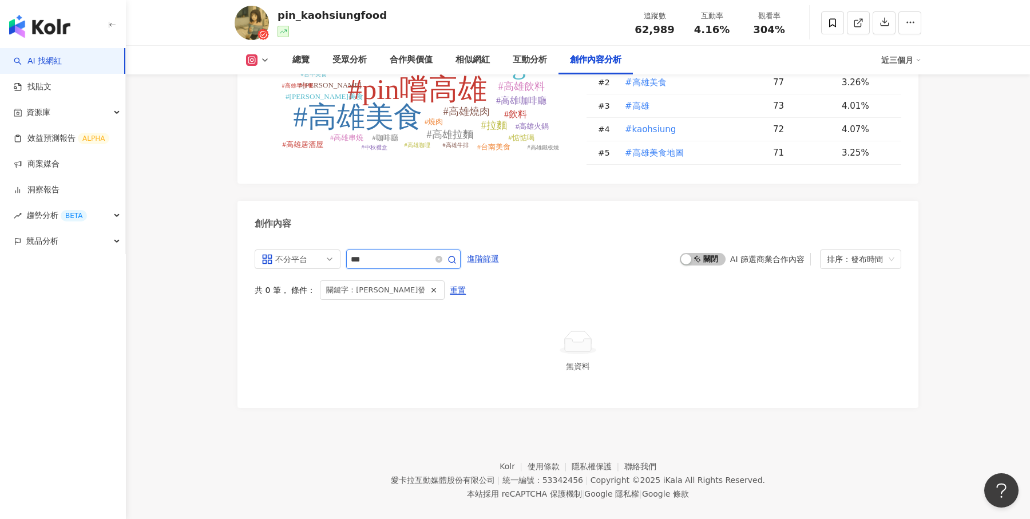
scroll to position [3324, 0]
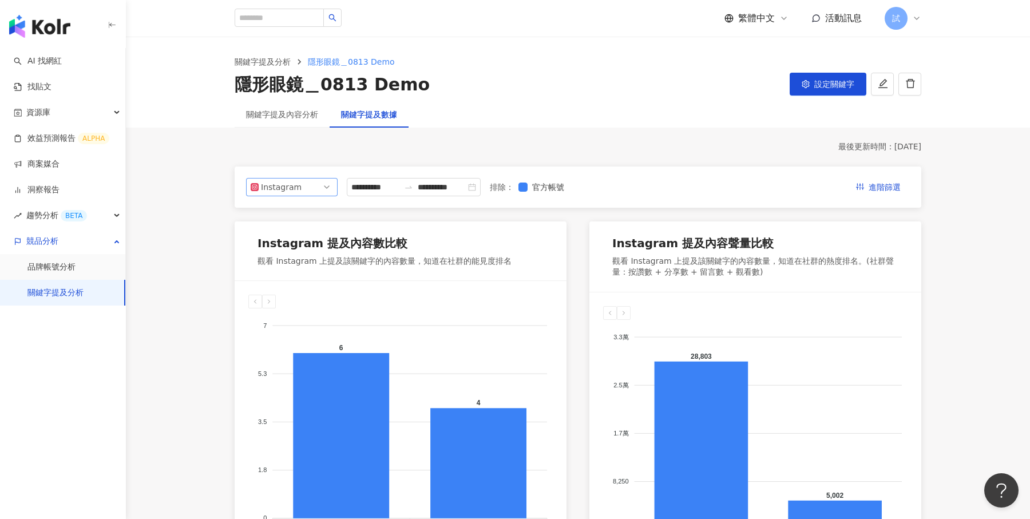
click at [320, 193] on span "Instagram" at bounding box center [292, 186] width 82 height 17
click at [304, 233] on div "Facebook" at bounding box center [291, 233] width 73 height 13
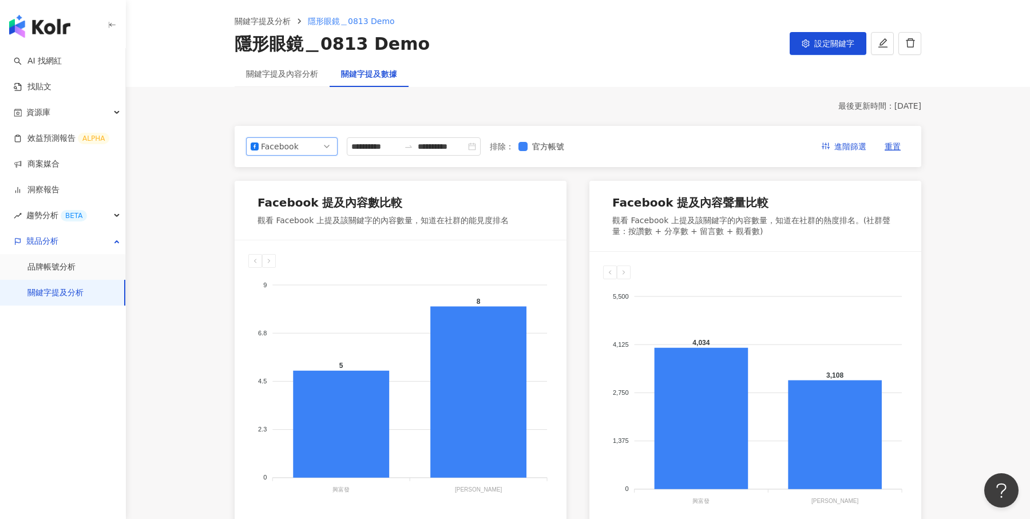
scroll to position [3, 0]
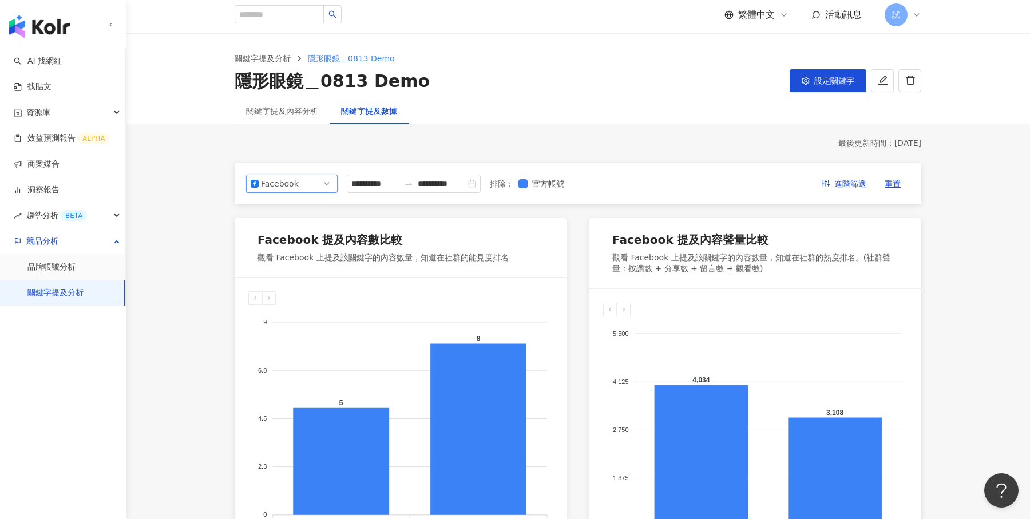
click at [326, 184] on span "Facebook" at bounding box center [292, 183] width 82 height 17
click at [300, 252] on div "YouTube" at bounding box center [283, 249] width 37 height 13
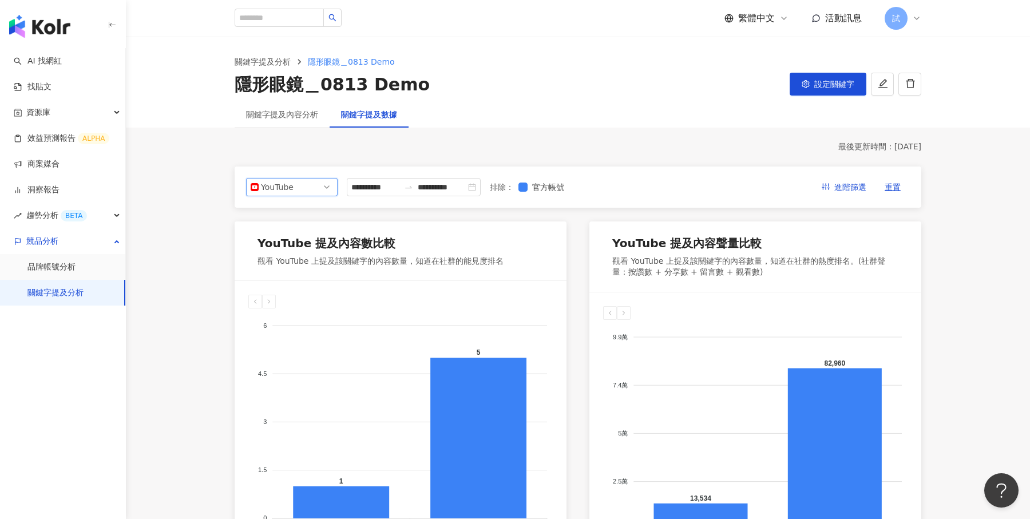
scroll to position [33, 0]
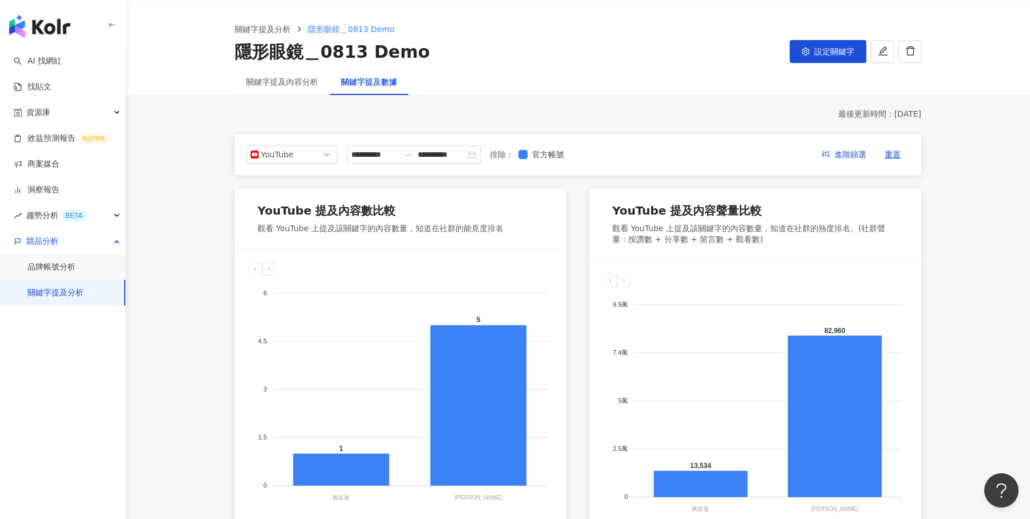
click at [292, 88] on div "關鍵字提及內容分析" at bounding box center [282, 82] width 95 height 26
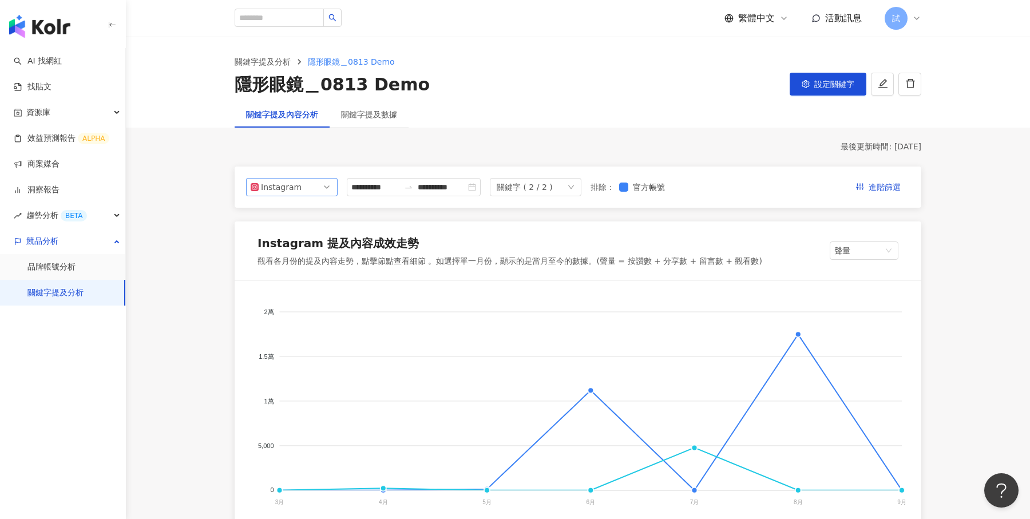
click at [317, 186] on span "Instagram" at bounding box center [292, 186] width 82 height 17
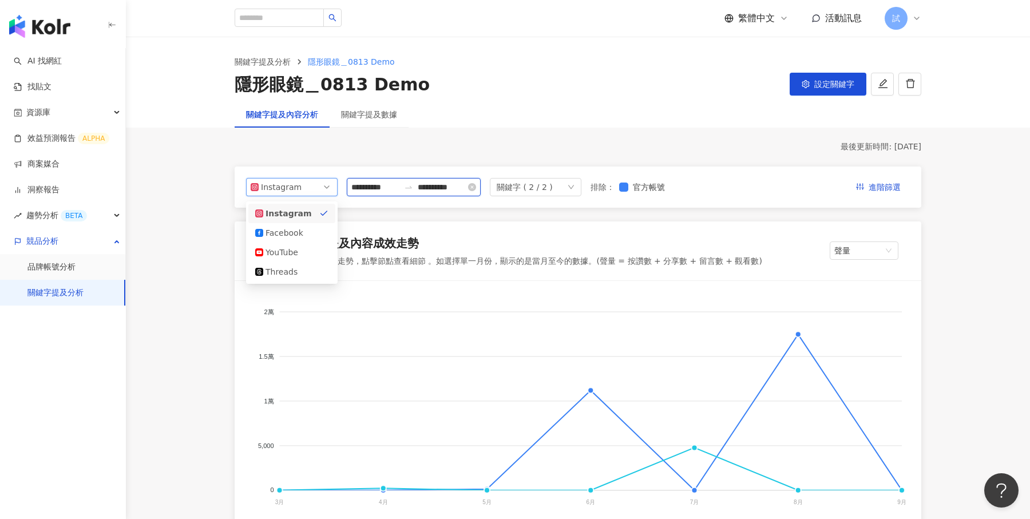
click at [368, 186] on input "**********" at bounding box center [375, 187] width 48 height 13
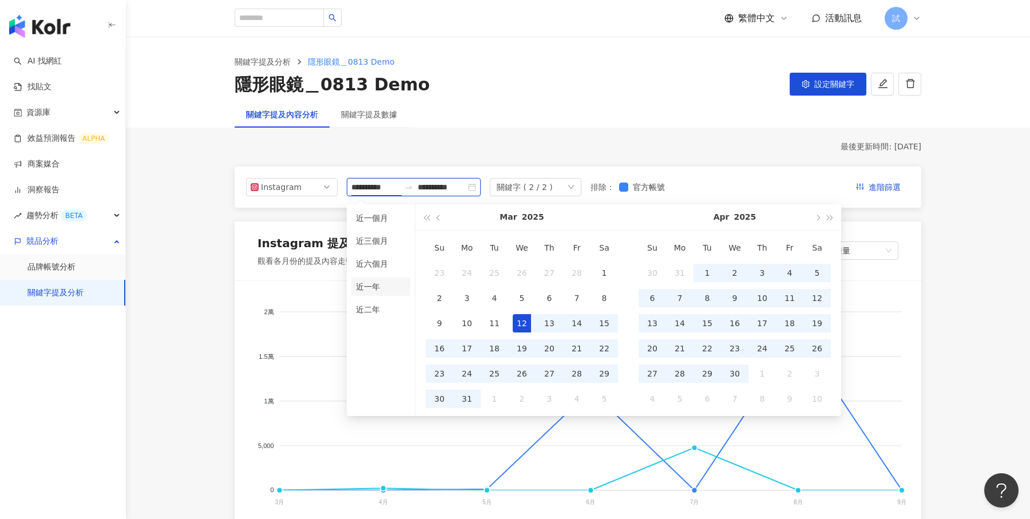
type input "**********"
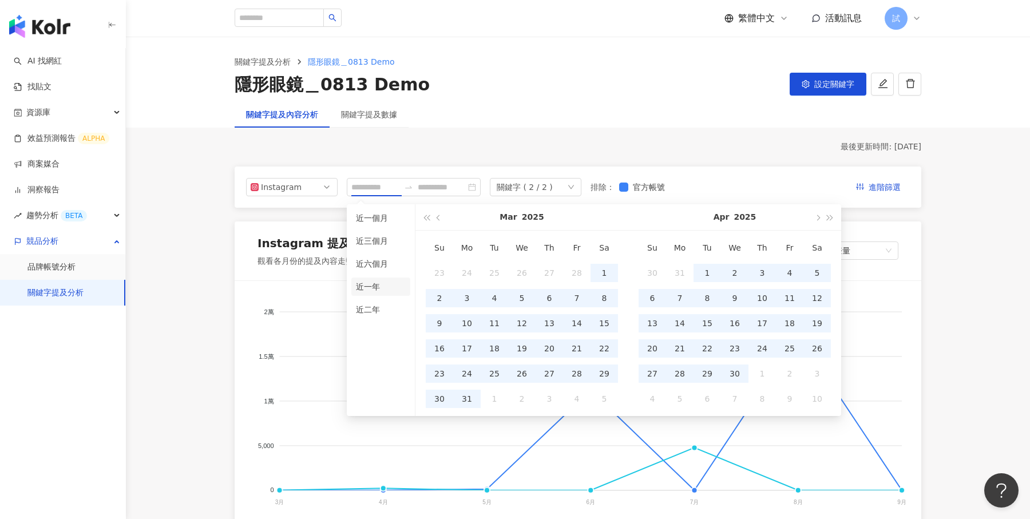
click at [370, 284] on li "近一年" at bounding box center [380, 286] width 59 height 18
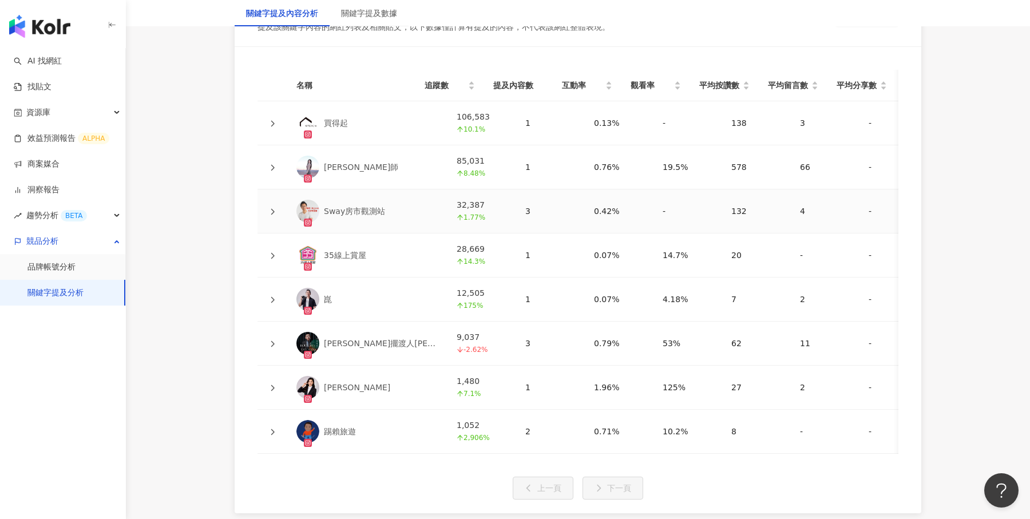
scroll to position [2626, 0]
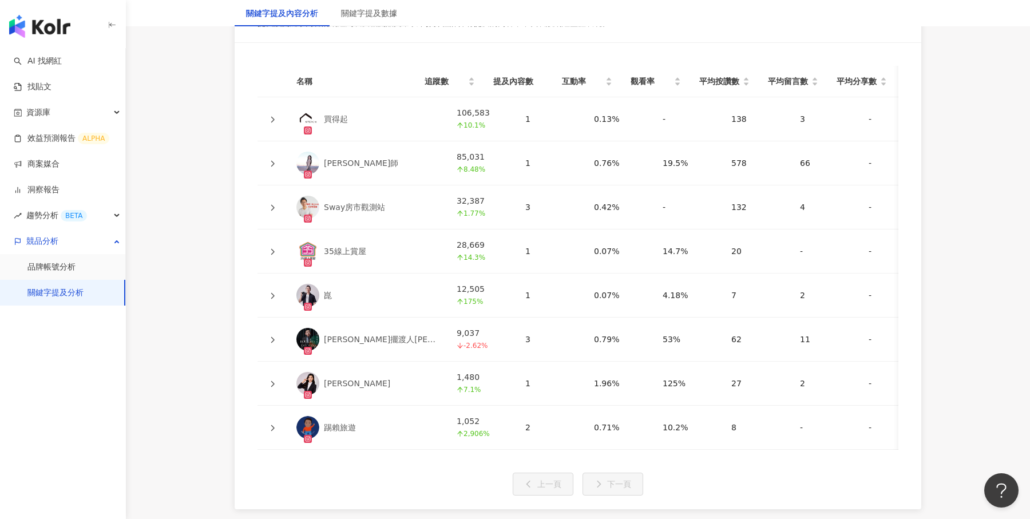
click at [274, 248] on icon at bounding box center [272, 251] width 7 height 7
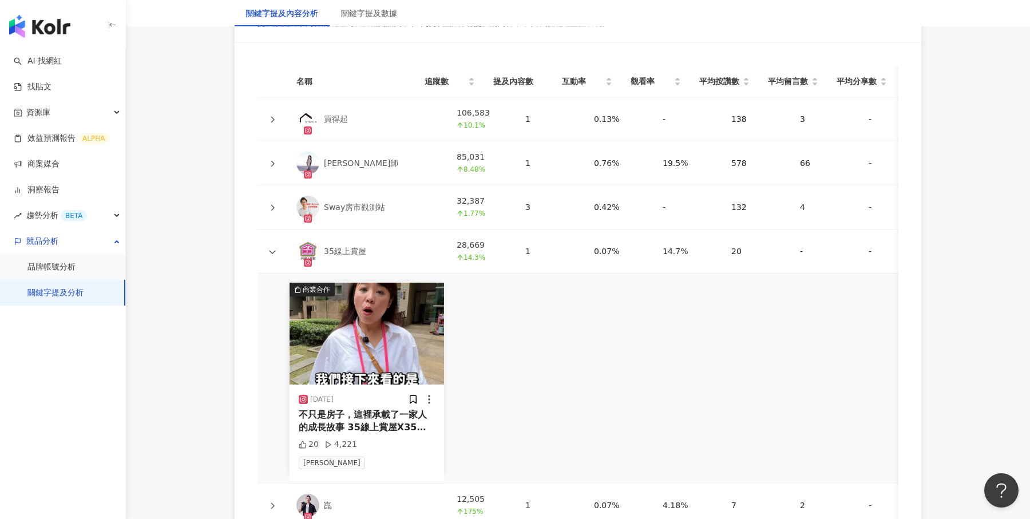
click at [272, 160] on icon at bounding box center [272, 163] width 7 height 7
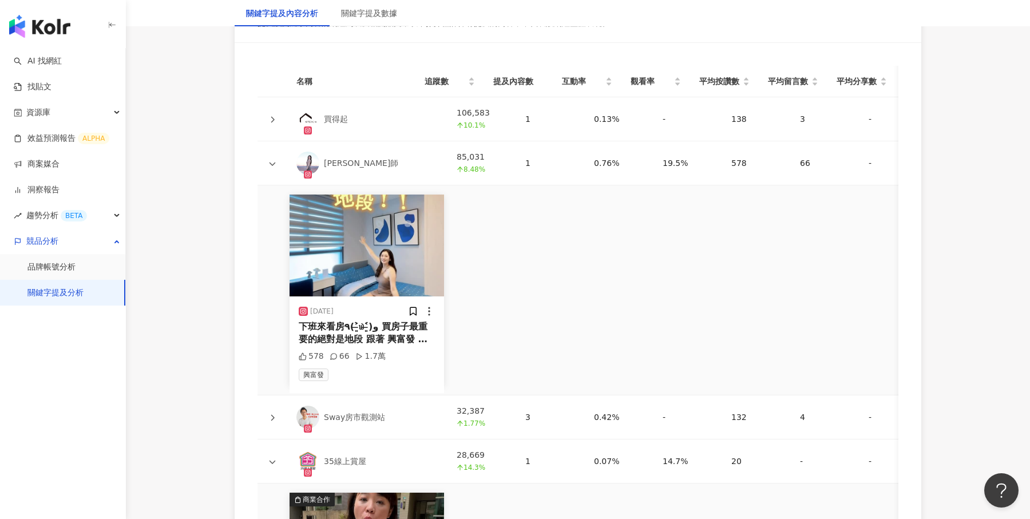
click at [374, 320] on div "下班來看房٩(˃̶͈̀௰˂̶͈́)و 買房子最重要的絕對是地段 跟著 興富發 買準沒錯！ 這間中山路上的 中山柏月 雙捷運宅🚇 高雄市中心蛋黃區 美麗島站3分…" at bounding box center [367, 333] width 136 height 26
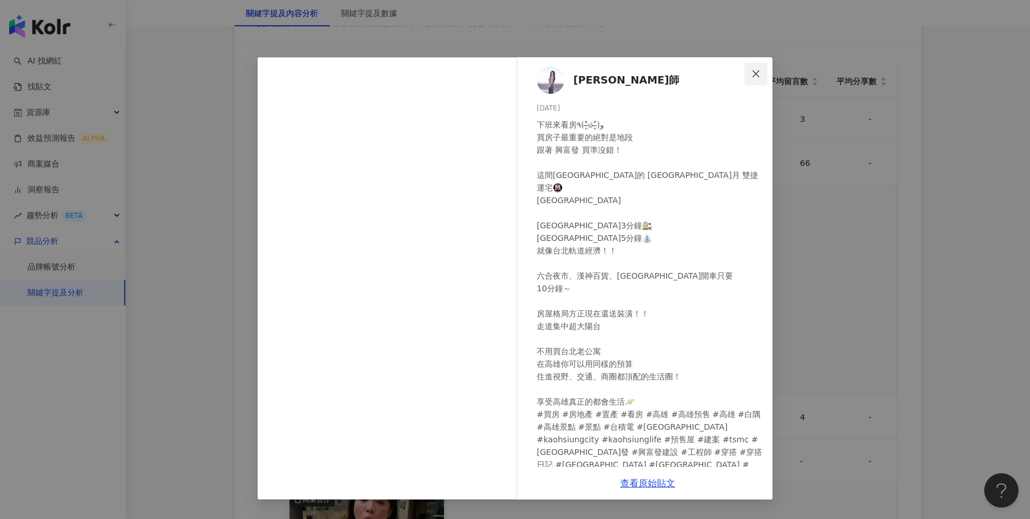
click at [760, 77] on icon "close" at bounding box center [755, 73] width 9 height 9
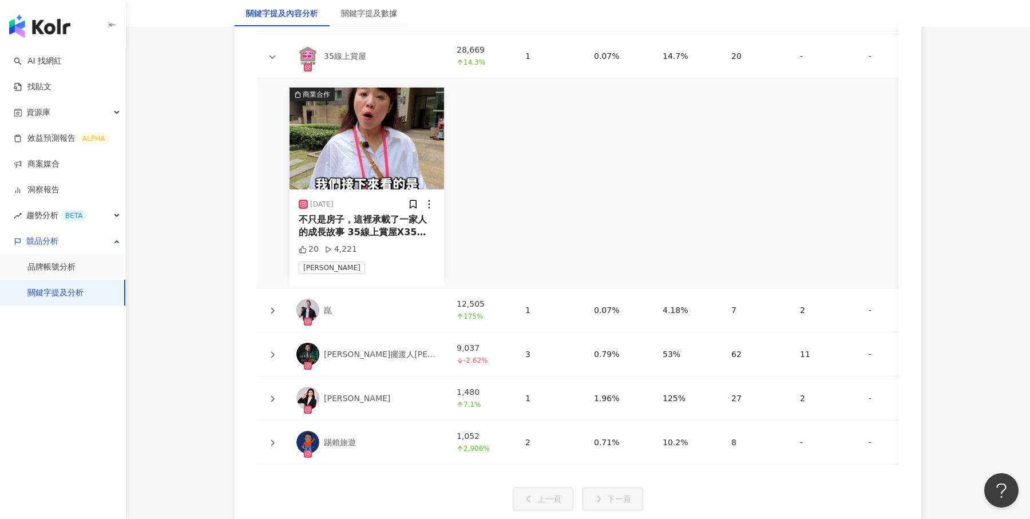
scroll to position [3052, 0]
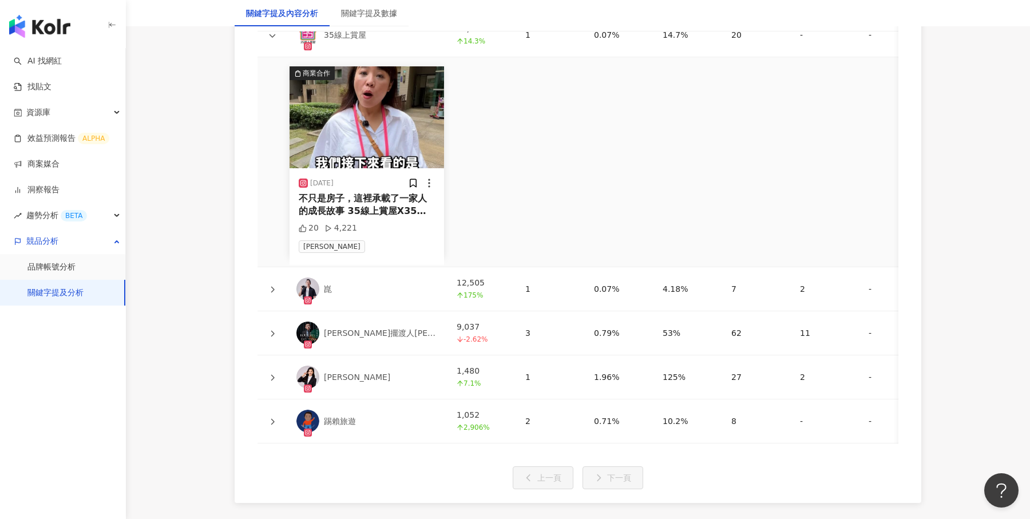
click at [272, 374] on icon at bounding box center [272, 377] width 7 height 7
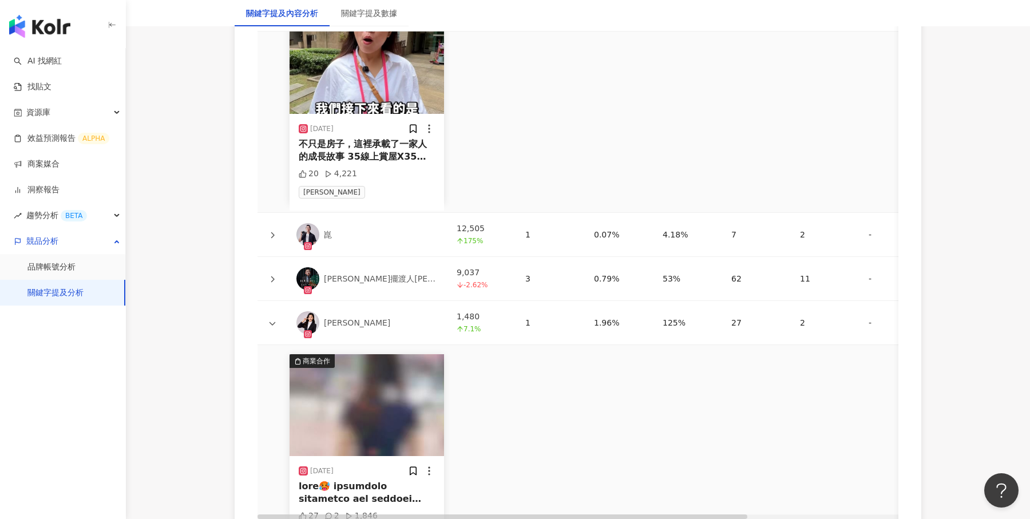
scroll to position [3174, 0]
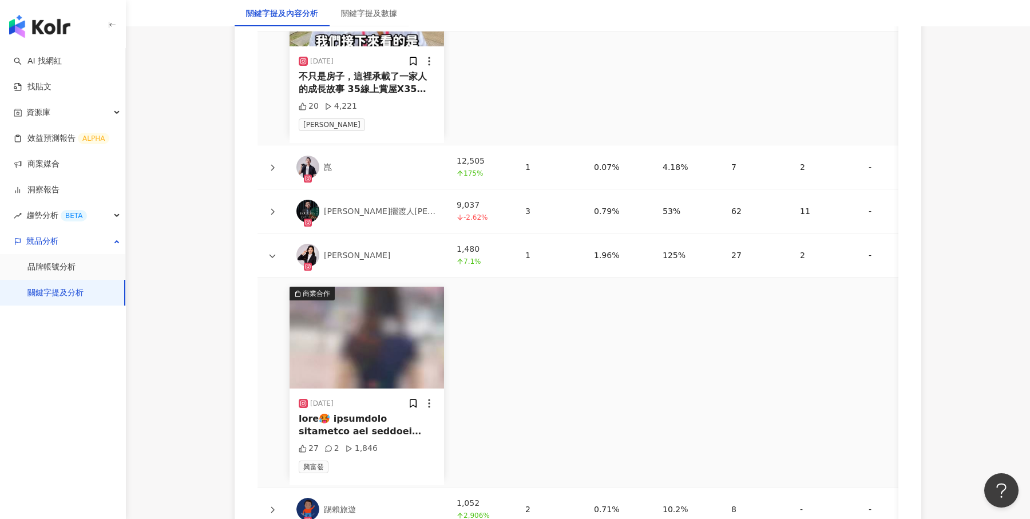
click at [387, 412] on div at bounding box center [367, 425] width 136 height 26
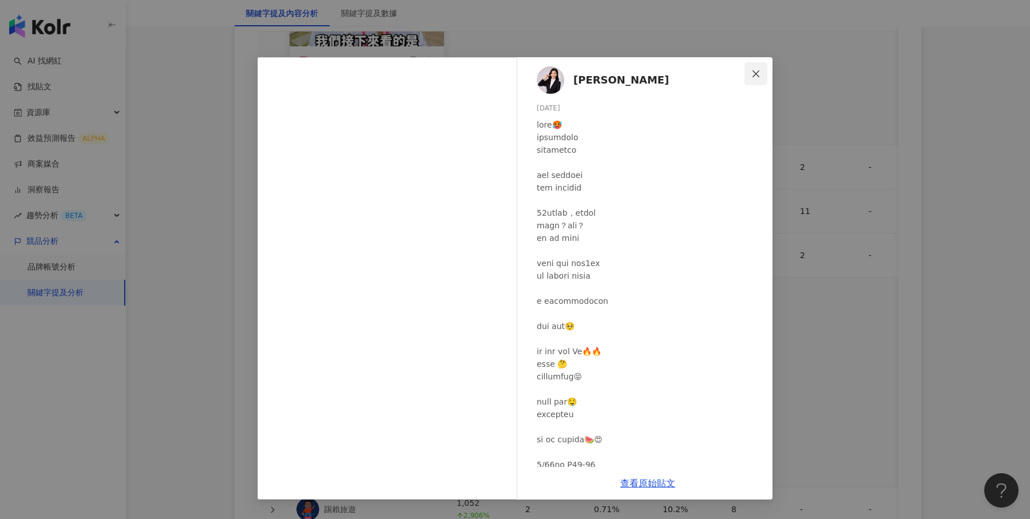
click at [760, 78] on icon "close" at bounding box center [755, 73] width 9 height 9
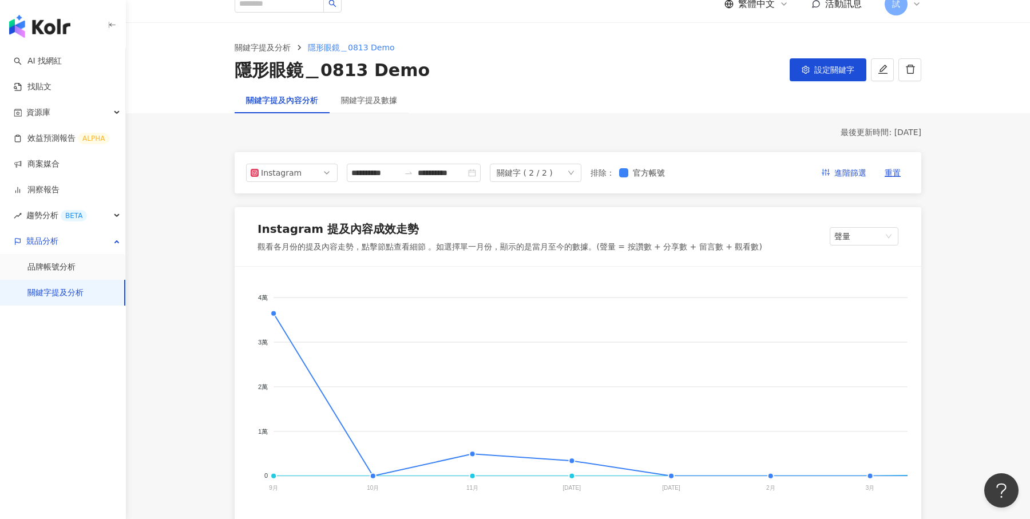
scroll to position [10, 0]
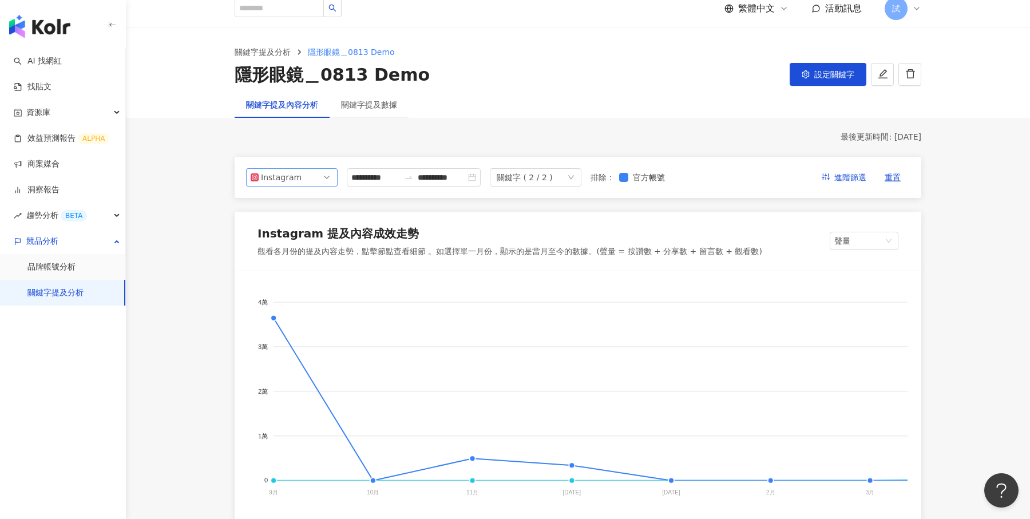
click at [323, 180] on span "Instagram" at bounding box center [292, 177] width 82 height 17
click at [296, 227] on div "Facebook" at bounding box center [283, 223] width 37 height 13
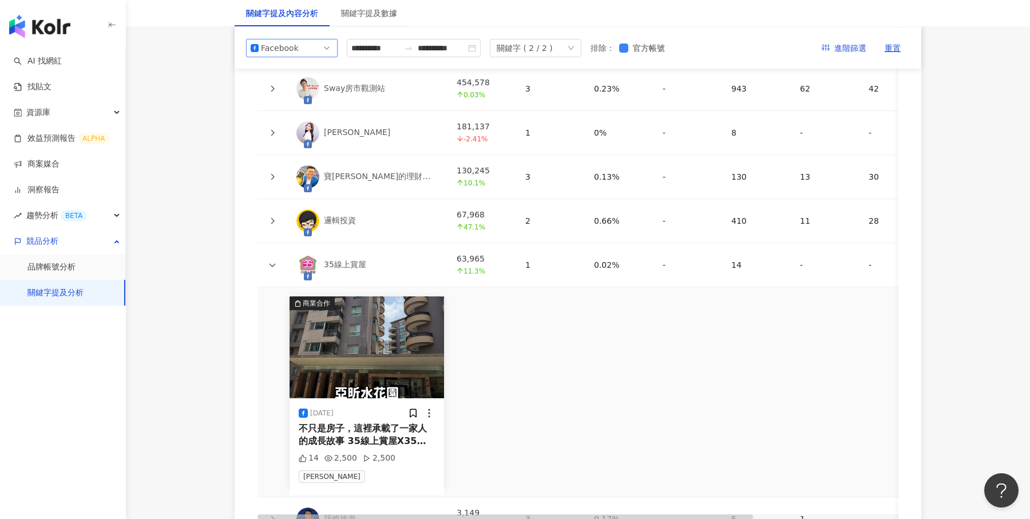
scroll to position [2668, 0]
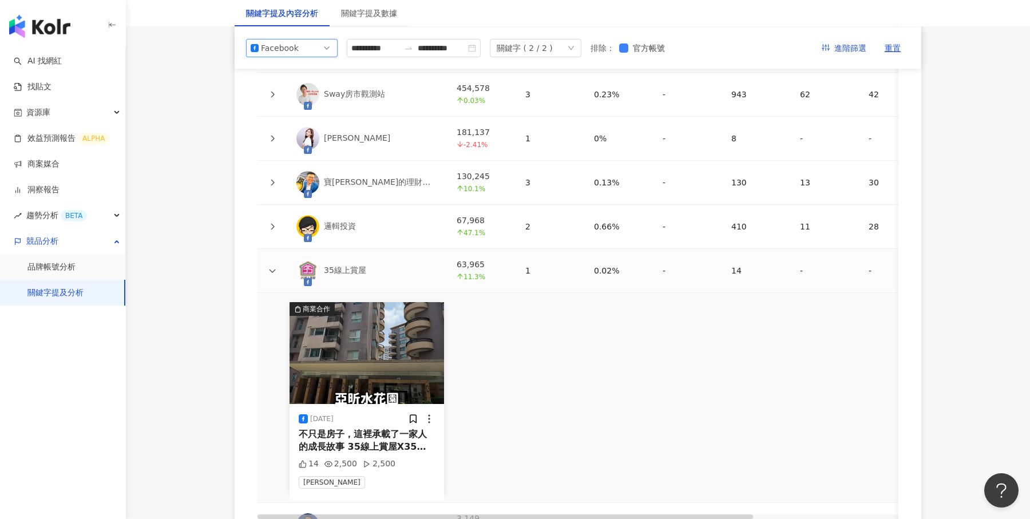
click at [277, 266] on div at bounding box center [272, 270] width 11 height 13
click at [272, 223] on icon at bounding box center [272, 226] width 7 height 7
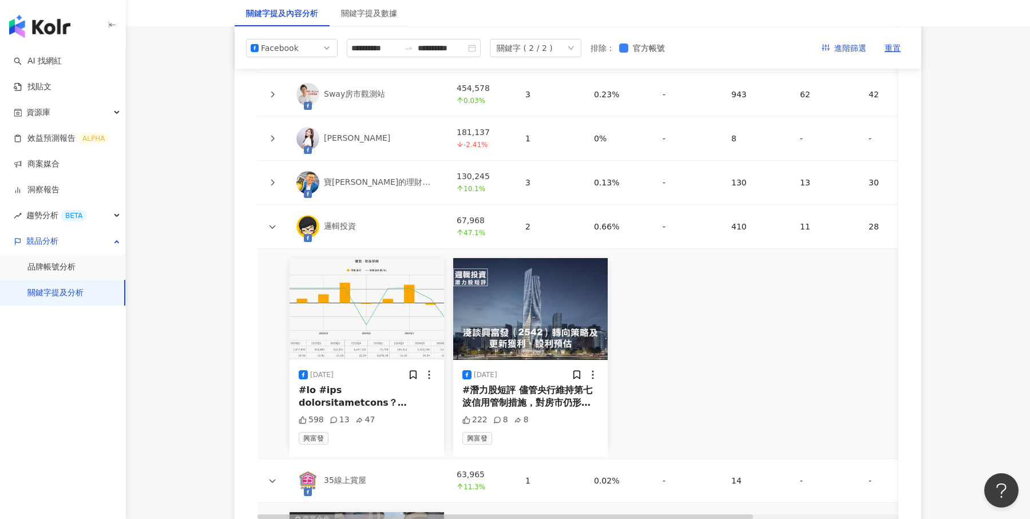
click at [273, 179] on icon at bounding box center [272, 182] width 7 height 7
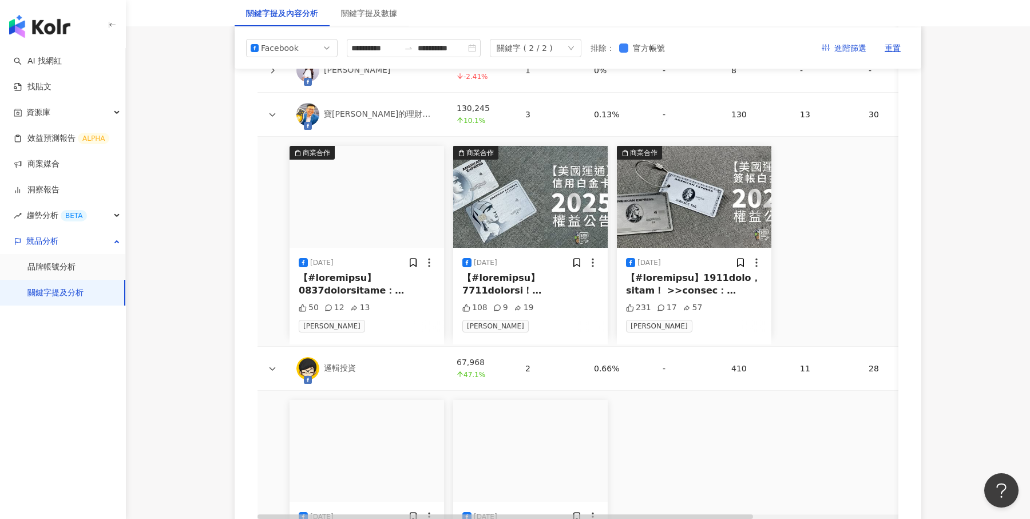
scroll to position [2626, 0]
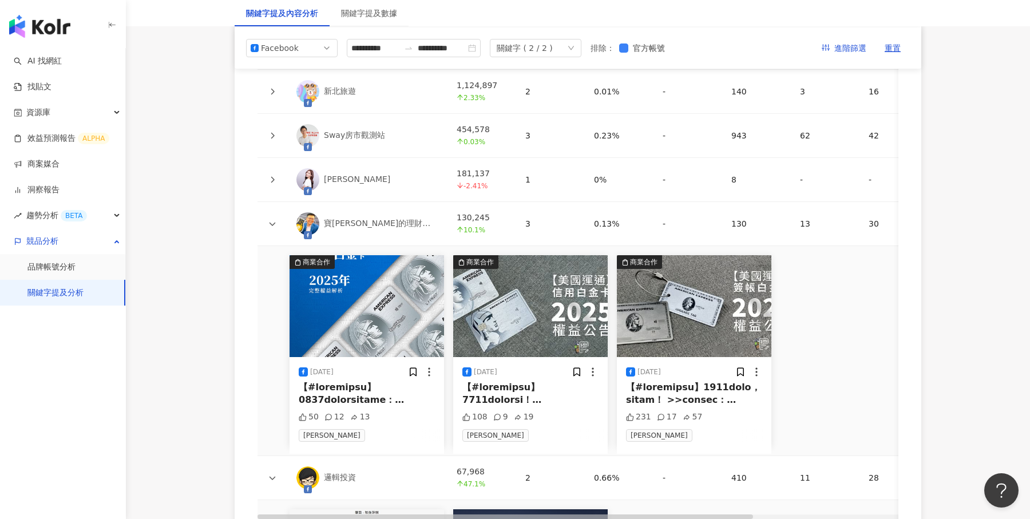
click at [271, 176] on icon at bounding box center [272, 179] width 7 height 7
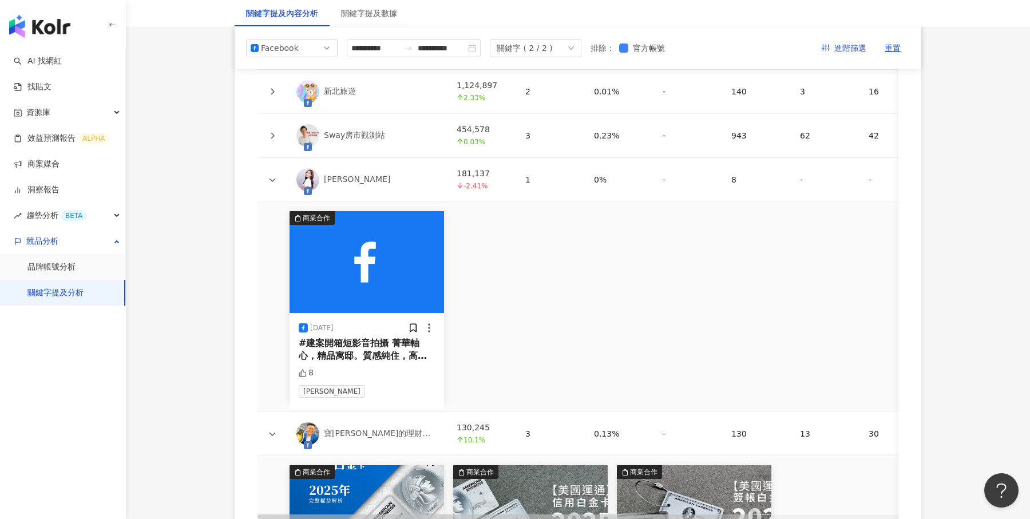
click at [387, 337] on div "#建案開箱短影音拍攝 菁華軸心，精品寓邸。質感純住，高端日常。尊榮入主，款待奢享。林口千億AI城，市中心最珍稀！林口文化二路，軸心價值不凡，帶動繁華的發跡，承…" at bounding box center [367, 350] width 136 height 26
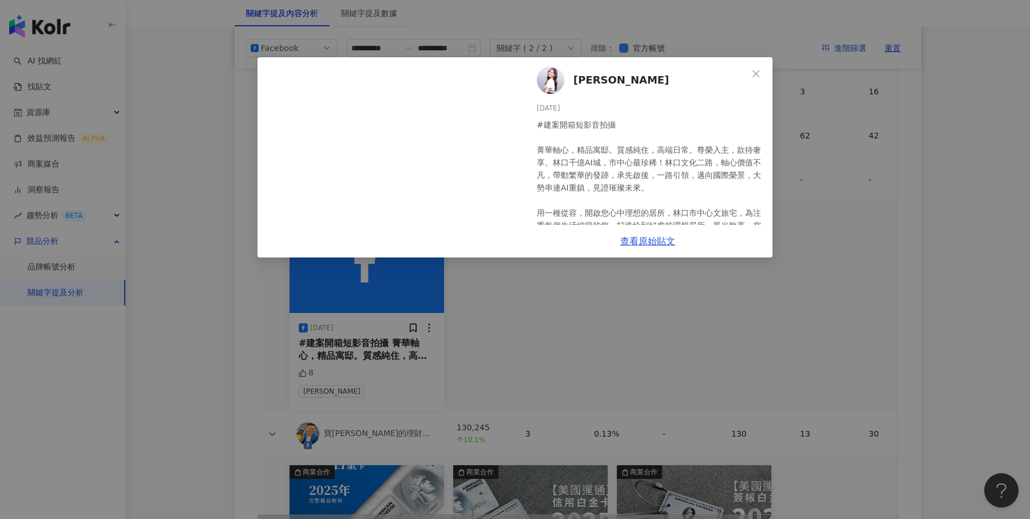
scroll to position [19, 0]
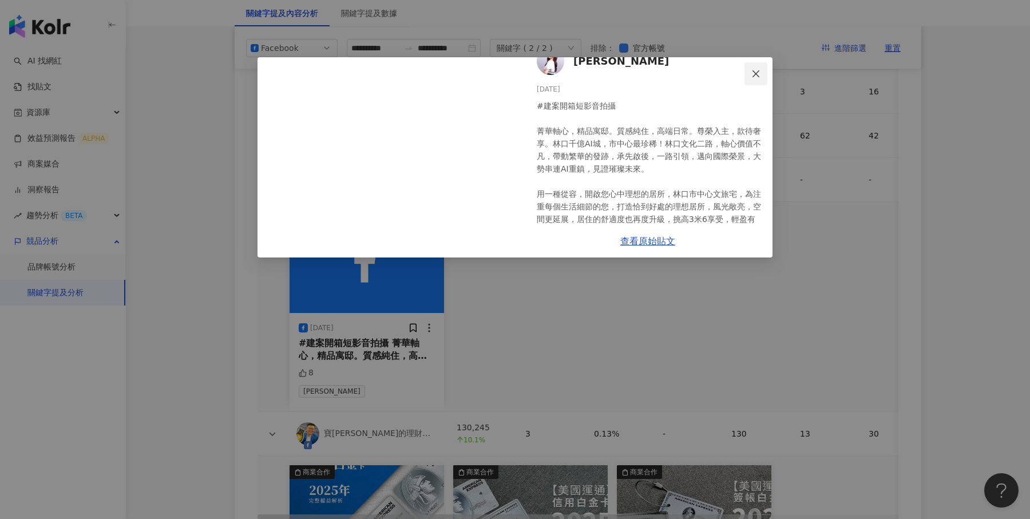
click at [759, 70] on icon "close" at bounding box center [755, 73] width 9 height 9
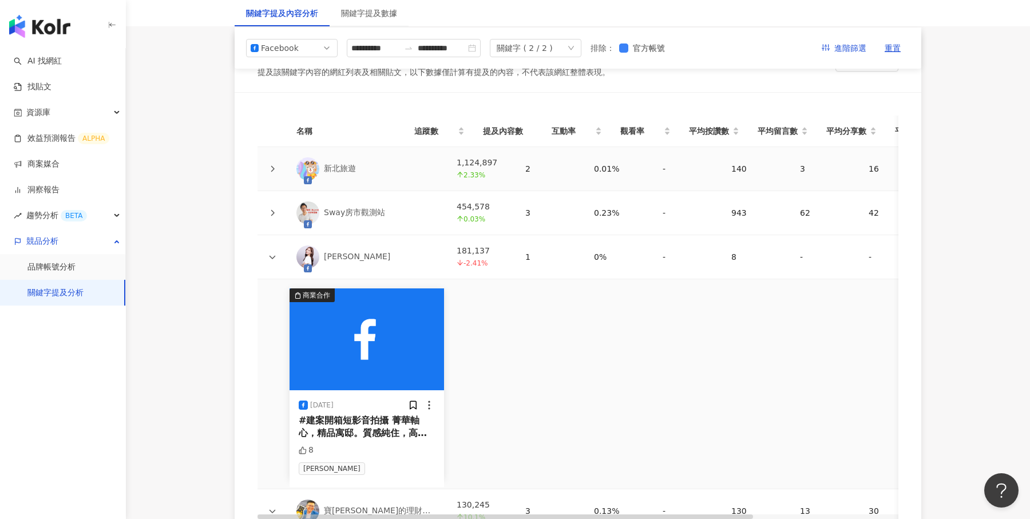
scroll to position [2529, 0]
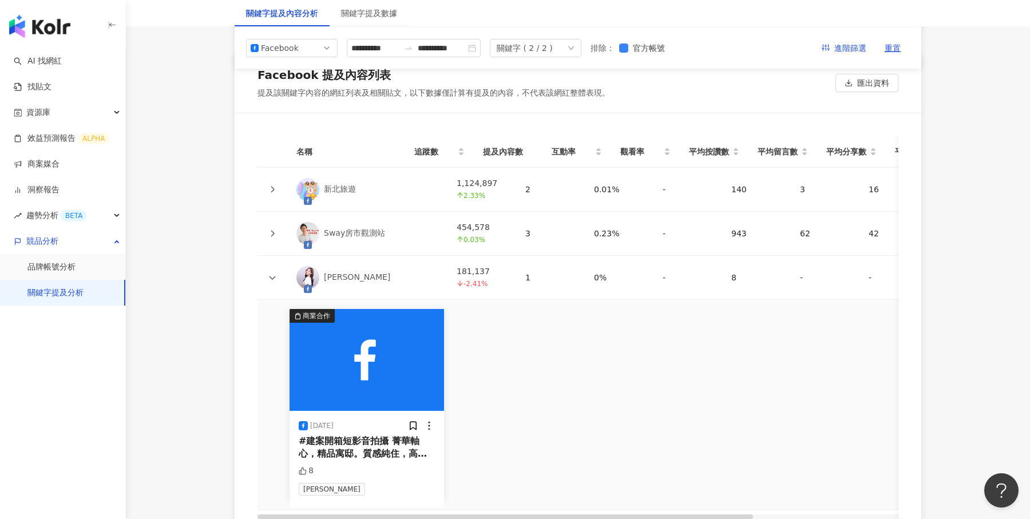
click at [274, 186] on icon at bounding box center [272, 189] width 3 height 6
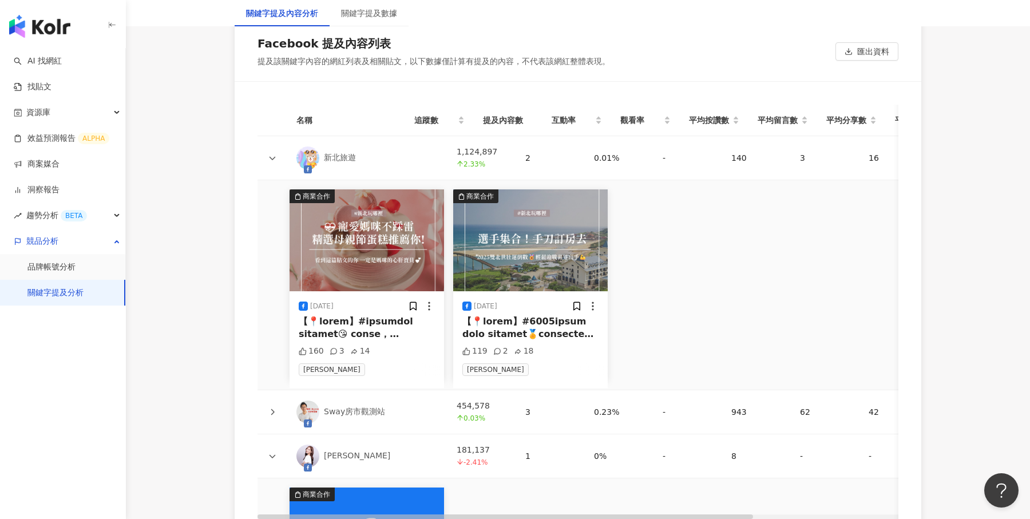
scroll to position [2566, 0]
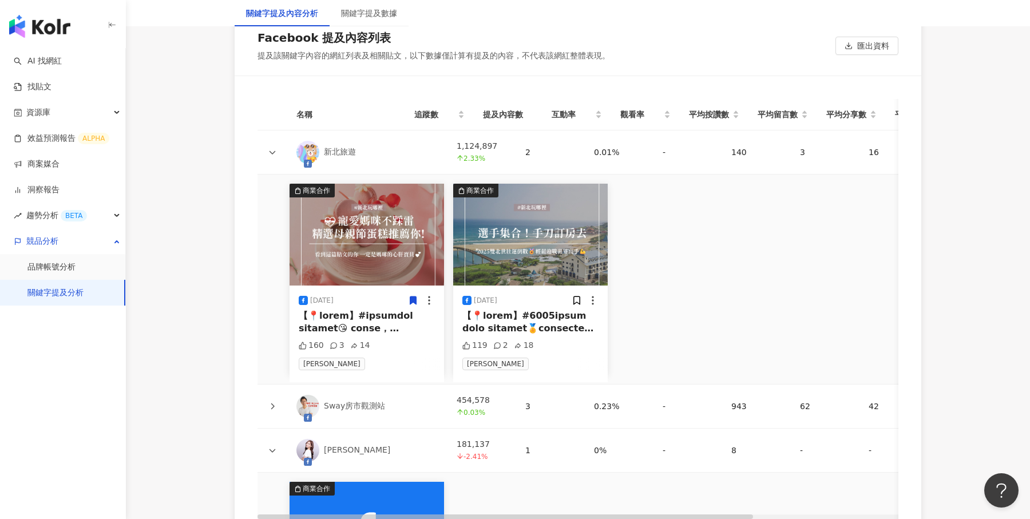
click at [379, 319] on div at bounding box center [367, 322] width 136 height 26
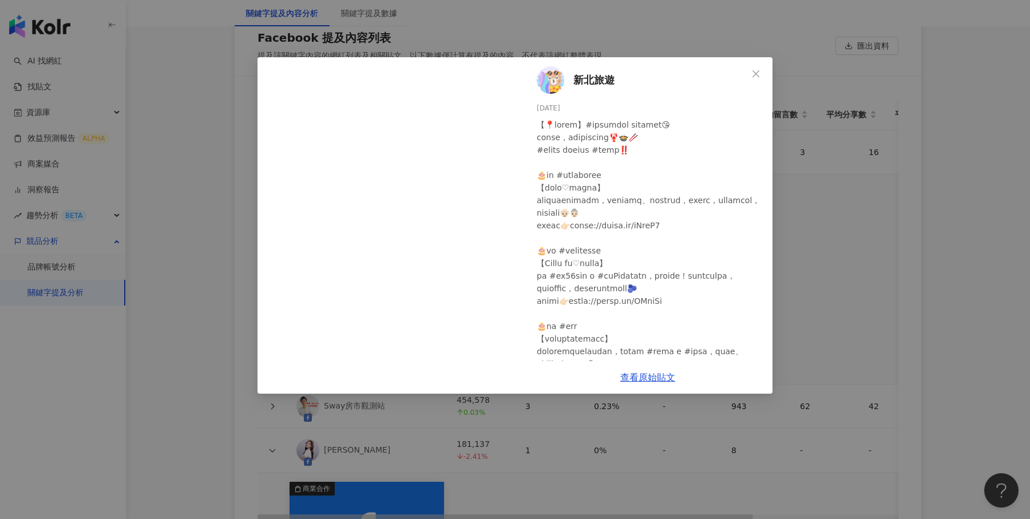
scroll to position [18, 0]
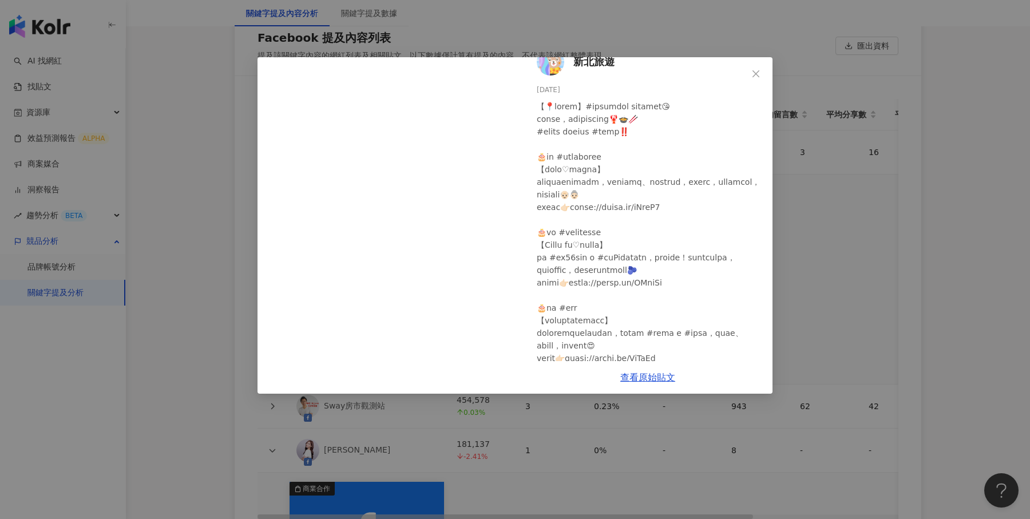
click at [617, 188] on div at bounding box center [650, 333] width 227 height 466
drag, startPoint x: 550, startPoint y: 156, endPoint x: 566, endPoint y: 155, distance: 16.6
click at [566, 155] on div at bounding box center [650, 333] width 227 height 466
click at [585, 156] on div at bounding box center [650, 333] width 227 height 466
drag, startPoint x: 582, startPoint y: 156, endPoint x: 552, endPoint y: 156, distance: 29.8
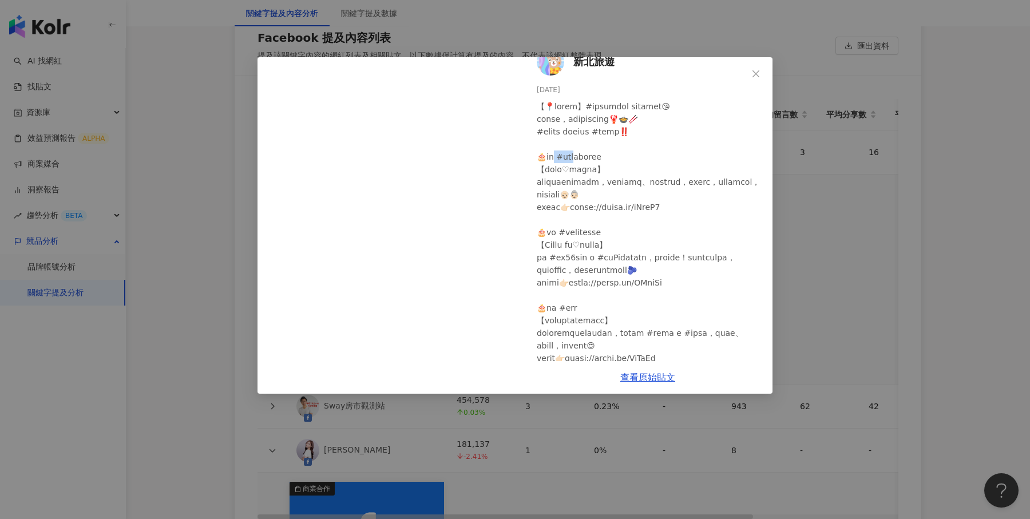
click at [552, 156] on div at bounding box center [650, 333] width 227 height 466
click at [755, 81] on button "Close" at bounding box center [755, 73] width 23 height 23
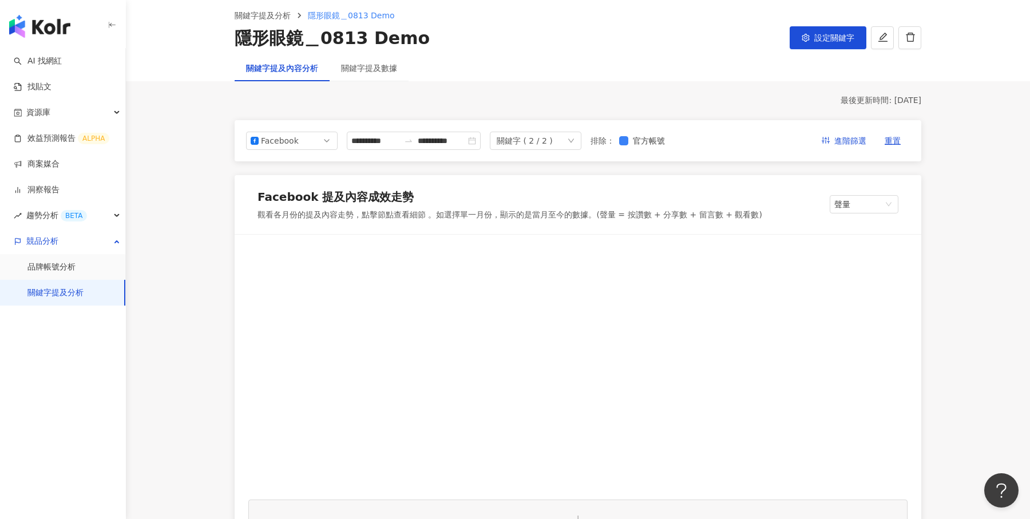
scroll to position [0, 0]
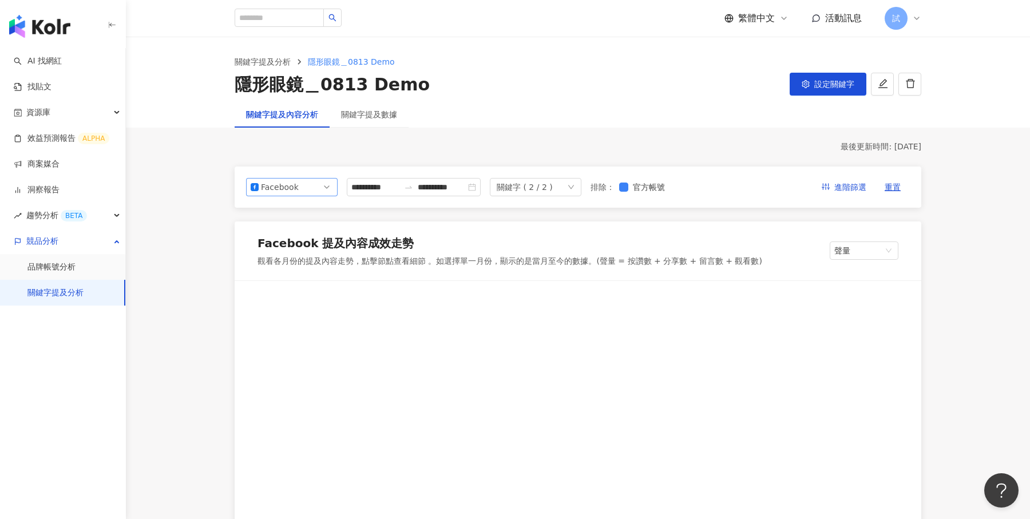
click at [322, 189] on span "Facebook" at bounding box center [292, 186] width 82 height 17
click at [296, 248] on div "YouTube" at bounding box center [283, 252] width 37 height 13
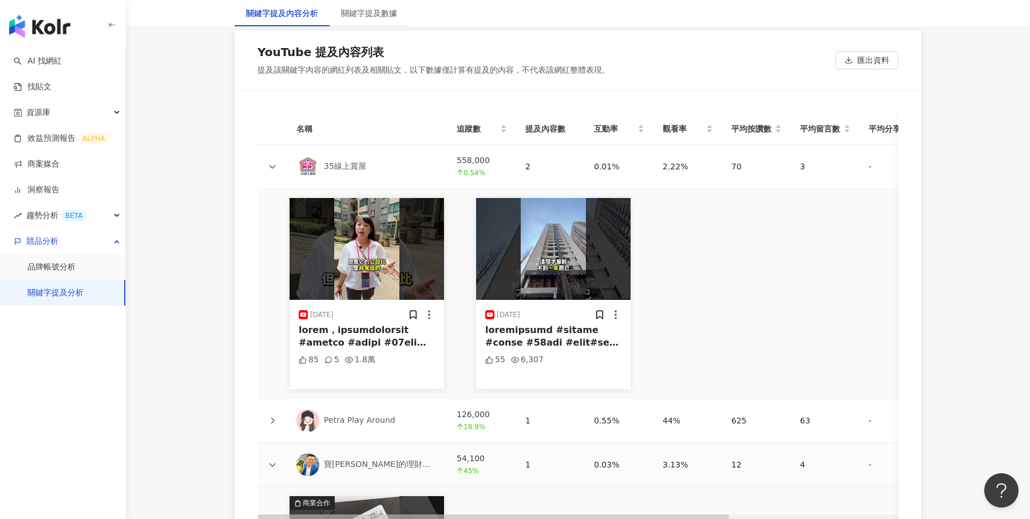
scroll to position [2739, 0]
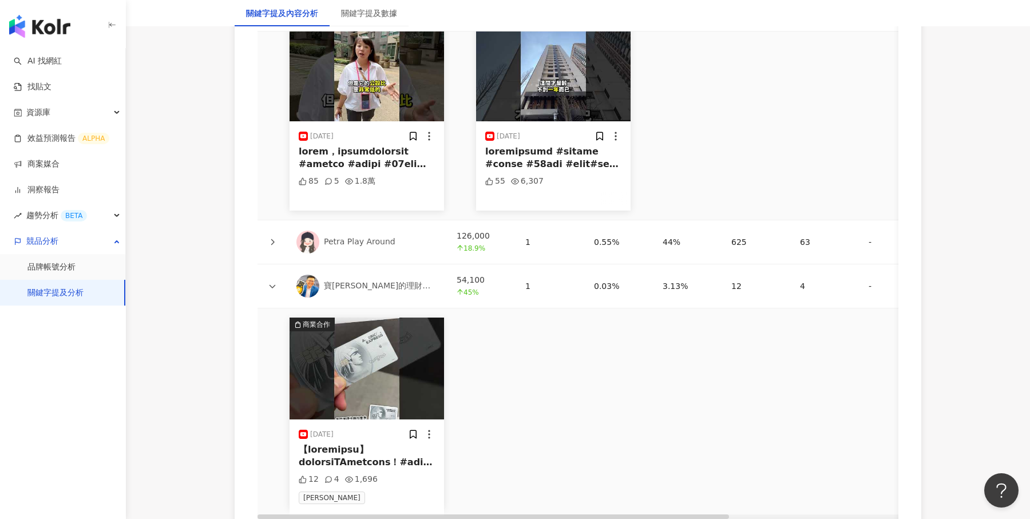
click at [269, 239] on icon at bounding box center [272, 242] width 7 height 7
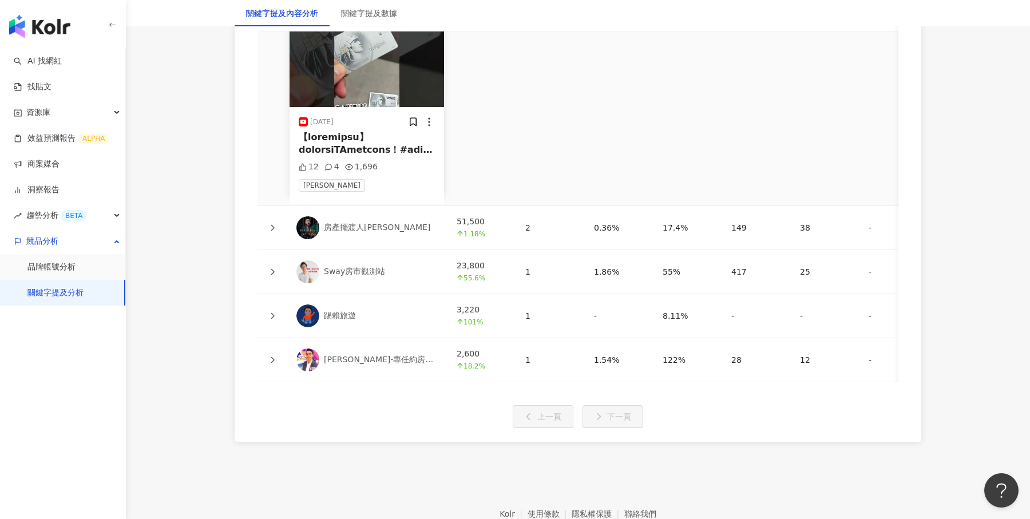
scroll to position [3273, 0]
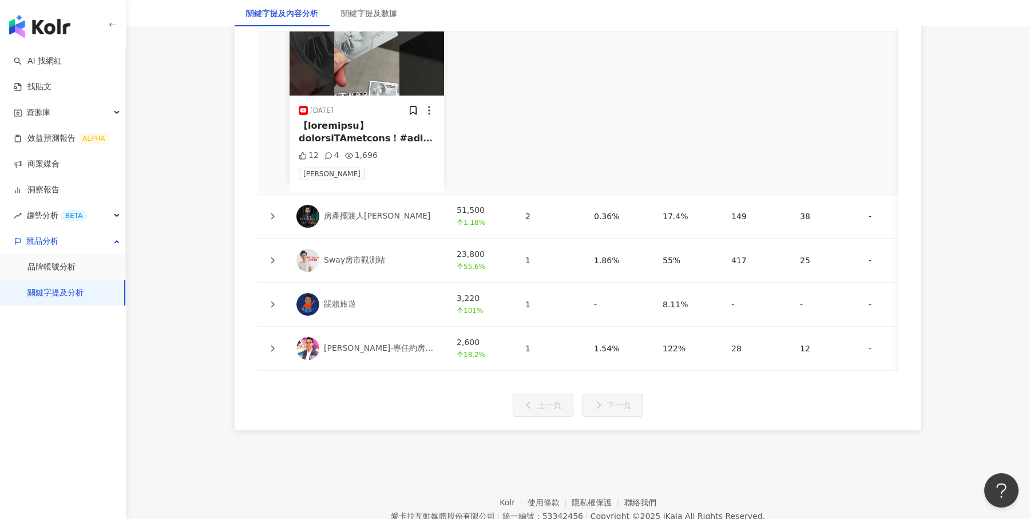
click at [269, 213] on icon at bounding box center [272, 216] width 7 height 7
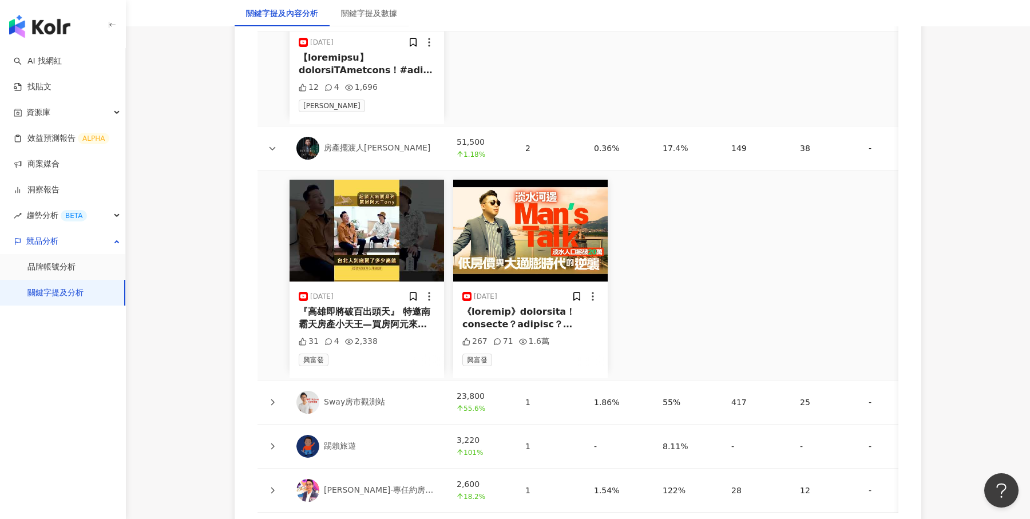
scroll to position [3379, 0]
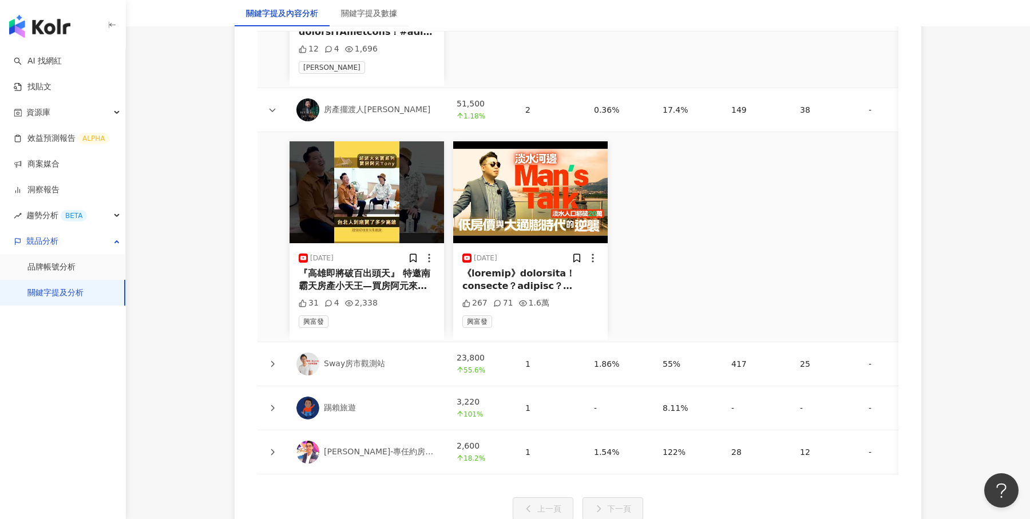
click at [378, 276] on div "『高雄即將破百出頭天』 特邀南霸天房產小天王—買房阿元來聊聊「外地人所不知道的高雄」！高雄房地產不是只有高鐵、台積電、亞灣區、農16、美術館、楠梓橋頭、高大特…" at bounding box center [367, 280] width 136 height 26
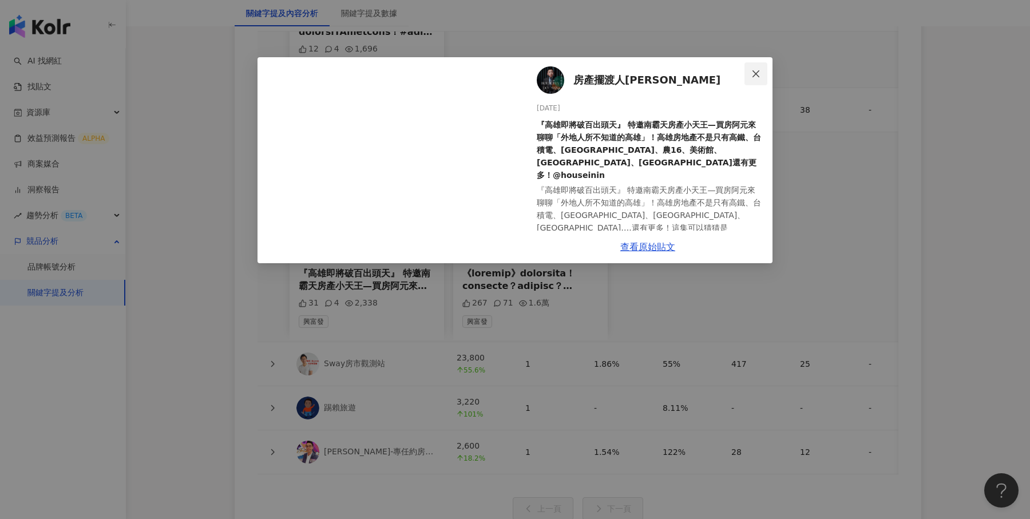
click at [759, 70] on icon "close" at bounding box center [755, 73] width 9 height 9
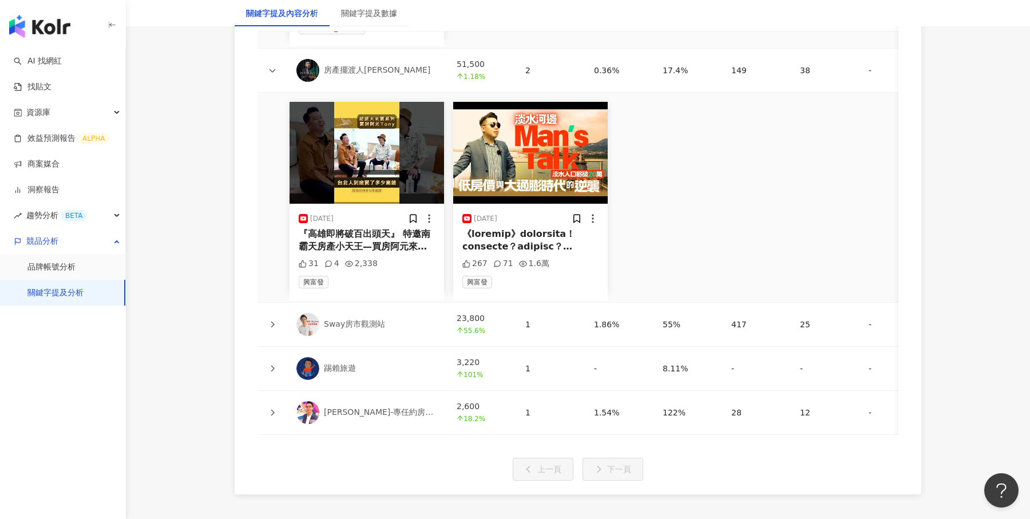
scroll to position [3459, 0]
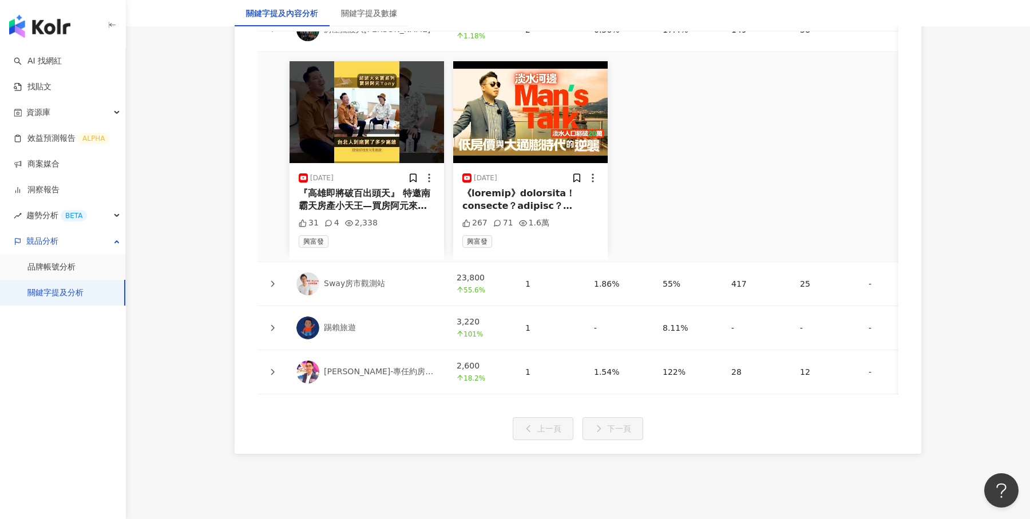
click at [273, 324] on icon at bounding box center [272, 327] width 7 height 7
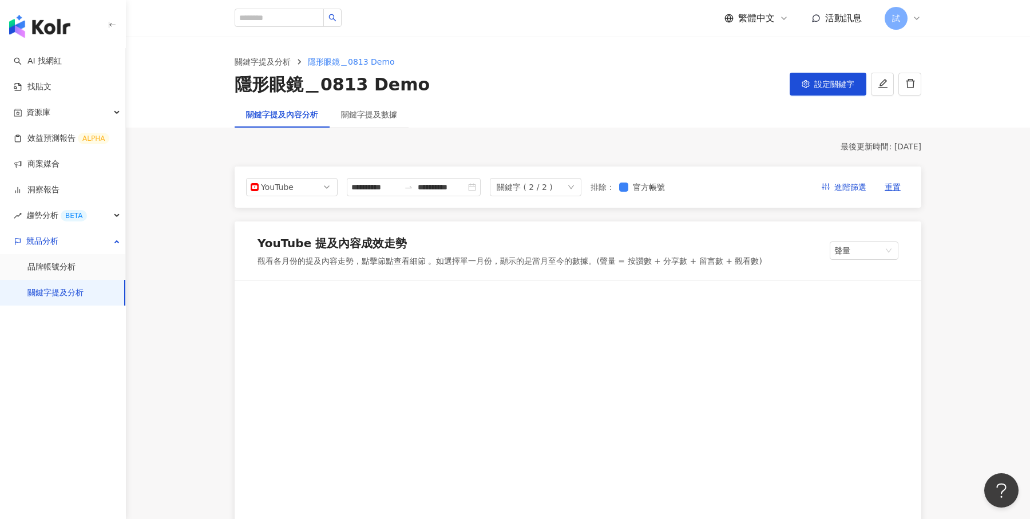
scroll to position [7, 0]
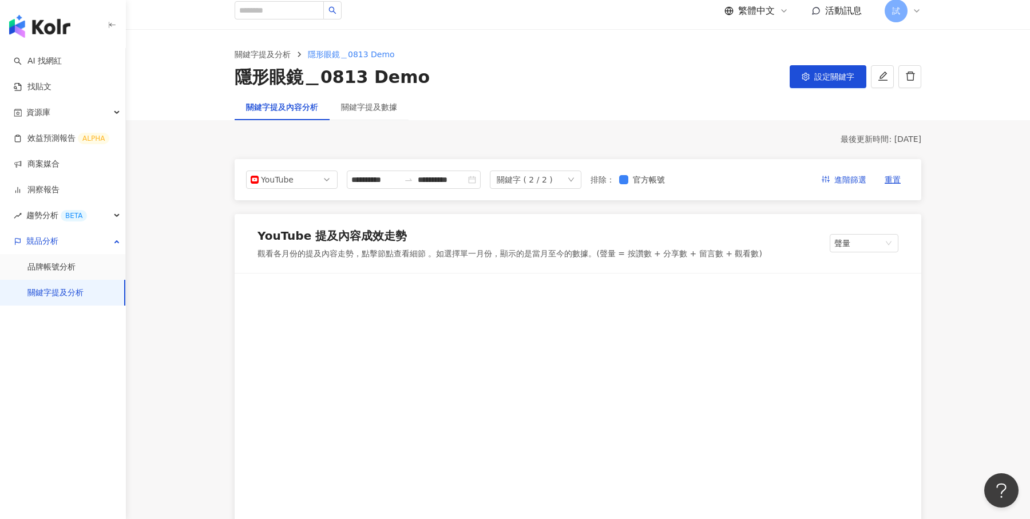
click at [72, 294] on link "關鍵字提及分析" at bounding box center [55, 292] width 56 height 11
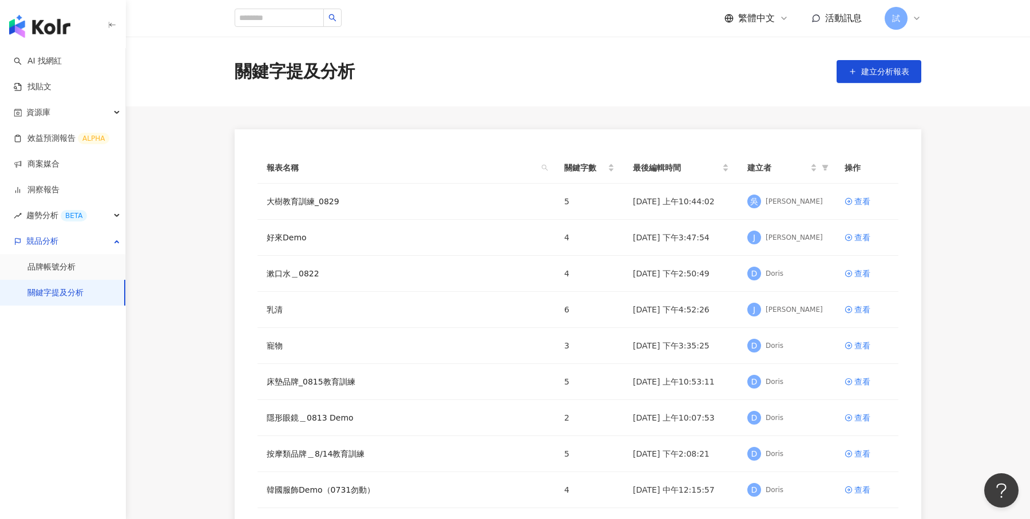
click at [54, 34] on img "button" at bounding box center [39, 26] width 61 height 23
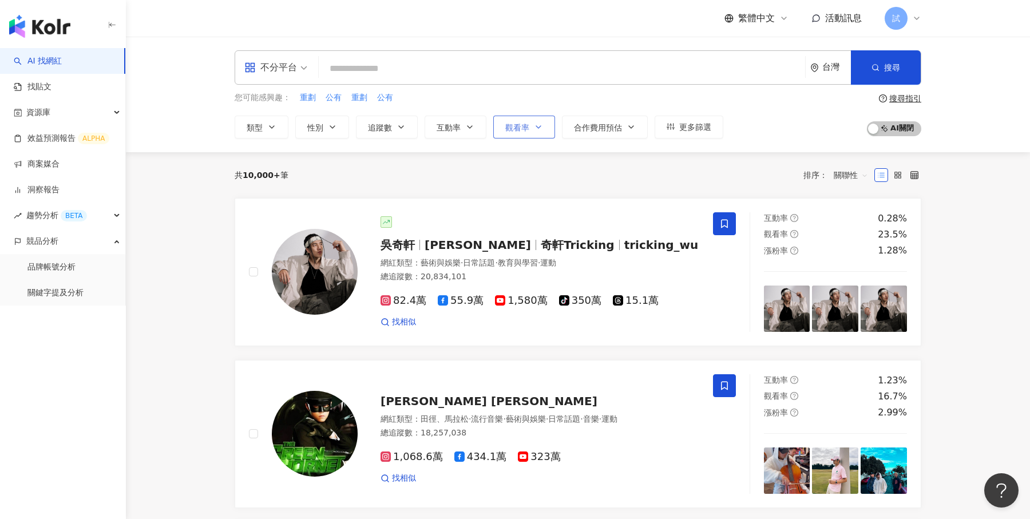
click at [523, 128] on span "觀看率" at bounding box center [517, 127] width 24 height 9
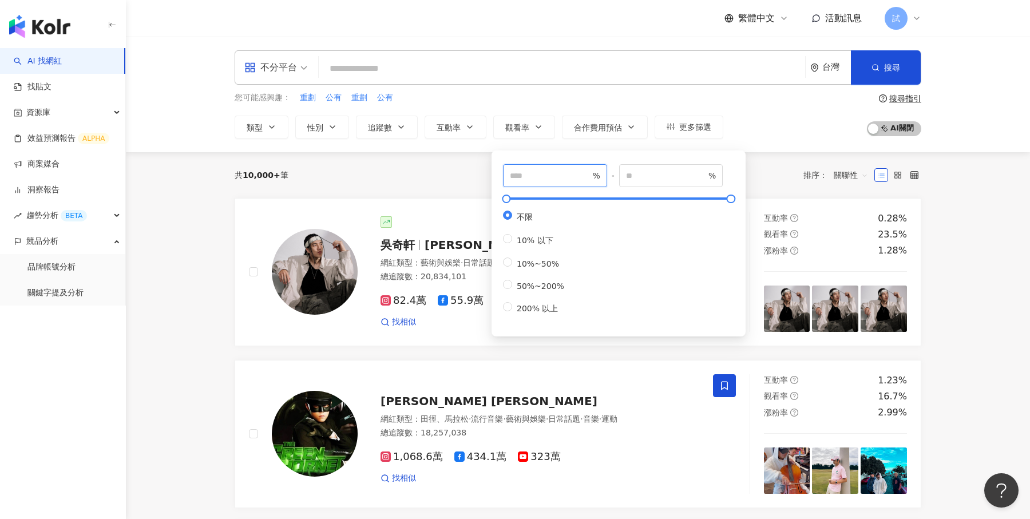
click at [522, 177] on input "number" at bounding box center [550, 175] width 80 height 13
click at [407, 128] on button "追蹤數" at bounding box center [387, 127] width 62 height 23
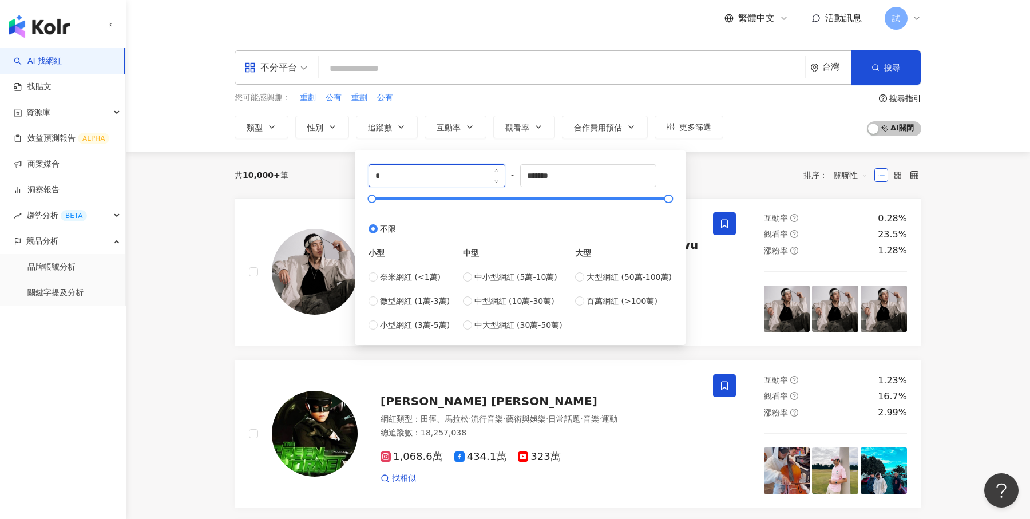
click at [462, 177] on input "*" at bounding box center [437, 176] width 136 height 22
click at [299, 72] on span "不分平台" at bounding box center [275, 67] width 63 height 18
type input "*"
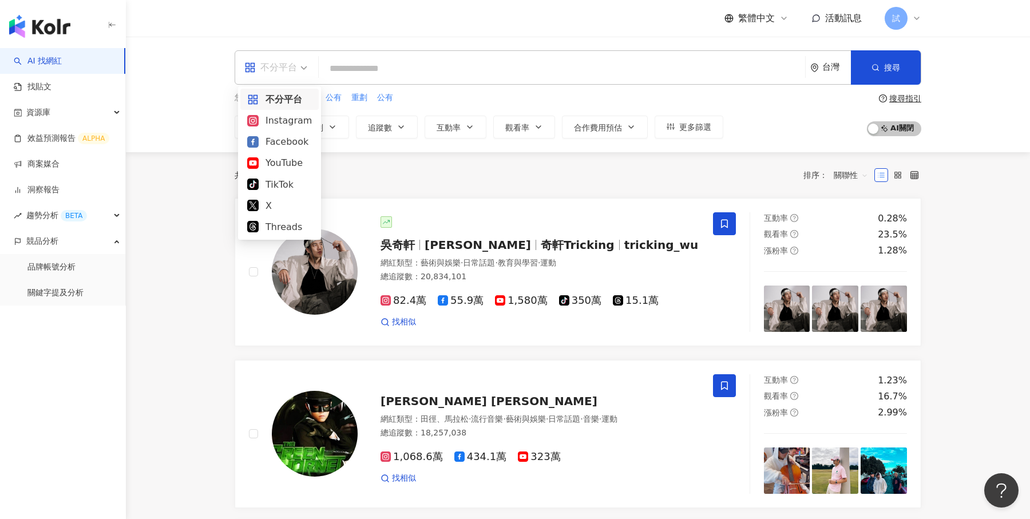
click at [290, 89] on div "不分平台" at bounding box center [279, 99] width 78 height 21
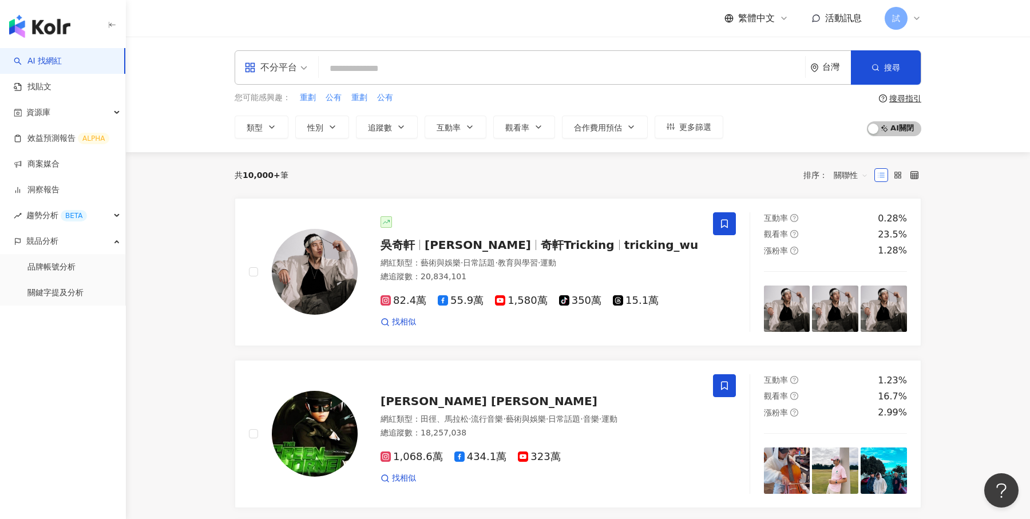
click at [384, 74] on input "search" at bounding box center [561, 69] width 477 height 22
click at [528, 130] on button "觀看率" at bounding box center [524, 127] width 62 height 23
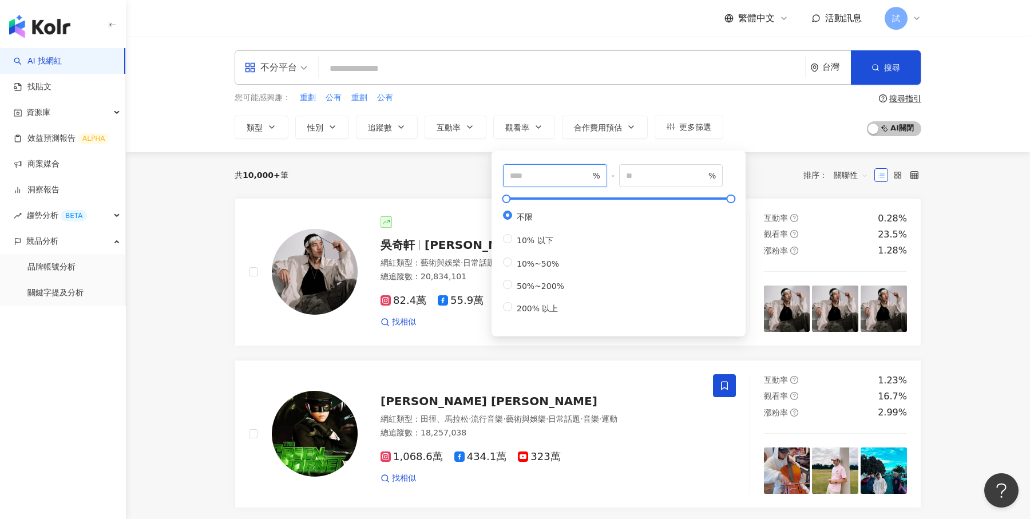
click at [526, 172] on input "number" at bounding box center [550, 175] width 80 height 13
type input "***"
click at [765, 127] on div "您可能感興趣： 重劃 公有 重劃 公有 類型 性別 追蹤數 互動率 觀看率 合作費用預估 更多篩選 *** % - % 不限 10% 以下 10%~50% 5…" at bounding box center [578, 115] width 686 height 47
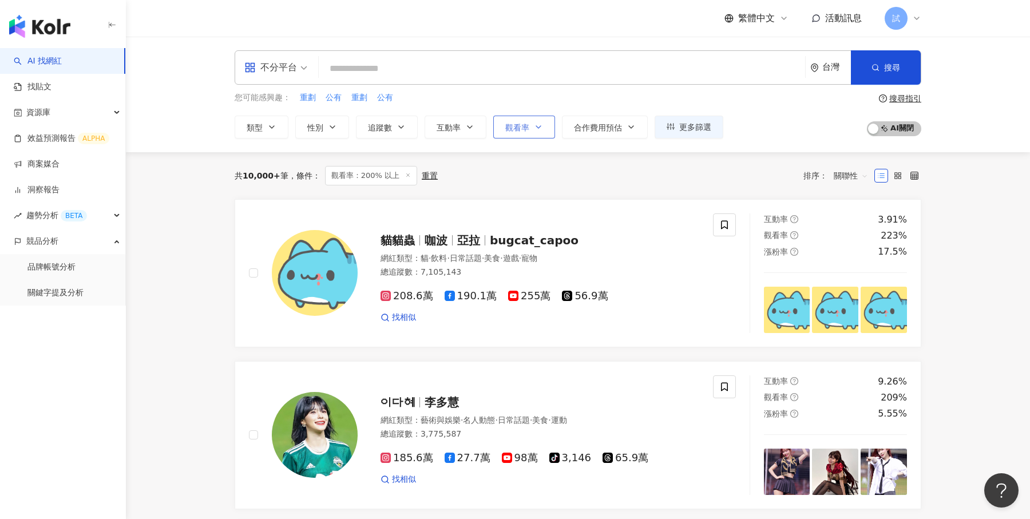
click at [530, 129] on button "觀看率" at bounding box center [524, 127] width 62 height 23
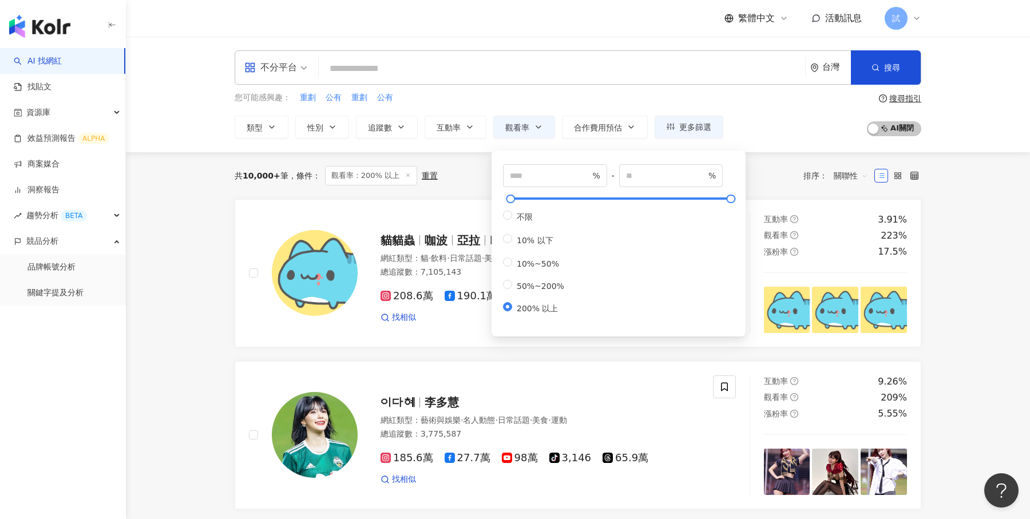
click at [745, 98] on div "您可能感興趣： 重劃 公有 重劃 公有 類型 性別 追蹤數 互動率 觀看率 合作費用預估 更多篩選 *** % - % 不限 10% 以下 10%~50% 5…" at bounding box center [578, 115] width 686 height 47
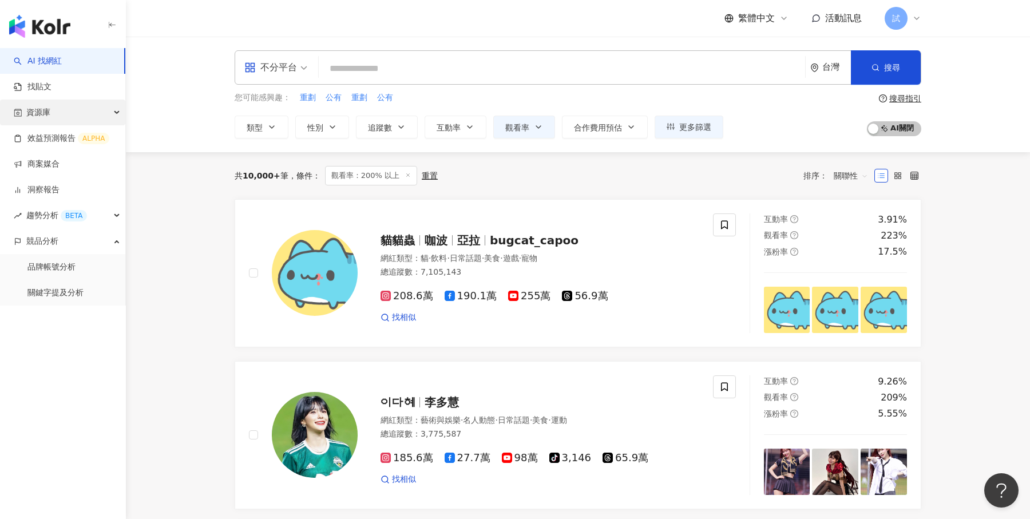
click at [77, 106] on div "資源庫" at bounding box center [62, 113] width 125 height 26
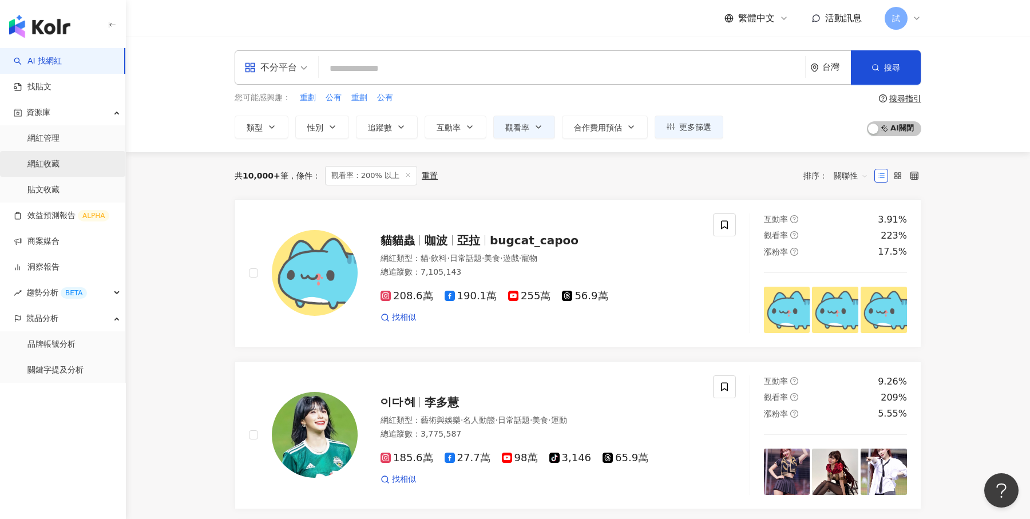
click at [59, 163] on link "網紅收藏" at bounding box center [43, 163] width 32 height 11
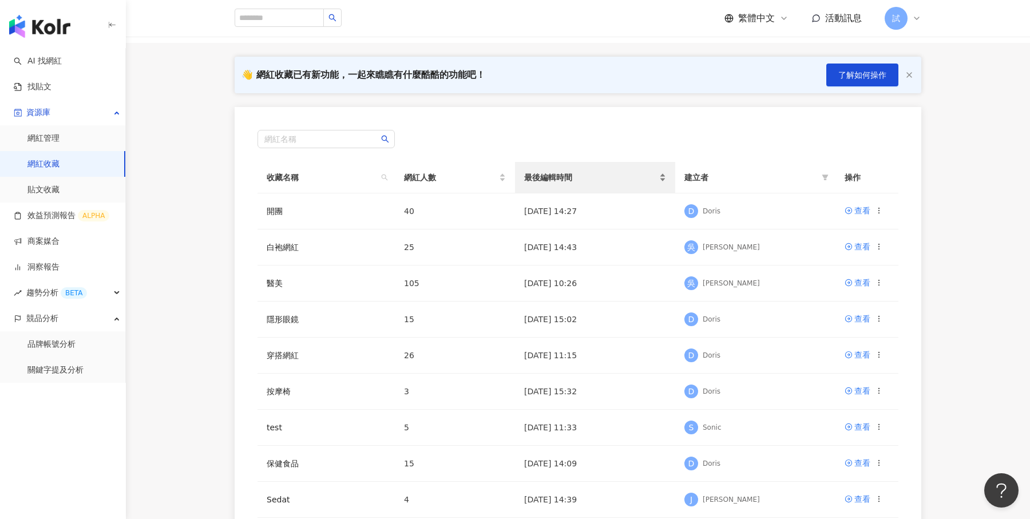
scroll to position [68, 0]
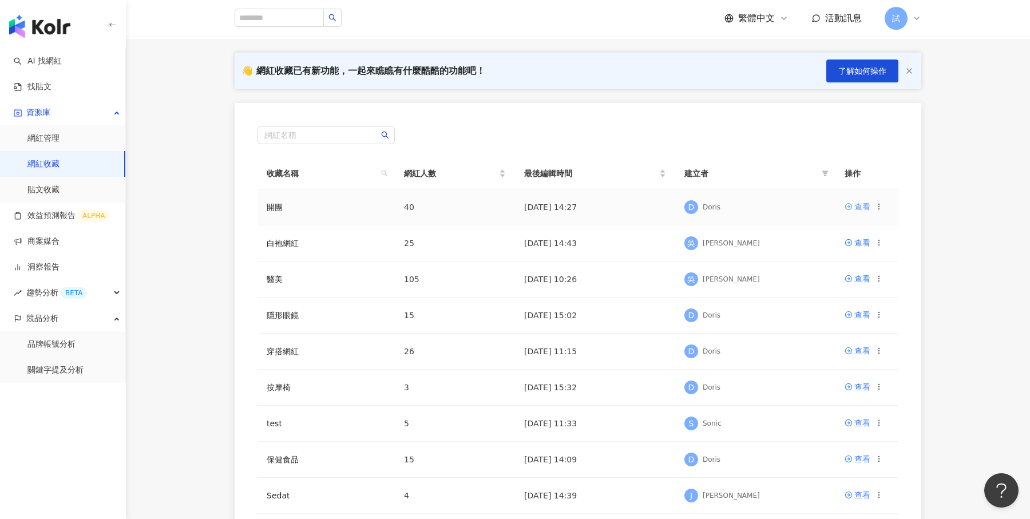
click at [861, 203] on div "查看" at bounding box center [862, 206] width 16 height 13
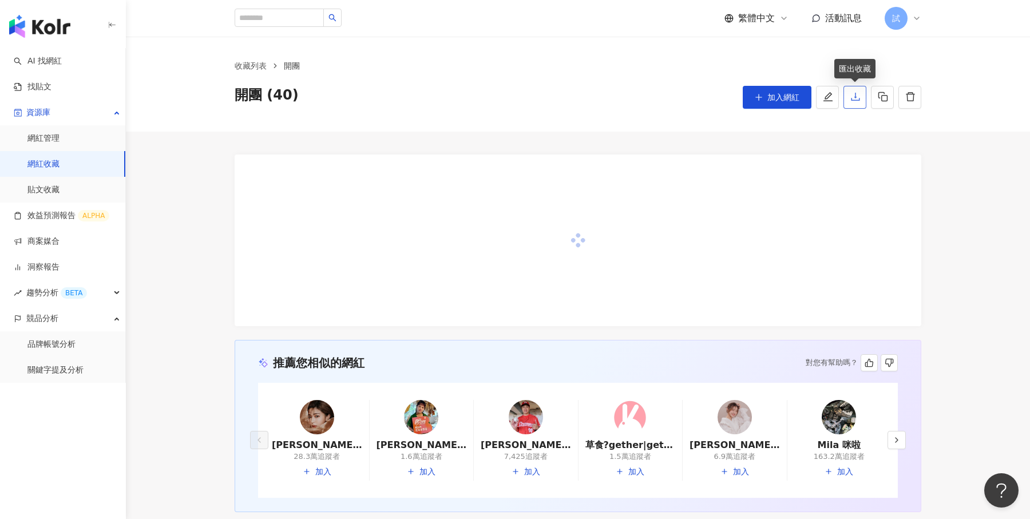
click at [856, 103] on button "button" at bounding box center [854, 97] width 23 height 23
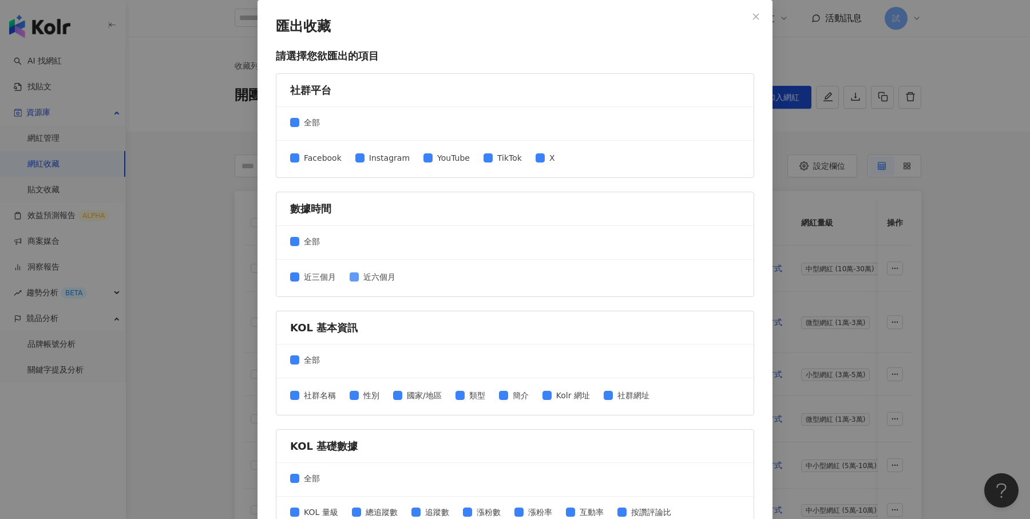
click at [370, 275] on span "近六個月" at bounding box center [379, 277] width 41 height 13
click at [758, 15] on icon "close" at bounding box center [756, 17] width 8 height 8
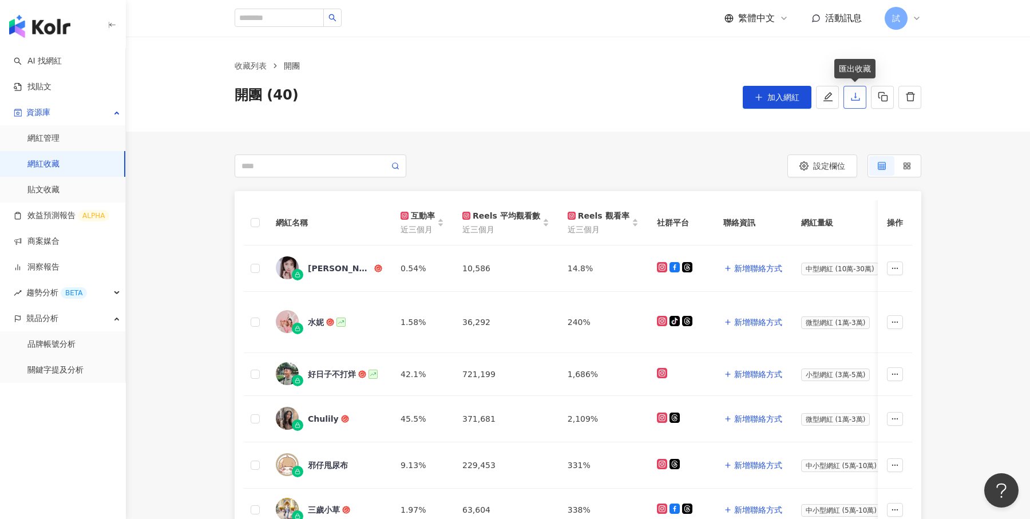
click at [859, 102] on button "button" at bounding box center [854, 97] width 23 height 23
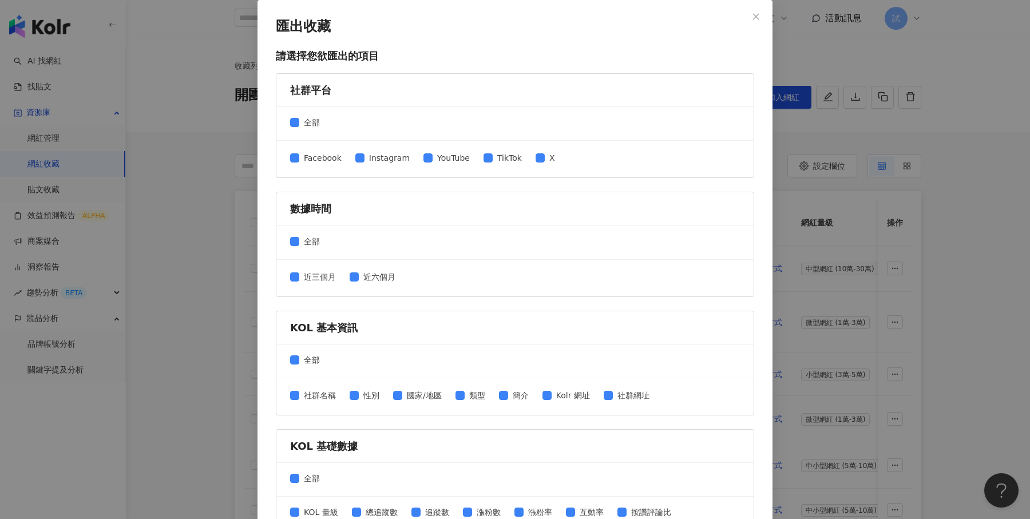
scroll to position [482, 0]
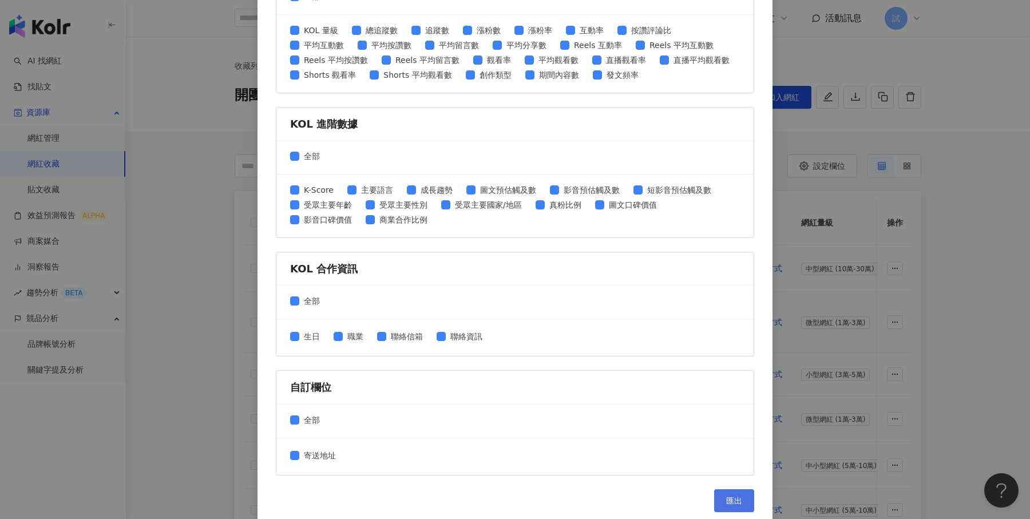
click at [736, 489] on button "匯出" at bounding box center [734, 500] width 40 height 23
click at [958, 220] on div "匯出收藏 請選擇您欲匯出的項目 社群平台 全部 Facebook Instagram YouTube TikTok X 數據時間 全部 近三個月 近六個月 K…" at bounding box center [515, 259] width 1030 height 519
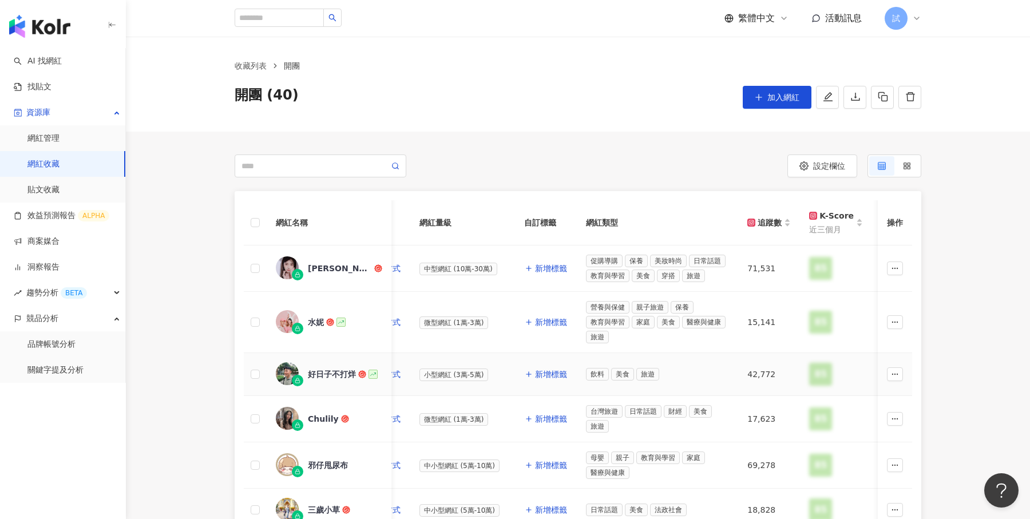
scroll to position [0, 0]
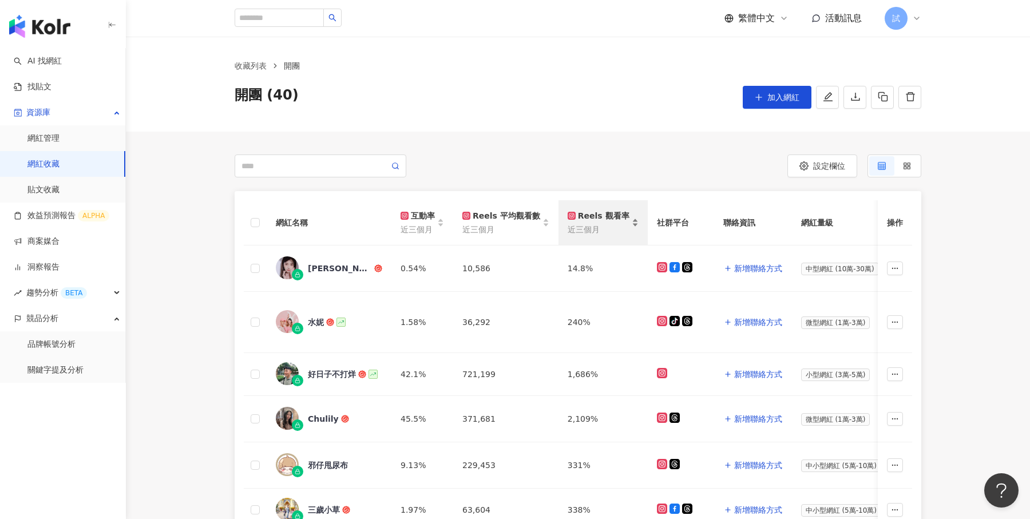
click at [585, 232] on span "近三個月" at bounding box center [598, 229] width 62 height 13
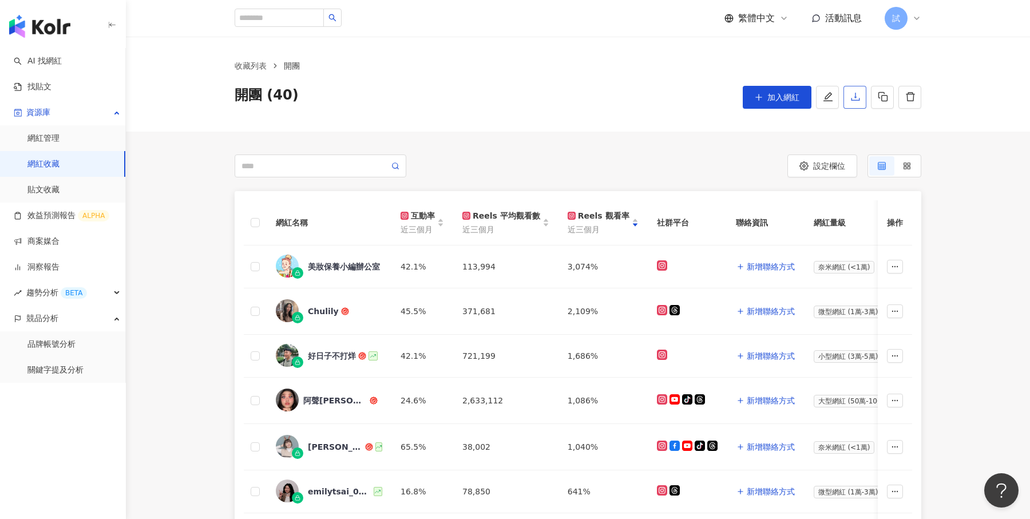
click at [855, 102] on button "button" at bounding box center [854, 97] width 23 height 23
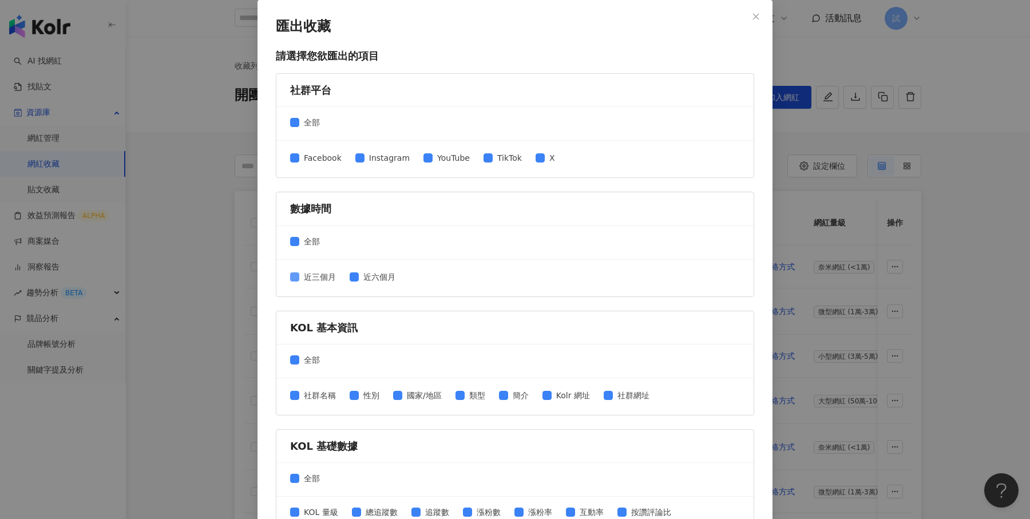
click at [311, 281] on span "近三個月" at bounding box center [319, 277] width 41 height 13
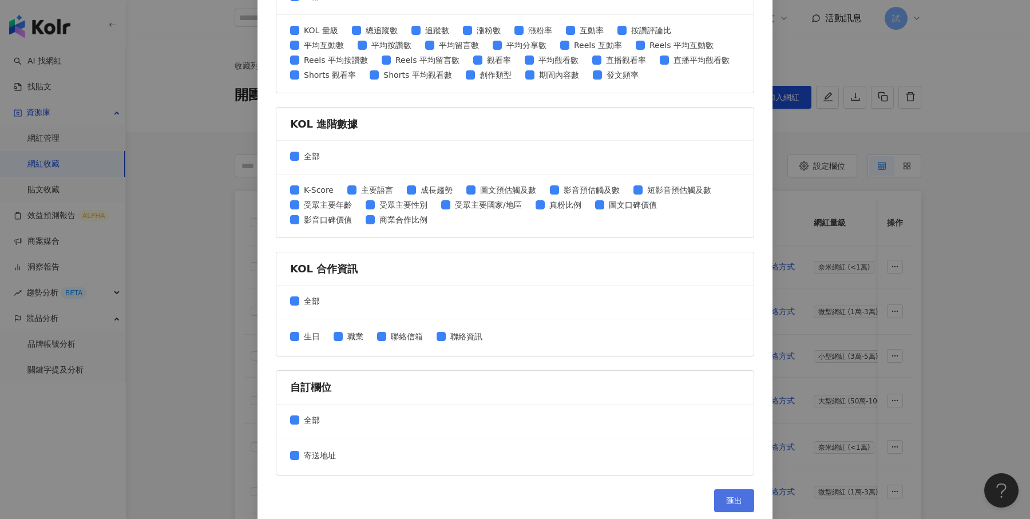
click at [730, 489] on button "匯出" at bounding box center [734, 500] width 40 height 23
click at [920, 236] on div "匯出收藏 請選擇您欲匯出的項目 社群平台 全部 Facebook Instagram YouTube TikTok X 數據時間 全部 近三個月 近六個月 K…" at bounding box center [515, 259] width 1030 height 519
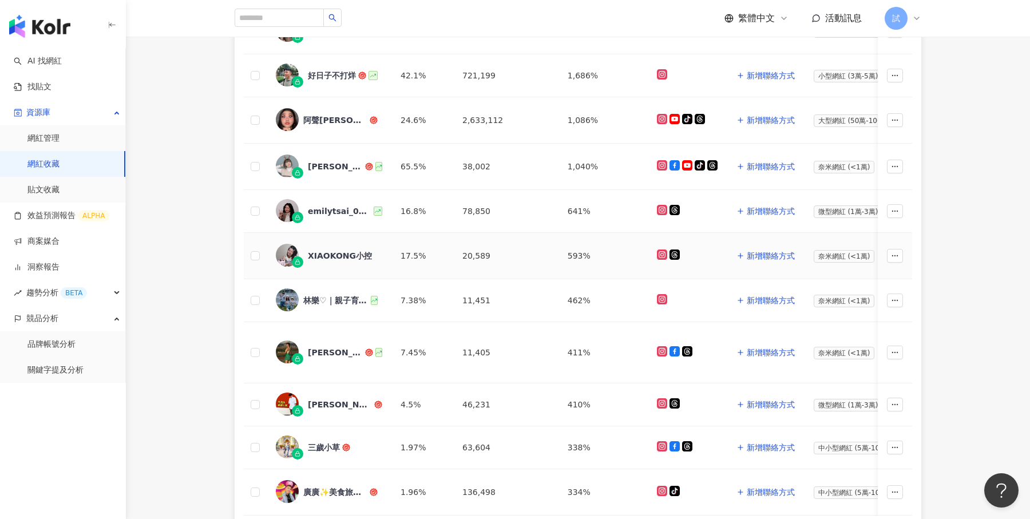
scroll to position [304, 0]
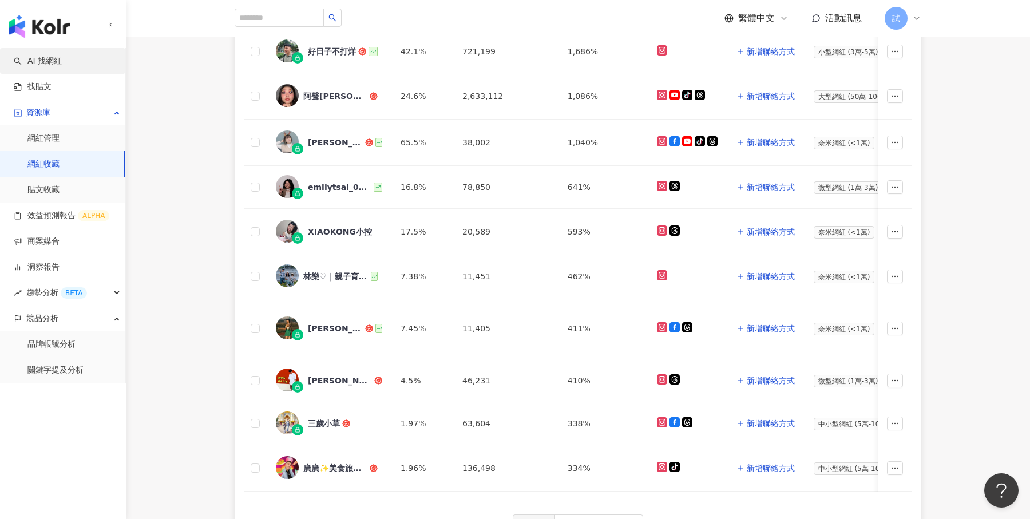
click at [62, 63] on link "AI 找網紅" at bounding box center [38, 60] width 48 height 11
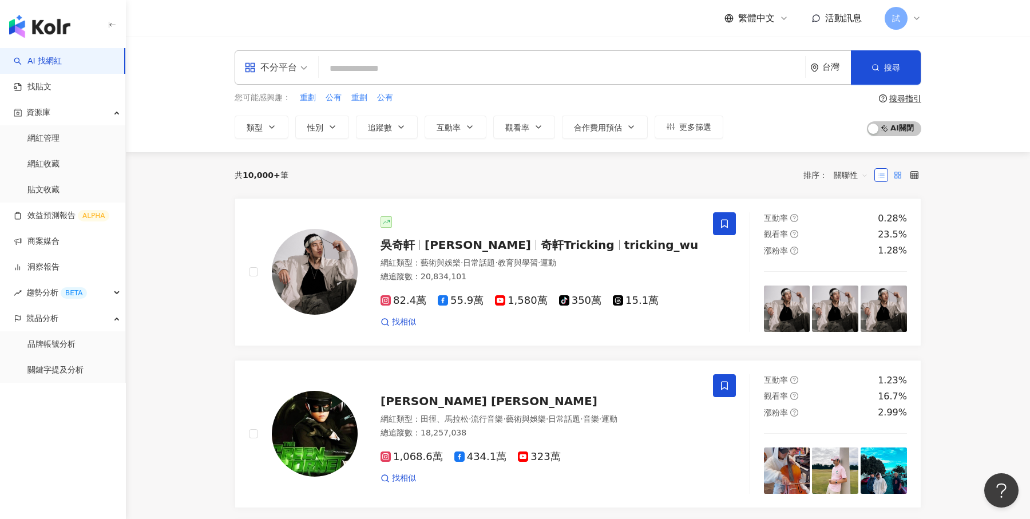
click at [895, 176] on rect at bounding box center [896, 177] width 2 height 2
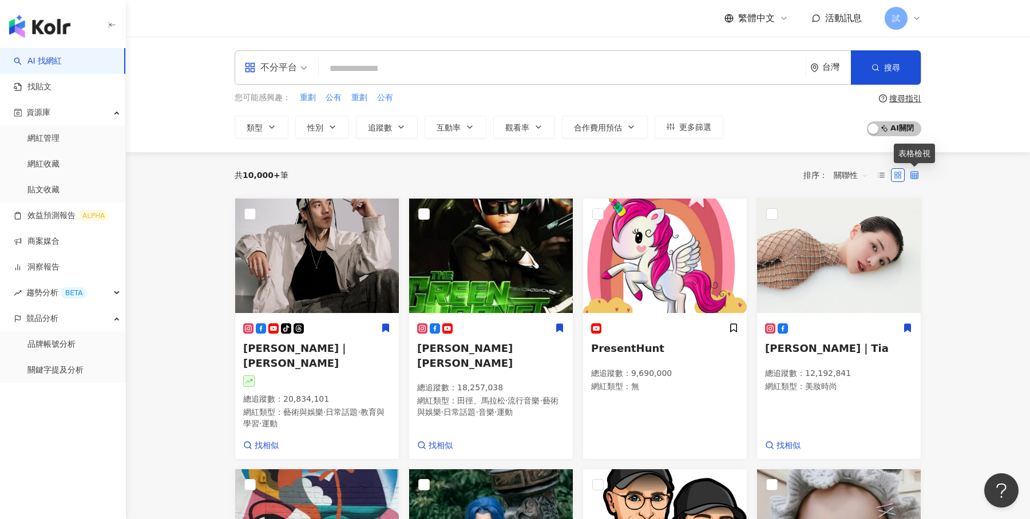
click at [913, 177] on icon at bounding box center [914, 175] width 8 height 8
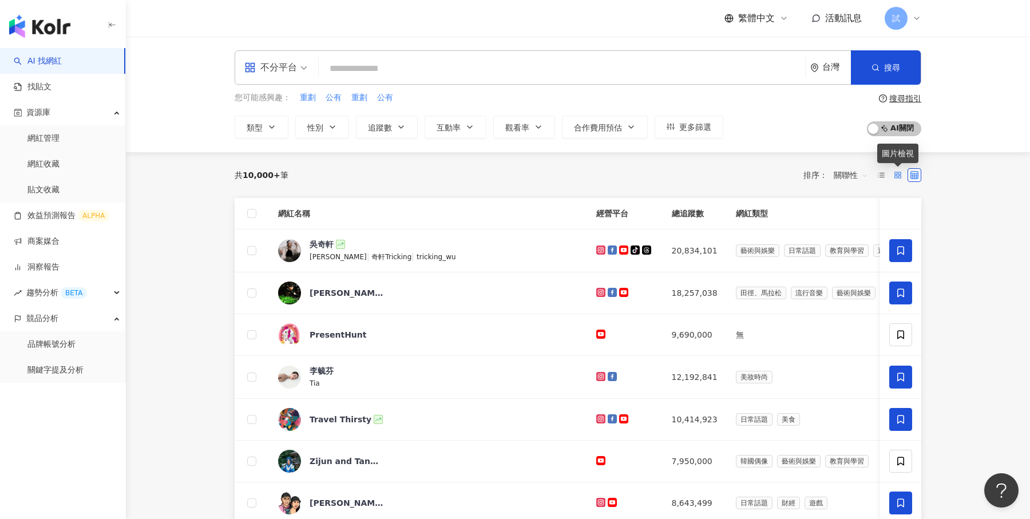
click at [895, 177] on icon at bounding box center [898, 175] width 8 height 8
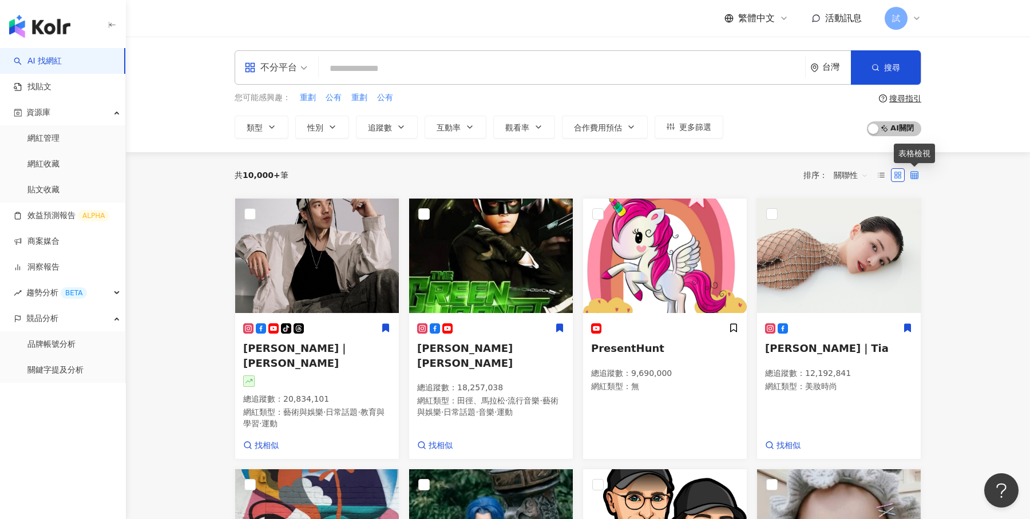
click at [916, 176] on icon at bounding box center [914, 175] width 8 height 8
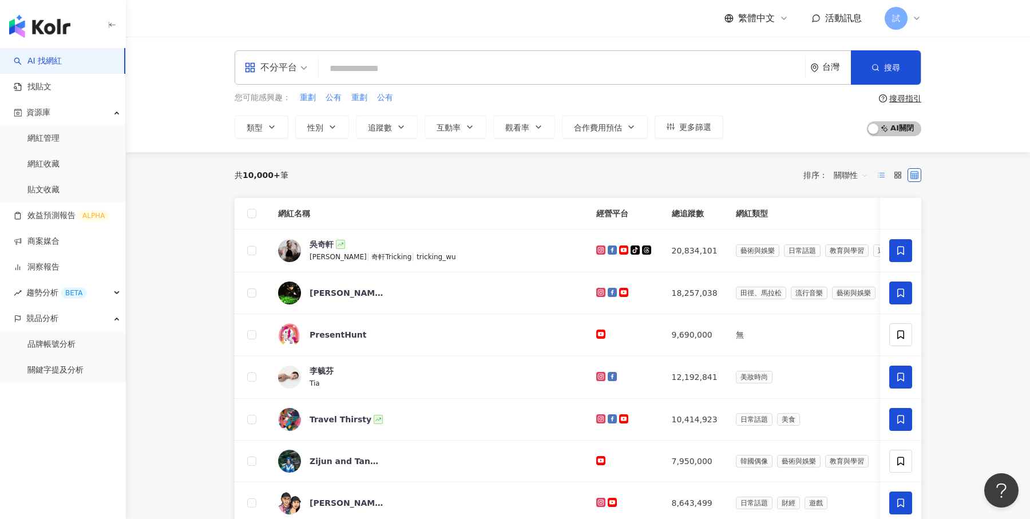
click at [882, 178] on label at bounding box center [881, 175] width 14 height 14
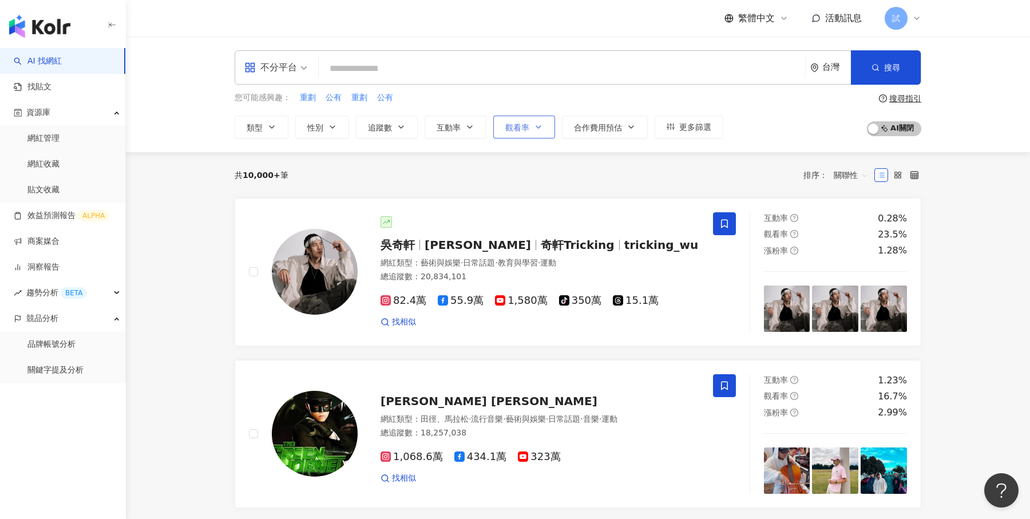
click at [523, 136] on button "觀看率" at bounding box center [524, 127] width 62 height 23
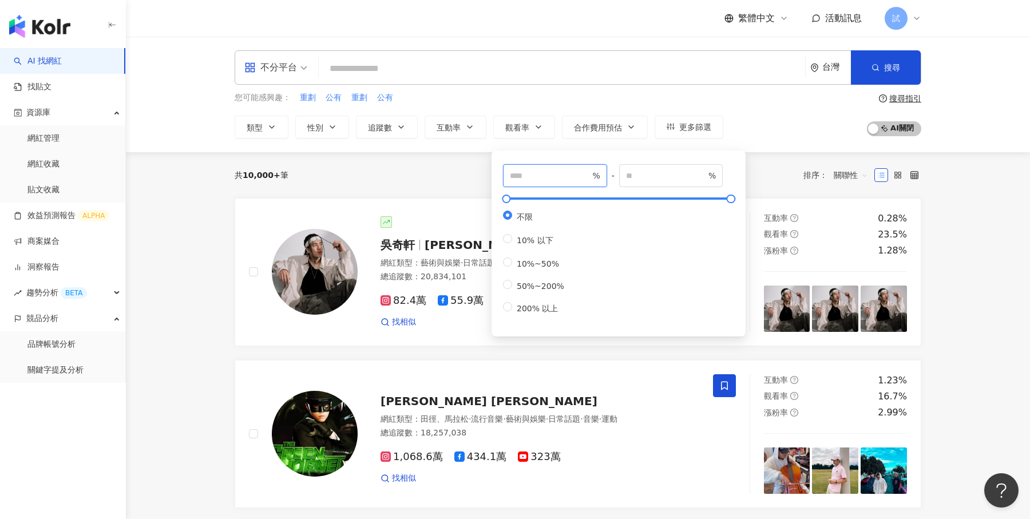
click at [547, 169] on input "number" at bounding box center [550, 175] width 80 height 13
click at [86, 295] on div "BETA" at bounding box center [74, 292] width 26 height 11
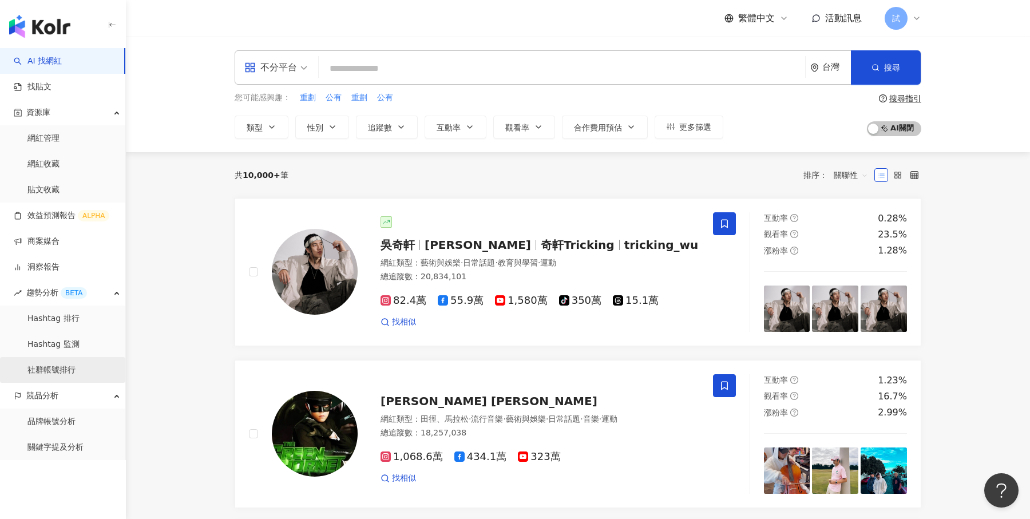
click at [69, 368] on link "社群帳號排行" at bounding box center [51, 369] width 48 height 11
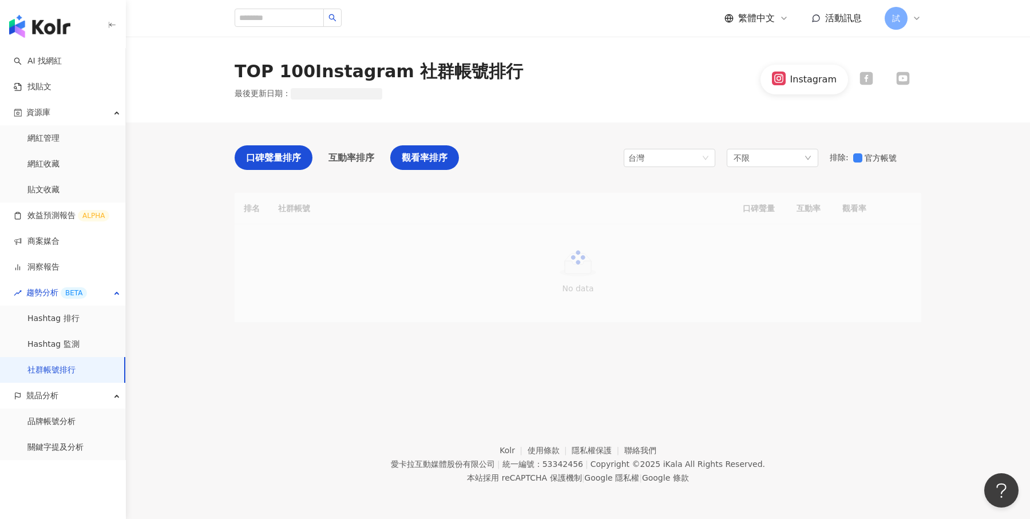
click at [435, 162] on span "觀看率排序" at bounding box center [425, 157] width 46 height 14
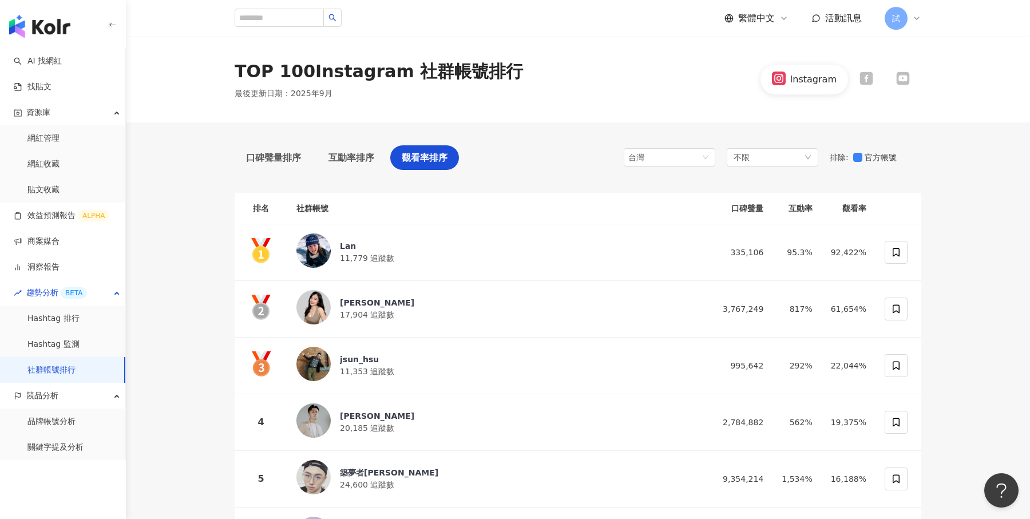
click at [870, 85] on div at bounding box center [866, 79] width 14 height 15
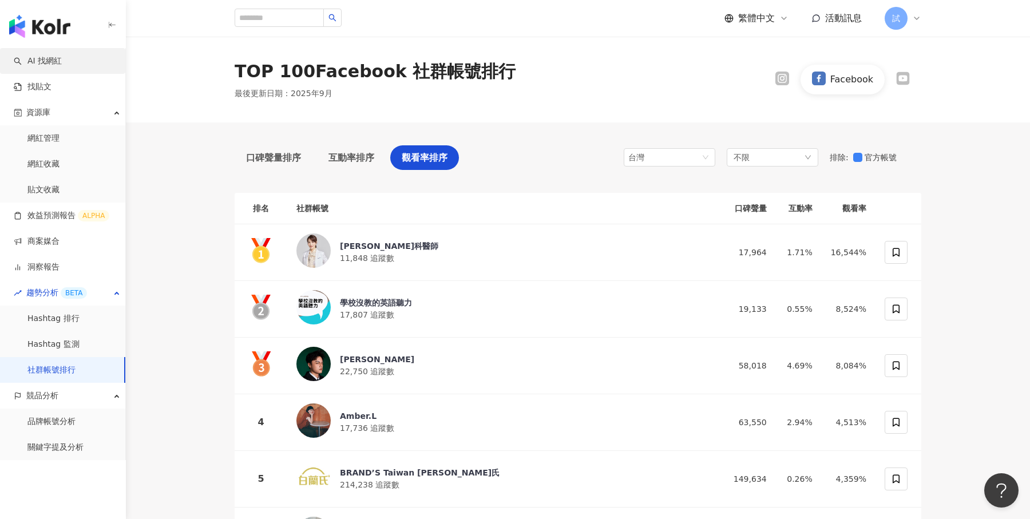
click at [60, 65] on link "AI 找網紅" at bounding box center [38, 60] width 48 height 11
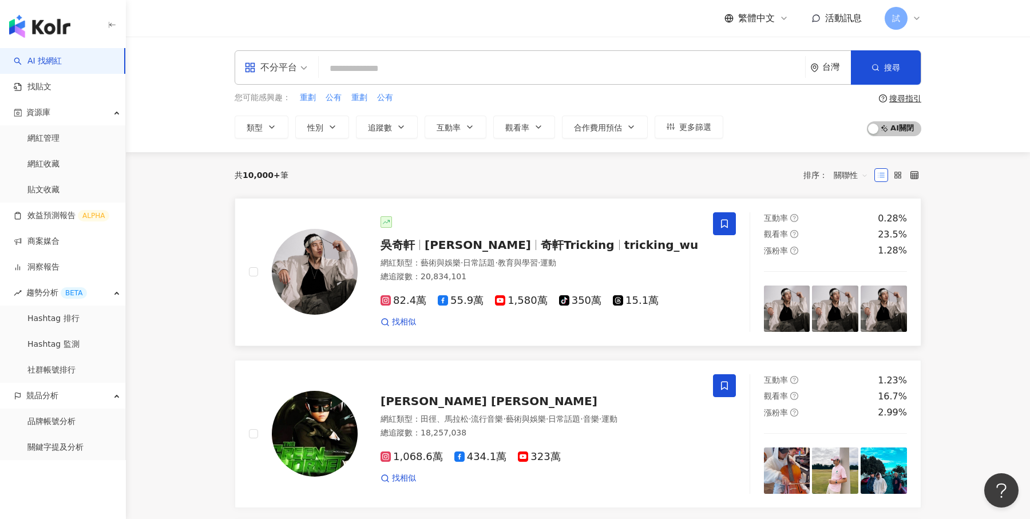
click at [899, 239] on div "23.5%" at bounding box center [892, 234] width 29 height 13
click at [521, 132] on button "觀看率" at bounding box center [524, 127] width 62 height 23
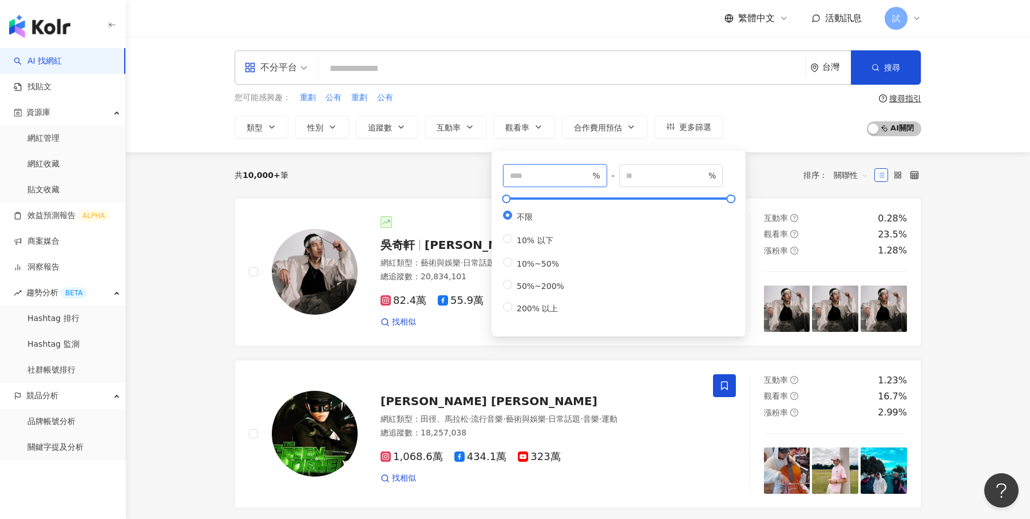
click at [549, 172] on input "number" at bounding box center [550, 175] width 80 height 13
type input "***"
click at [783, 140] on div "不分平台 台灣 搜尋 您可能感興趣： 重劃 公有 重劃 公有 類型 性別 追蹤數 互動率 觀看率 合作費用預估 更多篩選 *** % - % 不限 10% 以…" at bounding box center [578, 95] width 904 height 116
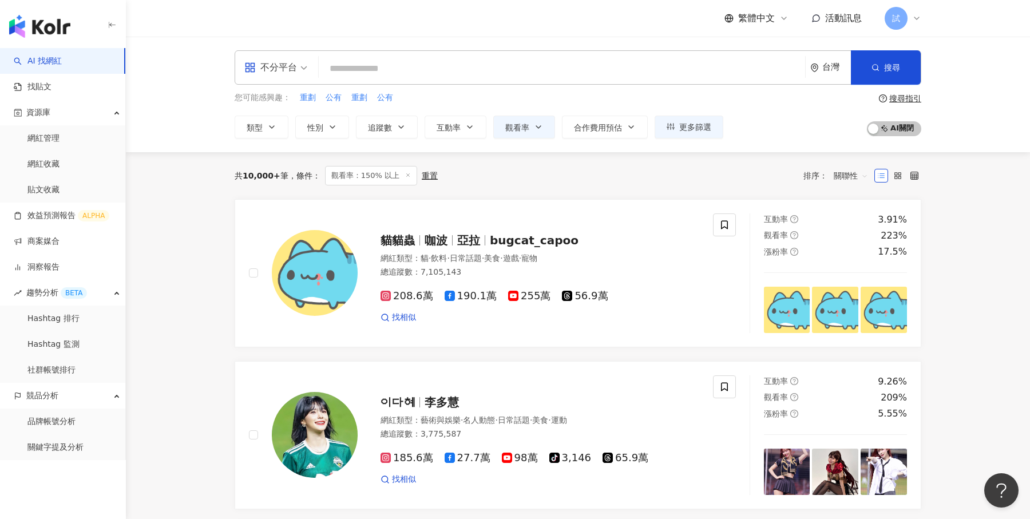
click at [287, 61] on div "不分平台" at bounding box center [270, 67] width 53 height 18
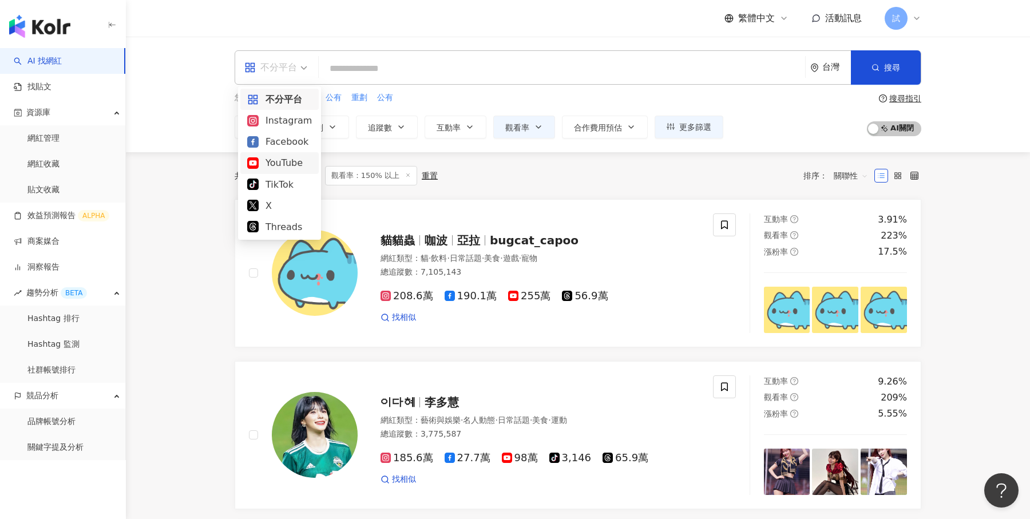
click at [281, 163] on div "YouTube" at bounding box center [279, 163] width 65 height 14
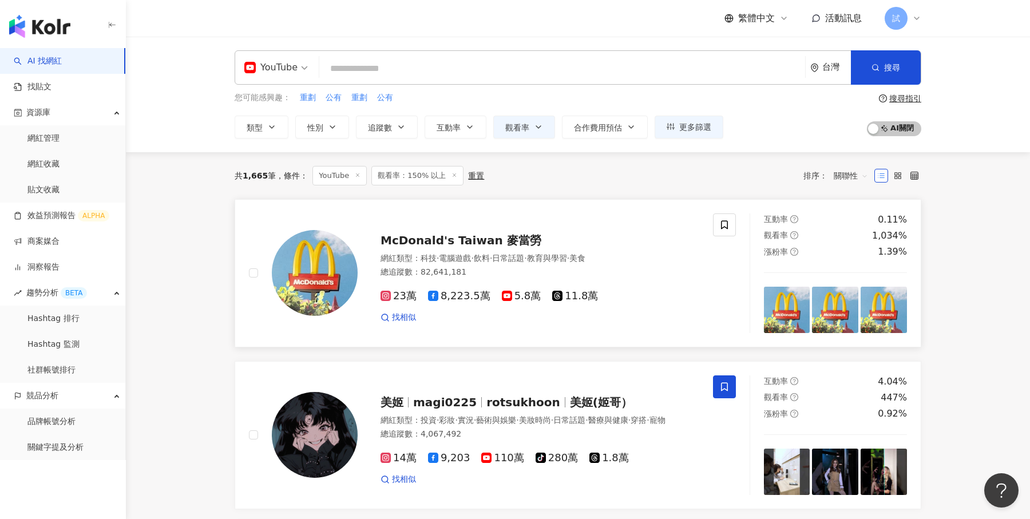
click at [619, 233] on div "McDonald's Taiwan 麥當勞" at bounding box center [539, 240] width 319 height 16
click at [534, 134] on button "觀看率" at bounding box center [524, 127] width 62 height 23
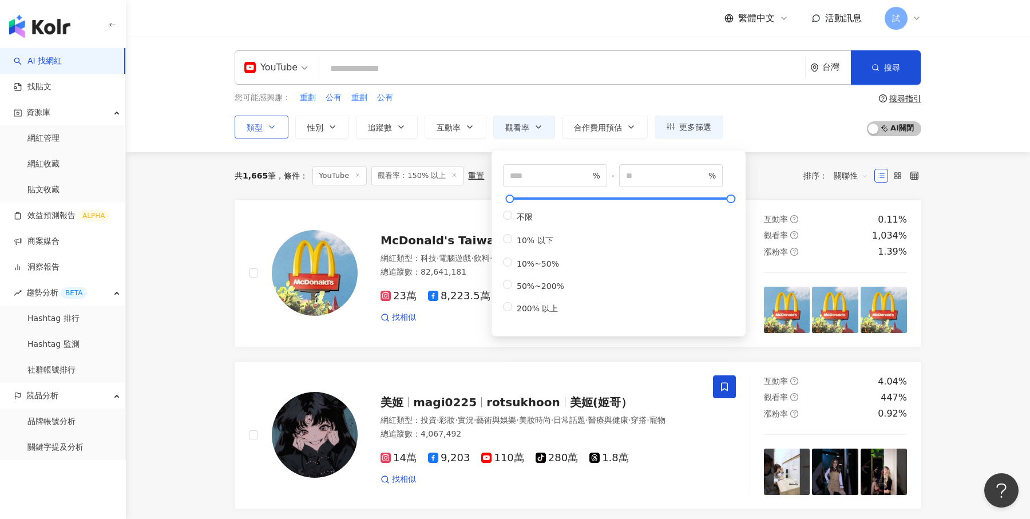
click at [277, 132] on button "類型" at bounding box center [262, 127] width 54 height 23
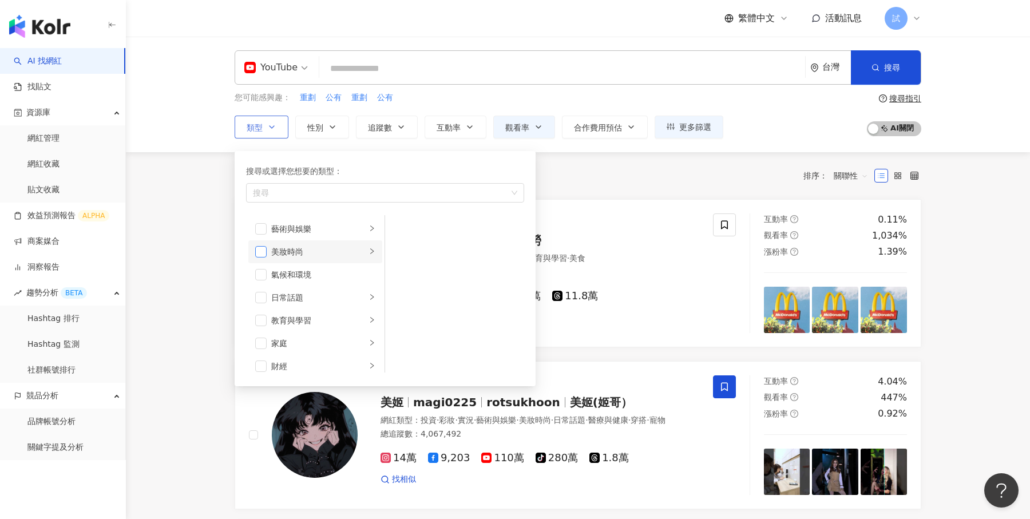
click at [263, 250] on span "button" at bounding box center [260, 251] width 11 height 11
click at [765, 93] on div "您可能感興趣： 重劃 公有 重劃 公有 類型 搜尋或選擇您想要的類型： 美妝時尚 藝術與娛樂 美妝時尚 氣候和環境 日常話題 教育與學習 家庭 財經 美食 命…" at bounding box center [578, 115] width 686 height 47
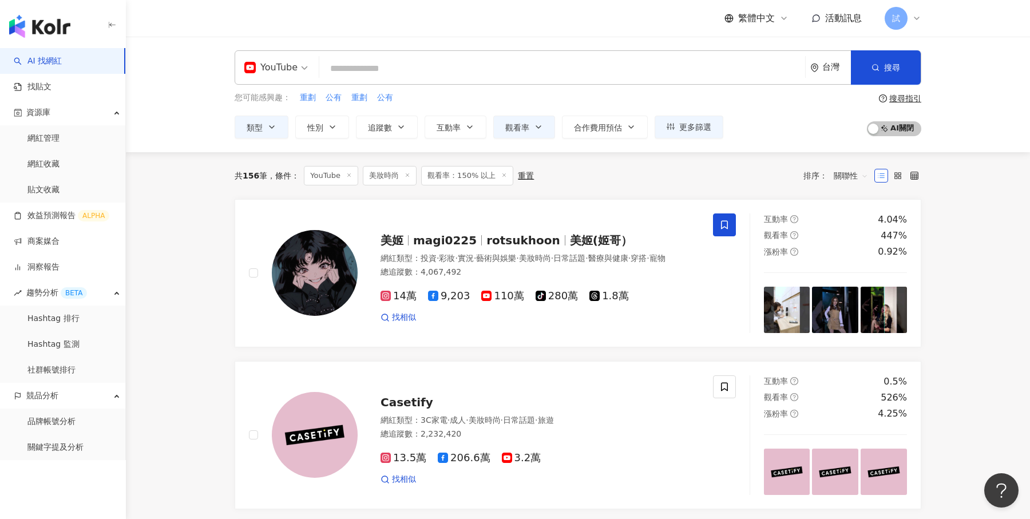
click at [850, 176] on span "關聯性" at bounding box center [851, 175] width 34 height 18
click at [852, 274] on div "觀看率" at bounding box center [850, 275] width 29 height 13
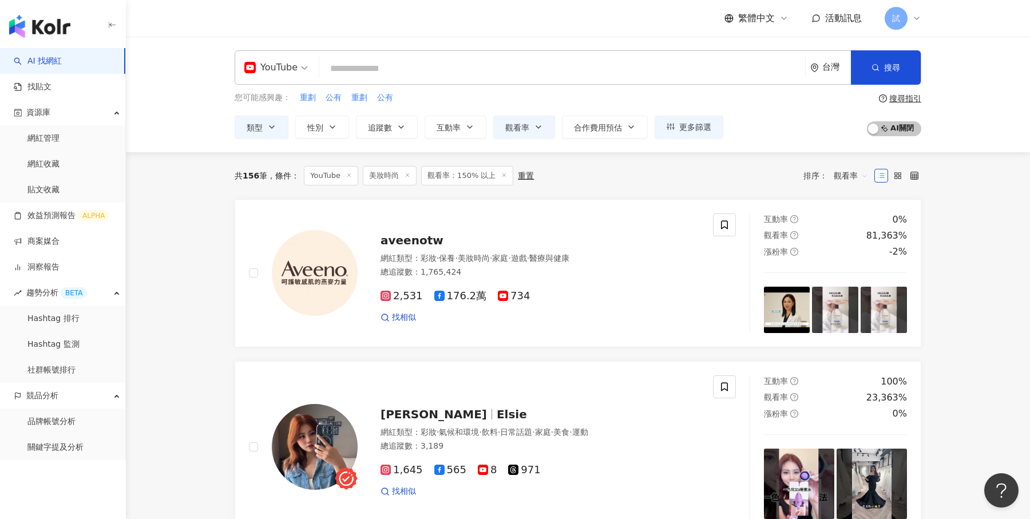
click at [62, 55] on link "AI 找網紅" at bounding box center [38, 60] width 48 height 11
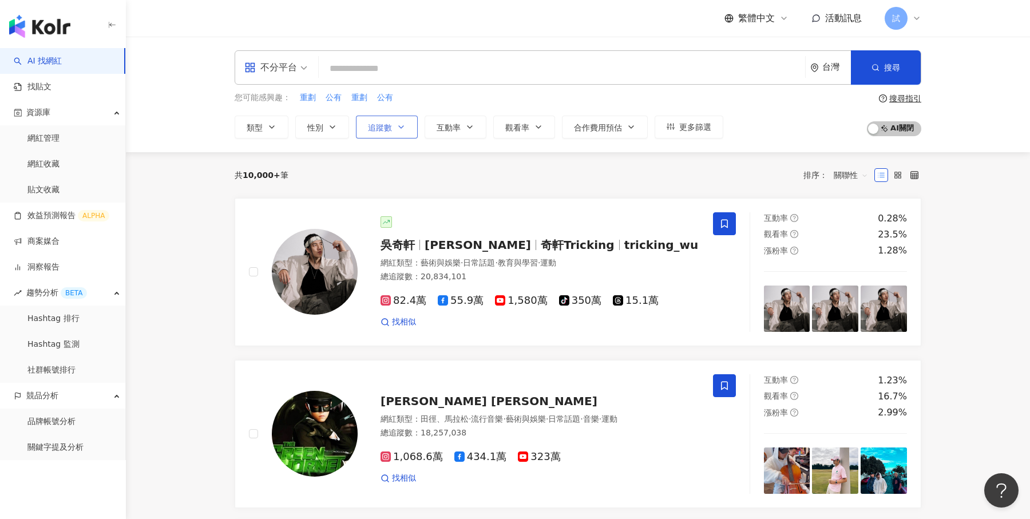
click at [391, 127] on button "追蹤數" at bounding box center [387, 127] width 62 height 23
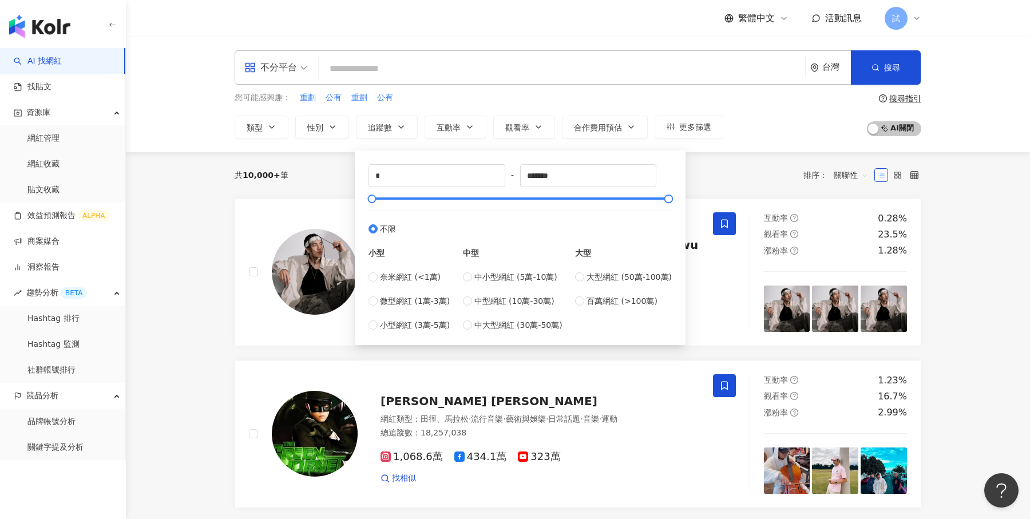
click at [723, 184] on div "共 10,000+ 筆 排序： 關聯性" at bounding box center [578, 175] width 686 height 46
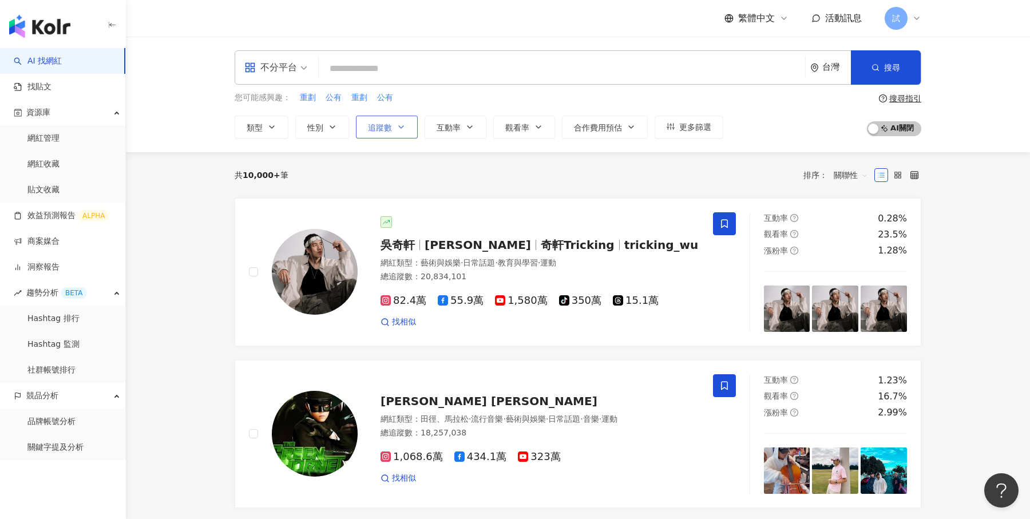
click at [391, 121] on button "追蹤數" at bounding box center [387, 127] width 62 height 23
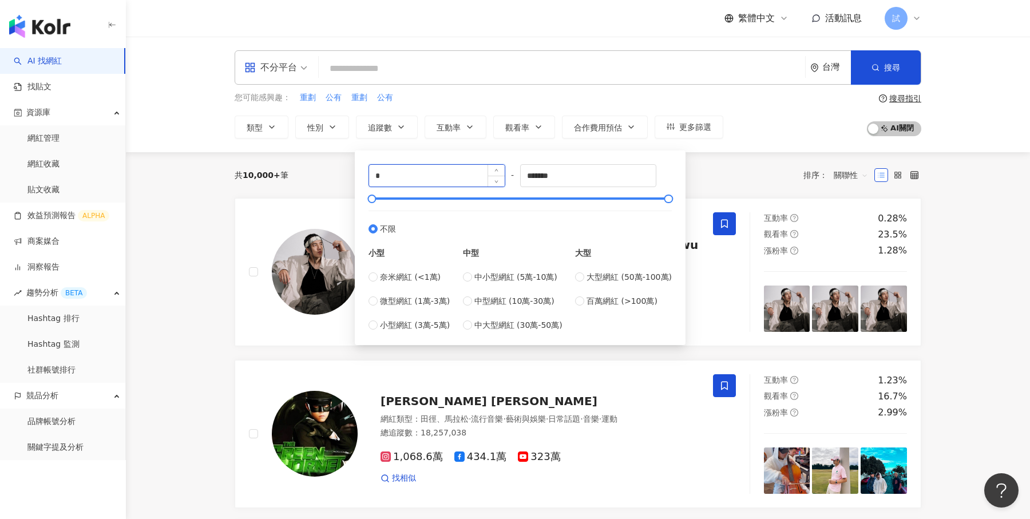
click at [398, 173] on input "*" at bounding box center [437, 176] width 136 height 22
click at [509, 326] on span "中大型網紅 (30萬-50萬)" at bounding box center [518, 325] width 88 height 13
type input "******"
click at [701, 161] on div "共 10,000+ 筆 排序： 關聯性" at bounding box center [578, 175] width 686 height 46
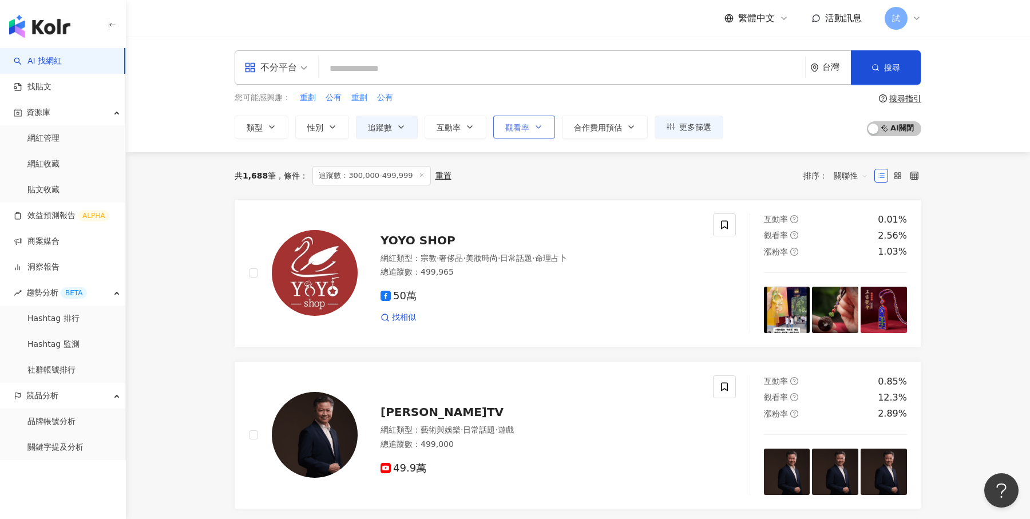
click at [522, 128] on span "觀看率" at bounding box center [517, 127] width 24 height 9
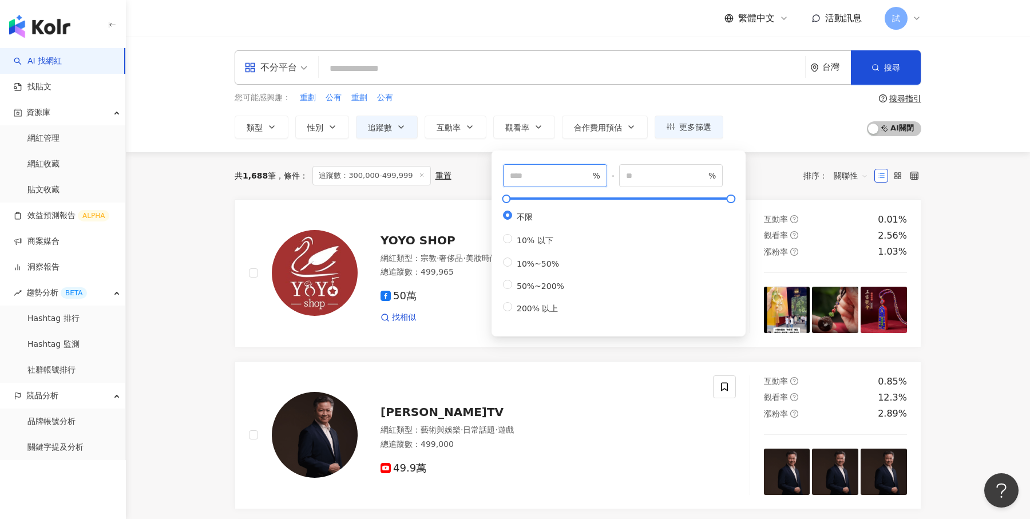
click at [541, 178] on input "number" at bounding box center [550, 175] width 80 height 13
type input "***"
click at [775, 142] on div "不分平台 台灣 搜尋 您可能感興趣： 重劃 公有 重劃 公有 類型 性別 追蹤數 互動率 觀看率 合作費用預估 更多篩選 *** % - % 不限 10% 以…" at bounding box center [578, 95] width 904 height 116
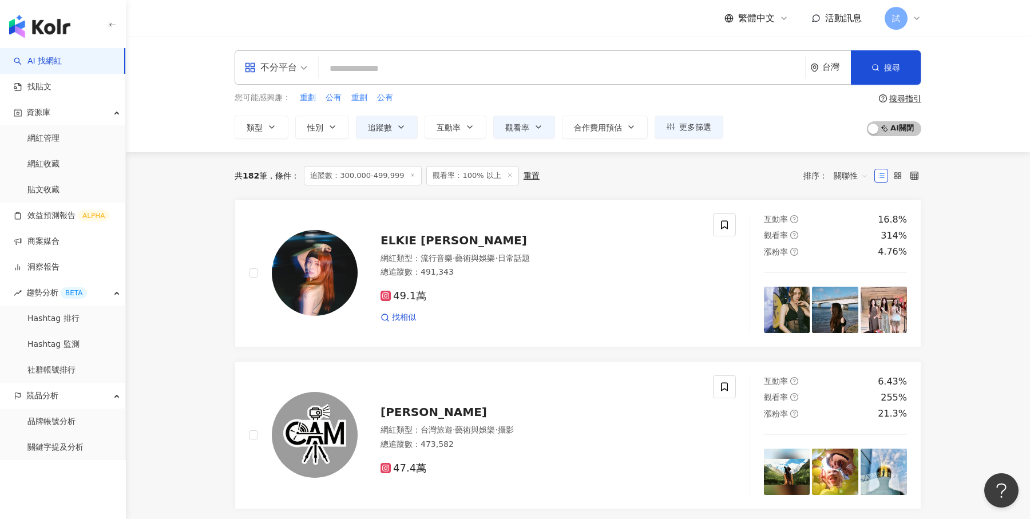
click at [295, 67] on div "不分平台" at bounding box center [270, 67] width 53 height 18
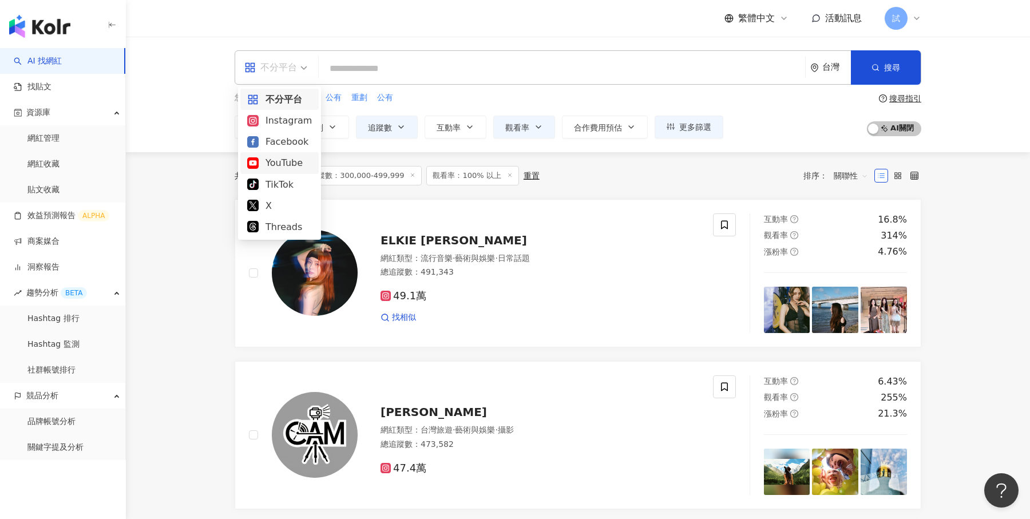
click at [280, 159] on div "YouTube" at bounding box center [279, 163] width 65 height 14
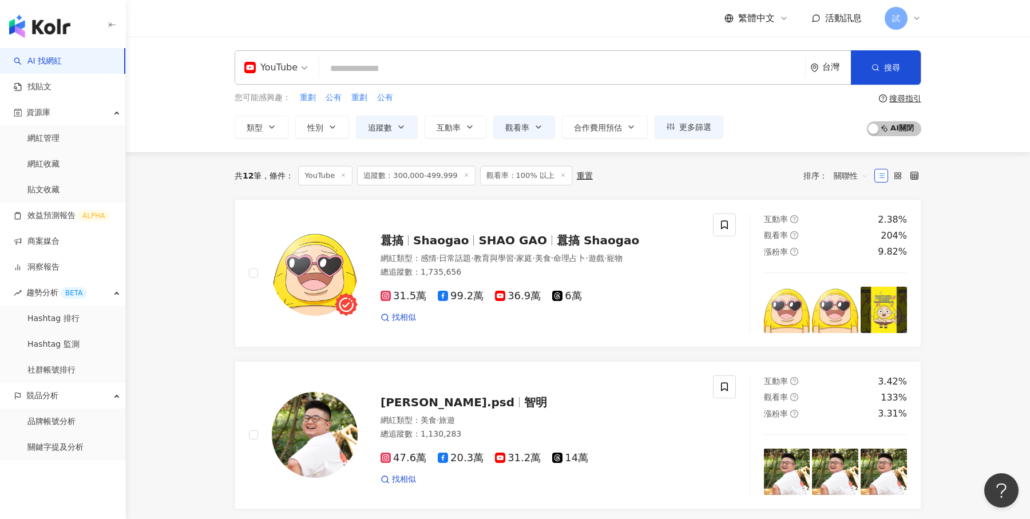
click at [62, 67] on link "AI 找網紅" at bounding box center [38, 60] width 48 height 11
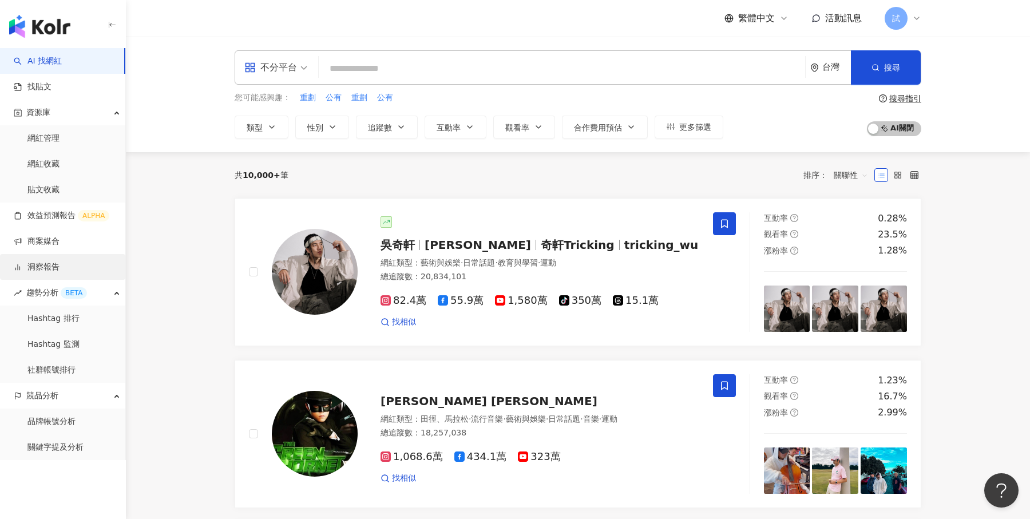
click at [58, 261] on link "洞察報告" at bounding box center [37, 266] width 46 height 11
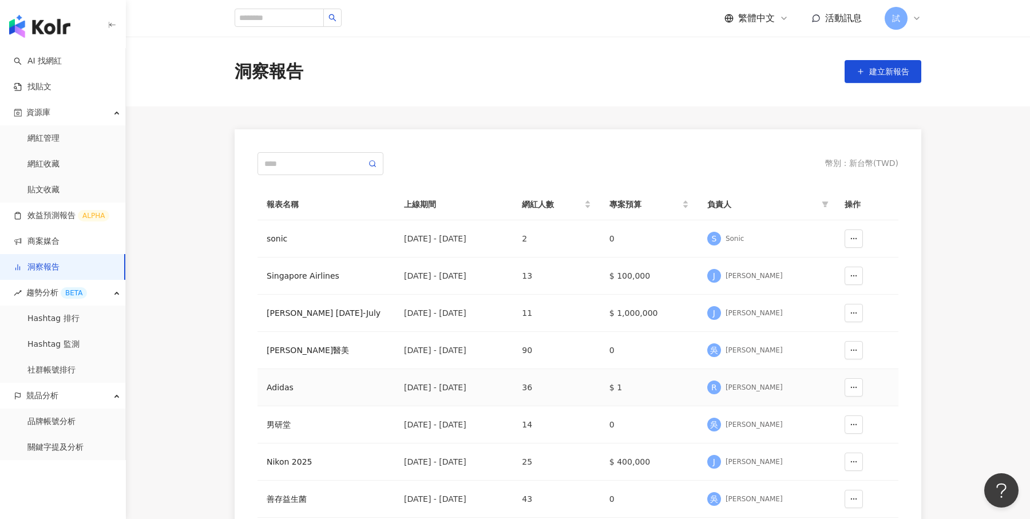
click at [308, 395] on td "Adidas" at bounding box center [325, 387] width 137 height 37
click at [284, 385] on div "Adidas" at bounding box center [326, 387] width 119 height 13
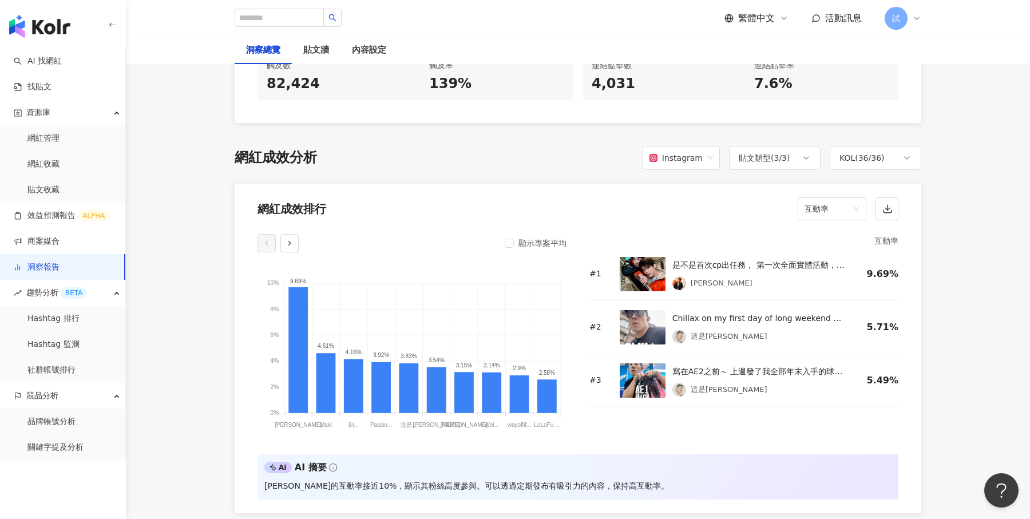
scroll to position [824, 0]
click at [848, 199] on span "互動率" at bounding box center [831, 210] width 55 height 22
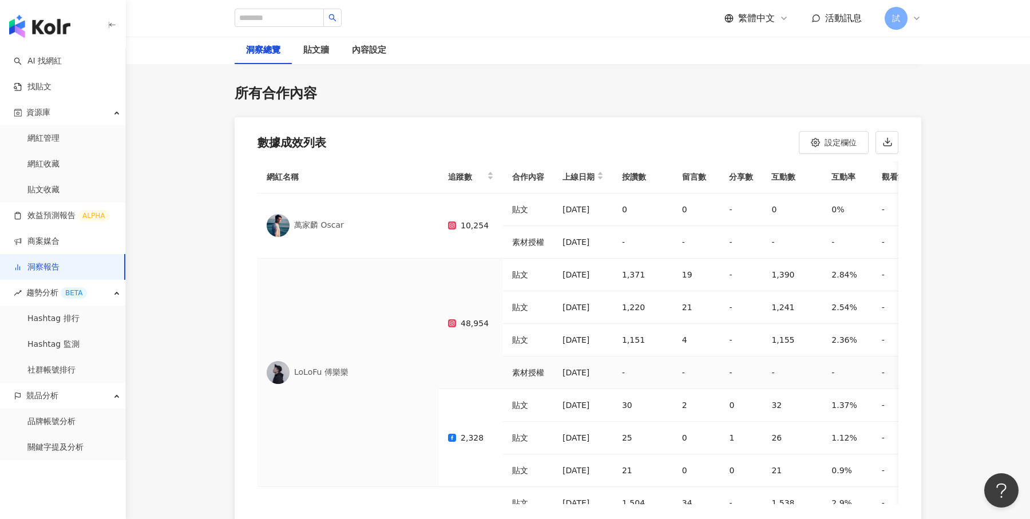
scroll to position [3387, 0]
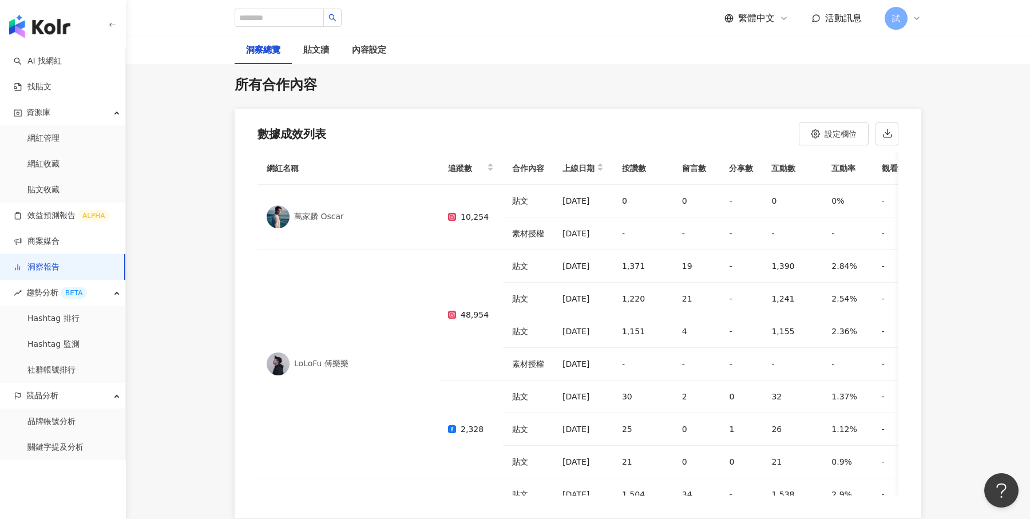
click at [907, 15] on div "試" at bounding box center [902, 18] width 37 height 23
click at [914, 18] on icon at bounding box center [916, 18] width 9 height 9
click at [917, 25] on div "試" at bounding box center [902, 18] width 37 height 23
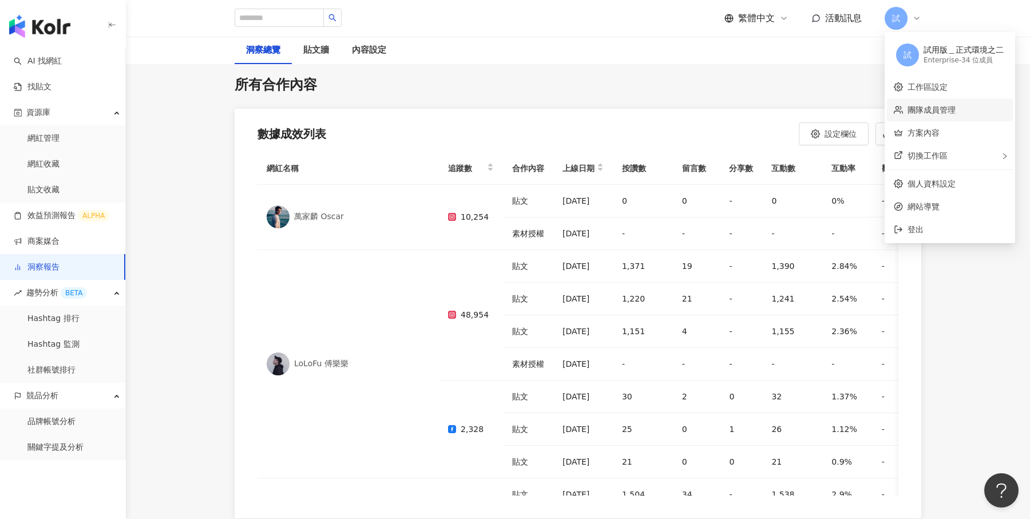
click at [922, 111] on link "團隊成員管理" at bounding box center [931, 109] width 48 height 9
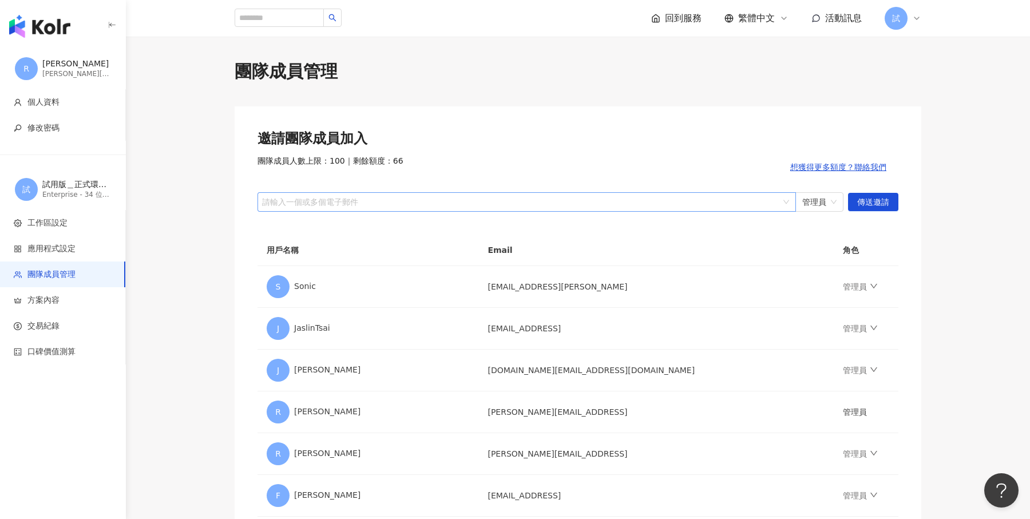
click at [517, 205] on div at bounding box center [521, 201] width 522 height 9
click at [915, 14] on icon at bounding box center [916, 18] width 9 height 9
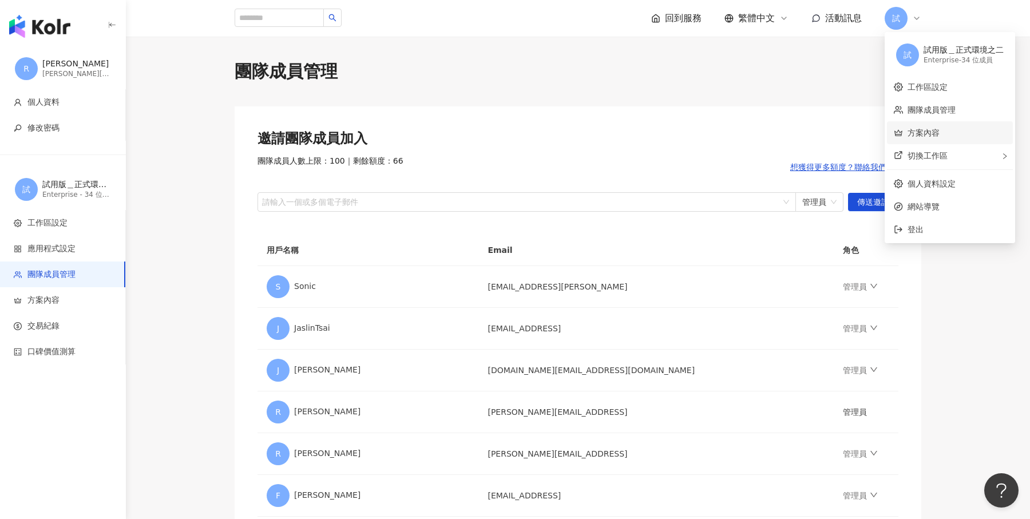
click at [932, 128] on link "方案內容" at bounding box center [923, 132] width 32 height 9
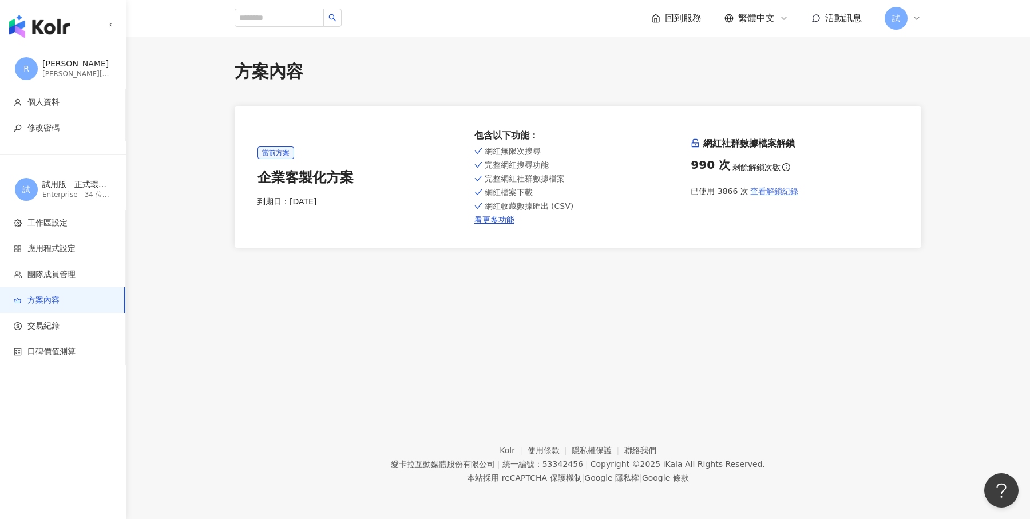
click at [779, 191] on span "查看解鎖紀錄" at bounding box center [774, 190] width 48 height 9
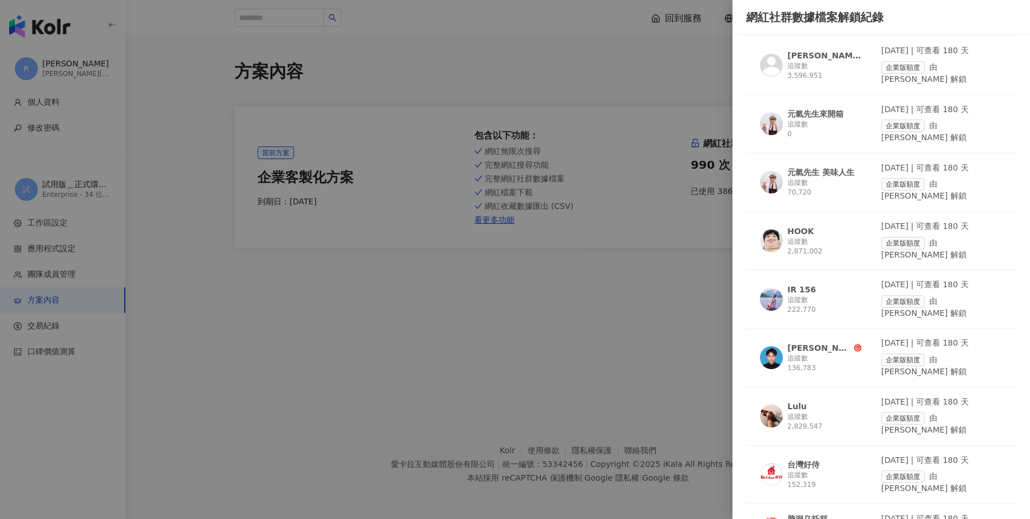
scroll to position [169, 0]
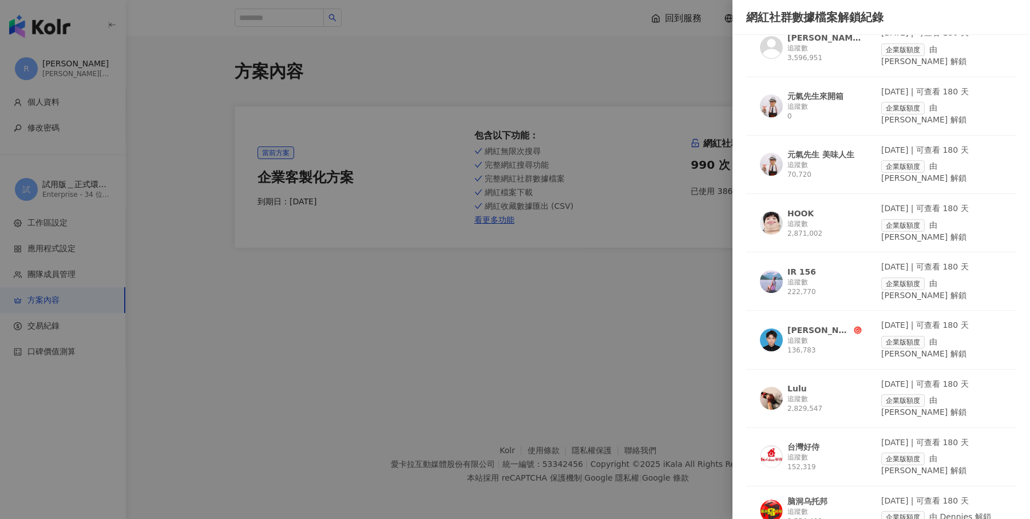
click at [583, 320] on div at bounding box center [515, 259] width 1030 height 519
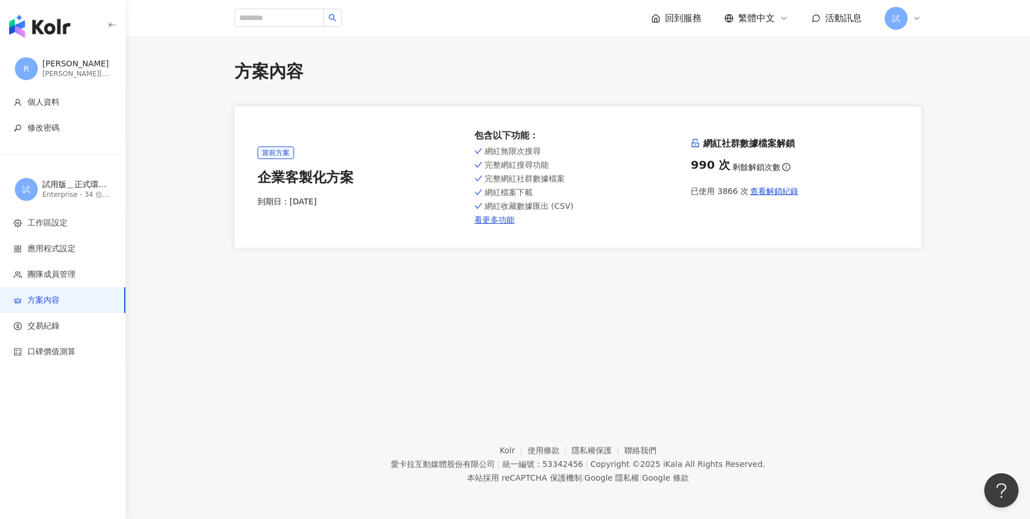
click at [64, 30] on img "button" at bounding box center [39, 26] width 61 height 23
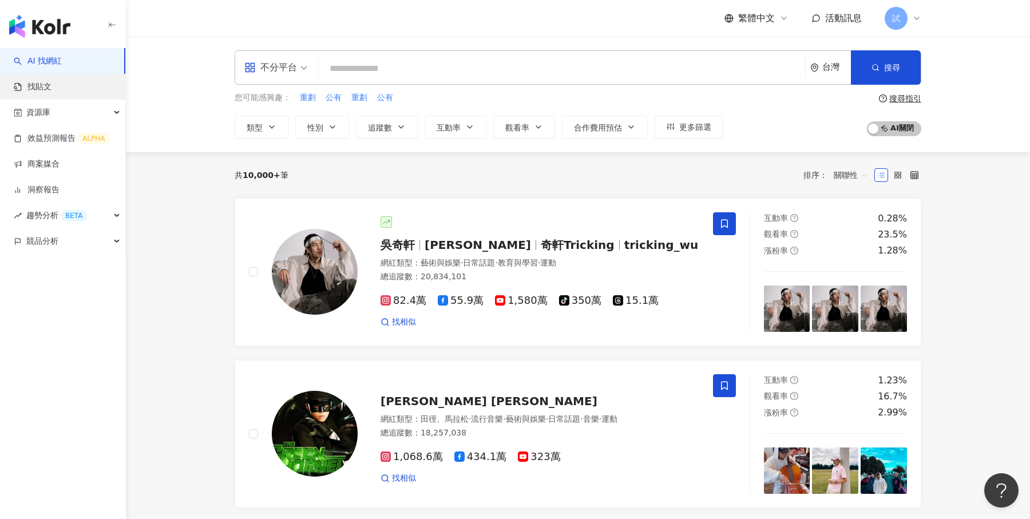
click at [51, 86] on link "找貼文" at bounding box center [33, 86] width 38 height 11
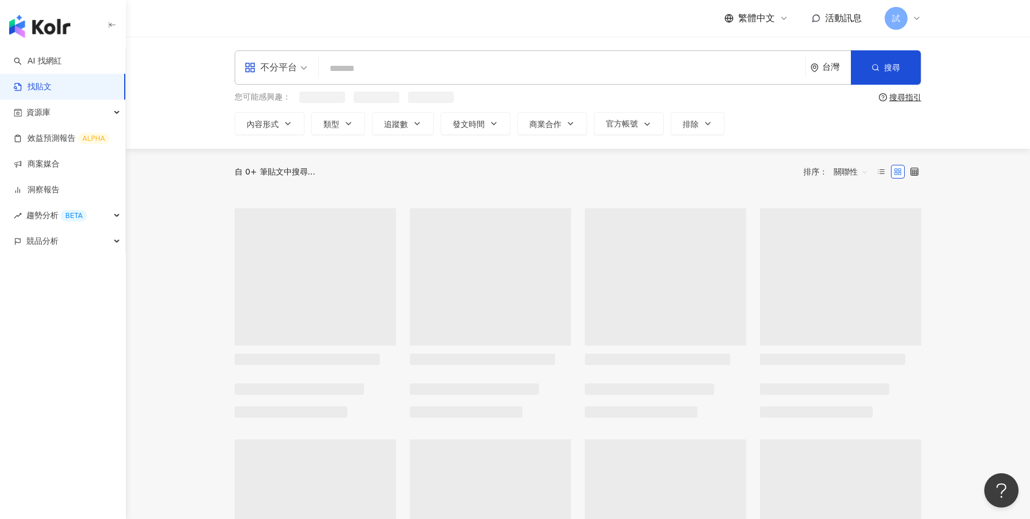
click at [390, 75] on input "search" at bounding box center [561, 68] width 477 height 25
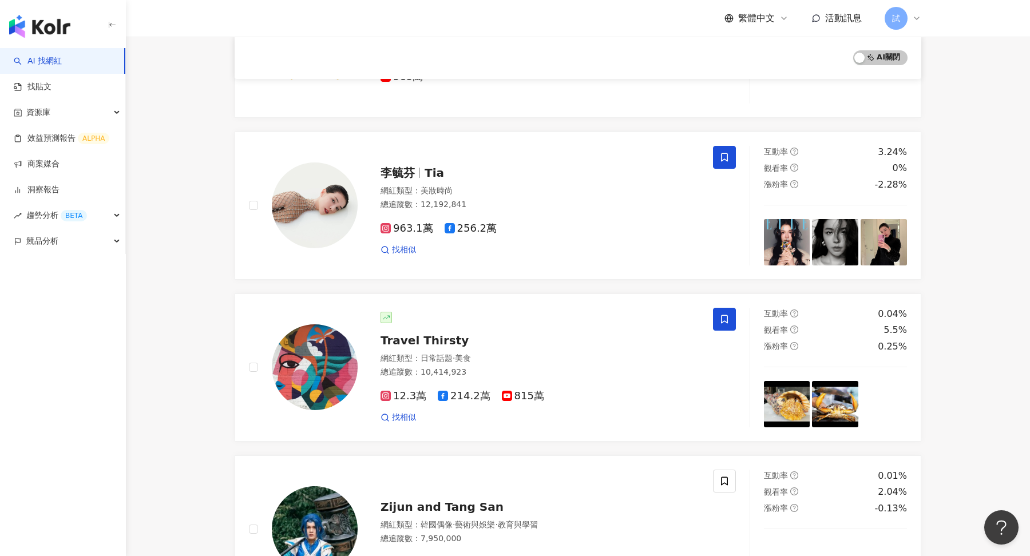
scroll to position [1813, 0]
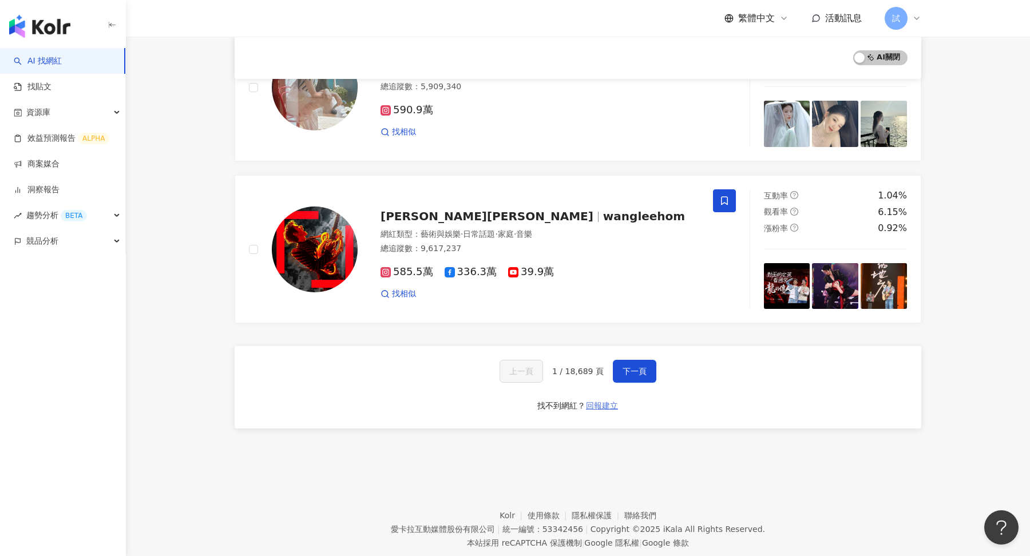
click at [602, 401] on span "回報建立" at bounding box center [602, 405] width 32 height 9
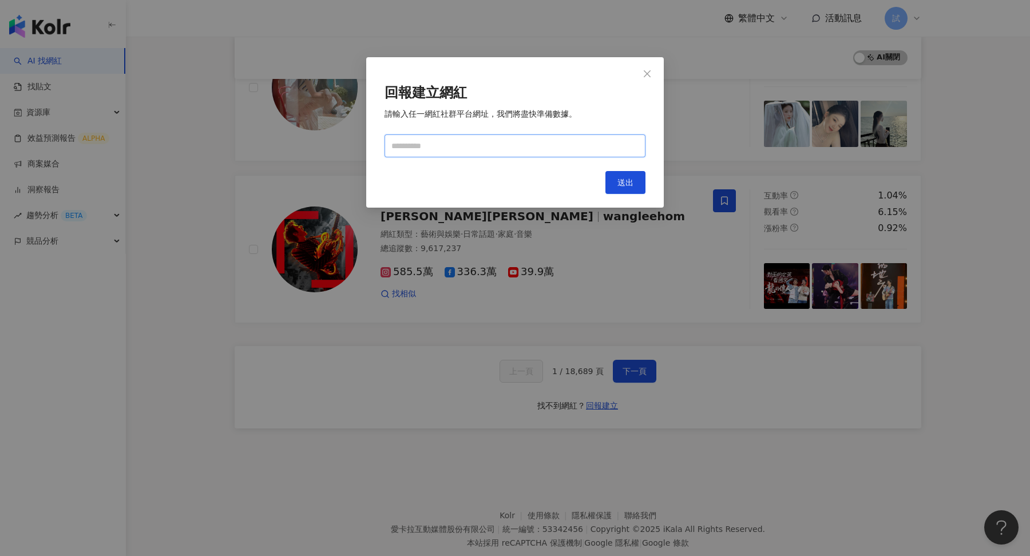
click at [498, 150] on input "text" at bounding box center [514, 145] width 261 height 23
paste input "**********"
type input "**********"
click at [618, 178] on span "送出" at bounding box center [625, 182] width 16 height 9
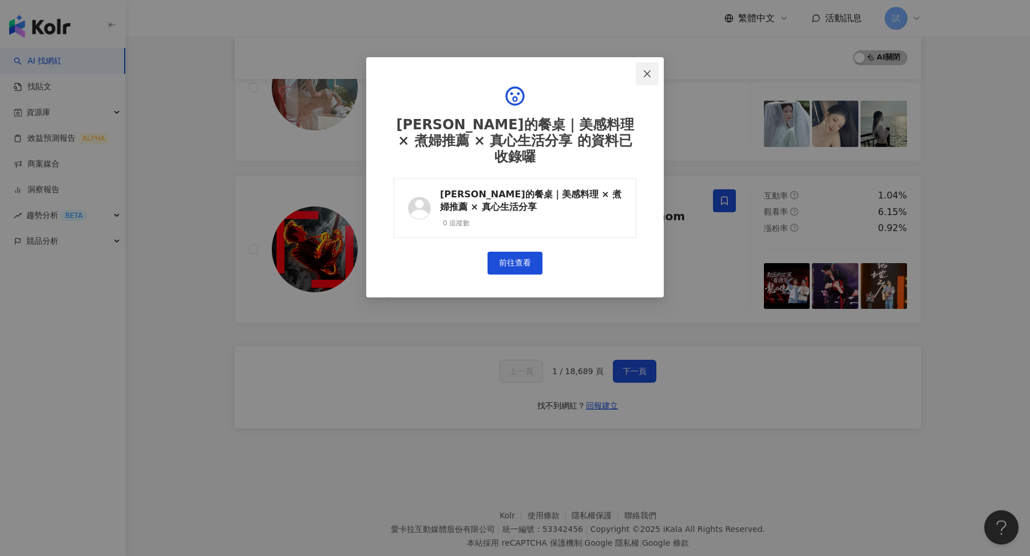
click at [650, 76] on icon "close" at bounding box center [646, 73] width 9 height 9
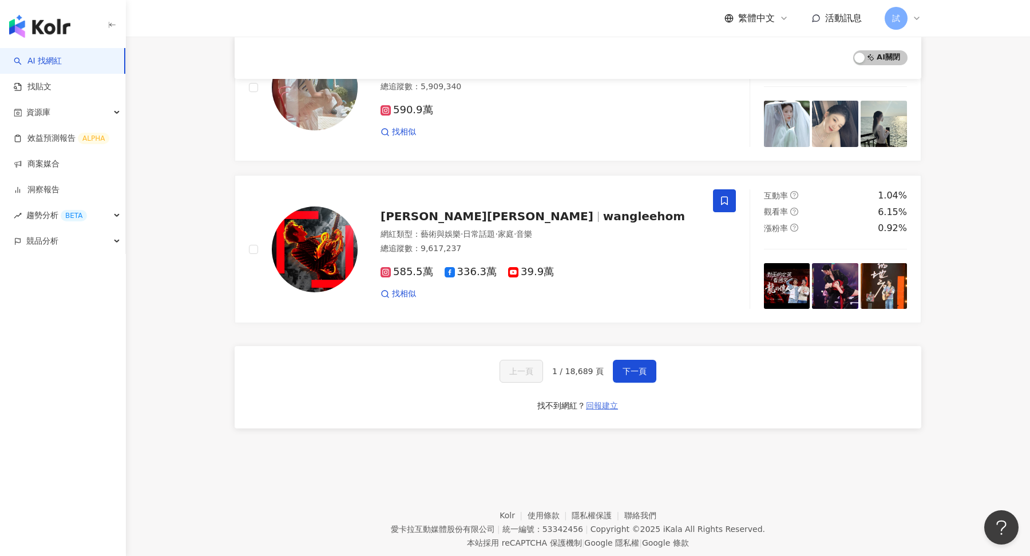
click at [600, 401] on span "回報建立" at bounding box center [602, 405] width 32 height 9
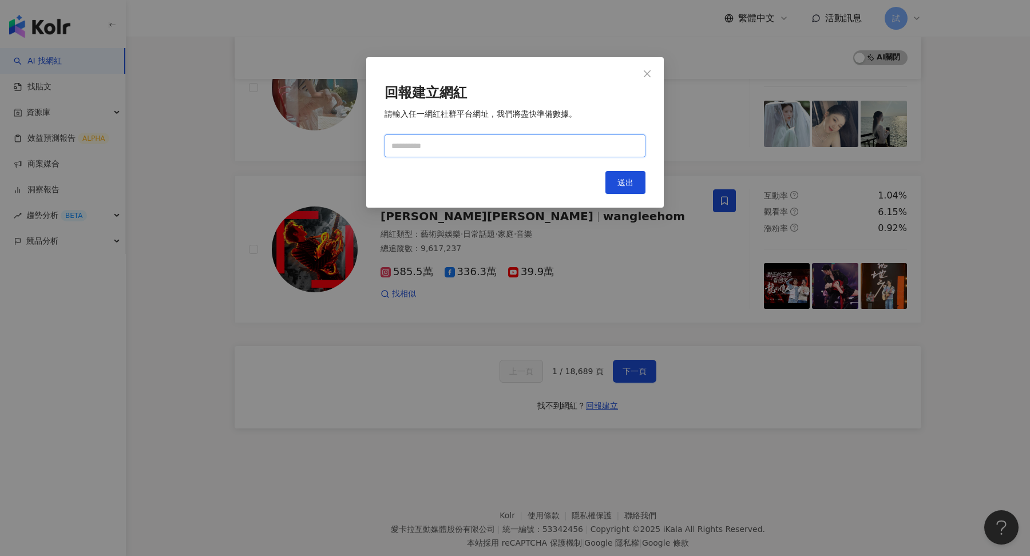
click at [491, 148] on input "text" at bounding box center [514, 145] width 261 height 23
paste input "**********"
type input "**********"
click at [608, 181] on button "送出" at bounding box center [625, 182] width 40 height 23
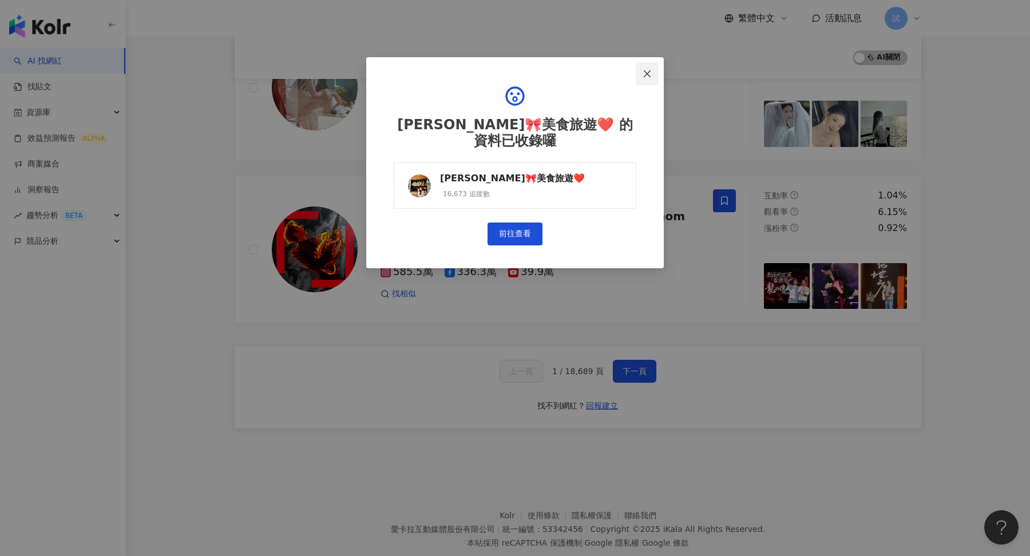
click at [642, 75] on icon "close" at bounding box center [646, 73] width 9 height 9
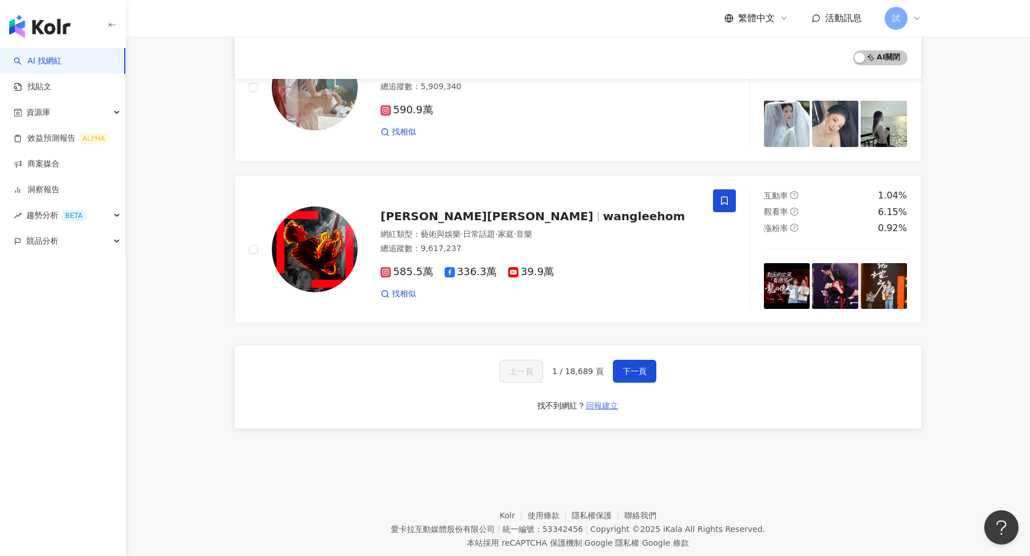
click at [589, 401] on span "回報建立" at bounding box center [602, 405] width 32 height 9
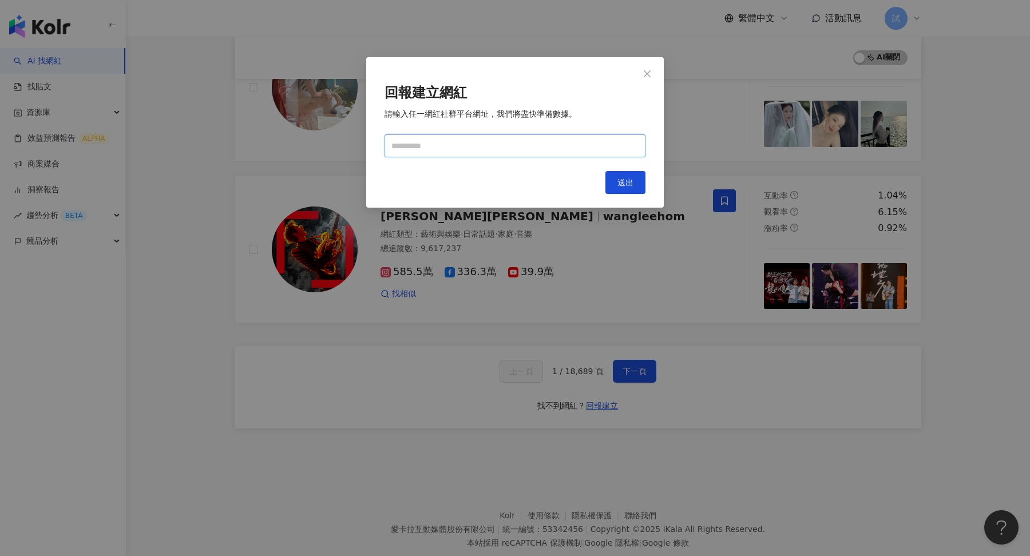
click at [515, 141] on input "text" at bounding box center [514, 145] width 261 height 23
paste input "**********"
type input "**********"
click at [614, 177] on button "送出" at bounding box center [625, 182] width 40 height 23
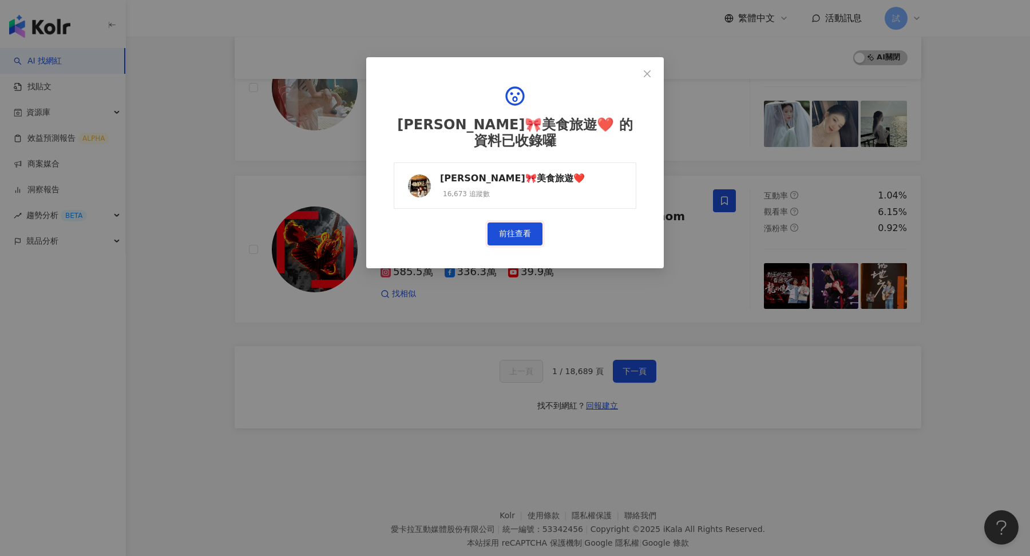
click at [518, 229] on link "前往查看" at bounding box center [514, 234] width 55 height 23
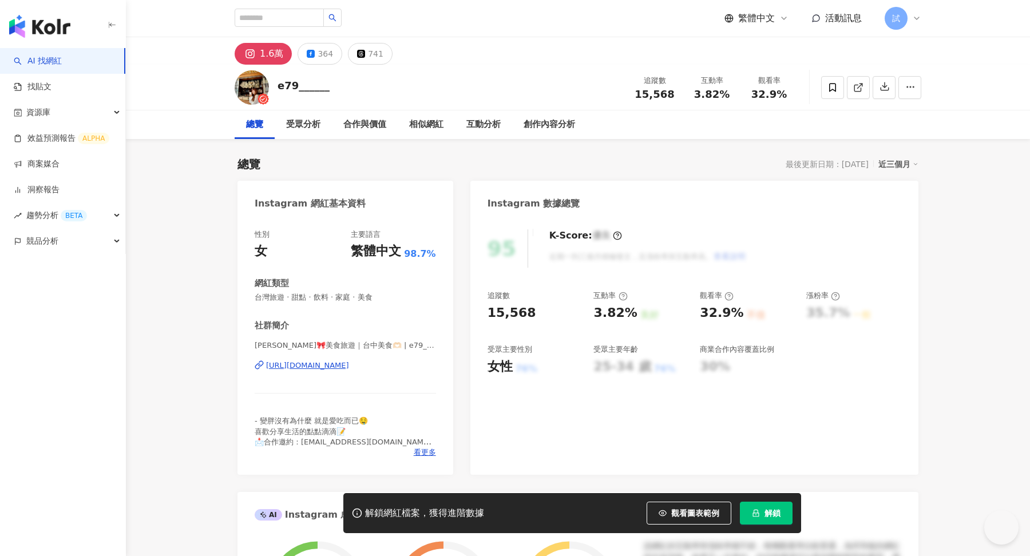
click at [770, 510] on span "解鎖" at bounding box center [772, 513] width 16 height 9
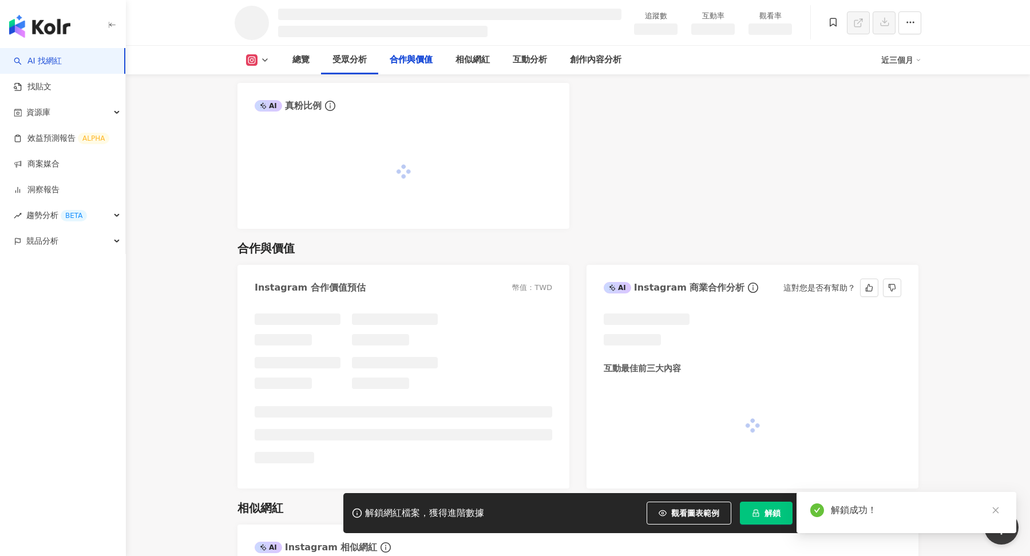
scroll to position [1272, 0]
